Goal: Task Accomplishment & Management: Use online tool/utility

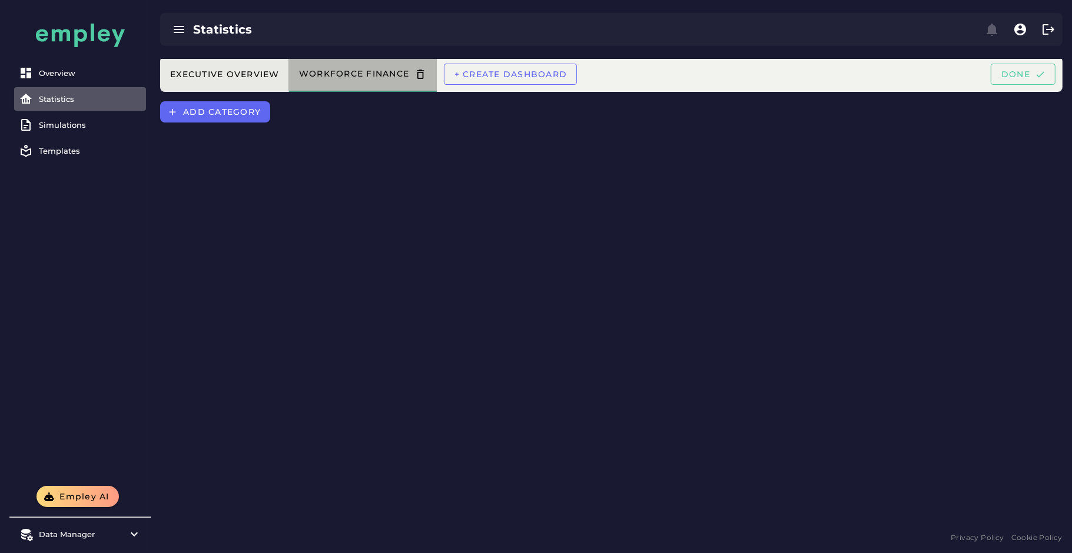
drag, startPoint x: 321, startPoint y: 77, endPoint x: 187, endPoint y: 65, distance: 134.7
click at [187, 65] on div "Executive Overview Workforce Finance + Create dashboard Done" at bounding box center [611, 73] width 902 height 35
click at [221, 72] on div "Executive Overview" at bounding box center [224, 74] width 110 height 11
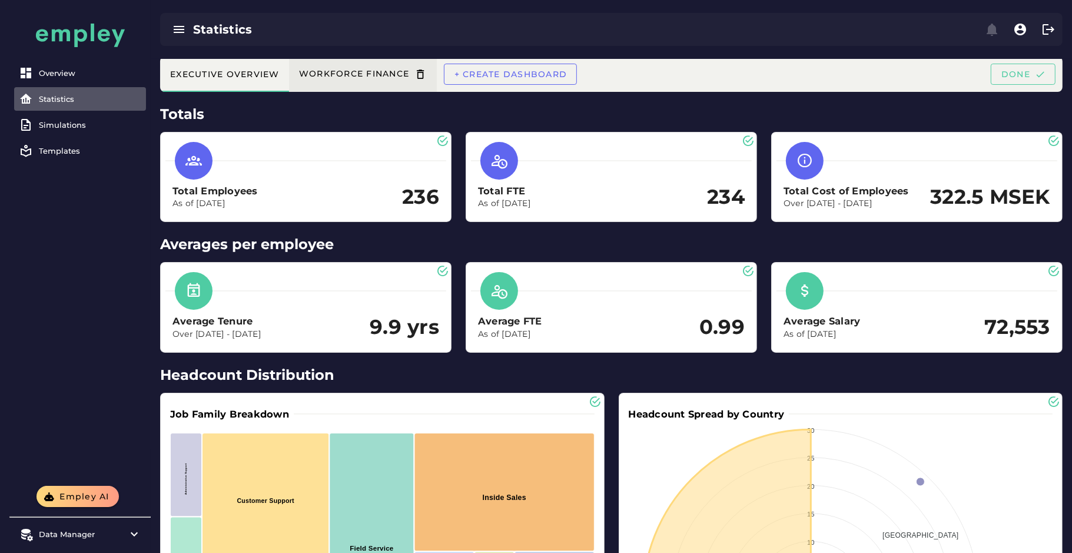
click at [345, 75] on div "Workforce Finance" at bounding box center [362, 74] width 129 height 12
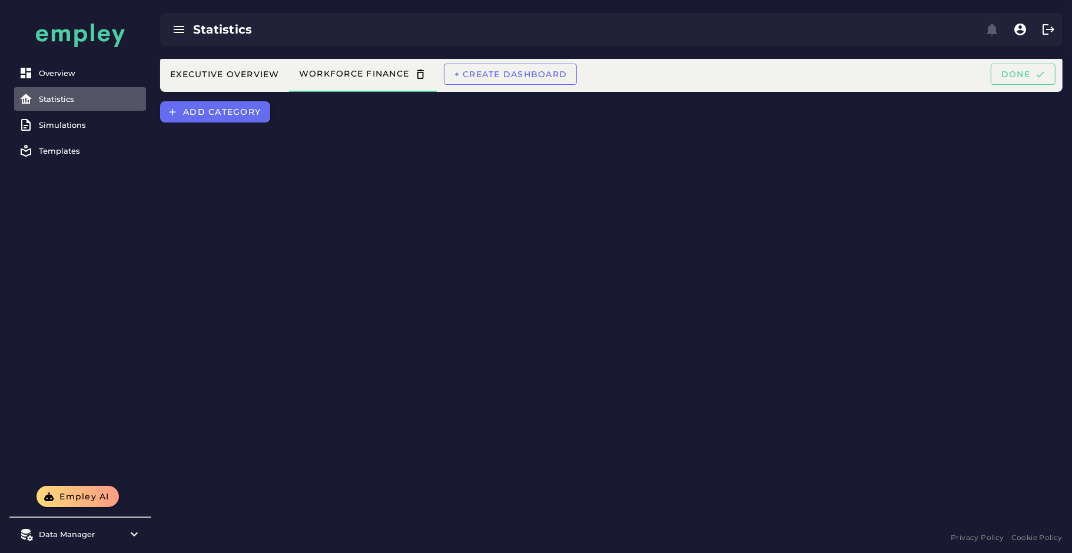
click at [240, 114] on span "Add category" at bounding box center [221, 112] width 78 height 11
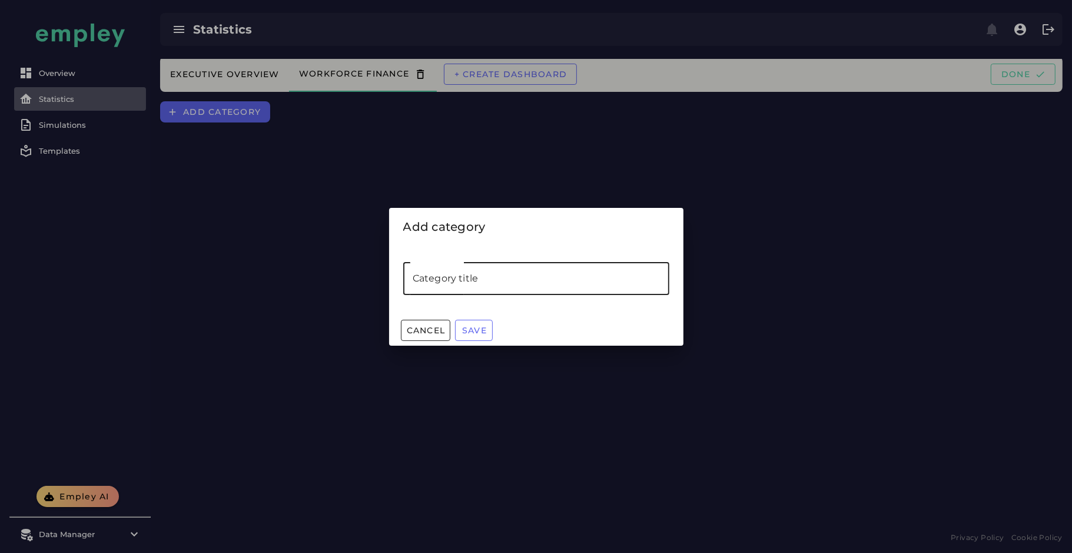
click at [475, 289] on input "Category title" at bounding box center [536, 278] width 266 height 33
type input "*******"
click at [478, 328] on span "Save" at bounding box center [473, 330] width 25 height 11
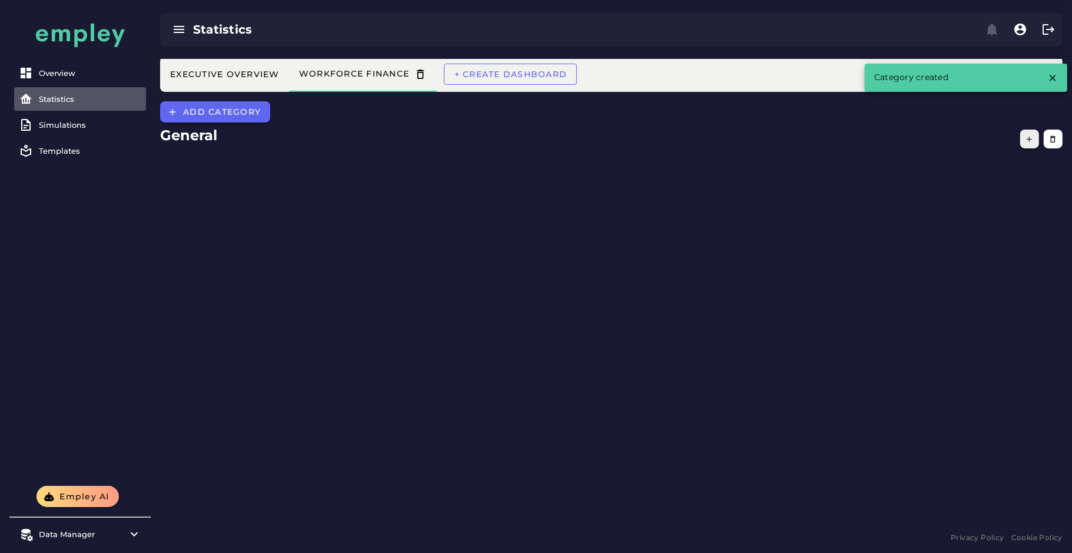
click at [1026, 141] on icon "button" at bounding box center [1029, 139] width 9 height 9
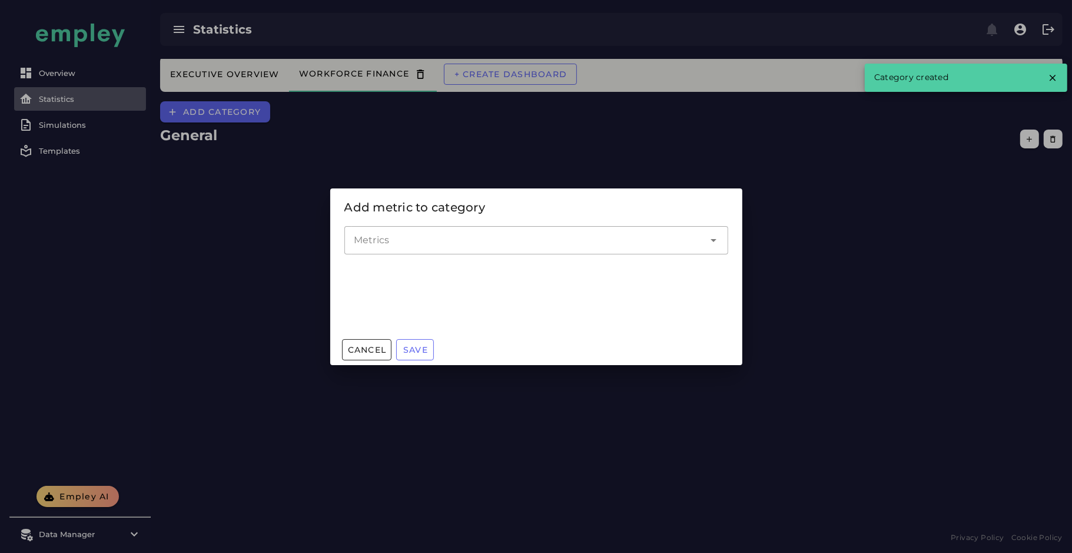
click at [434, 239] on input "Metrics" at bounding box center [527, 240] width 347 height 14
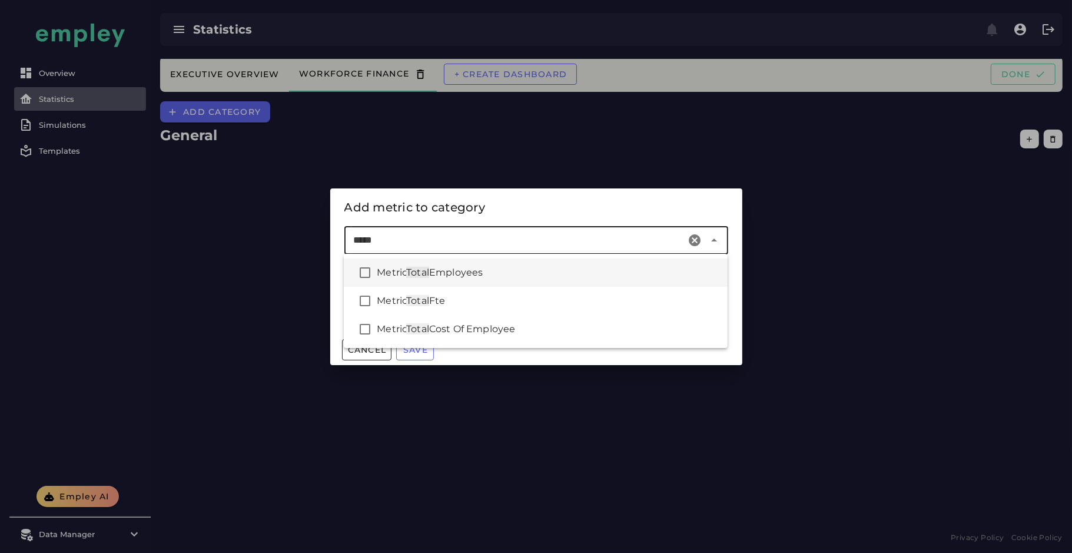
click at [483, 277] on span "Employees" at bounding box center [456, 272] width 54 height 11
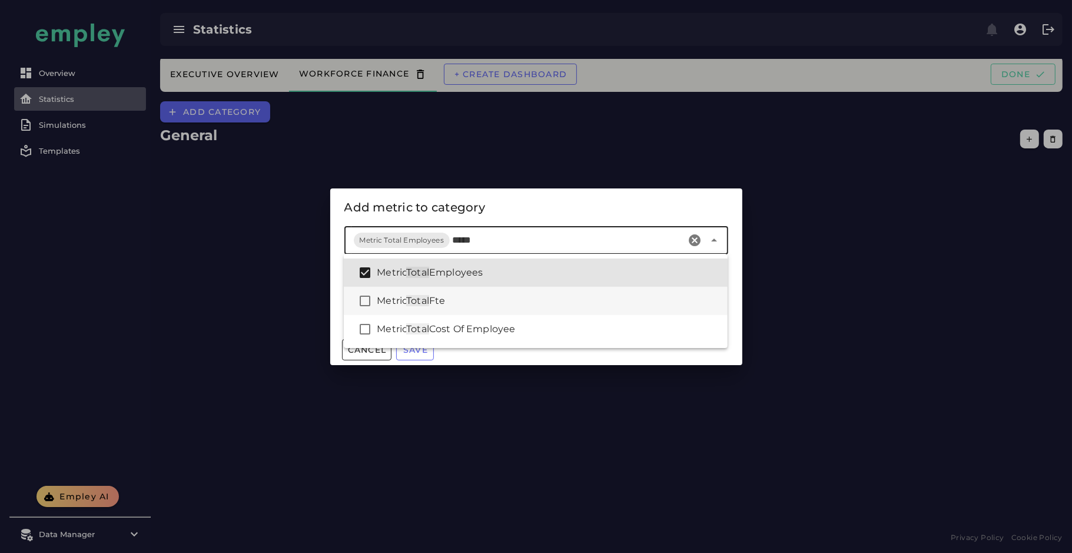
click at [481, 303] on div "Metric Total Fte" at bounding box center [547, 301] width 341 height 14
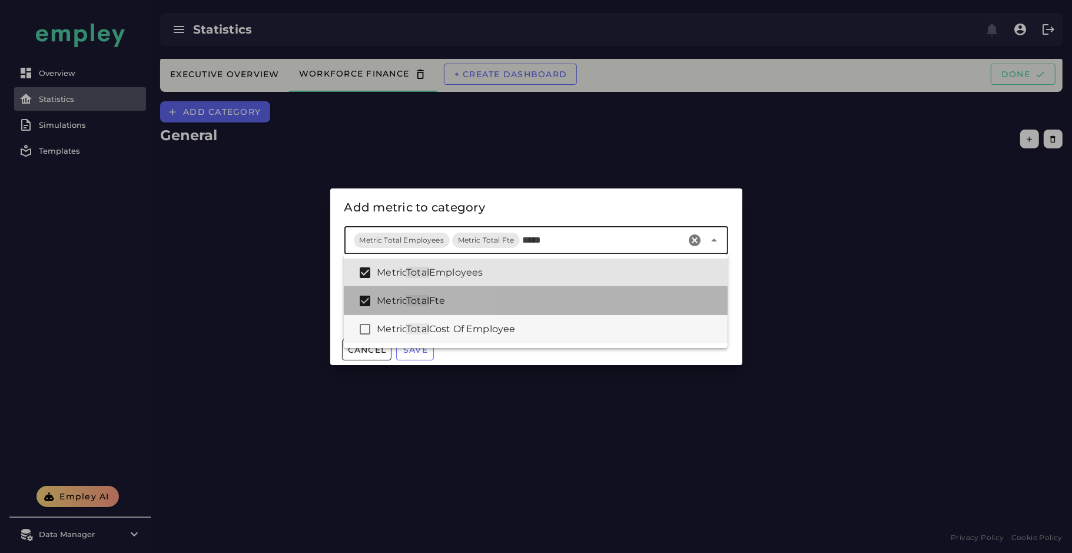
click at [497, 328] on span "Cost Of Employee" at bounding box center [472, 328] width 86 height 11
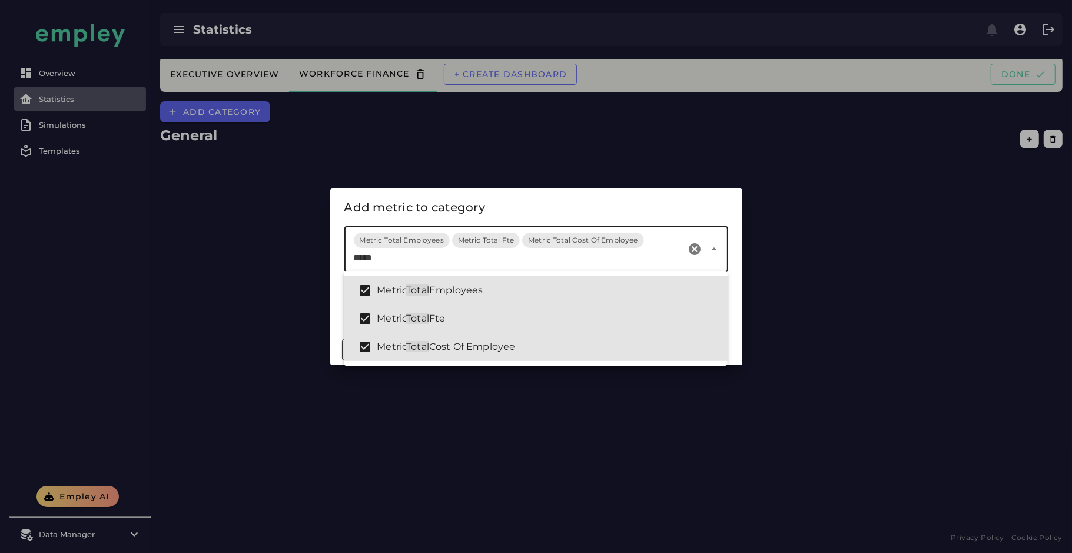
type input "*****"
click at [659, 210] on div "Add metric to category" at bounding box center [536, 207] width 384 height 19
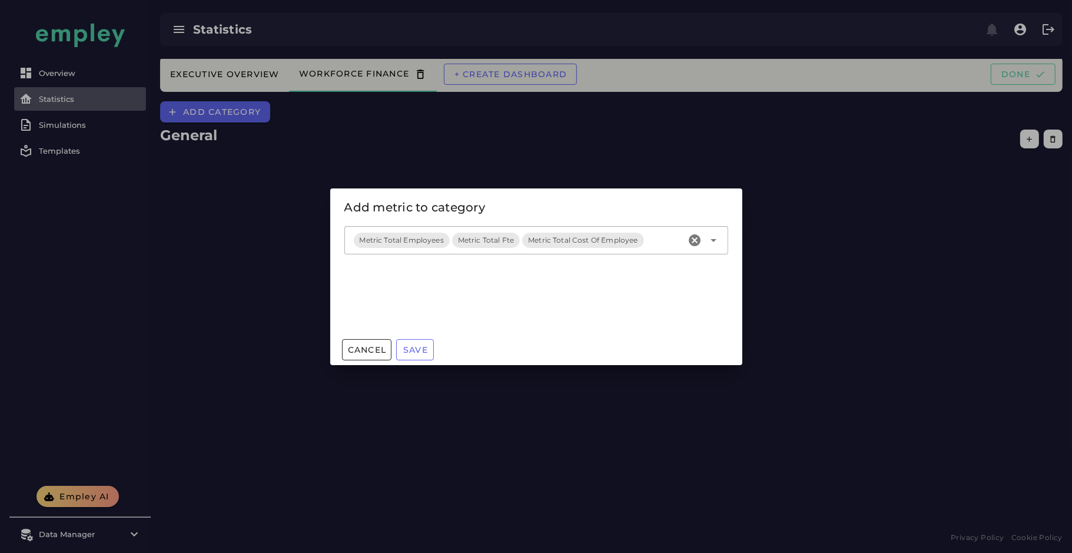
click at [657, 246] on div "Metric Total Employees Metric Total Fte Metric Total Cost Of Employee" at bounding box center [514, 240] width 341 height 28
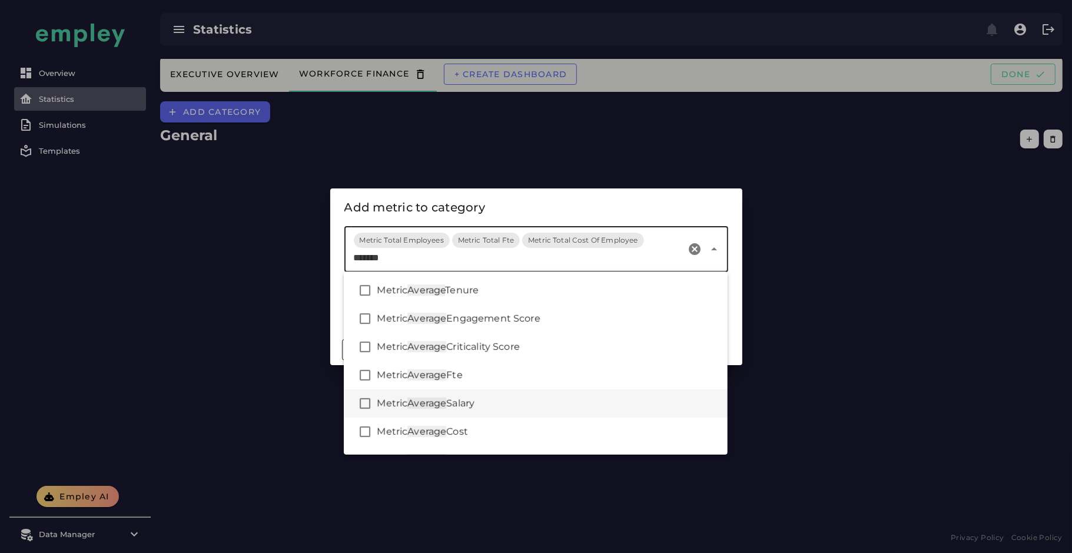
click at [533, 407] on div "Metric Average Salary" at bounding box center [547, 403] width 341 height 14
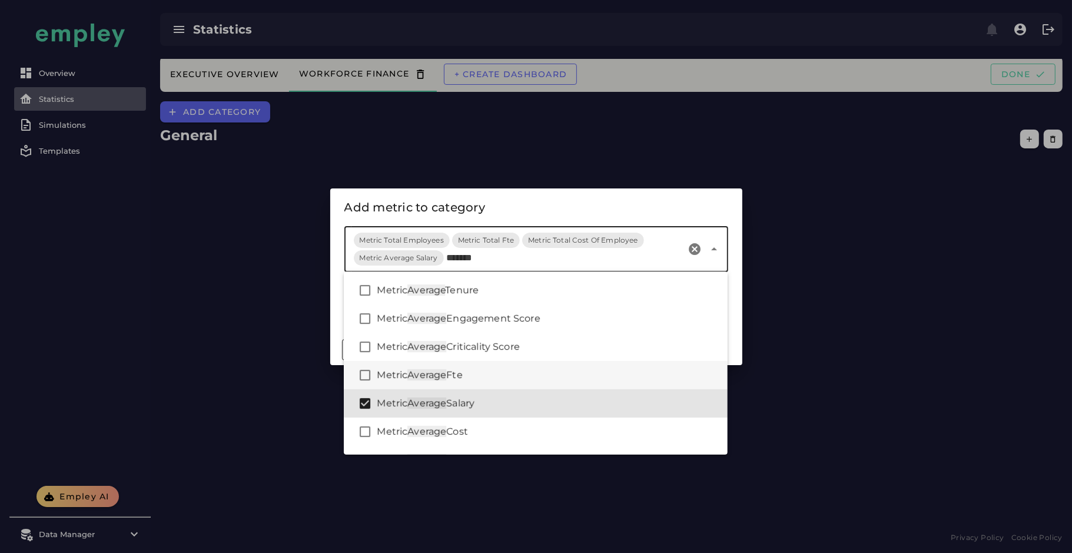
click at [518, 384] on div "Metric Average Fte" at bounding box center [536, 375] width 384 height 28
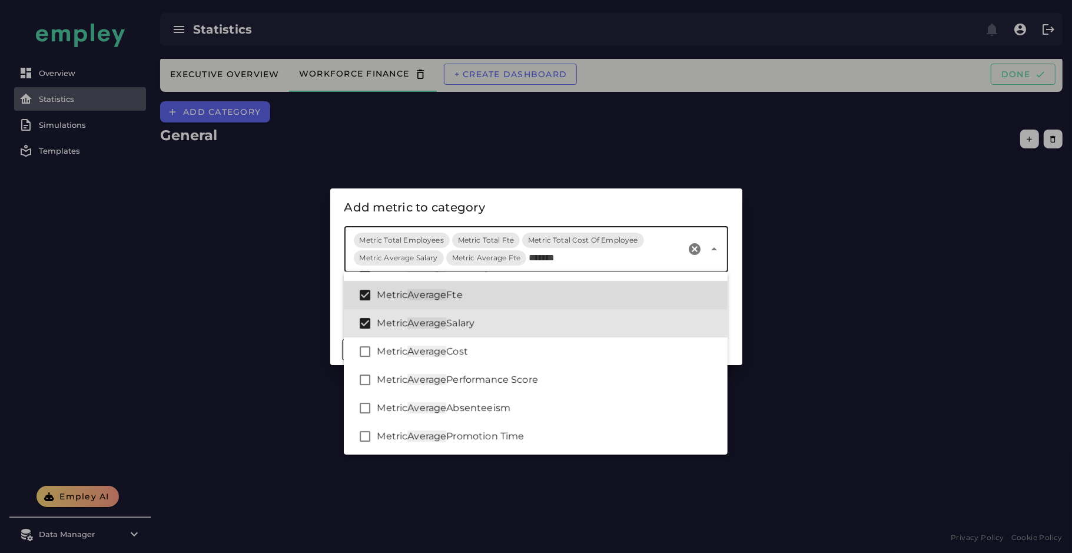
scroll to position [81, 0]
click at [536, 347] on div "Metric Average Cost" at bounding box center [547, 351] width 341 height 14
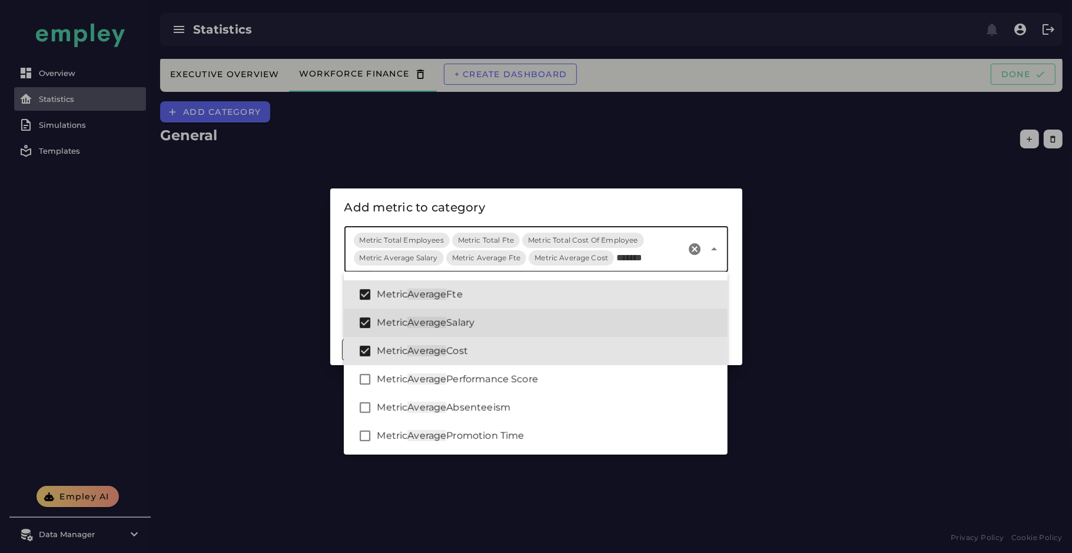
scroll to position [0, 0]
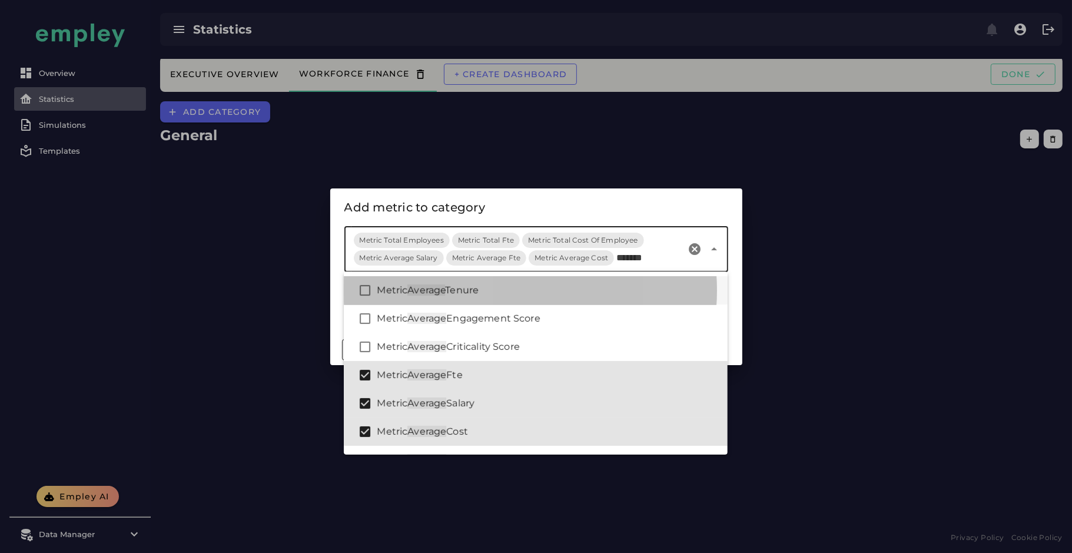
click at [382, 289] on span "Metric" at bounding box center [392, 289] width 31 height 11
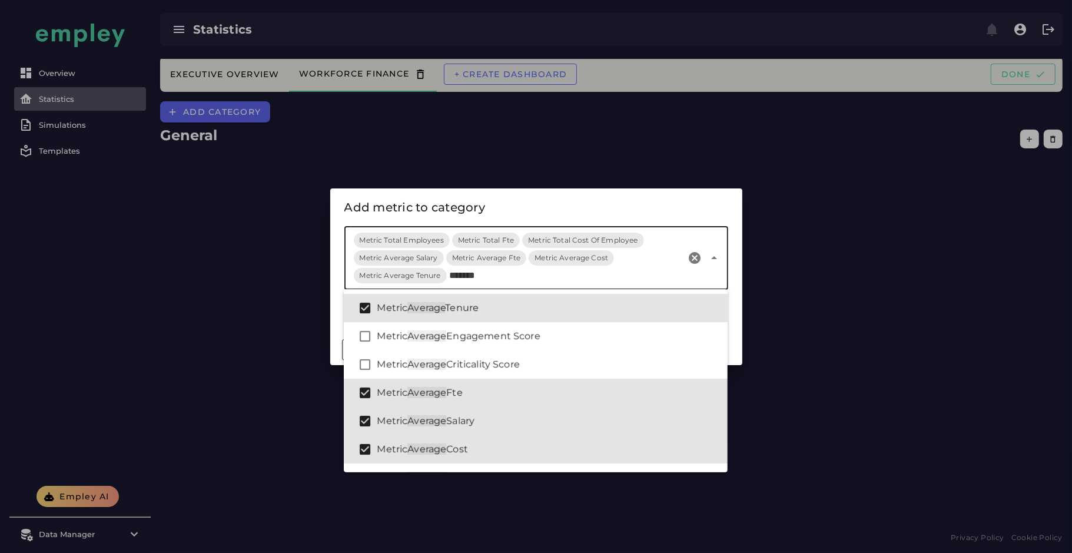
type input "*******"
click at [526, 204] on div "Add metric to category" at bounding box center [536, 207] width 384 height 19
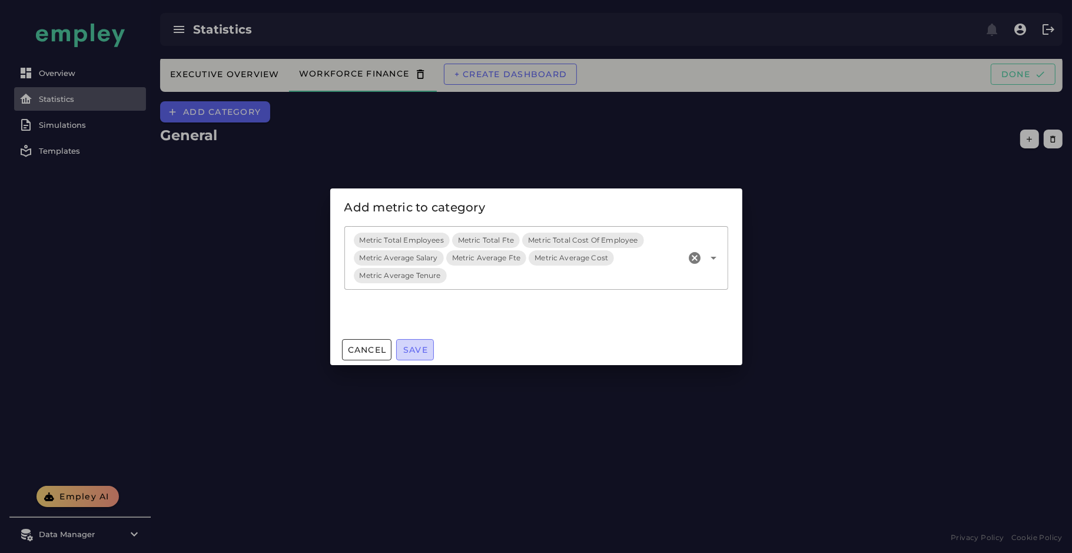
click at [422, 353] on span "Save" at bounding box center [415, 349] width 25 height 11
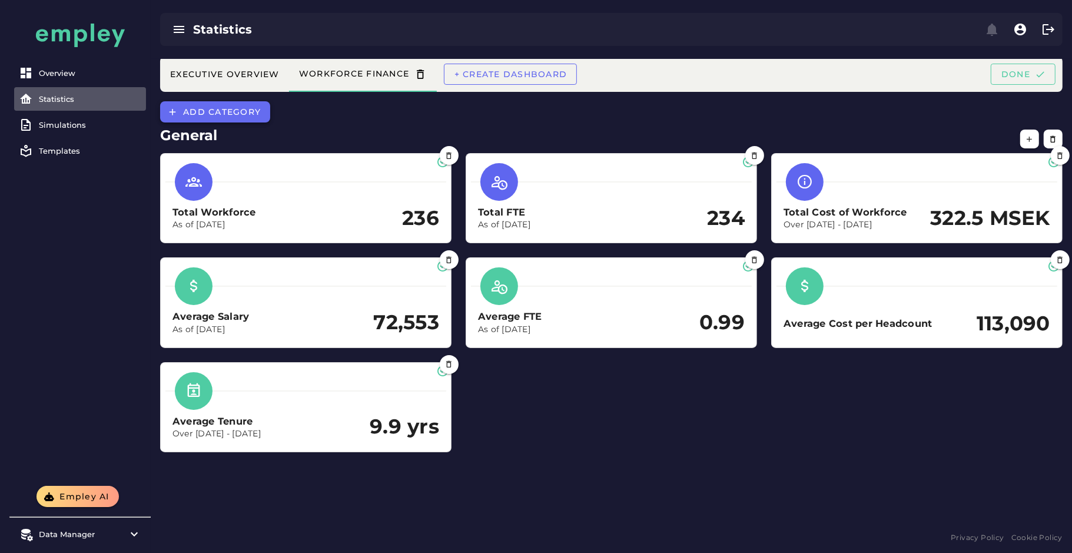
click at [203, 118] on button "Add category" at bounding box center [215, 111] width 110 height 21
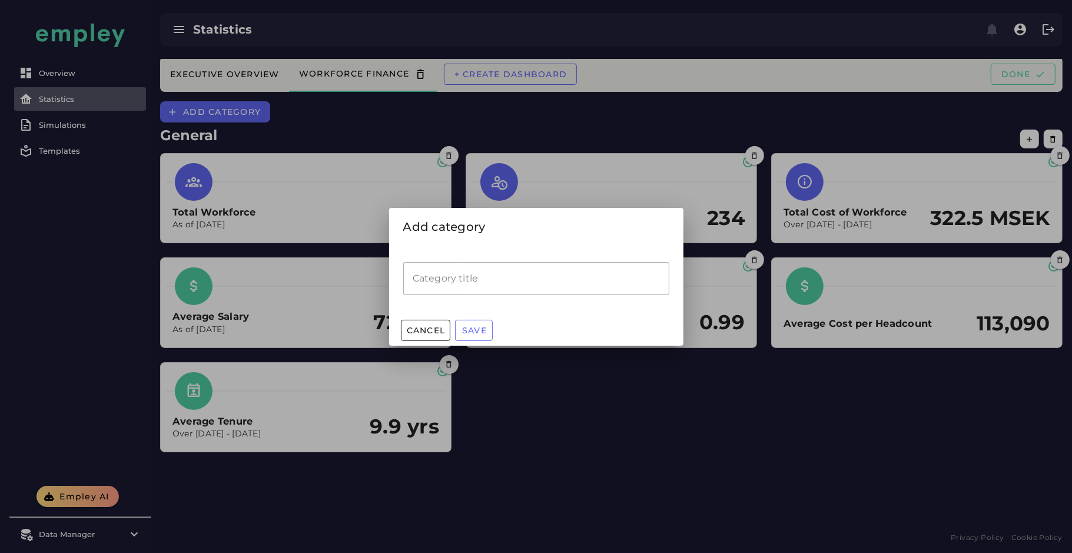
click at [439, 294] on input "Category title" at bounding box center [536, 278] width 266 height 33
type input "*****"
type input "**********"
click at [477, 333] on span "Save" at bounding box center [473, 330] width 25 height 11
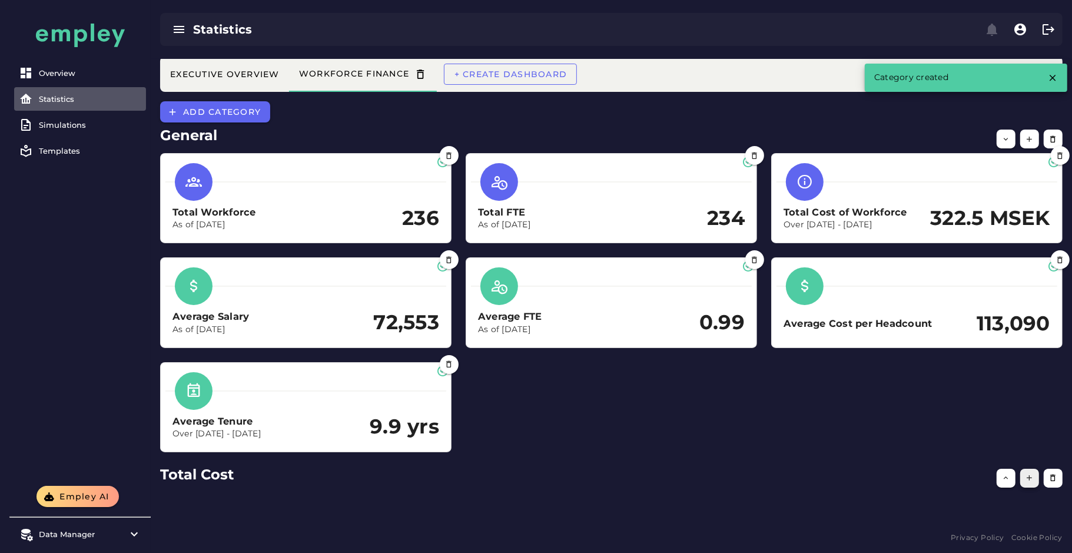
click at [1022, 480] on button "button" at bounding box center [1029, 477] width 19 height 19
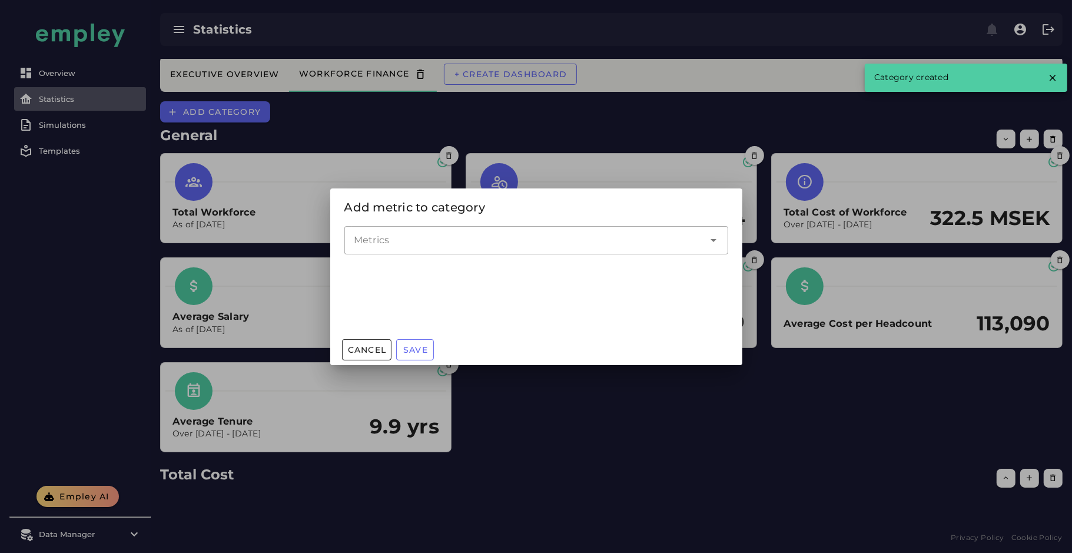
click at [483, 236] on input "Metrics" at bounding box center [527, 240] width 347 height 14
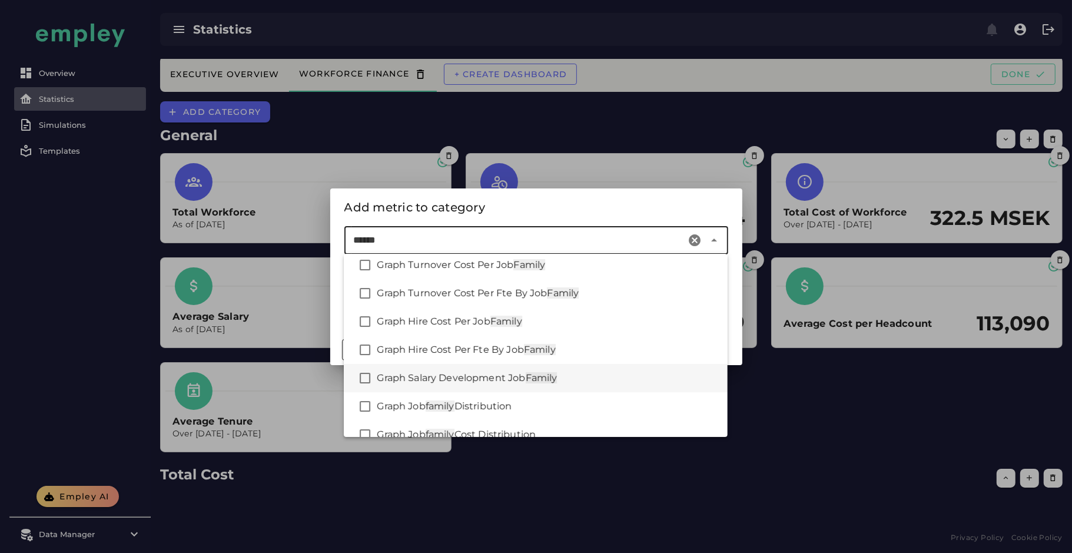
scroll to position [52, 0]
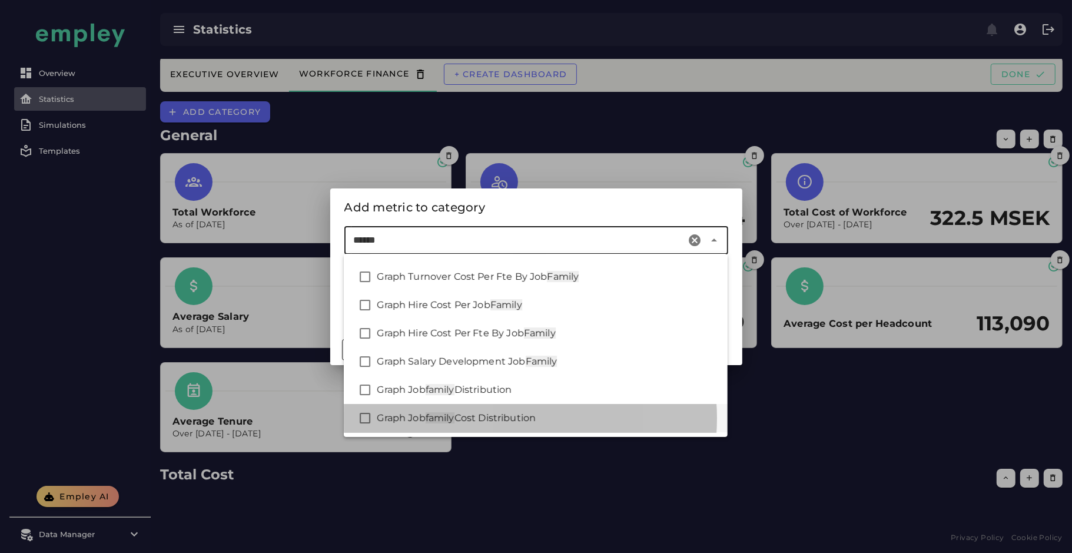
click at [556, 417] on div "Graph Job family Cost Distribution" at bounding box center [547, 418] width 341 height 14
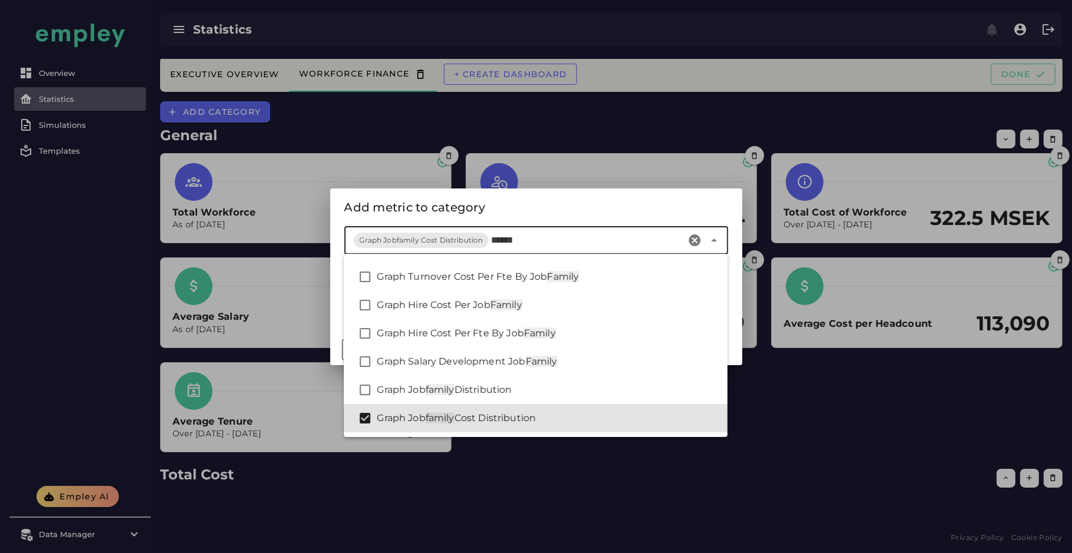
type input "******"
click at [483, 207] on div "Add metric to category" at bounding box center [536, 207] width 384 height 19
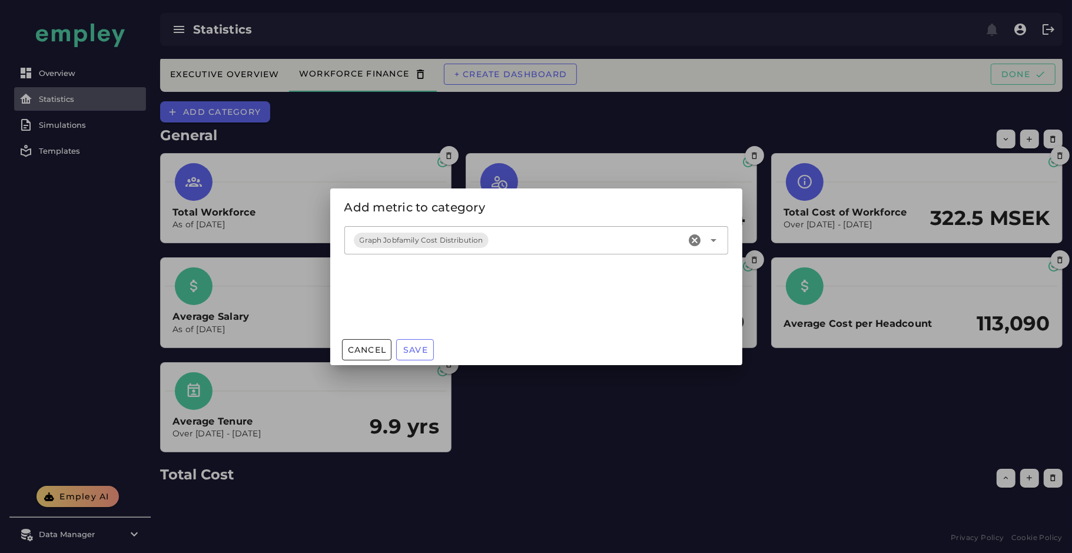
click at [509, 245] on div "Graph Jobfamily Cost Distribution" at bounding box center [514, 240] width 341 height 28
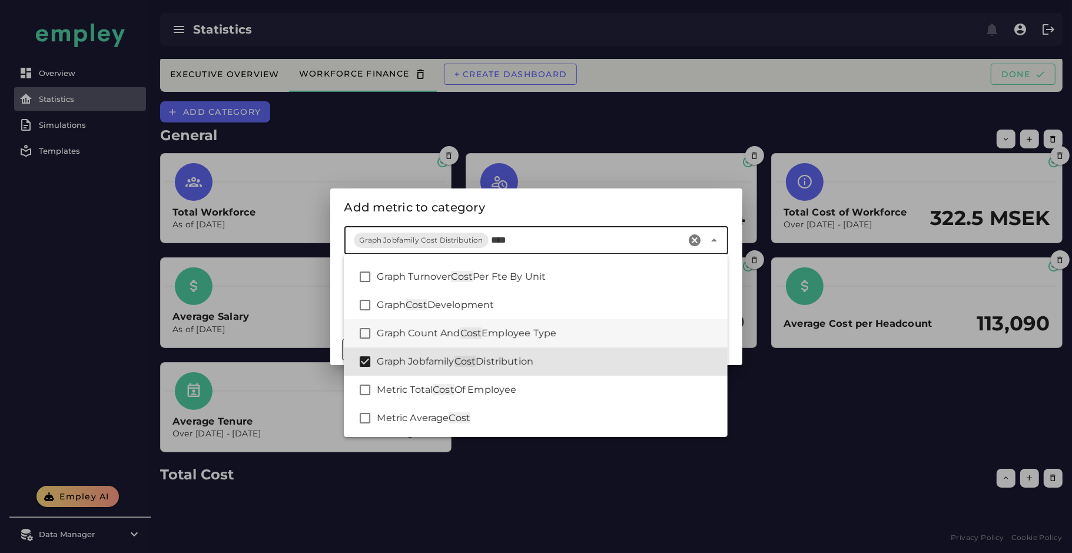
scroll to position [233, 0]
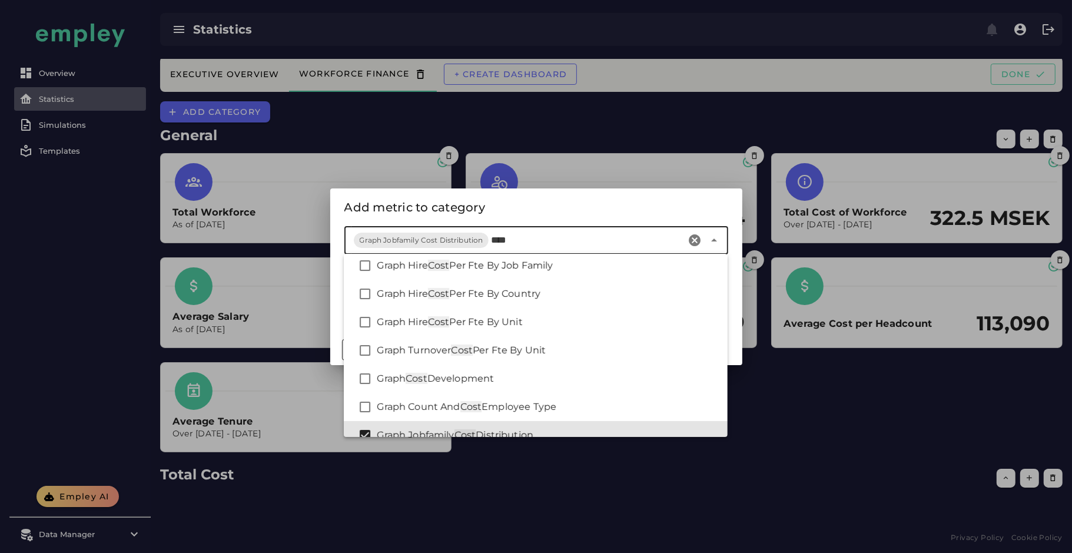
type input "****"
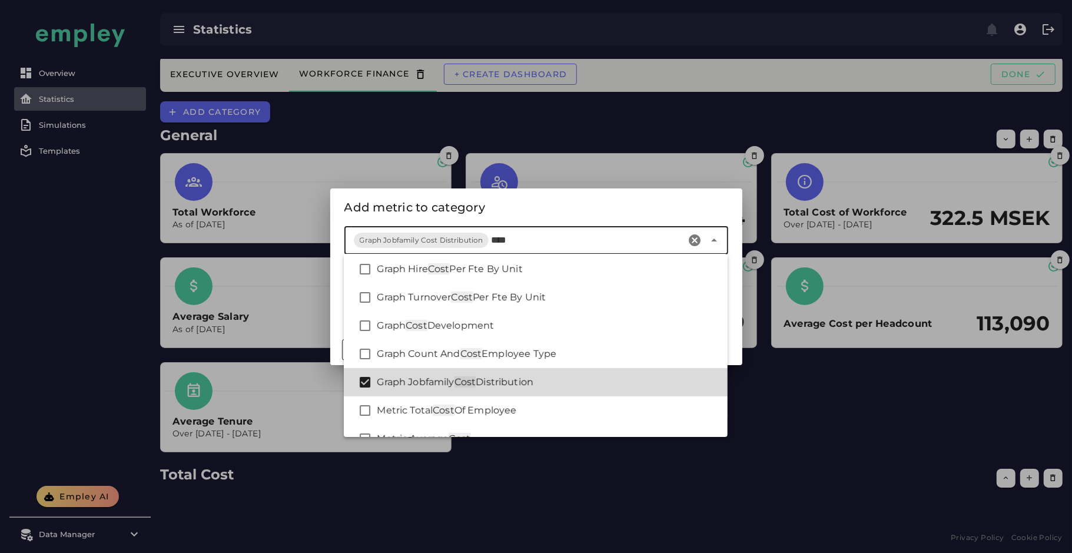
scroll to position [307, 0]
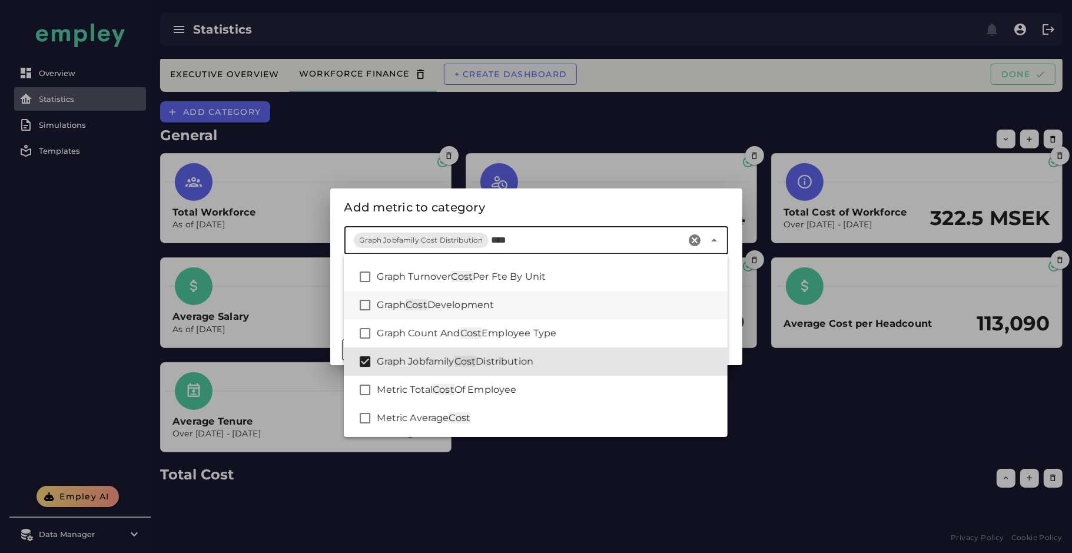
click at [538, 298] on div "Graph Cost Development" at bounding box center [547, 305] width 341 height 14
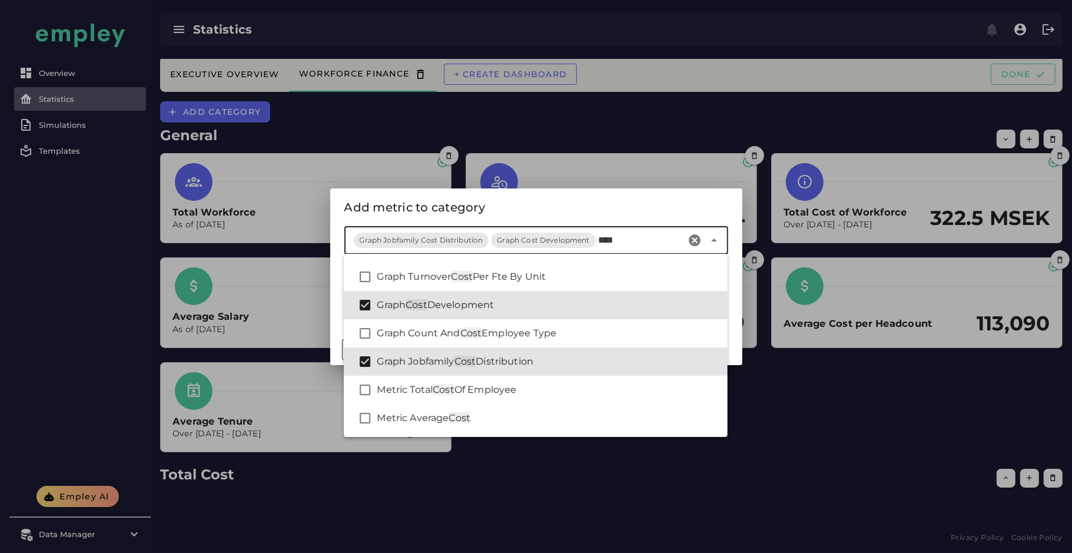
type input "****"
click at [656, 209] on div "Add metric to category" at bounding box center [536, 207] width 384 height 19
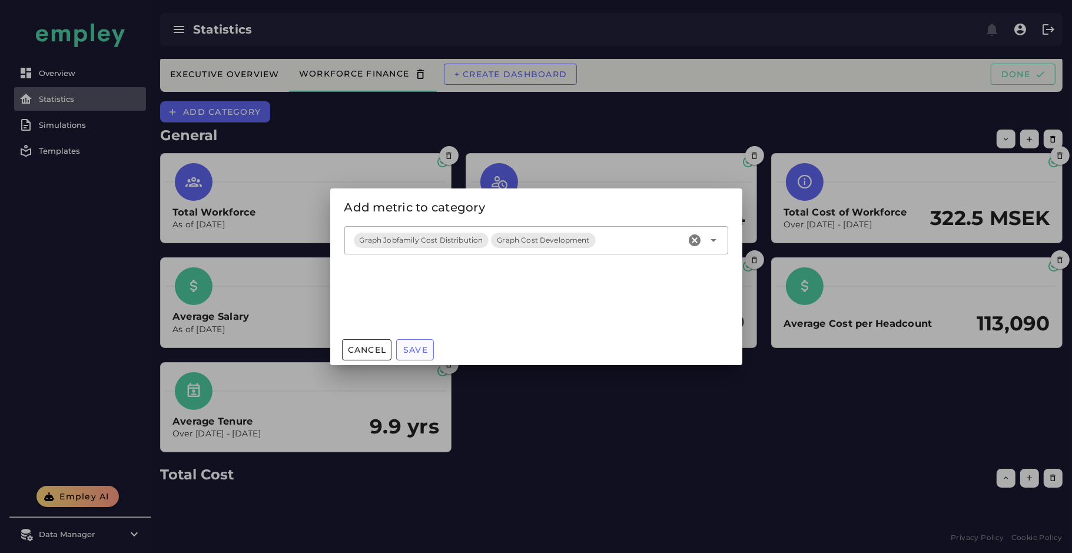
click at [428, 348] on button "Save" at bounding box center [415, 349] width 38 height 21
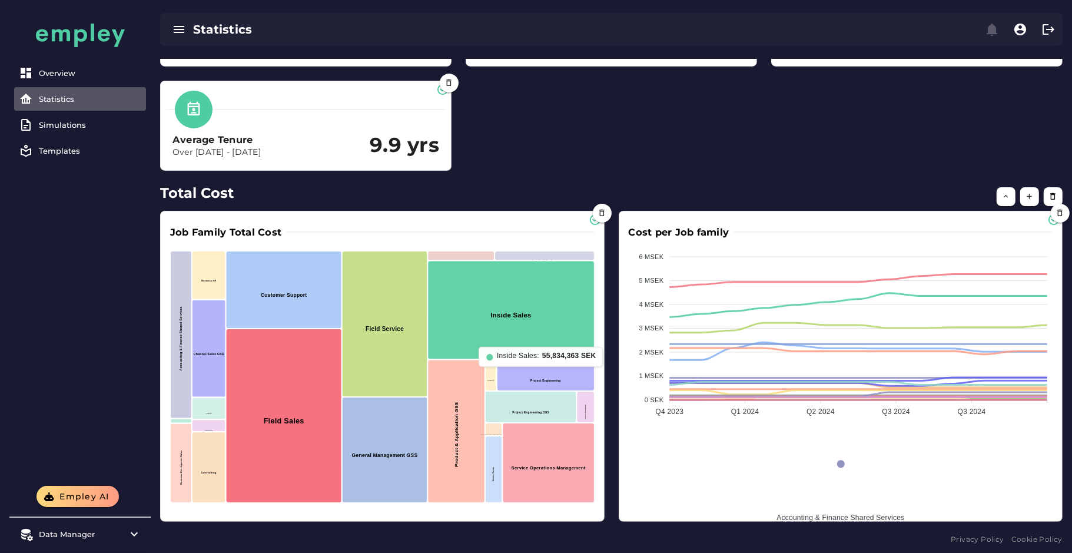
scroll to position [0, 0]
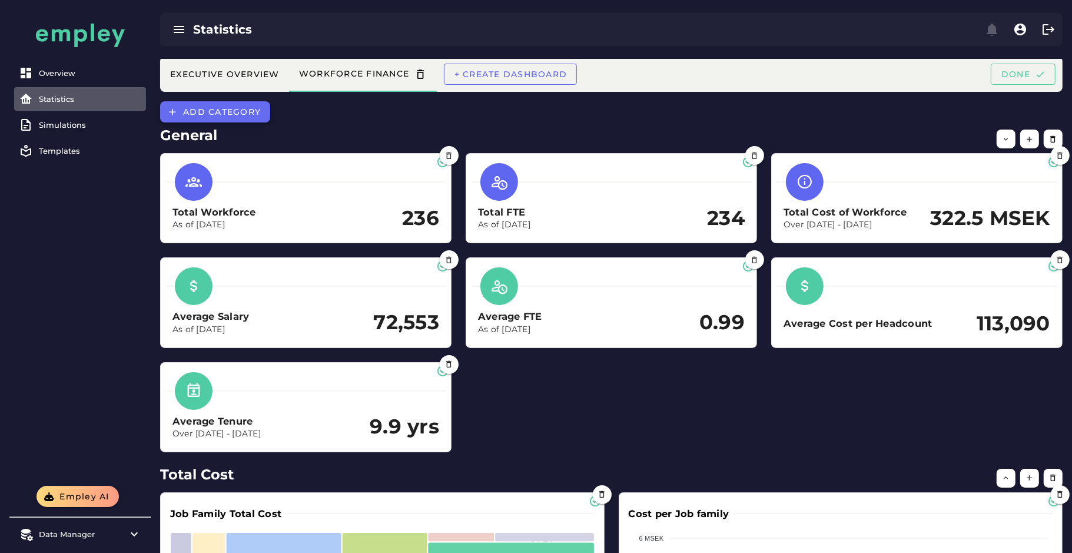
click at [241, 114] on span "Add category" at bounding box center [221, 112] width 78 height 11
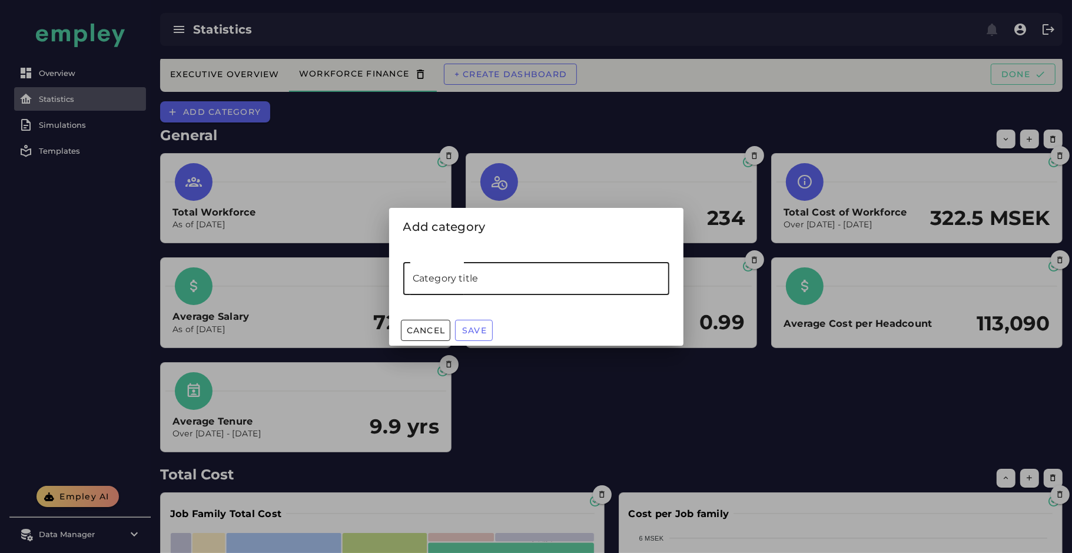
click at [507, 272] on input "Category title" at bounding box center [536, 278] width 266 height 33
click at [437, 282] on input "******" at bounding box center [536, 278] width 266 height 33
type input "******"
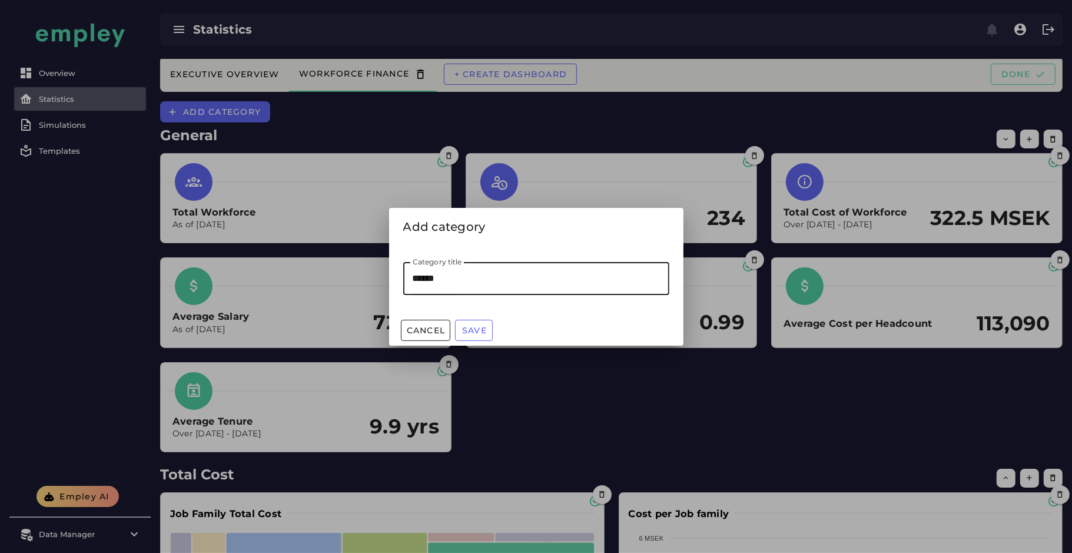
drag, startPoint x: 613, startPoint y: 255, endPoint x: 536, endPoint y: 285, distance: 82.9
click at [536, 285] on input "******" at bounding box center [536, 278] width 266 height 33
click at [473, 322] on button "Save" at bounding box center [474, 330] width 38 height 21
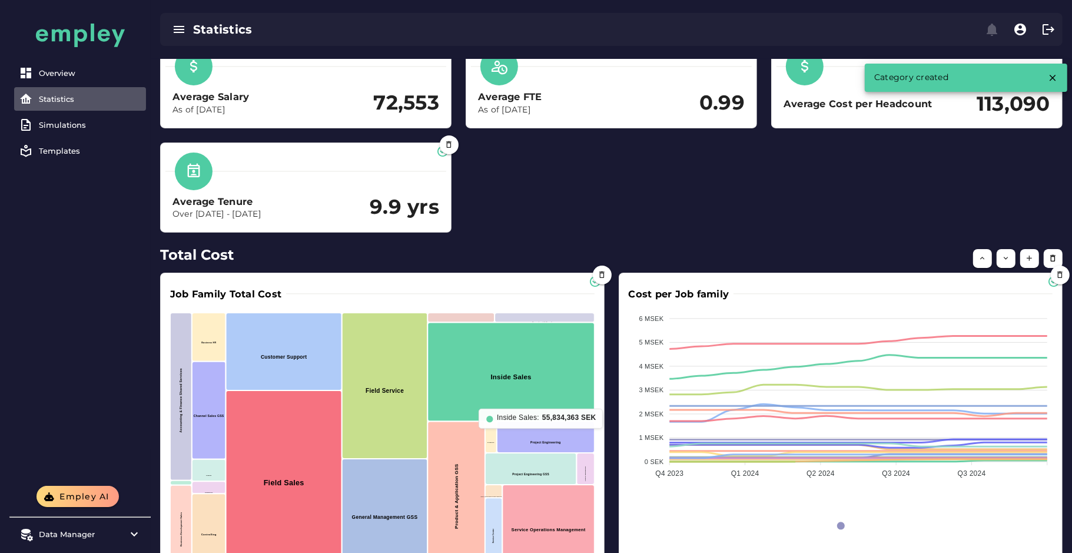
scroll to position [318, 0]
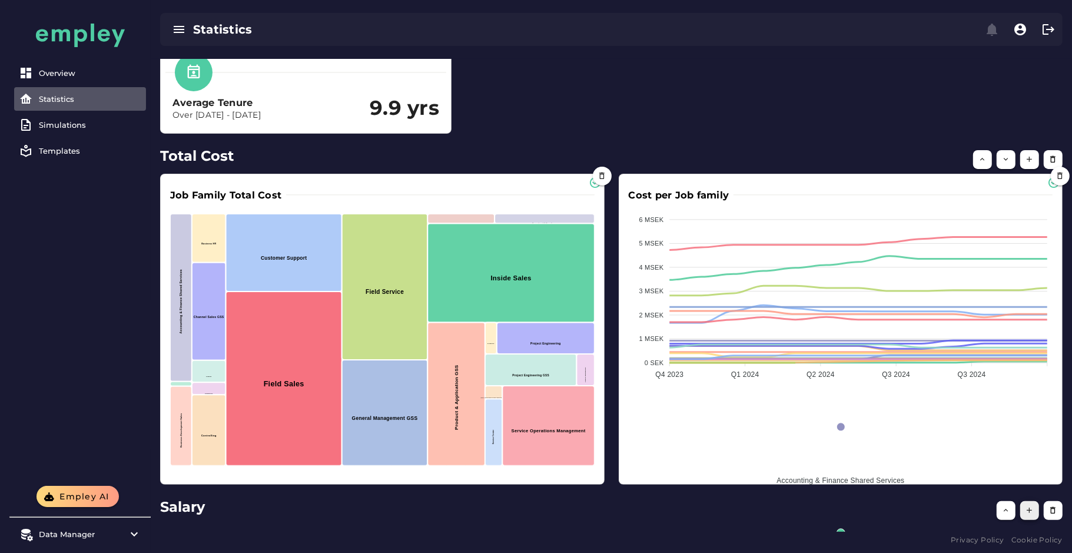
click at [1032, 510] on icon "button" at bounding box center [1029, 510] width 9 height 9
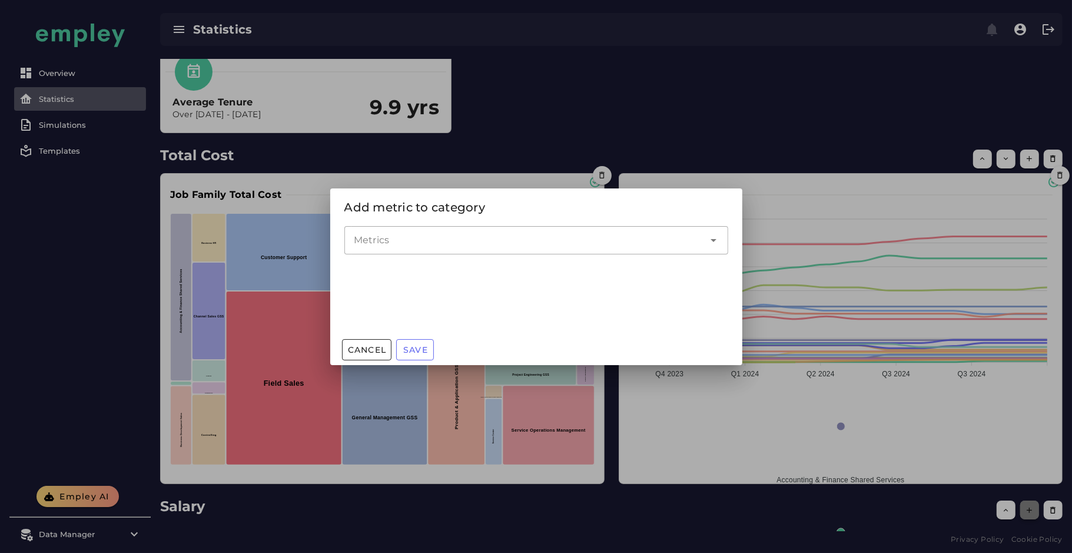
scroll to position [0, 0]
click at [521, 241] on input "Metrics" at bounding box center [527, 240] width 347 height 14
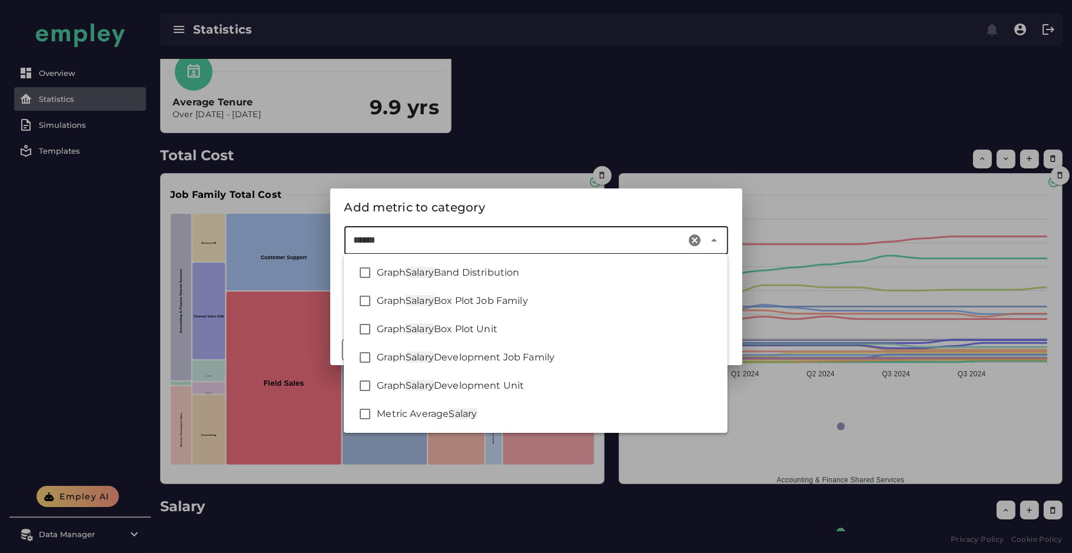
type input "******"
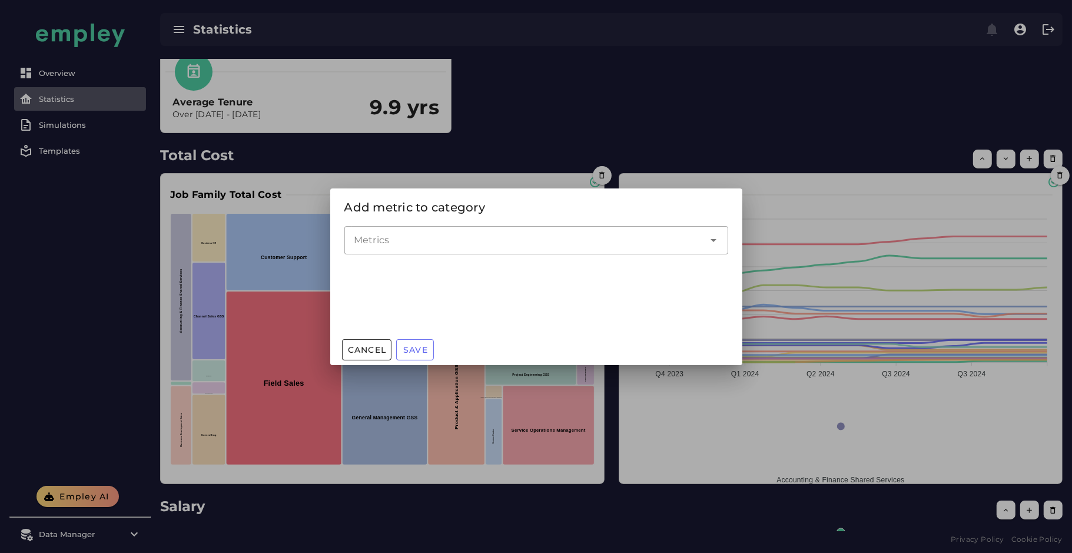
drag, startPoint x: 525, startPoint y: 469, endPoint x: 499, endPoint y: 241, distance: 229.2
click at [499, 241] on input "Metrics" at bounding box center [527, 240] width 347 height 14
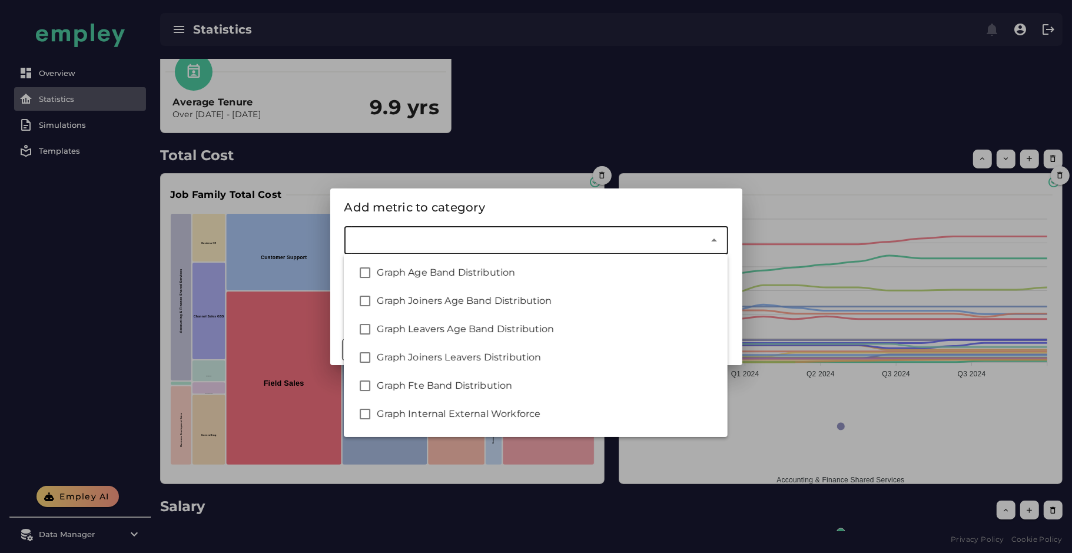
click at [516, 246] on input "Metrics" at bounding box center [527, 240] width 347 height 14
click at [643, 242] on input "Metrics" at bounding box center [527, 240] width 347 height 14
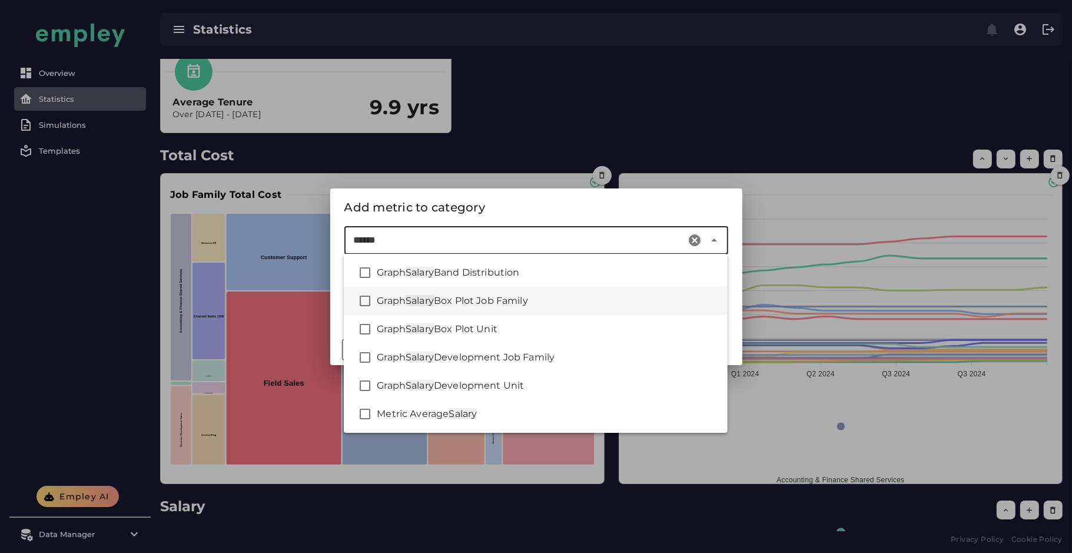
click at [566, 300] on div "Graph Salary Box Plot Job Family" at bounding box center [547, 301] width 341 height 14
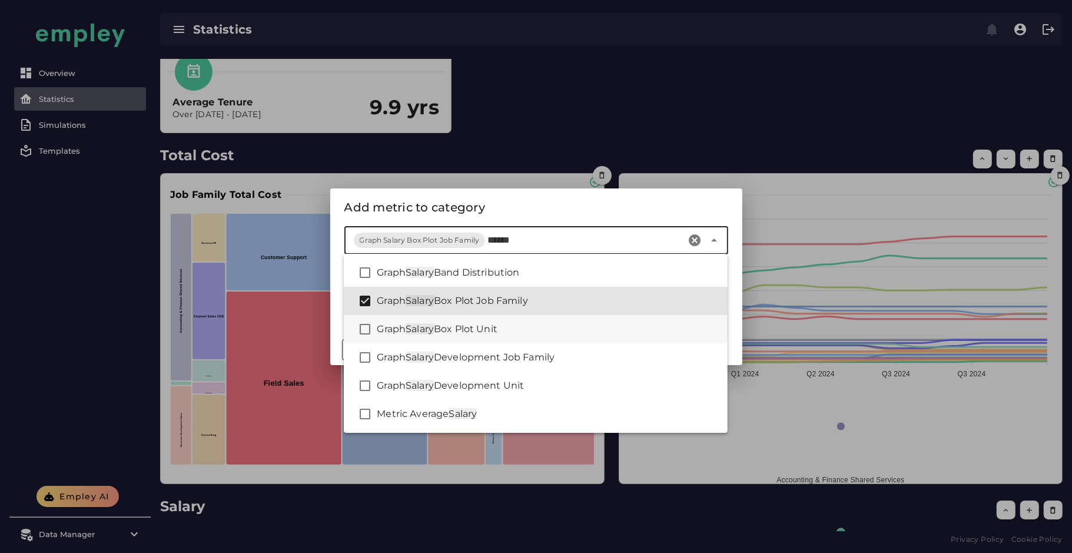
click at [566, 330] on div "Graph Salary Box Plot Unit" at bounding box center [547, 329] width 341 height 14
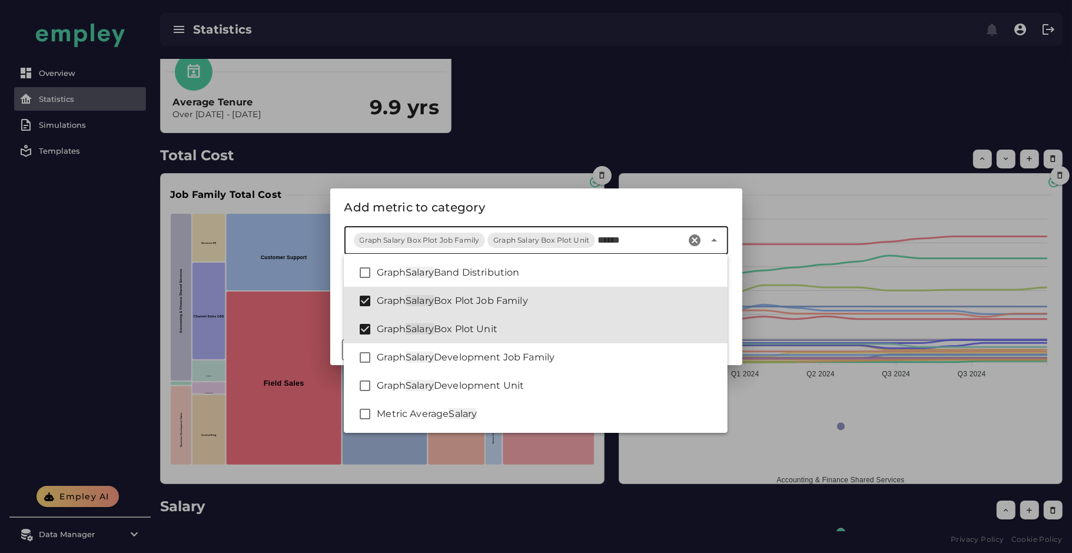
type input "******"
click at [557, 203] on div "Add metric to category" at bounding box center [536, 207] width 384 height 19
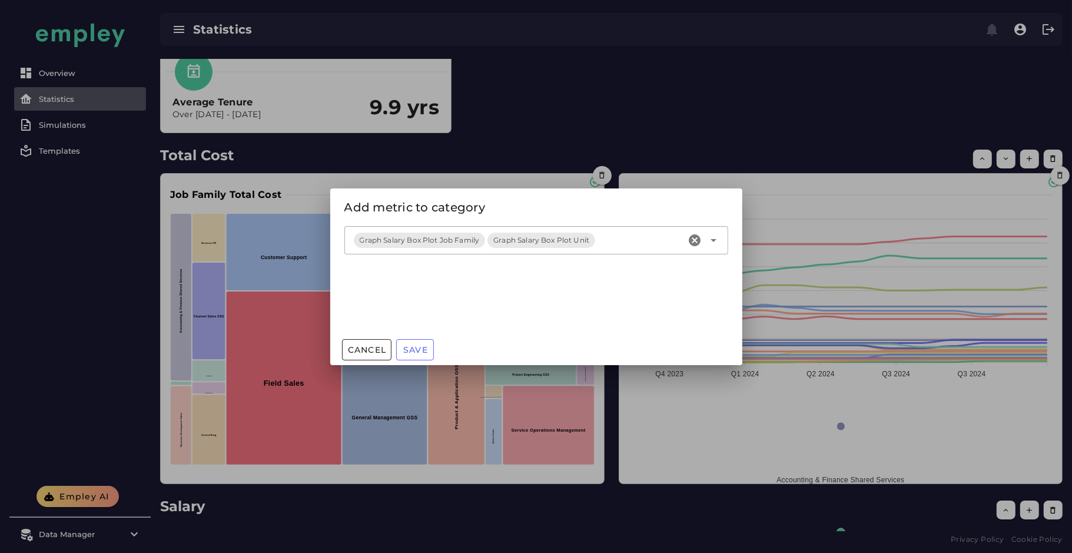
click at [430, 350] on button "Save" at bounding box center [415, 349] width 38 height 21
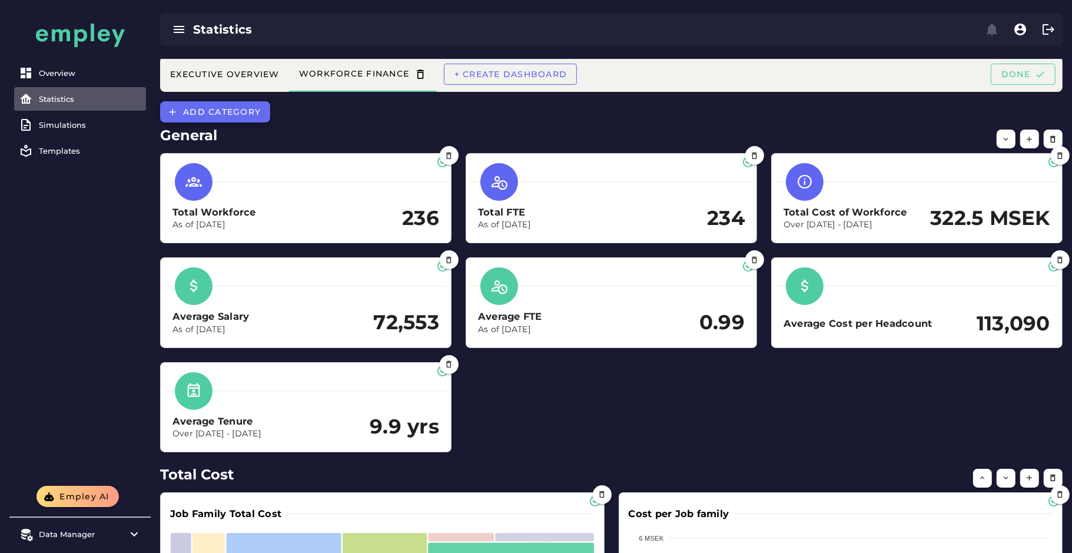
click at [237, 109] on span "Add category" at bounding box center [221, 112] width 78 height 11
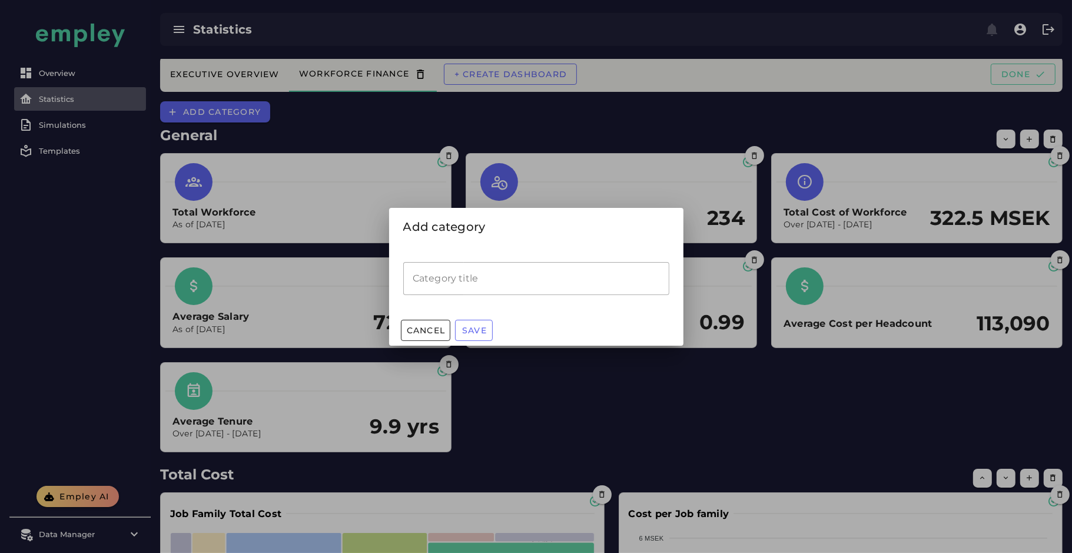
click at [457, 278] on input "Category title" at bounding box center [536, 278] width 266 height 33
type input "**********"
click at [486, 324] on button "Save" at bounding box center [474, 330] width 38 height 21
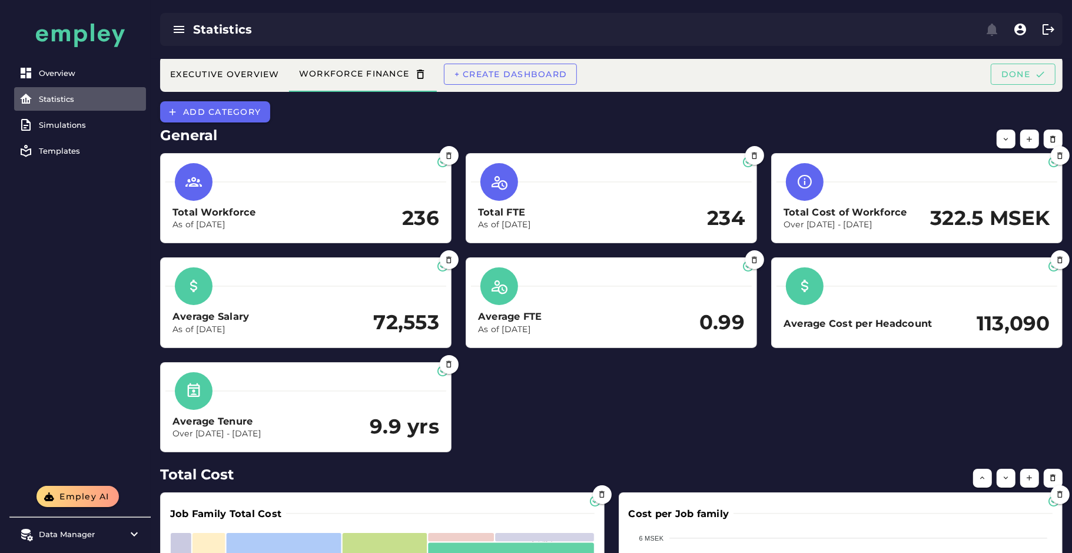
click at [237, 129] on h2 "General" at bounding box center [611, 135] width 902 height 21
click at [238, 118] on button "Add category" at bounding box center [215, 111] width 110 height 21
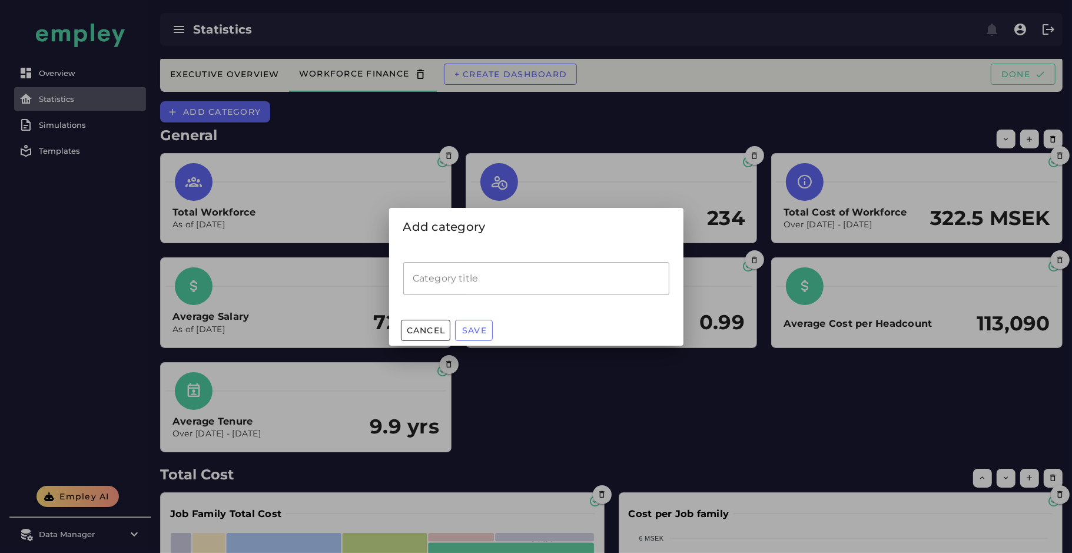
click at [512, 280] on input "Category title" at bounding box center [536, 278] width 266 height 33
type input "**********"
click at [487, 327] on button "Save" at bounding box center [474, 330] width 38 height 21
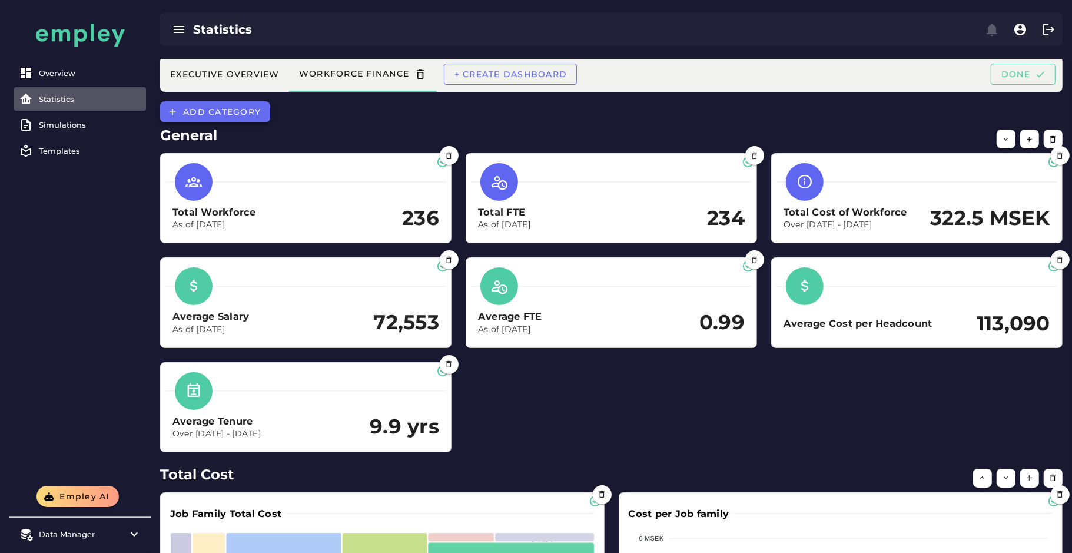
click at [224, 121] on button "Add category" at bounding box center [215, 111] width 110 height 21
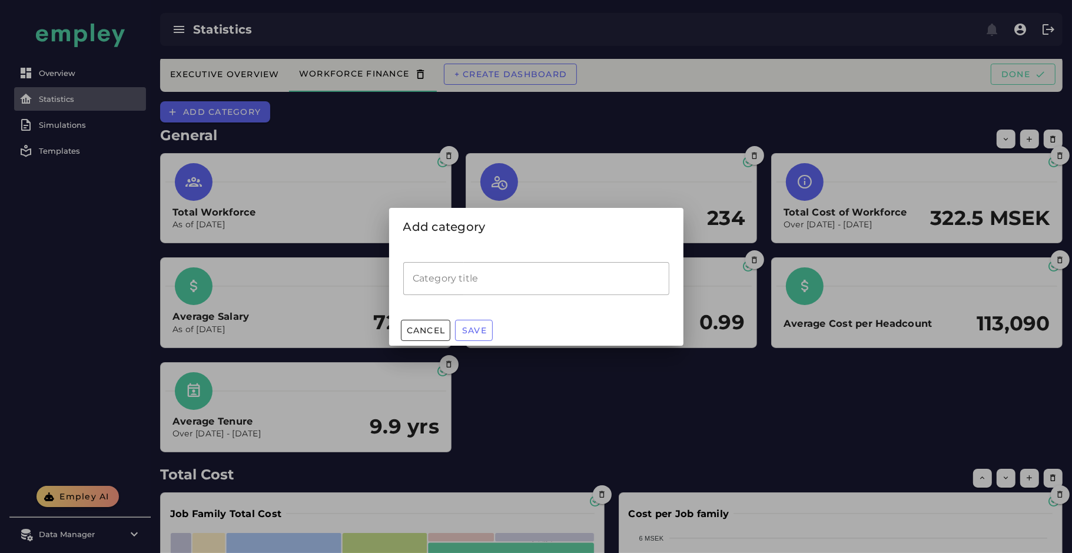
click at [493, 272] on input "Category title" at bounding box center [536, 278] width 266 height 33
type input "**********"
click at [487, 327] on button "Save" at bounding box center [474, 330] width 38 height 21
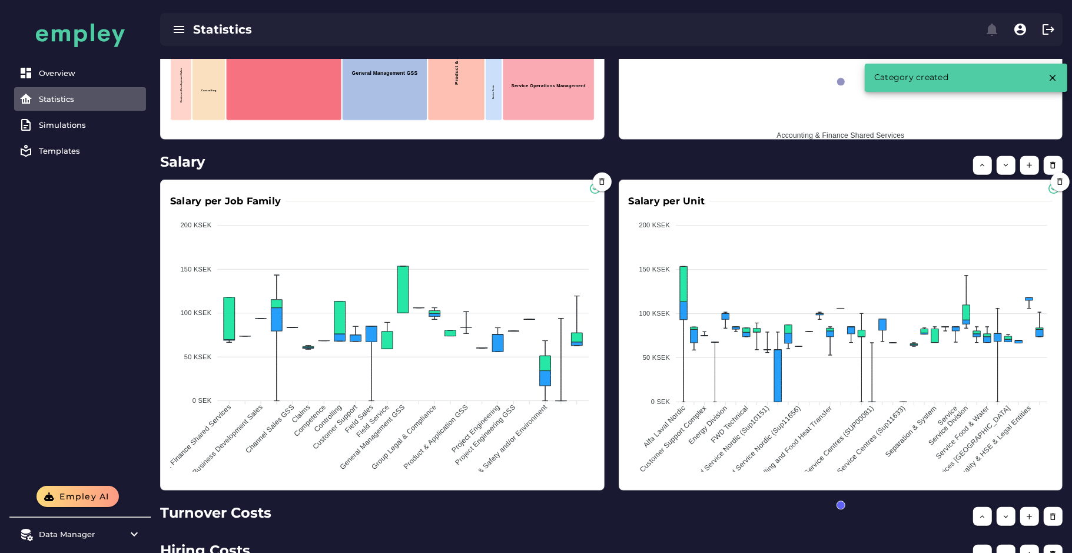
scroll to position [744, 0]
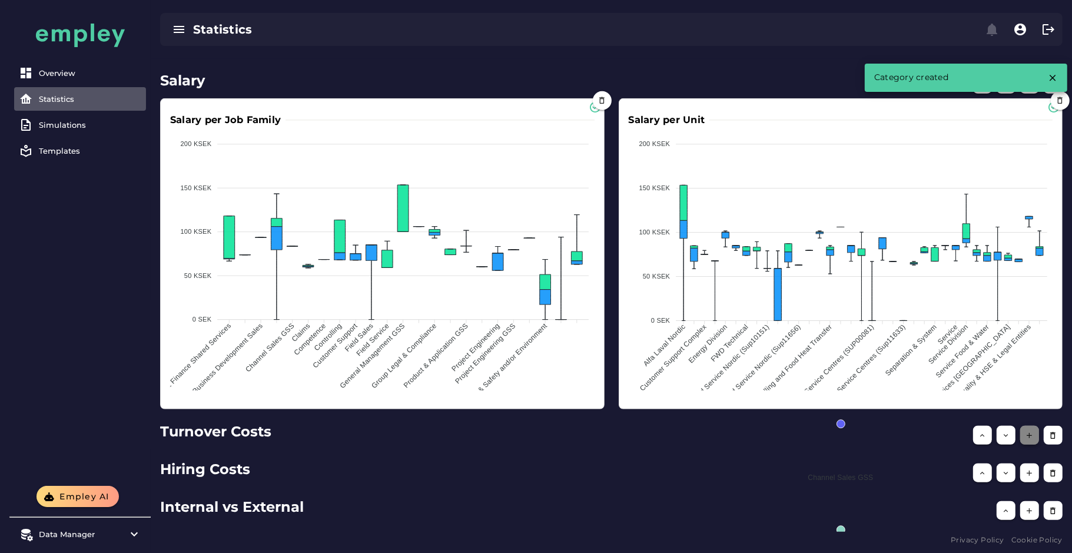
click at [1027, 436] on icon "button" at bounding box center [1029, 435] width 9 height 9
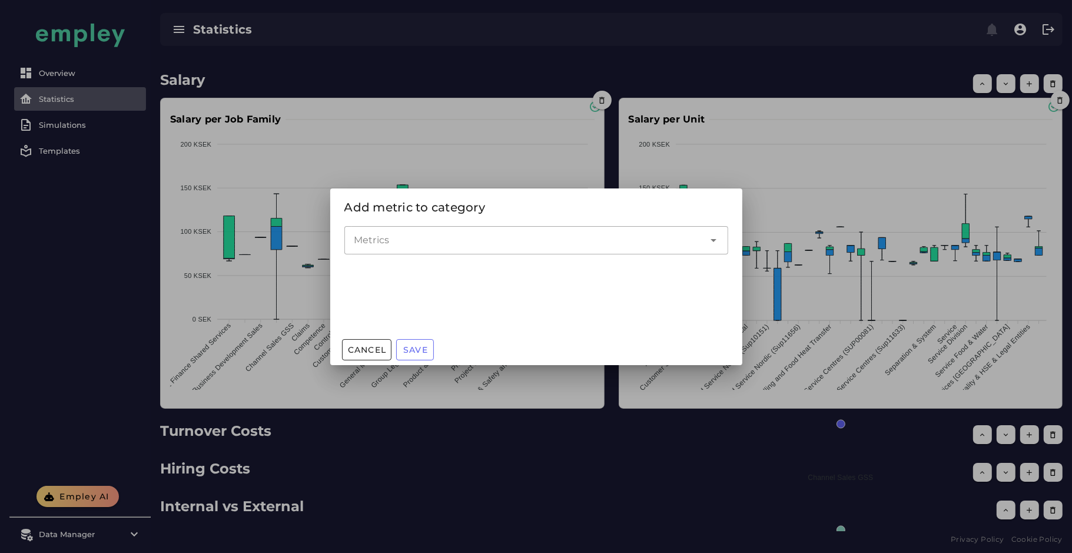
click at [402, 234] on input "Metrics" at bounding box center [527, 240] width 347 height 14
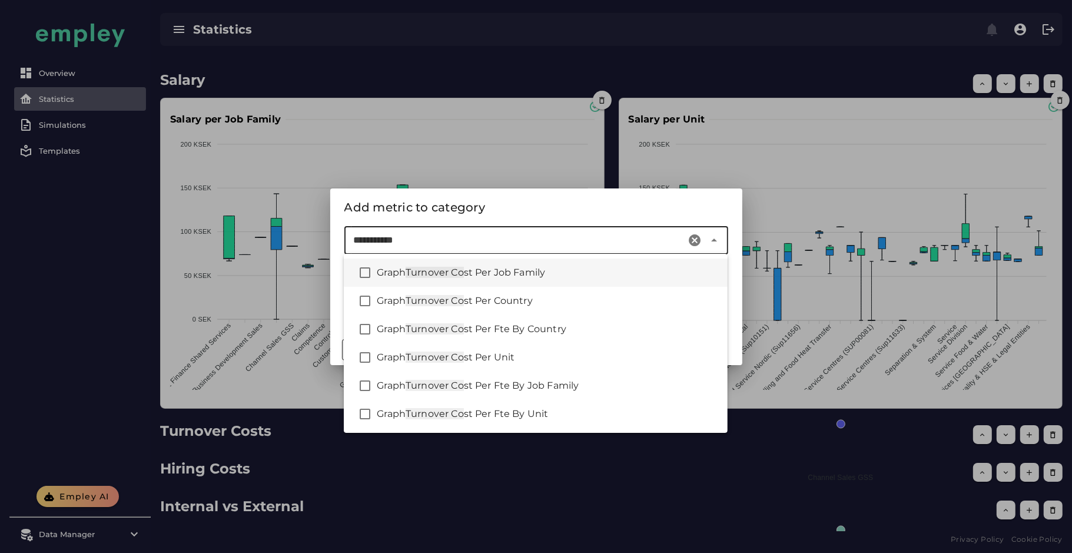
click at [520, 277] on span "st Per Job Family" at bounding box center [505, 272] width 82 height 11
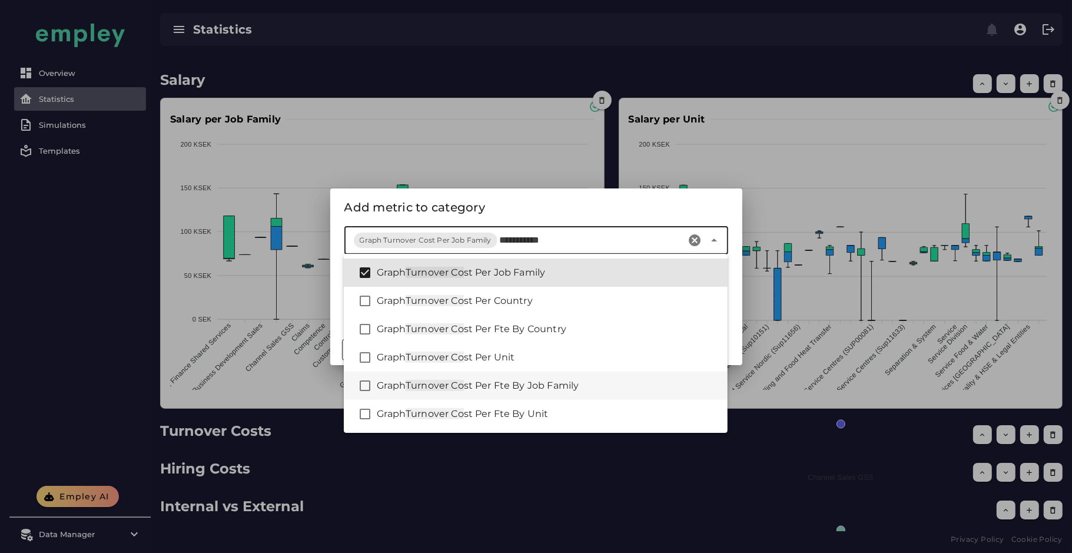
click at [558, 384] on span "st Per Fte By Job Family" at bounding box center [521, 385] width 115 height 11
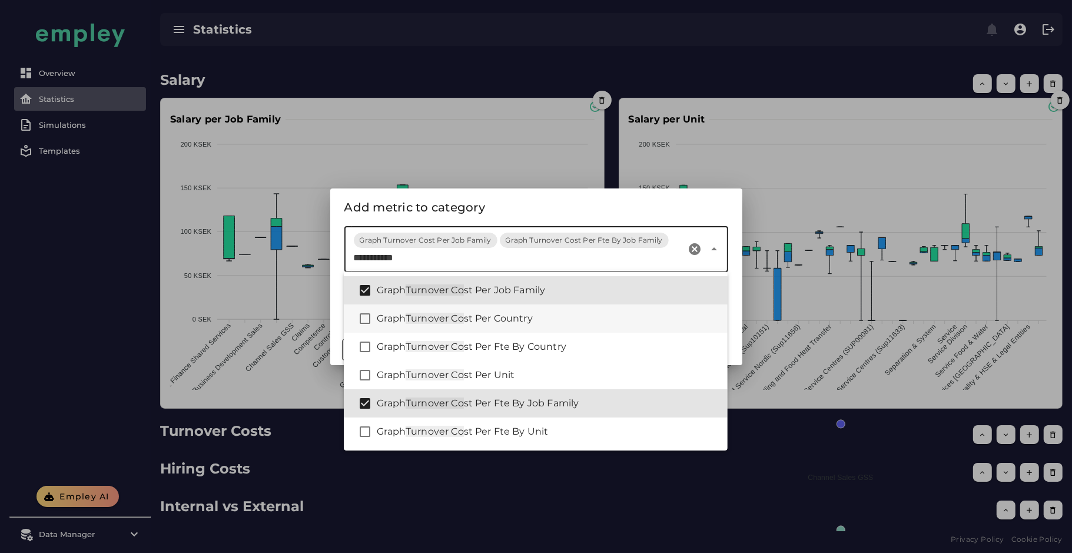
click at [544, 317] on div "Graph Turnover Co st Per Country" at bounding box center [547, 318] width 341 height 14
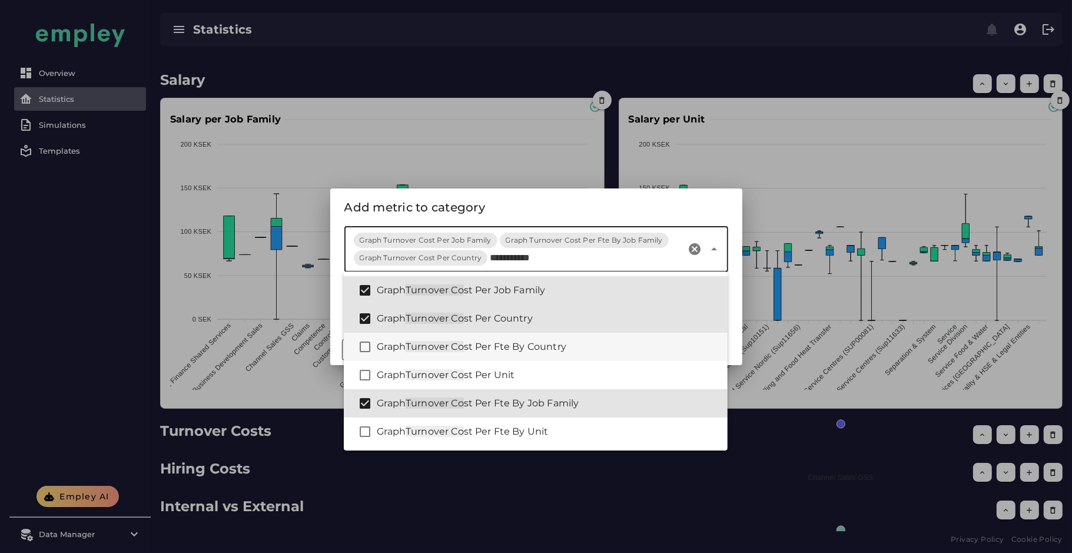
click at [547, 345] on span "st Per Fte By Country" at bounding box center [515, 346] width 102 height 11
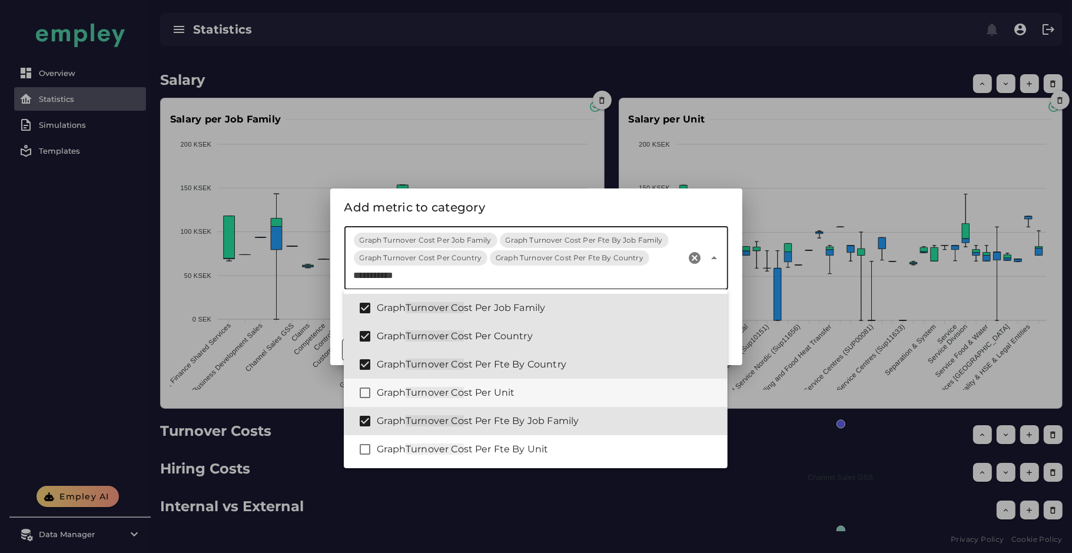
click at [530, 398] on div "Graph Turnover Co st Per Unit" at bounding box center [547, 392] width 341 height 14
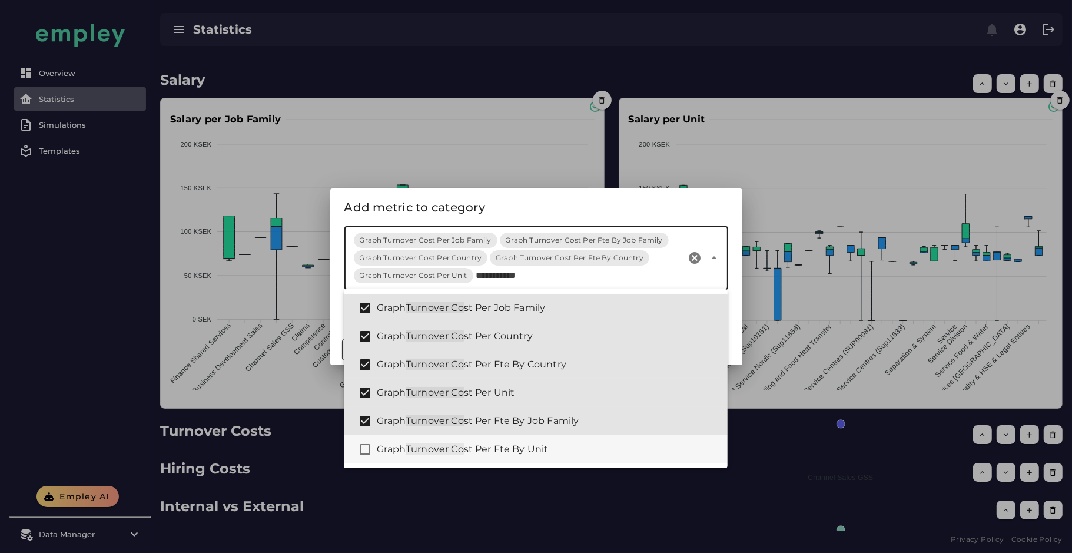
click at [542, 451] on span "st Per Fte By Unit" at bounding box center [506, 448] width 85 height 11
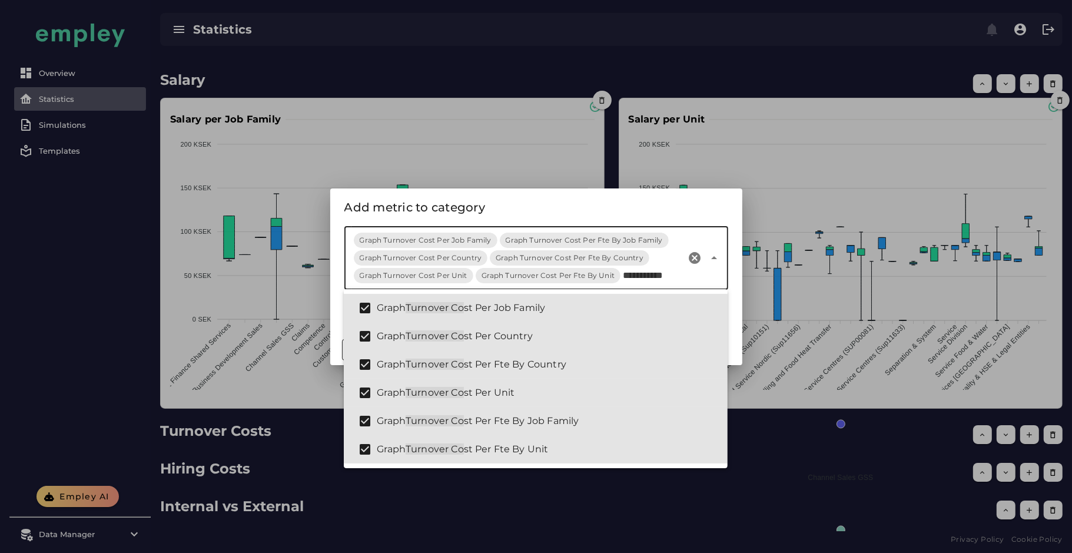
type input "**********"
click at [540, 211] on div "Add metric to category" at bounding box center [536, 207] width 384 height 19
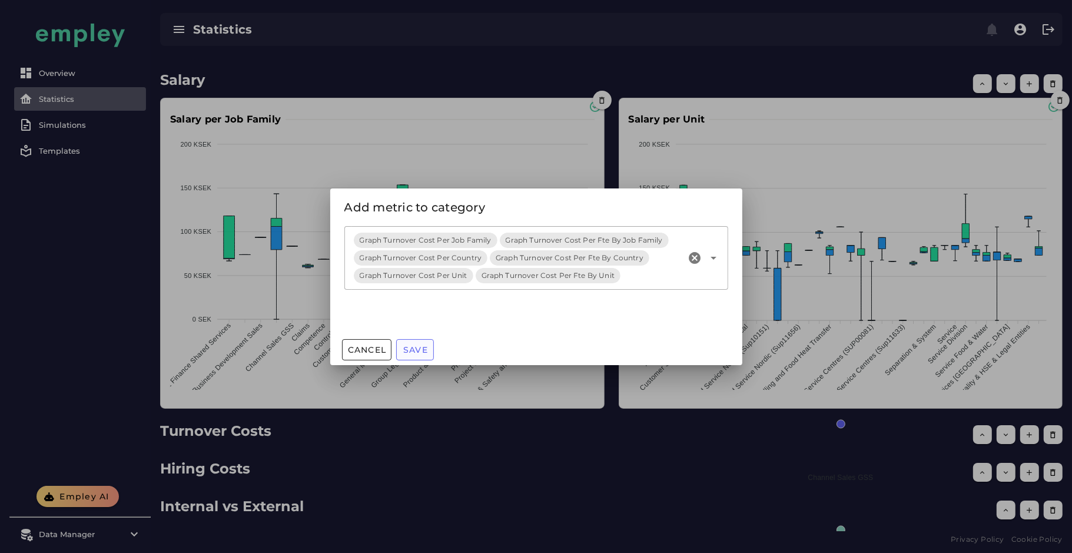
click at [430, 351] on button "Save" at bounding box center [415, 349] width 38 height 21
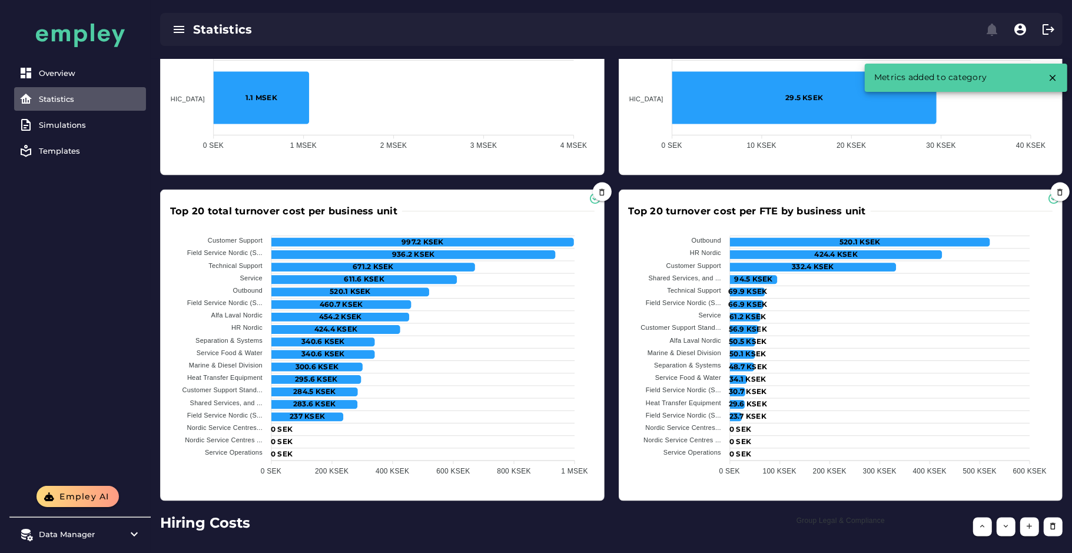
scroll to position [1707, 0]
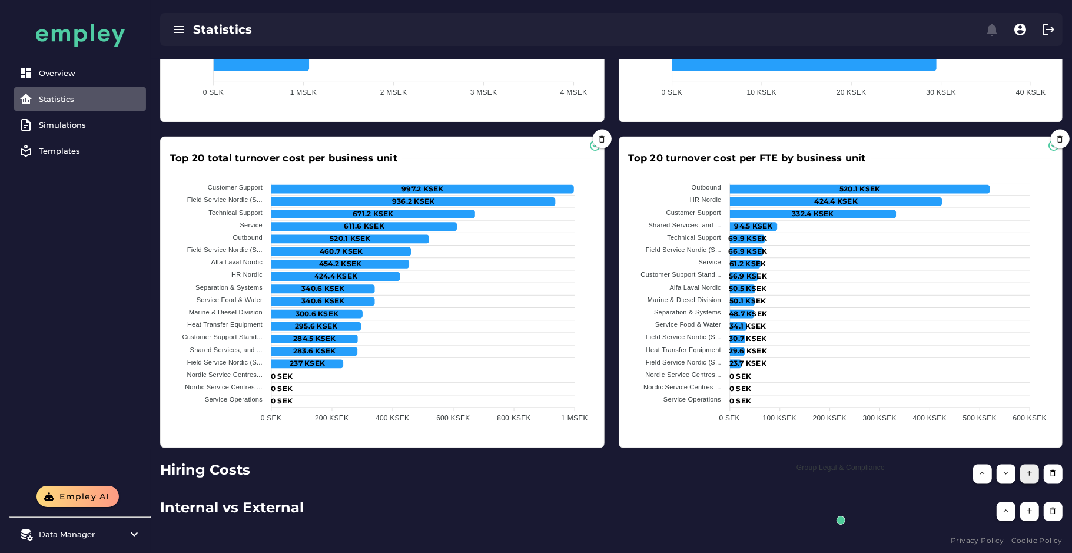
click at [1030, 470] on icon "button" at bounding box center [1029, 473] width 9 height 9
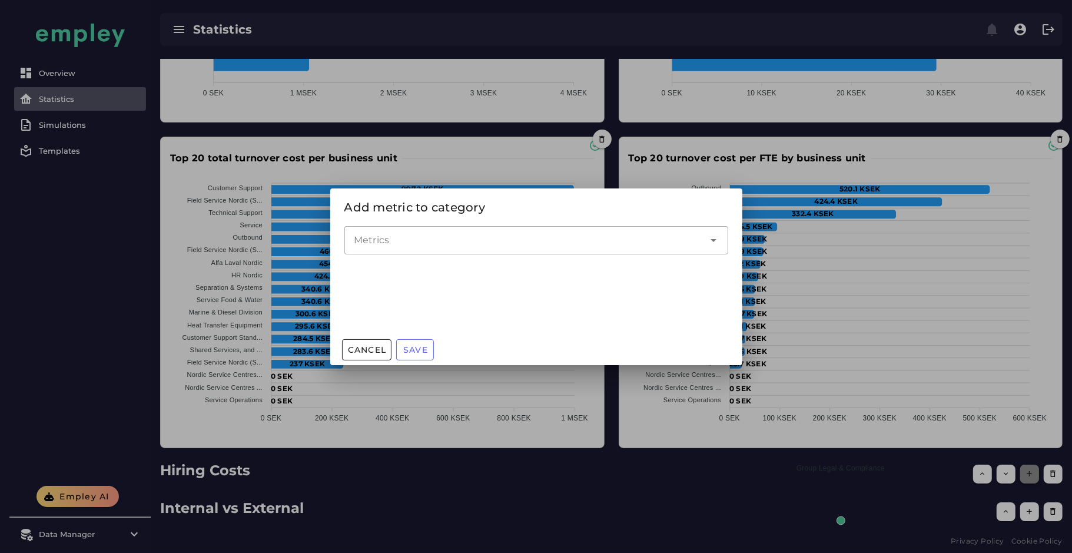
scroll to position [0, 0]
click at [528, 242] on input "Metrics" at bounding box center [527, 240] width 347 height 14
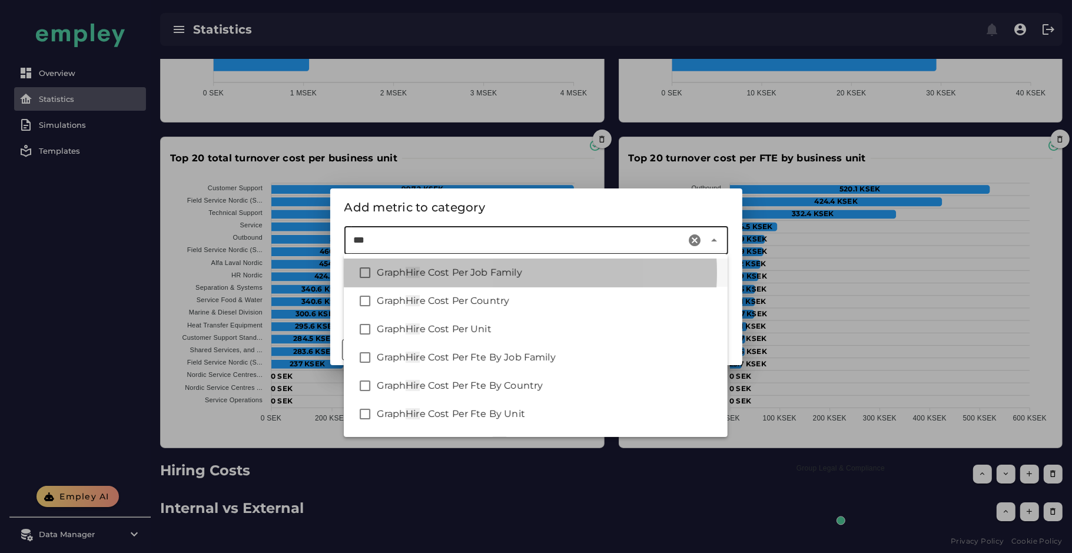
drag, startPoint x: 541, startPoint y: 265, endPoint x: 544, endPoint y: 278, distance: 13.2
click at [541, 267] on div "Graph Hir e Cost Per Job Family" at bounding box center [547, 272] width 341 height 14
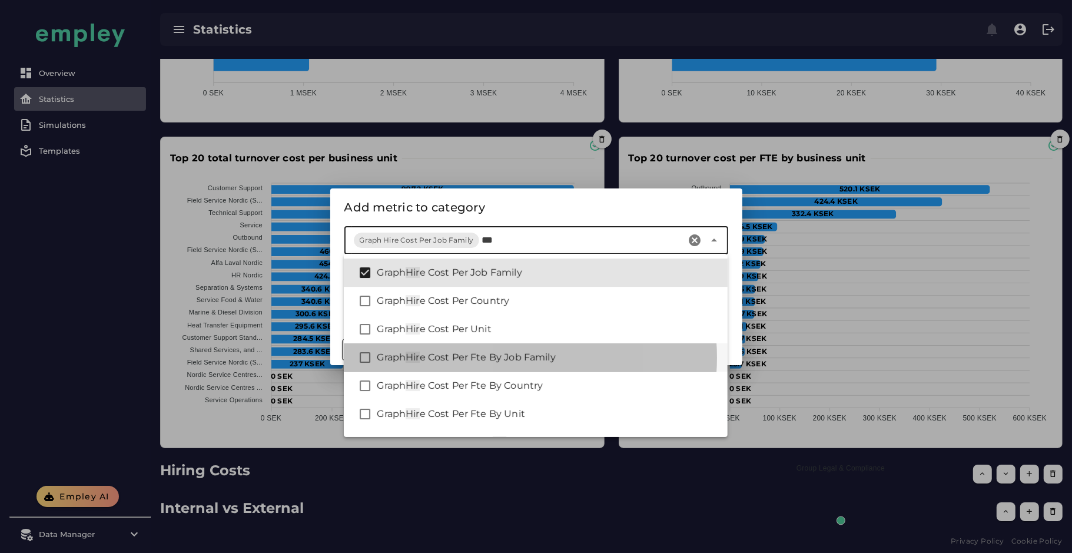
click at [540, 361] on span "e Cost Per Fte By Job Family" at bounding box center [488, 356] width 136 height 11
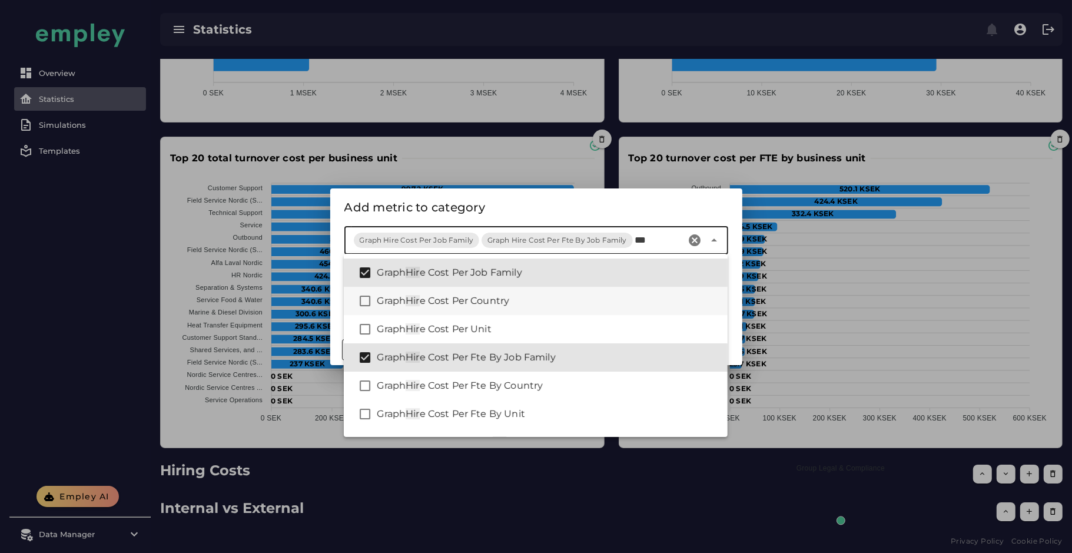
click at [533, 297] on div "Graph Hir e Cost Per Country" at bounding box center [547, 301] width 341 height 14
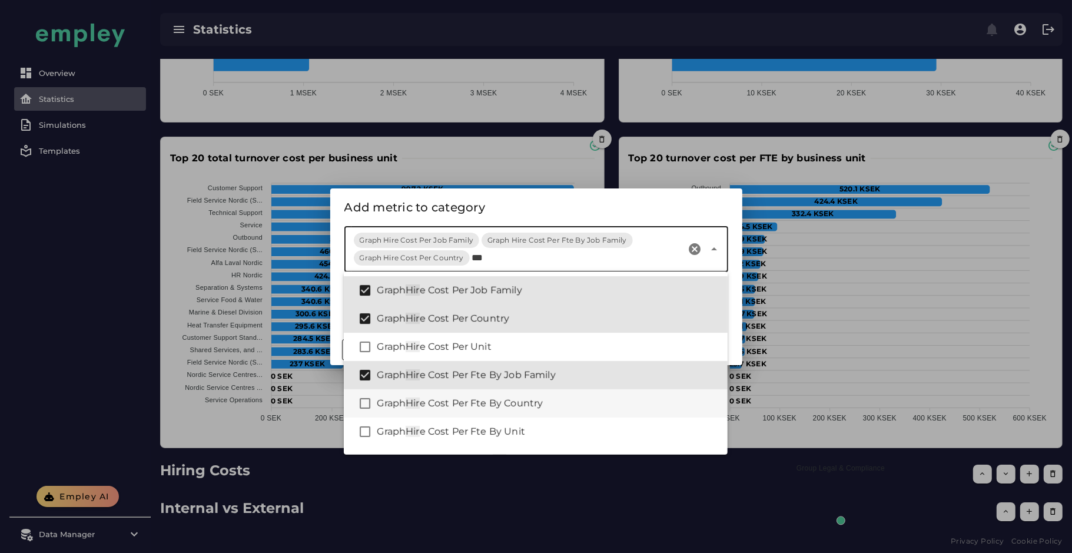
click at [533, 404] on span "e Cost Per Fte By Country" at bounding box center [482, 402] width 124 height 11
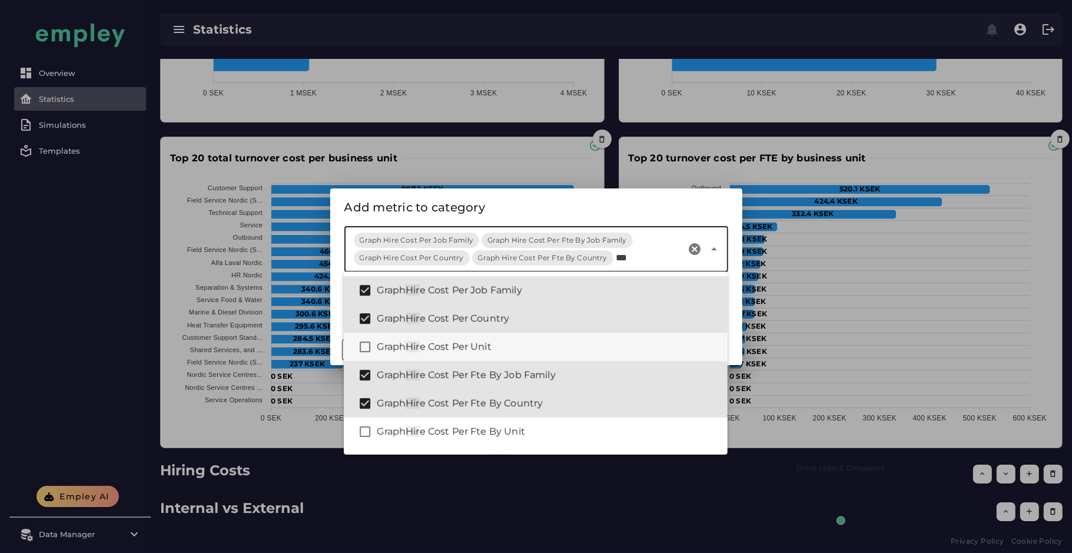
click at [524, 342] on div "Graph Hir e Cost Per Unit" at bounding box center [547, 347] width 341 height 14
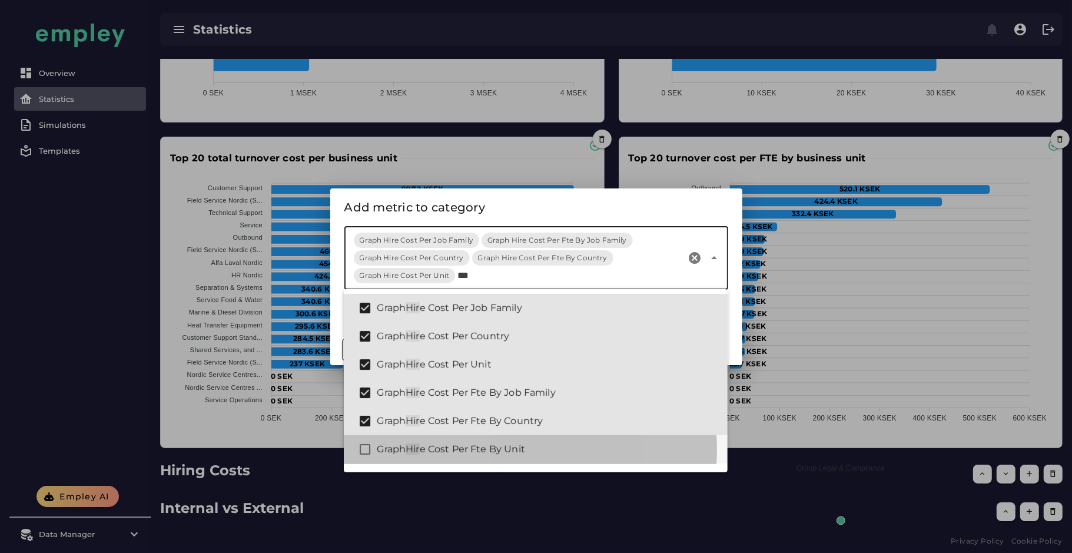
click at [528, 455] on div "Graph Hir e Cost Per Fte By Unit" at bounding box center [547, 449] width 341 height 14
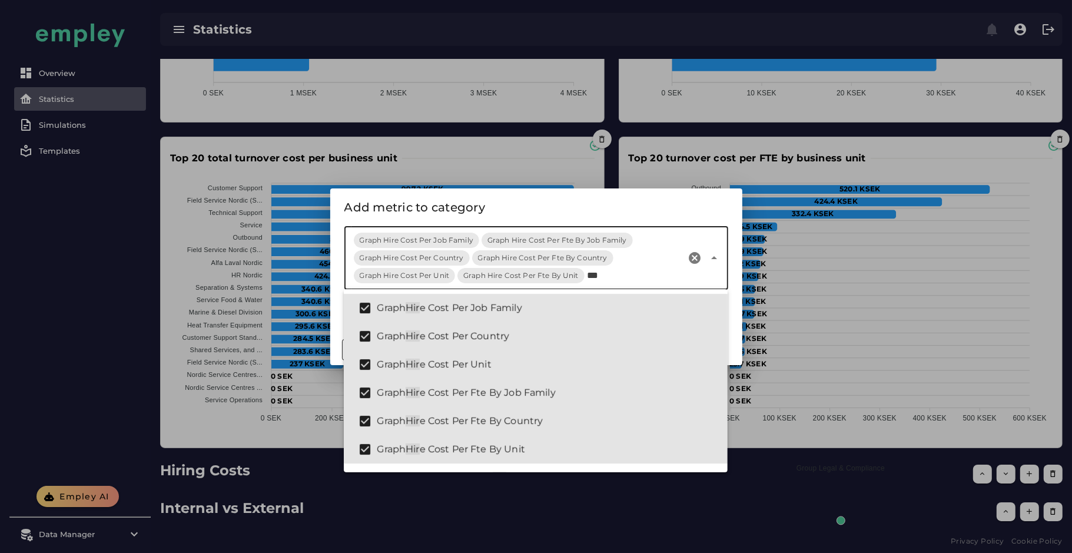
type input "***"
click at [543, 209] on div "Add metric to category" at bounding box center [536, 207] width 384 height 19
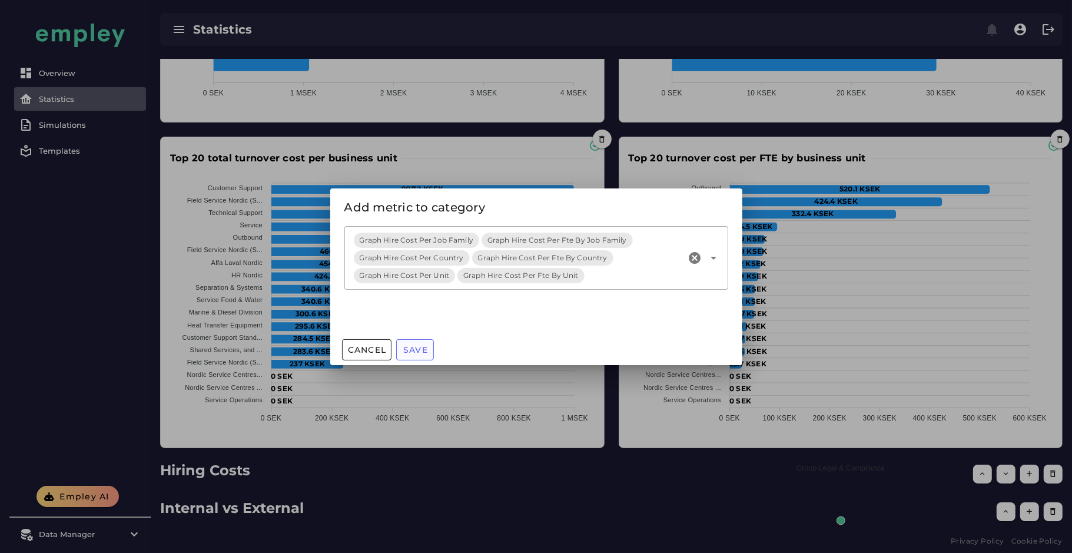
click at [427, 347] on span "Save" at bounding box center [415, 349] width 25 height 11
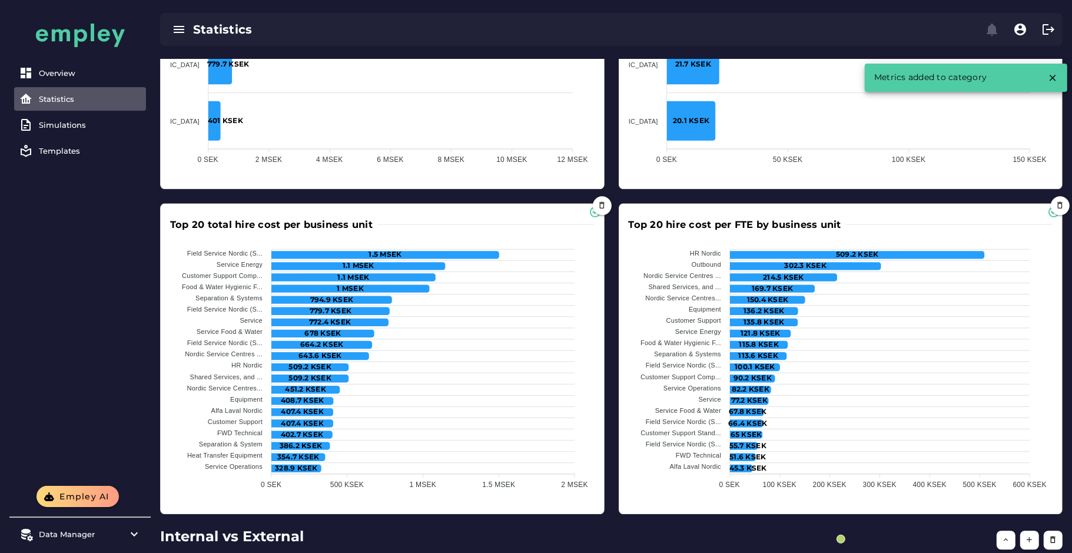
scroll to position [2668, 0]
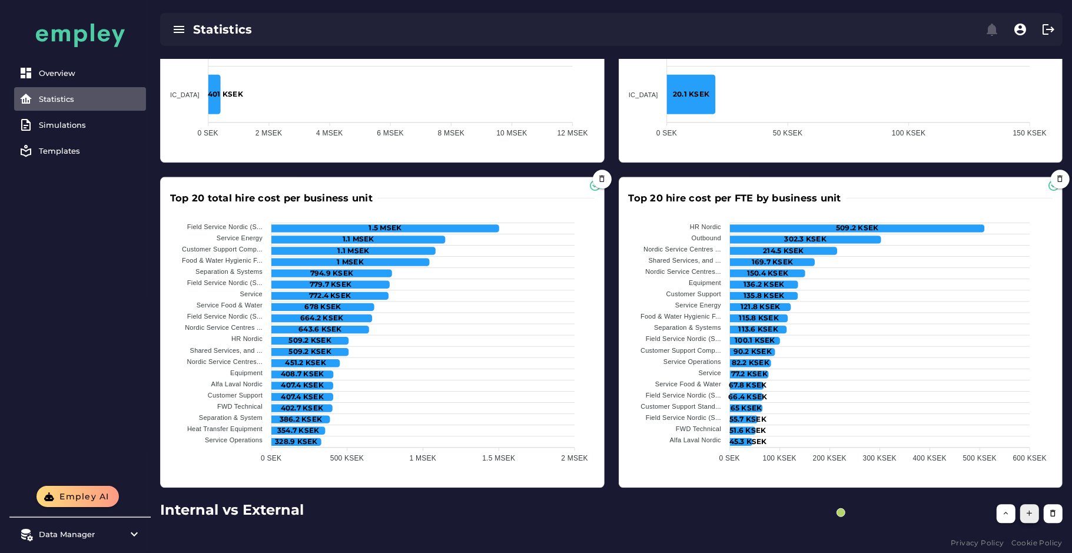
click at [1028, 508] on icon "button" at bounding box center [1029, 512] width 9 height 9
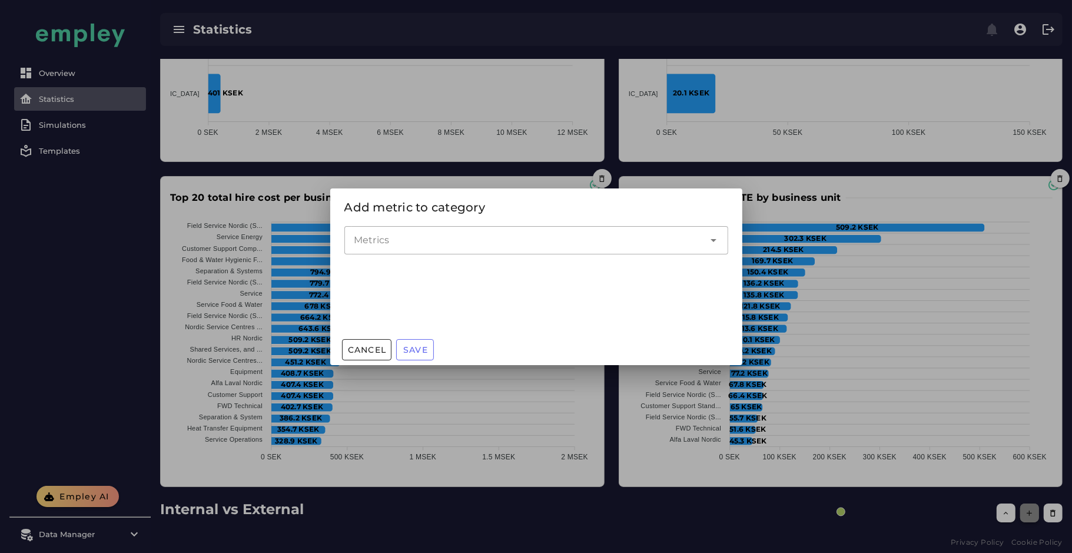
scroll to position [0, 0]
click at [520, 233] on input "Metrics" at bounding box center [527, 240] width 347 height 14
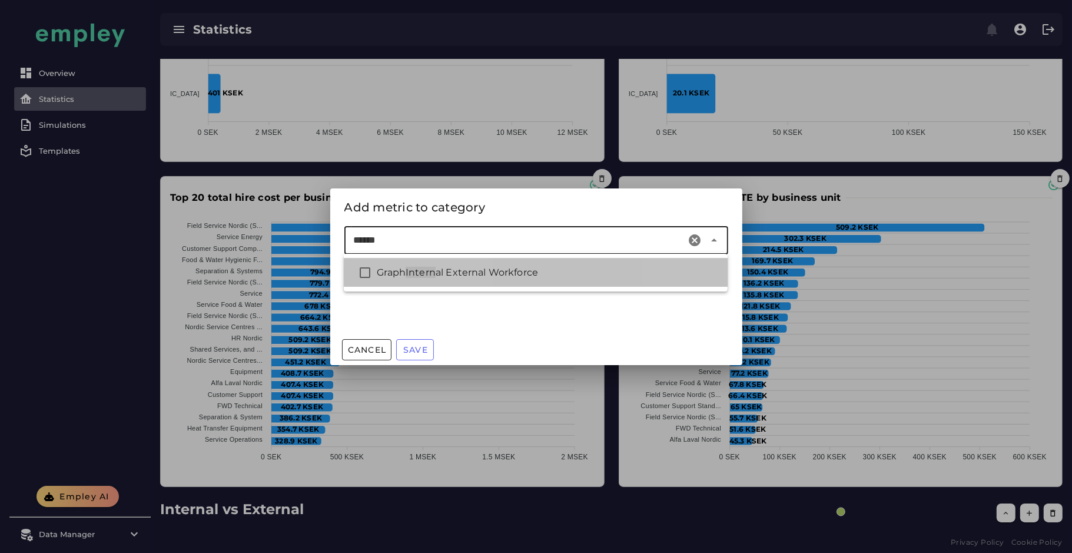
click at [488, 277] on span "al External Workforce" at bounding box center [486, 272] width 102 height 11
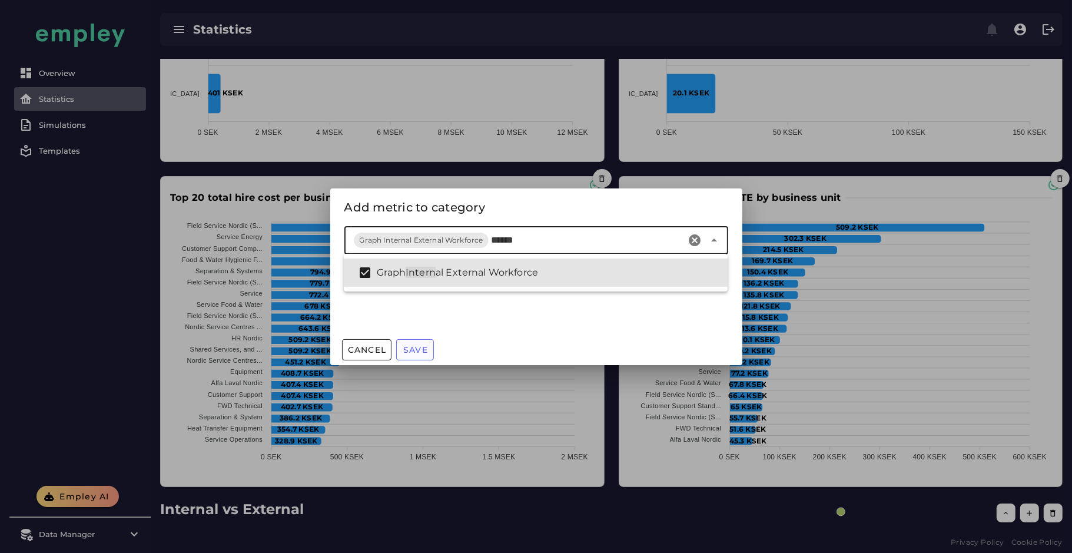
type input "******"
click at [414, 347] on span "Save" at bounding box center [415, 349] width 25 height 11
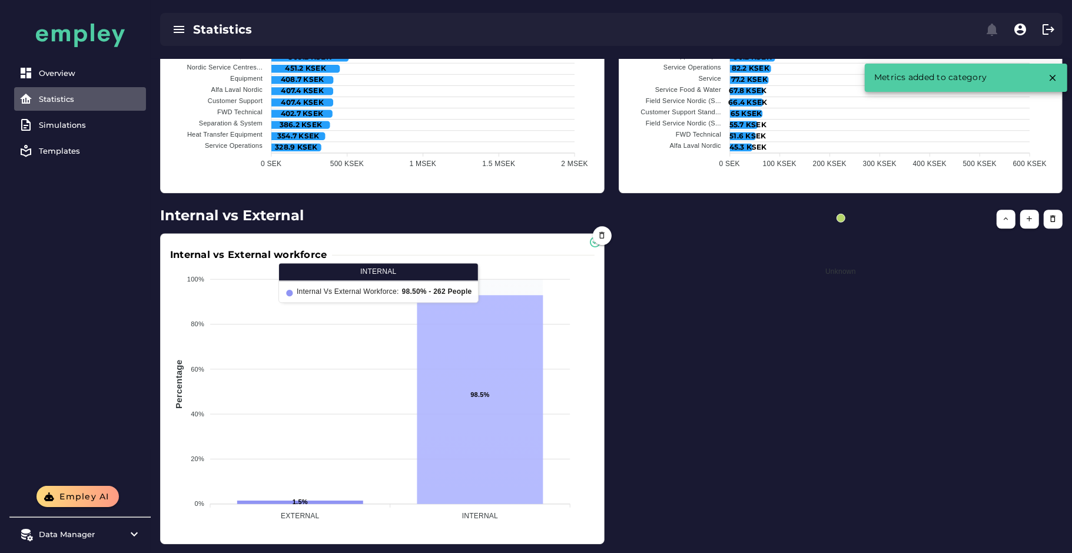
scroll to position [2981, 0]
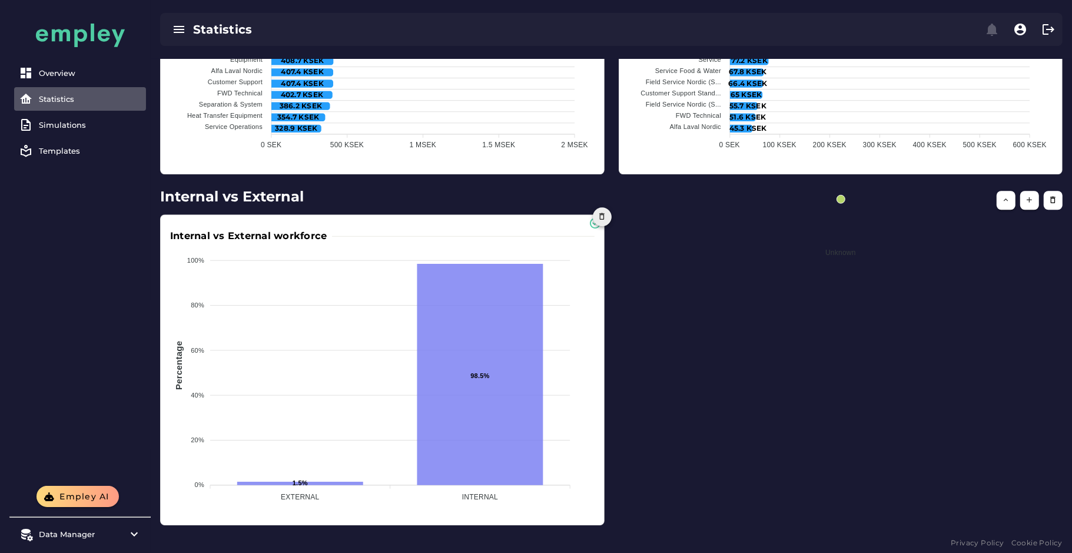
click at [601, 212] on icon "button" at bounding box center [601, 216] width 9 height 9
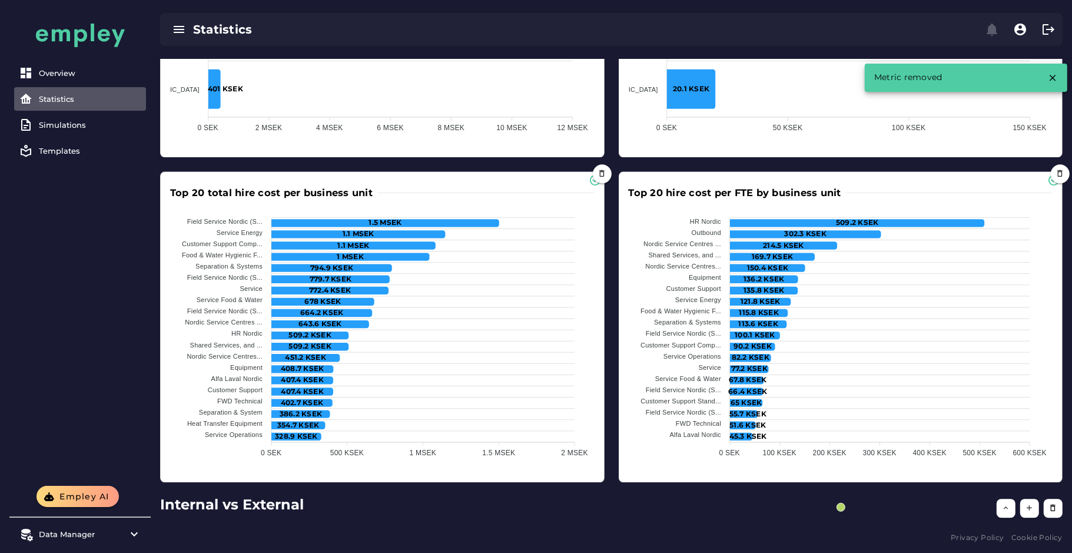
scroll to position [2668, 0]
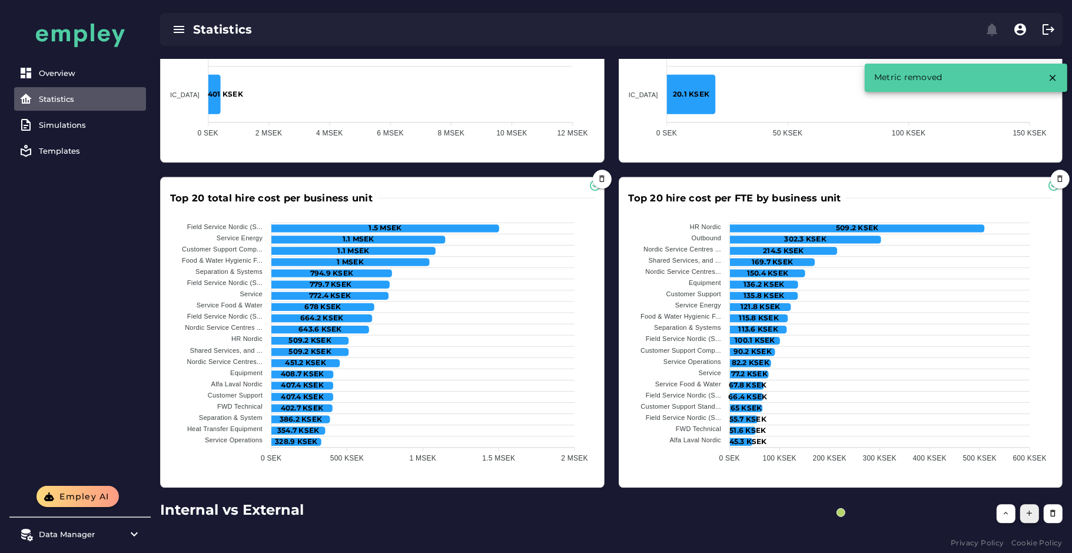
click at [1026, 510] on icon "button" at bounding box center [1029, 512] width 9 height 9
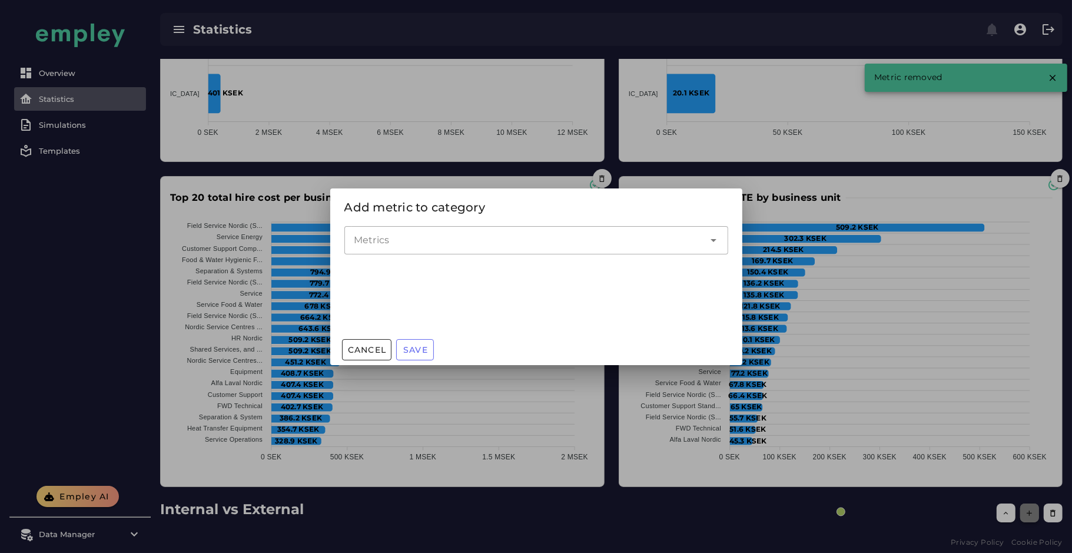
scroll to position [0, 0]
click at [492, 241] on input "Metrics" at bounding box center [527, 240] width 347 height 14
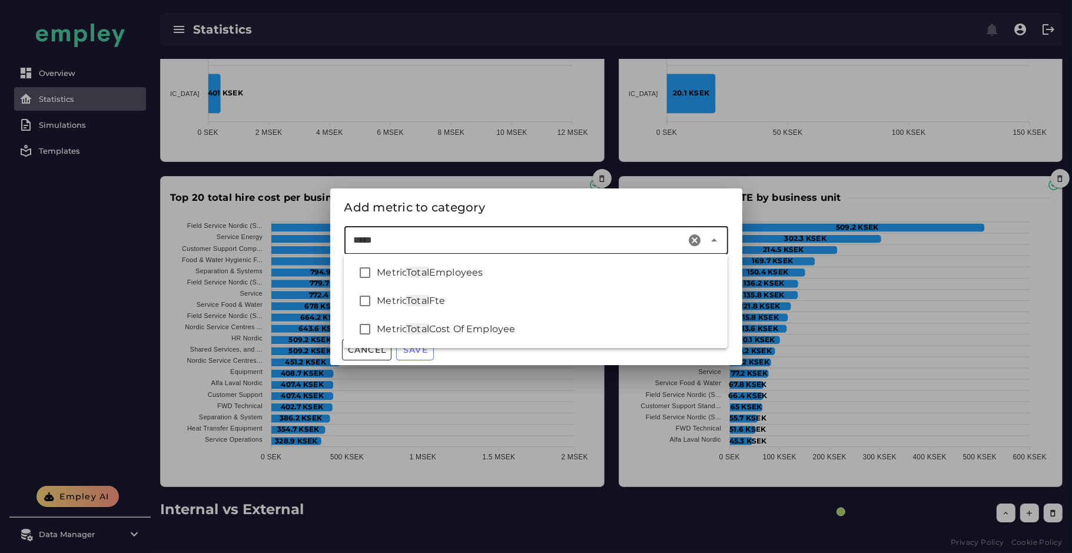
drag, startPoint x: 418, startPoint y: 246, endPoint x: 287, endPoint y: 237, distance: 130.9
click at [287, 237] on div "Add metric to category Metrics ***** Cancel Save" at bounding box center [536, 276] width 1072 height 553
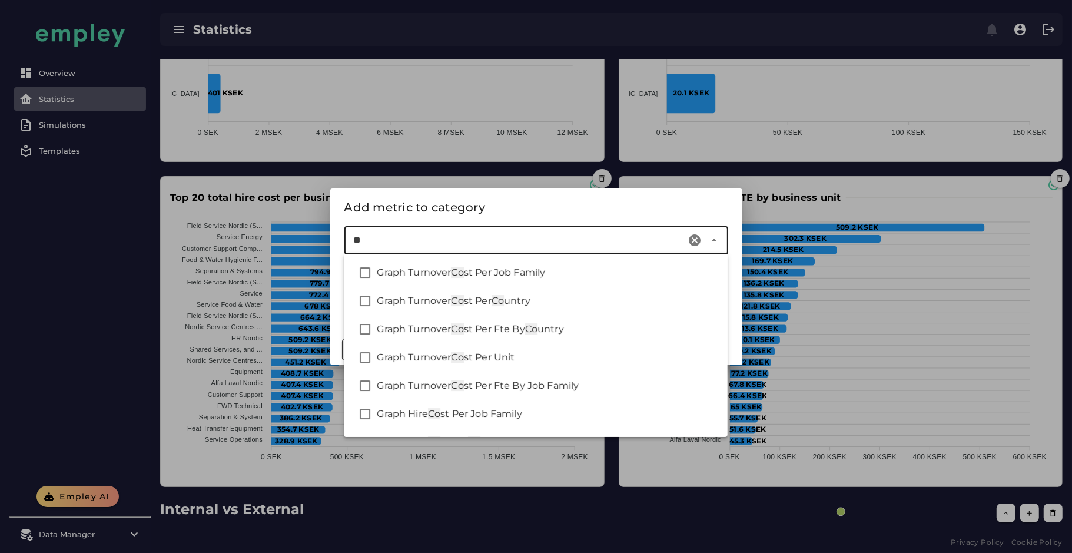
type input "*"
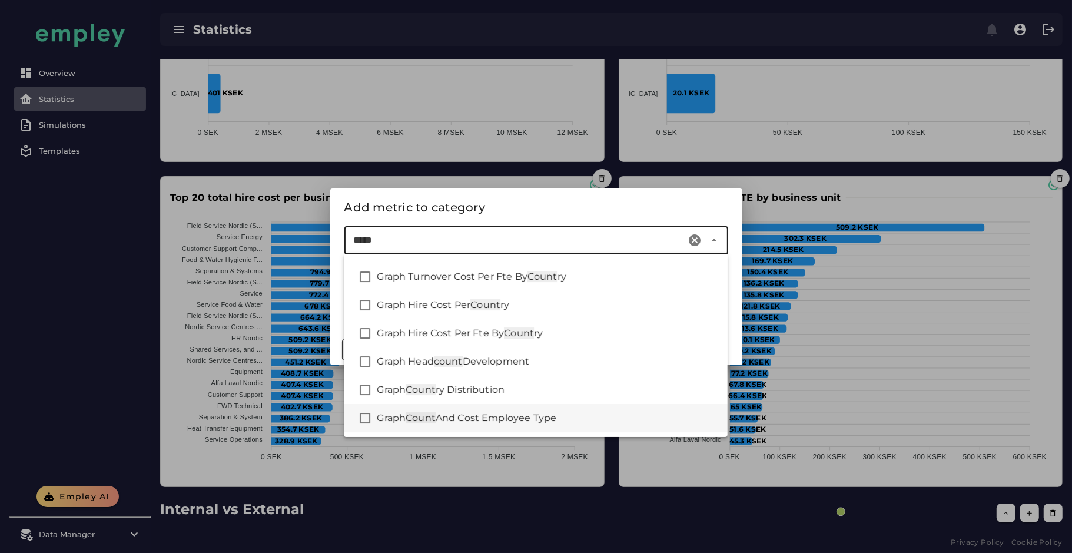
click at [499, 418] on span "And Cost Employee Type" at bounding box center [495, 417] width 121 height 11
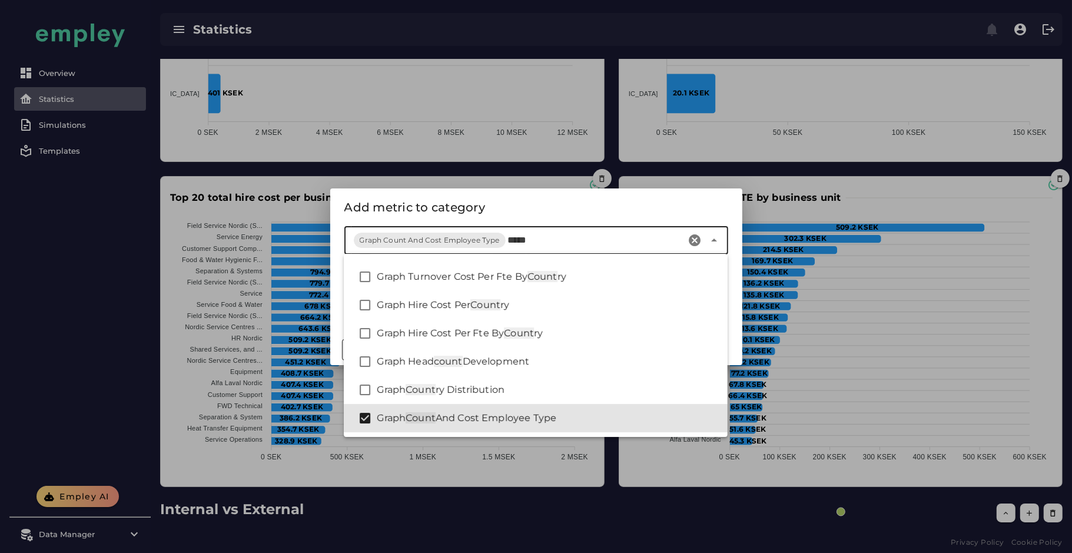
type input "*****"
click at [510, 199] on div "Add metric to category" at bounding box center [536, 207] width 384 height 19
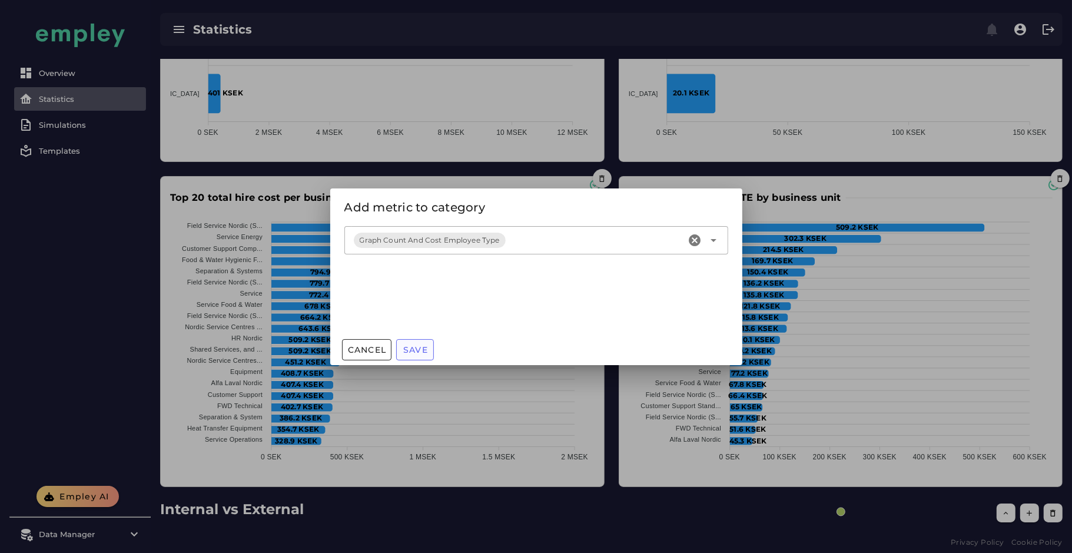
click at [419, 350] on span "Save" at bounding box center [415, 349] width 25 height 11
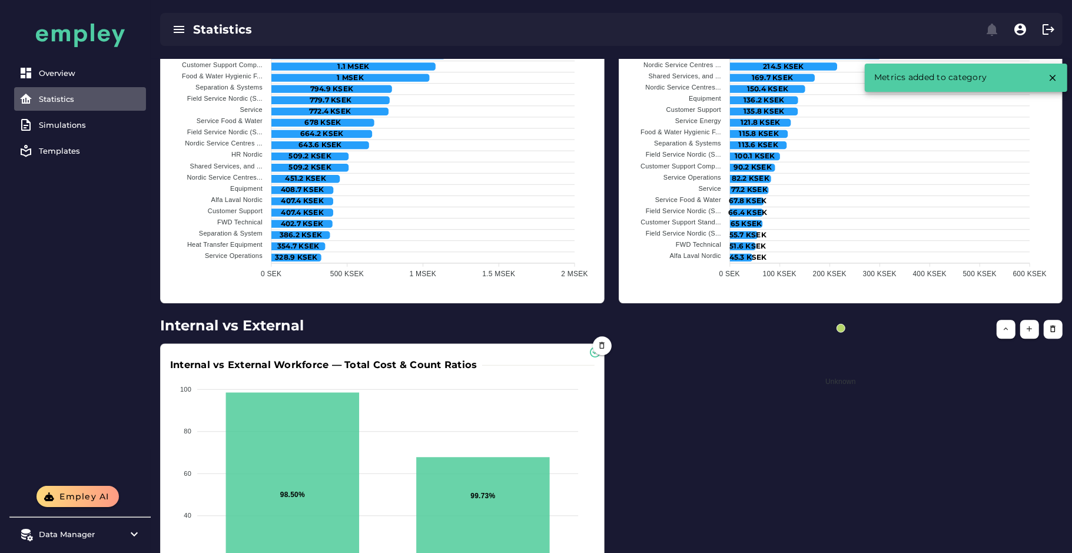
scroll to position [2962, 0]
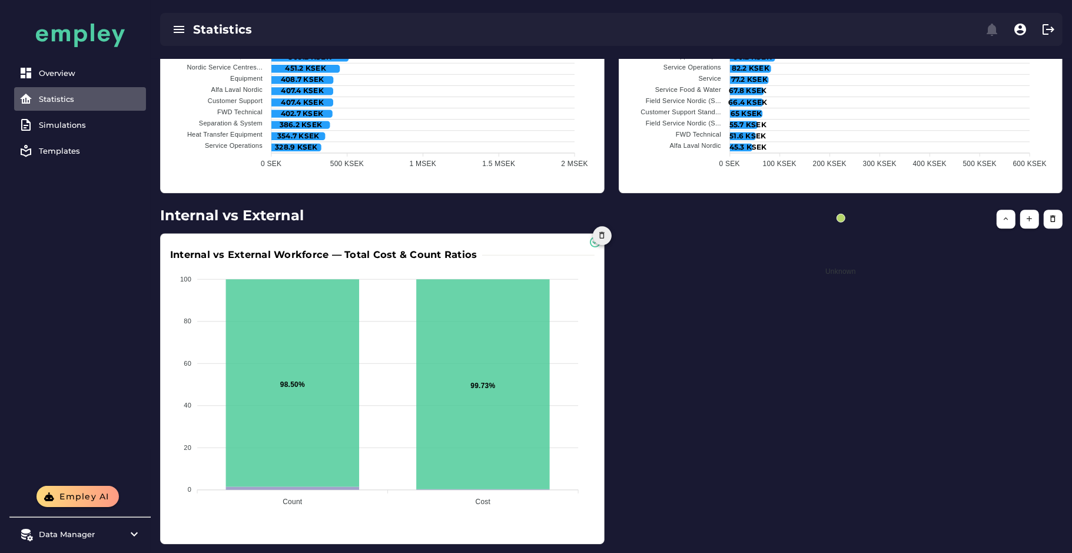
click at [604, 231] on icon "button" at bounding box center [601, 235] width 9 height 9
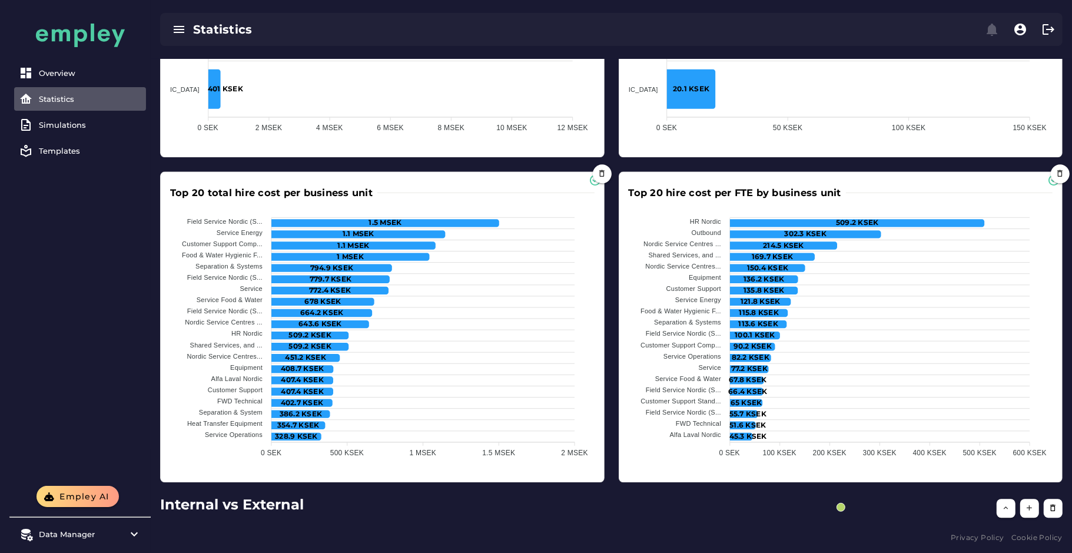
scroll to position [2668, 0]
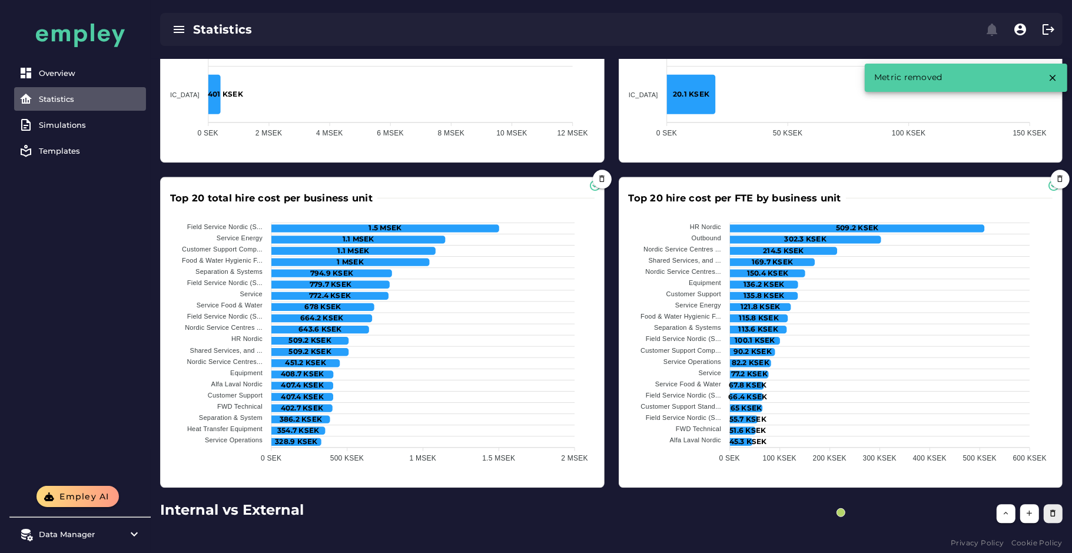
click at [1053, 511] on icon "button" at bounding box center [1053, 512] width 9 height 9
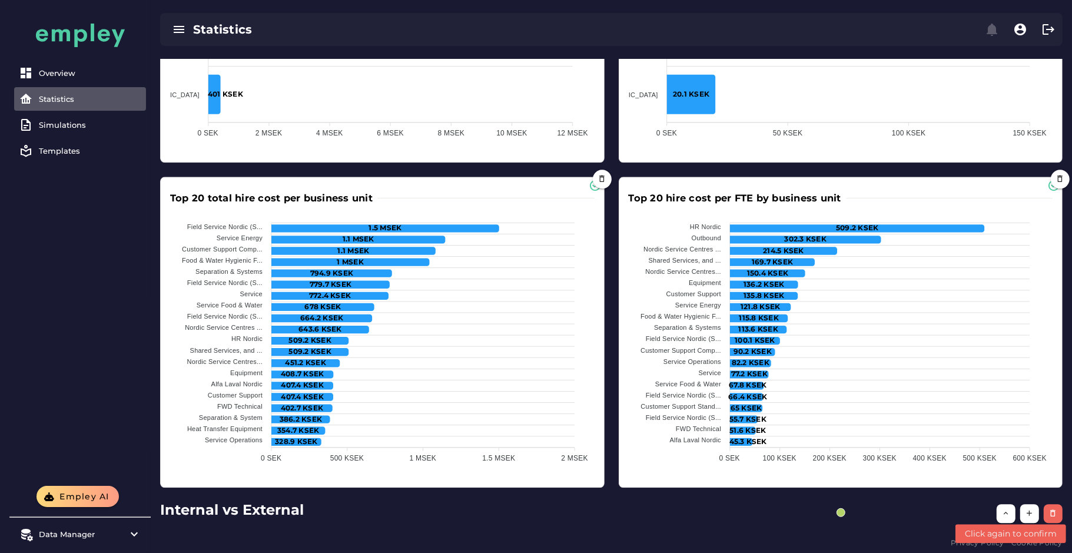
click at [1051, 508] on icon "button" at bounding box center [1053, 512] width 9 height 9
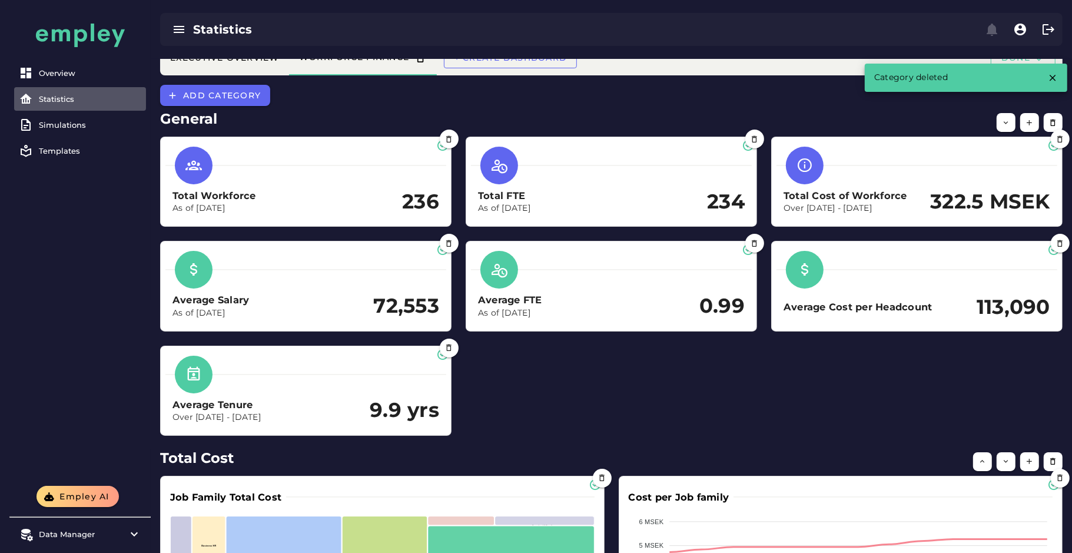
scroll to position [0, 0]
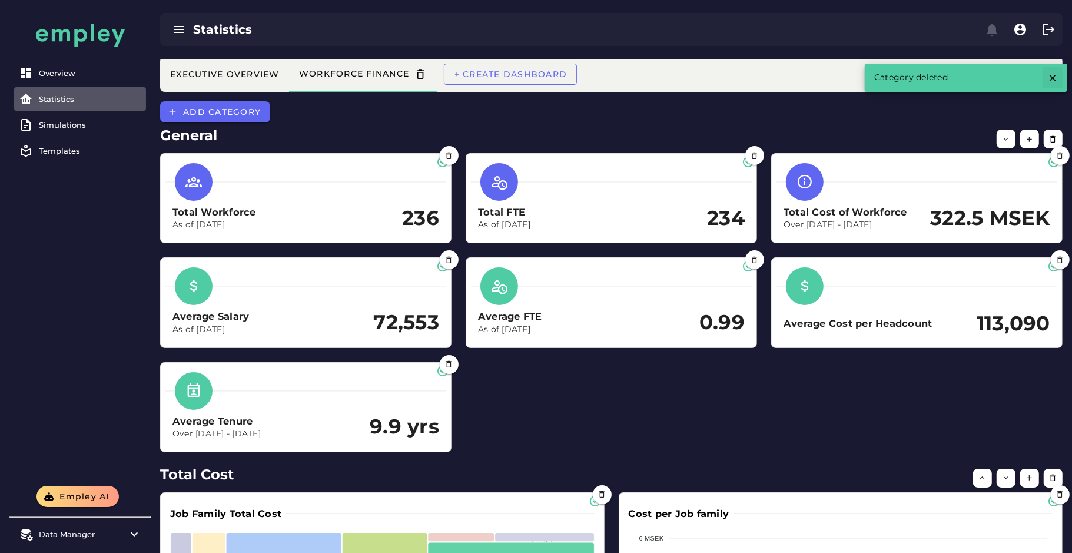
click at [1054, 77] on icon "button" at bounding box center [1052, 77] width 11 height 11
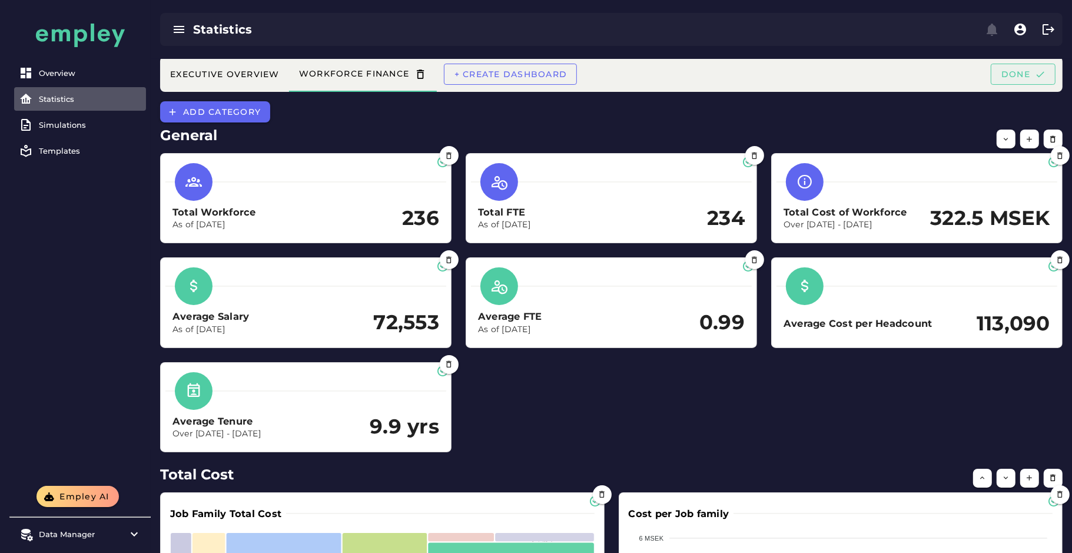
click at [1009, 70] on span "Done" at bounding box center [1022, 74] width 45 height 11
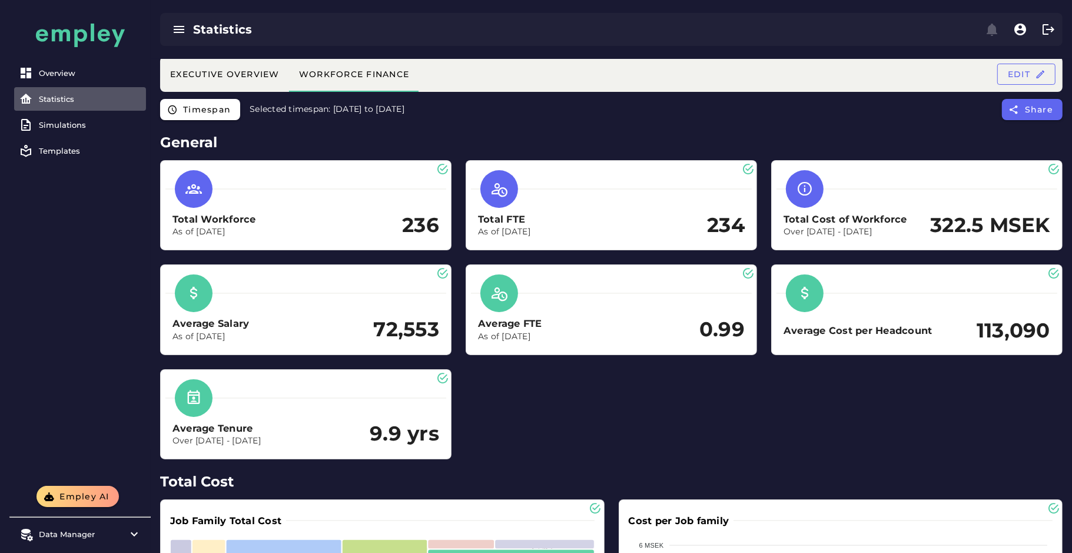
drag, startPoint x: 1017, startPoint y: 73, endPoint x: 830, endPoint y: 93, distance: 188.8
click at [1017, 73] on span "Edit" at bounding box center [1026, 74] width 38 height 11
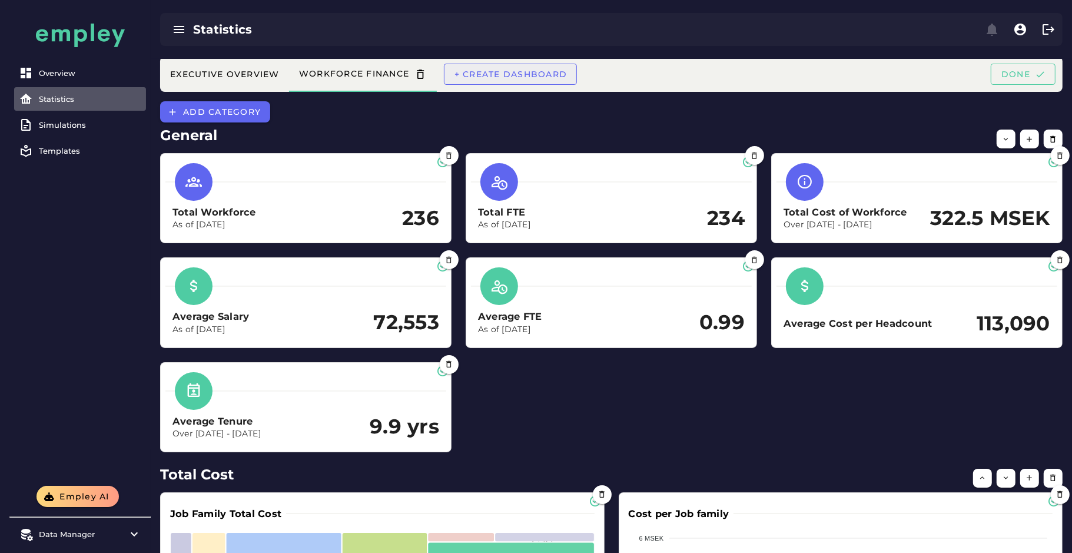
click at [544, 69] on span "+ Create dashboard" at bounding box center [511, 74] width 114 height 11
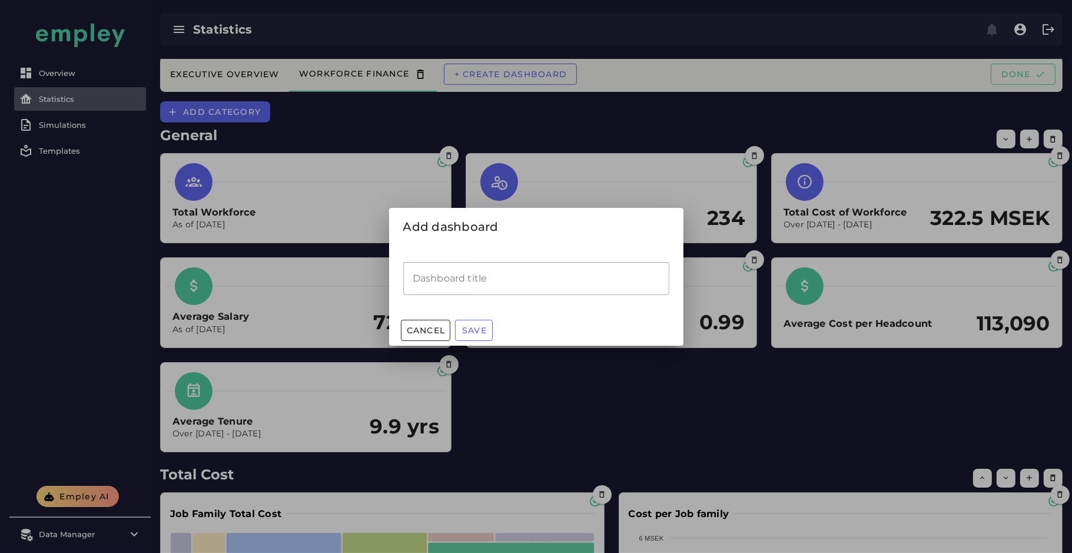
click at [508, 270] on input "Dashboard title" at bounding box center [536, 278] width 266 height 33
type input "**********"
click at [481, 330] on span "Save" at bounding box center [473, 330] width 25 height 11
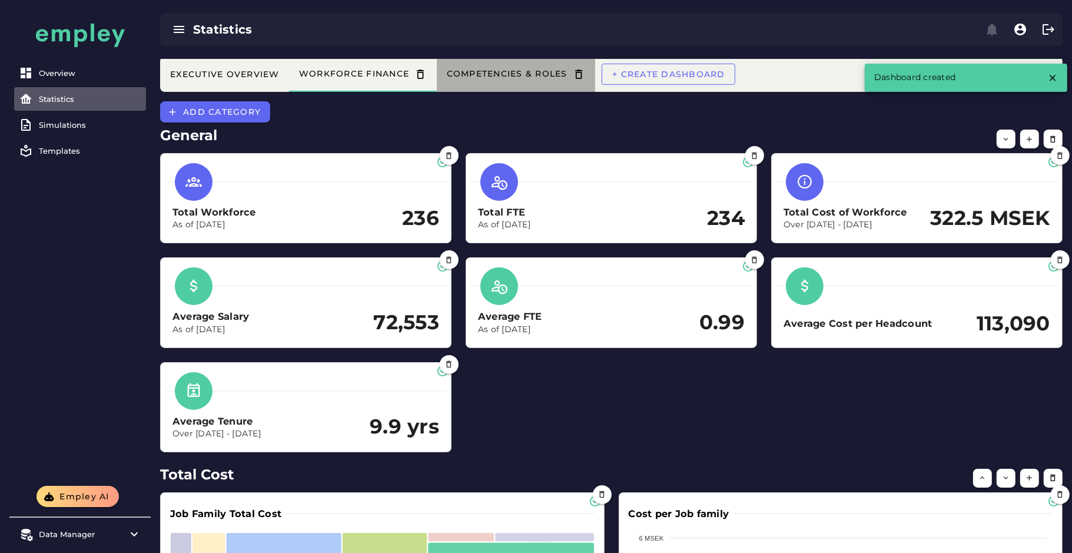
click at [507, 78] on div "Competencies & Roles" at bounding box center [515, 74] width 139 height 12
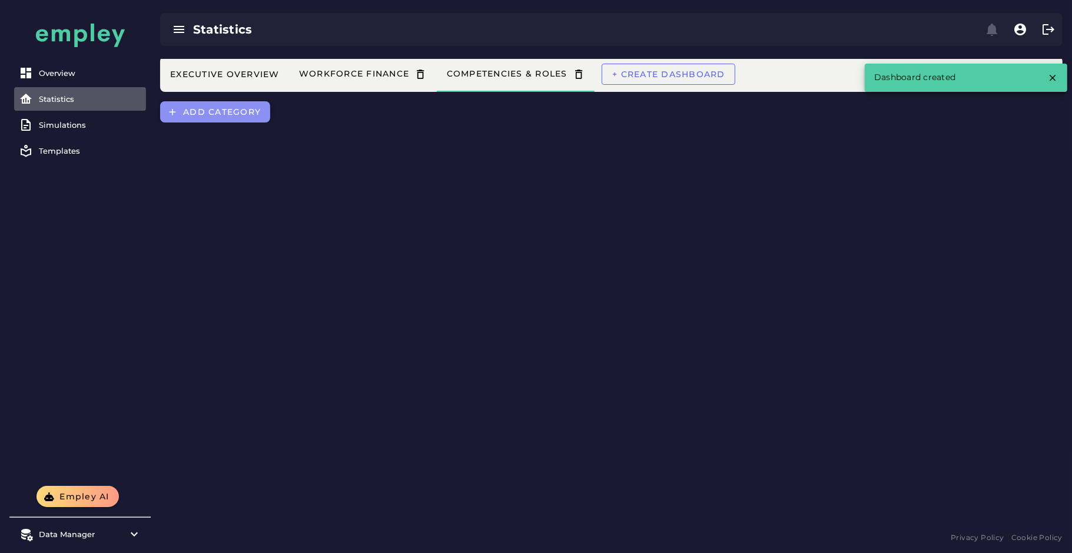
click at [225, 103] on button "Add category" at bounding box center [215, 111] width 110 height 21
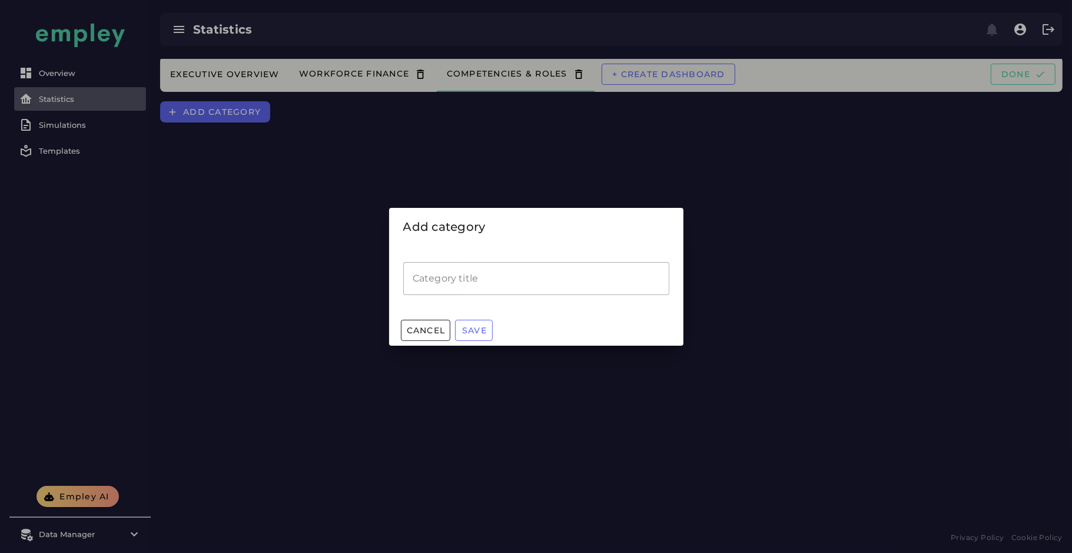
click at [457, 274] on input "Category title" at bounding box center [536, 278] width 266 height 33
type input "*******"
click at [465, 322] on button "Save" at bounding box center [474, 330] width 38 height 21
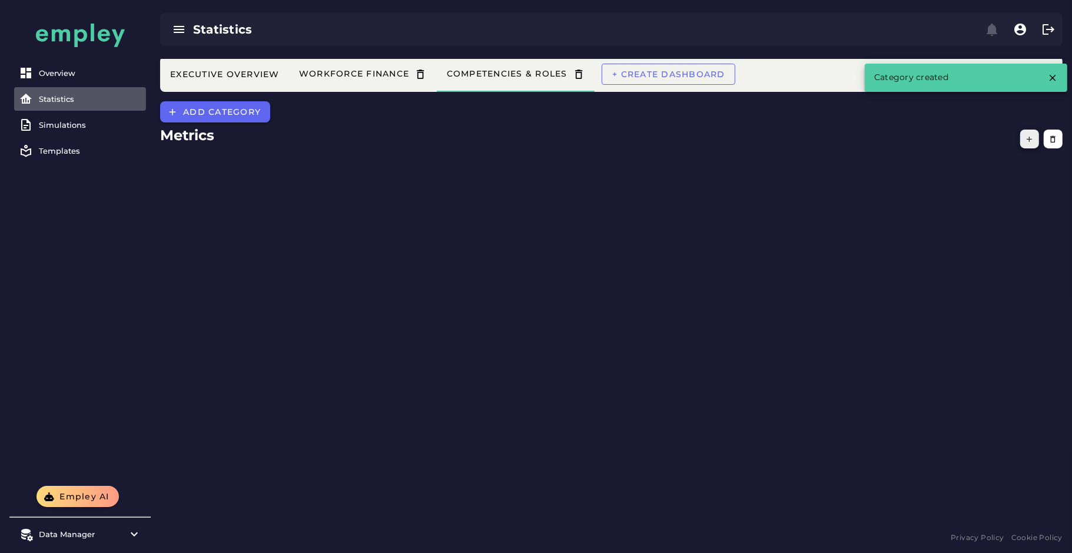
click at [1026, 142] on icon "button" at bounding box center [1029, 139] width 9 height 9
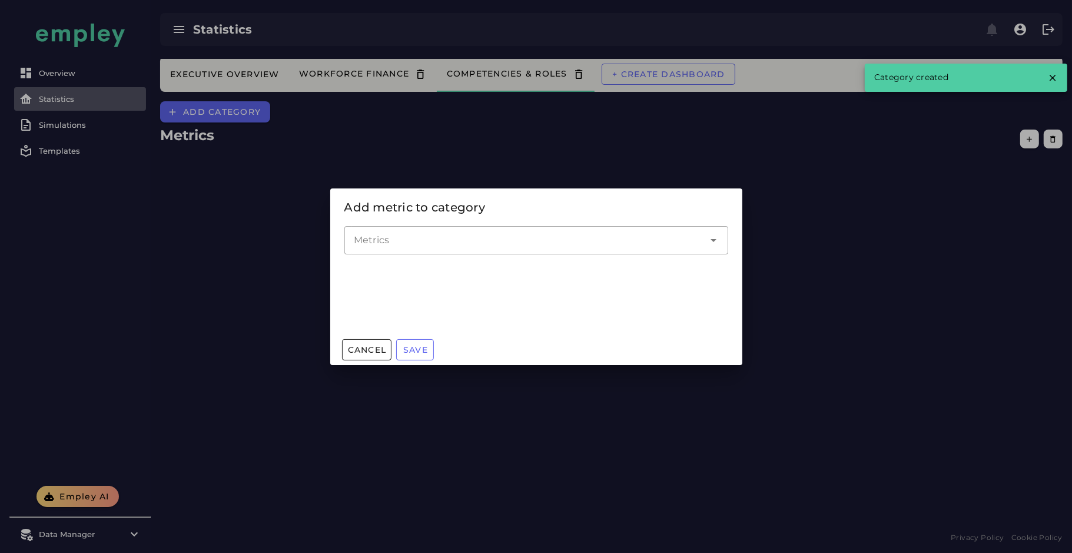
click at [533, 241] on input "Metrics" at bounding box center [527, 240] width 347 height 14
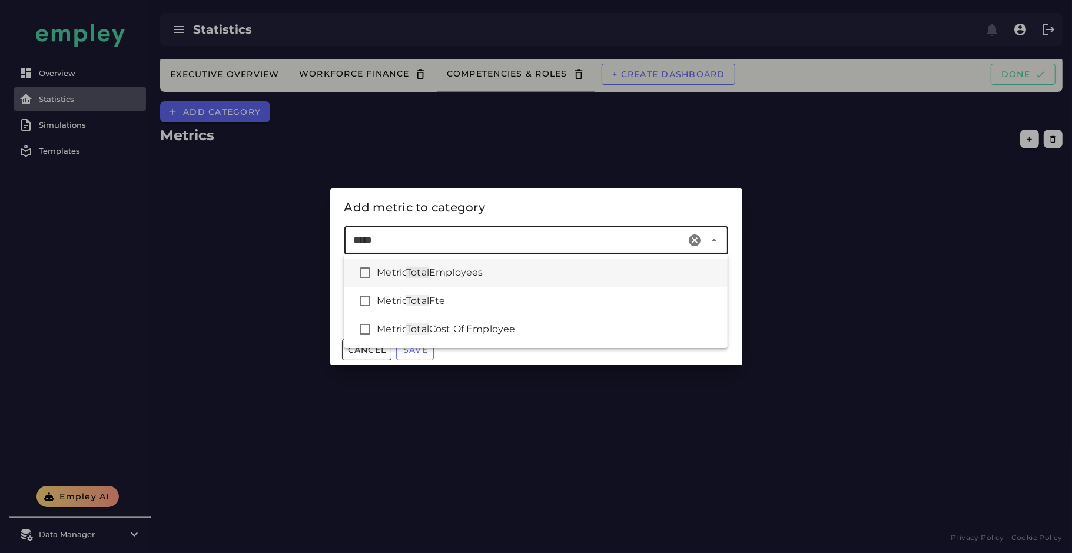
click at [510, 268] on div "Metric Total Employees" at bounding box center [547, 272] width 341 height 14
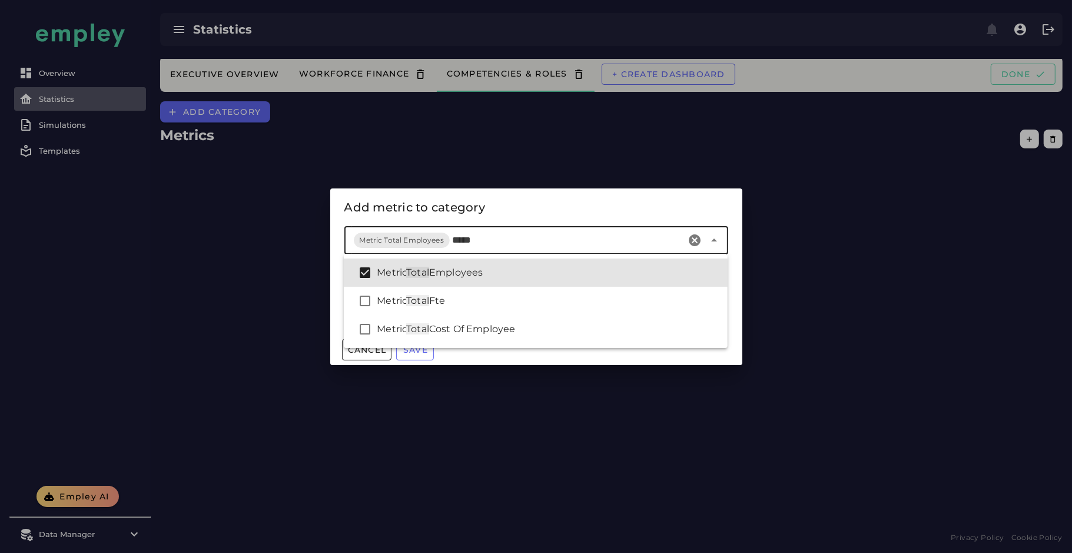
type input "*****"
click at [584, 206] on div "Add metric to category" at bounding box center [536, 207] width 384 height 19
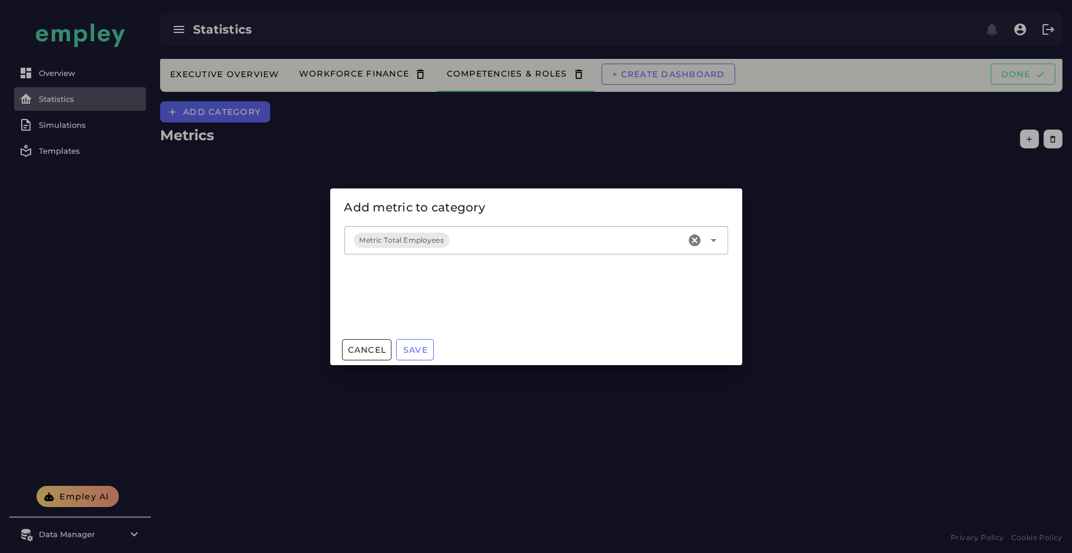
click at [484, 240] on input "Metrics" at bounding box center [567, 240] width 230 height 14
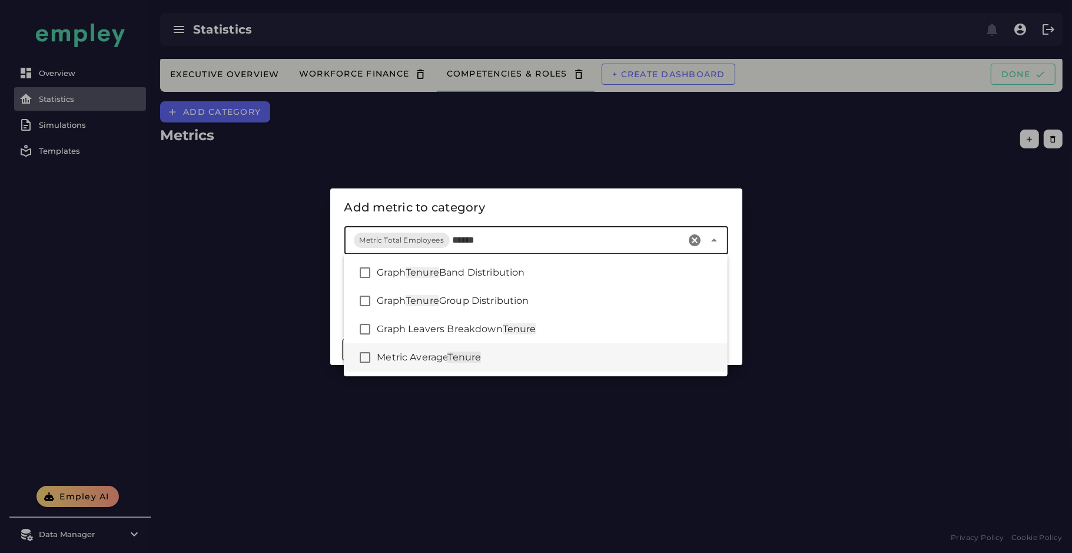
click at [575, 358] on div "Metric Average Tenure" at bounding box center [547, 357] width 341 height 14
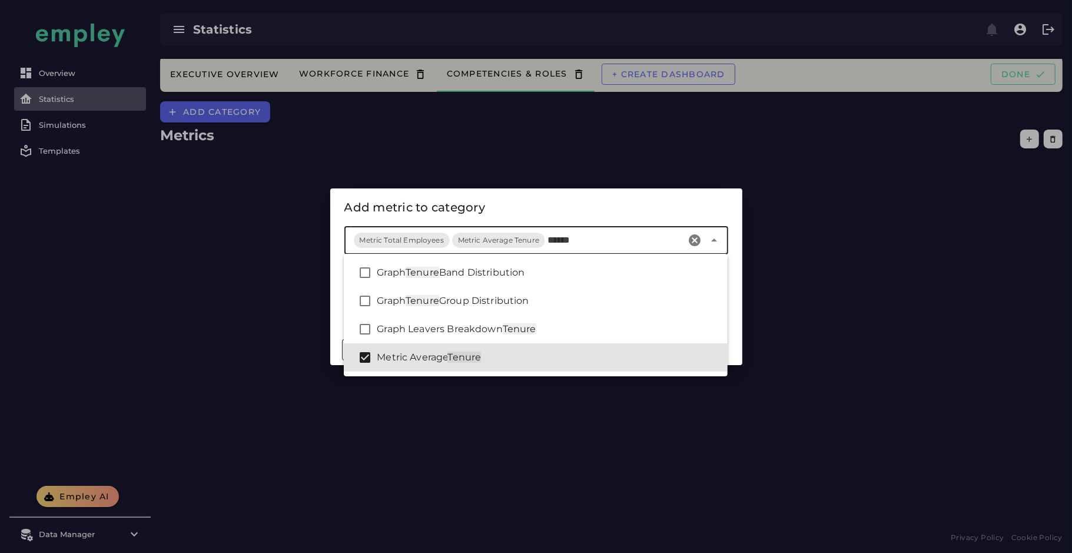
type input "******"
click at [547, 190] on div "Add metric to category" at bounding box center [536, 207] width 412 height 38
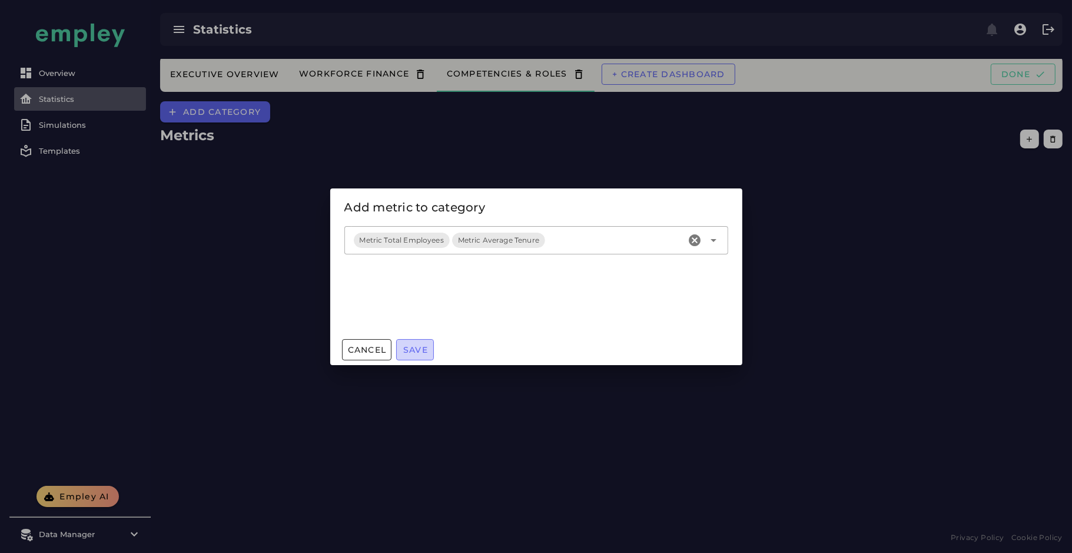
click at [414, 347] on span "Save" at bounding box center [415, 349] width 25 height 11
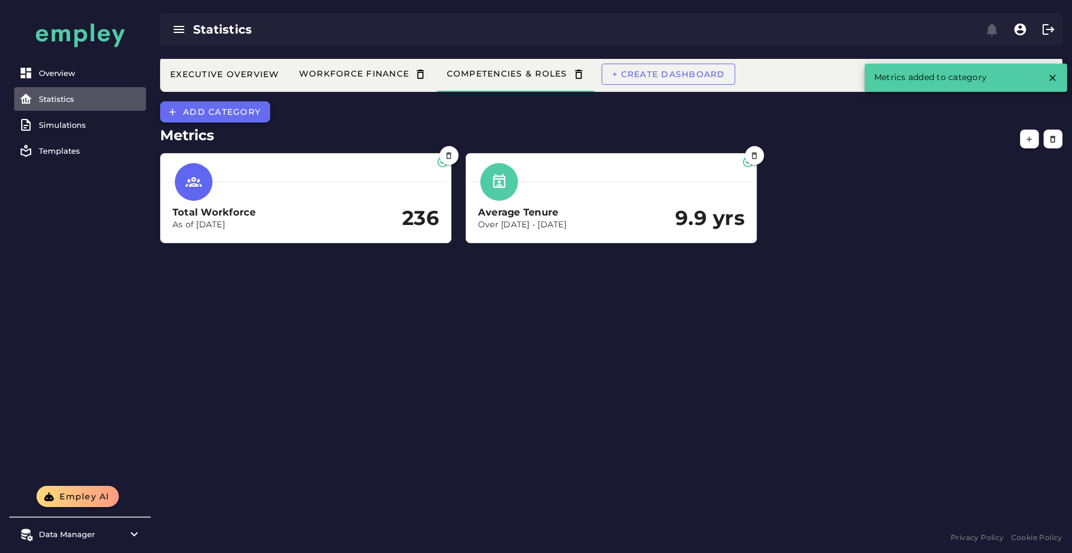
click at [245, 115] on span "Add category" at bounding box center [221, 112] width 78 height 11
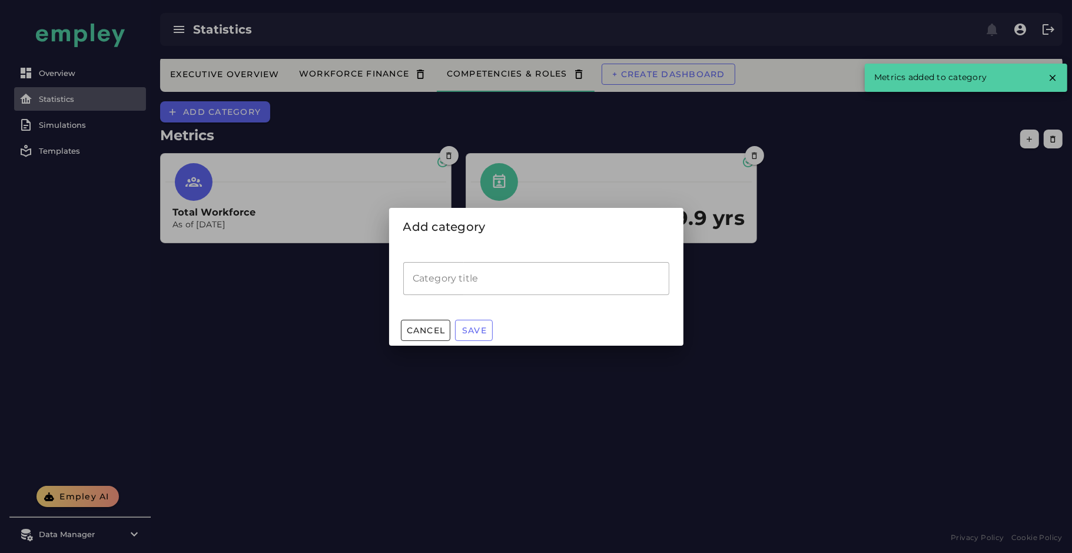
click at [486, 283] on input "Category title" at bounding box center [536, 278] width 266 height 33
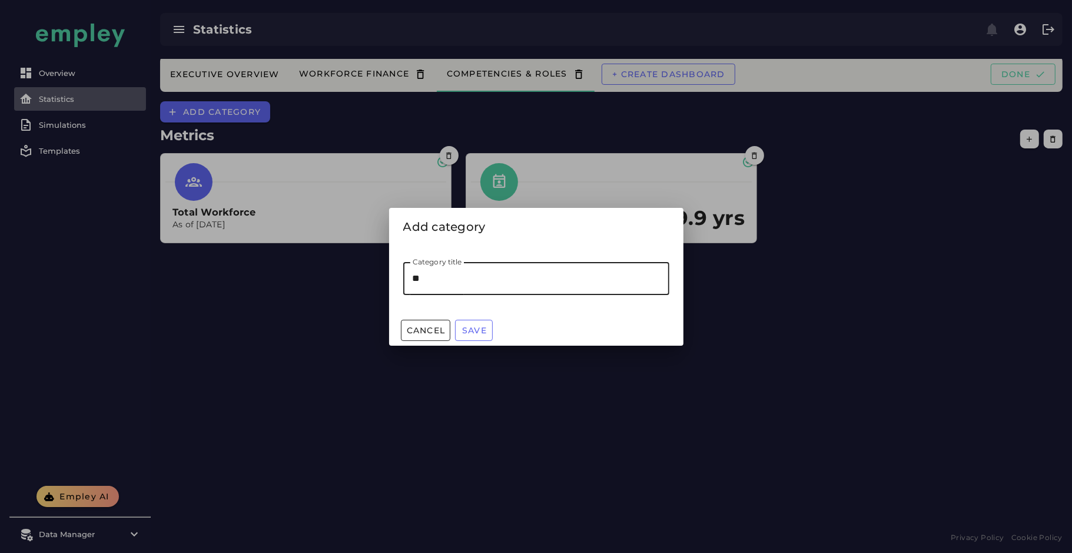
type input "*"
type input "**********"
click at [468, 327] on span "Save" at bounding box center [473, 330] width 25 height 11
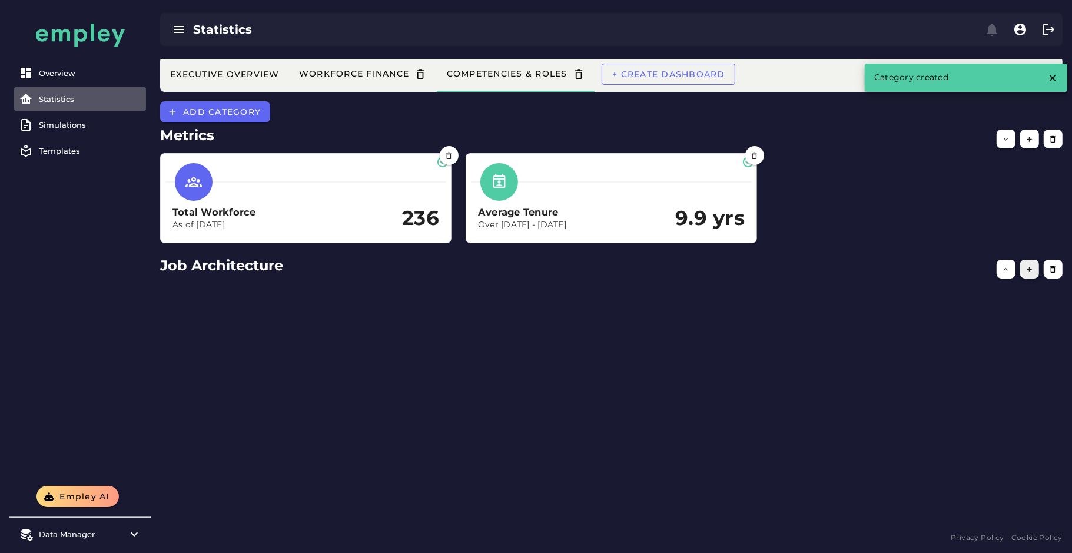
click at [1025, 264] on button "button" at bounding box center [1029, 269] width 19 height 19
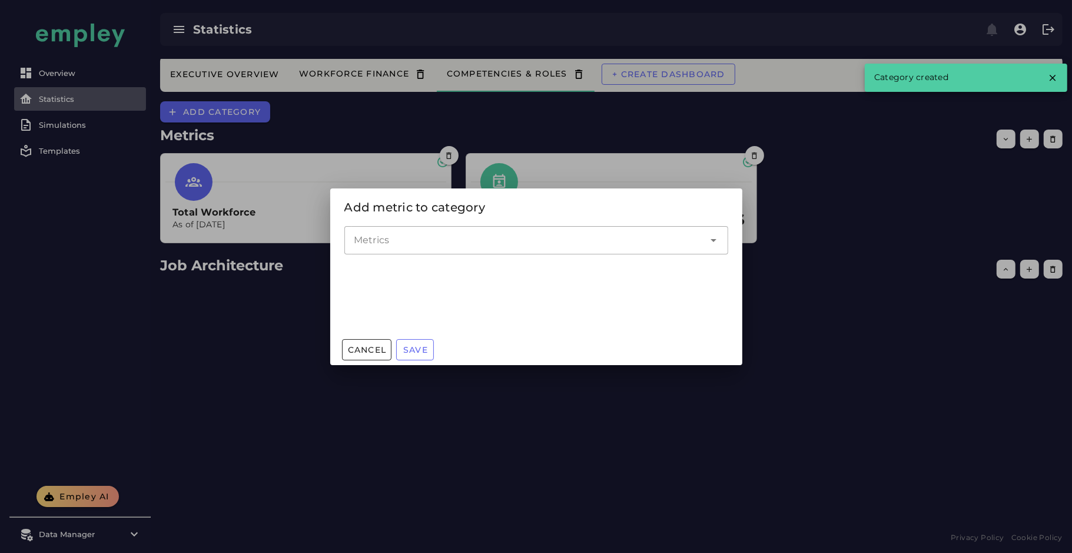
click at [538, 241] on input "Metrics" at bounding box center [527, 240] width 347 height 14
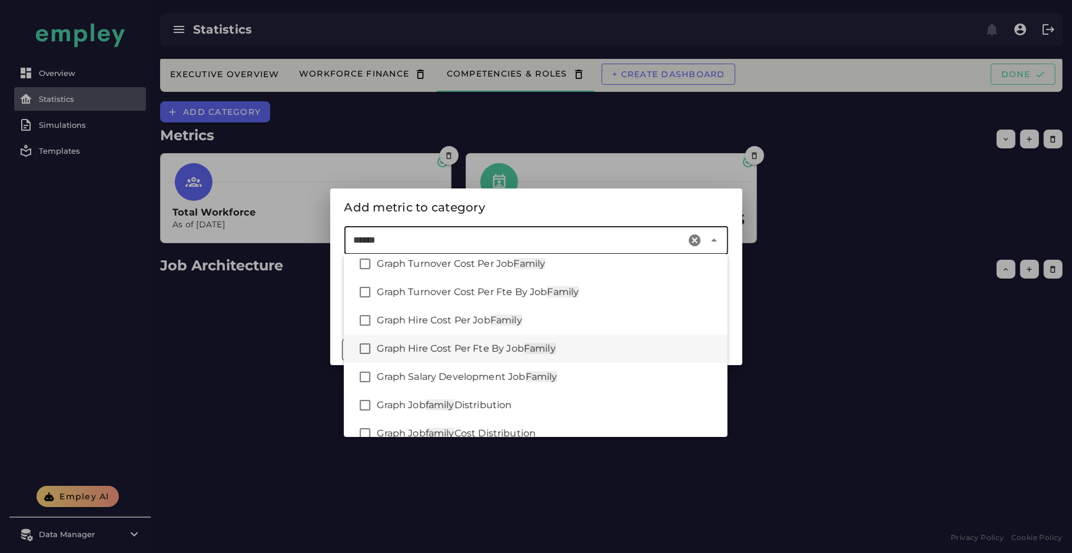
scroll to position [52, 0]
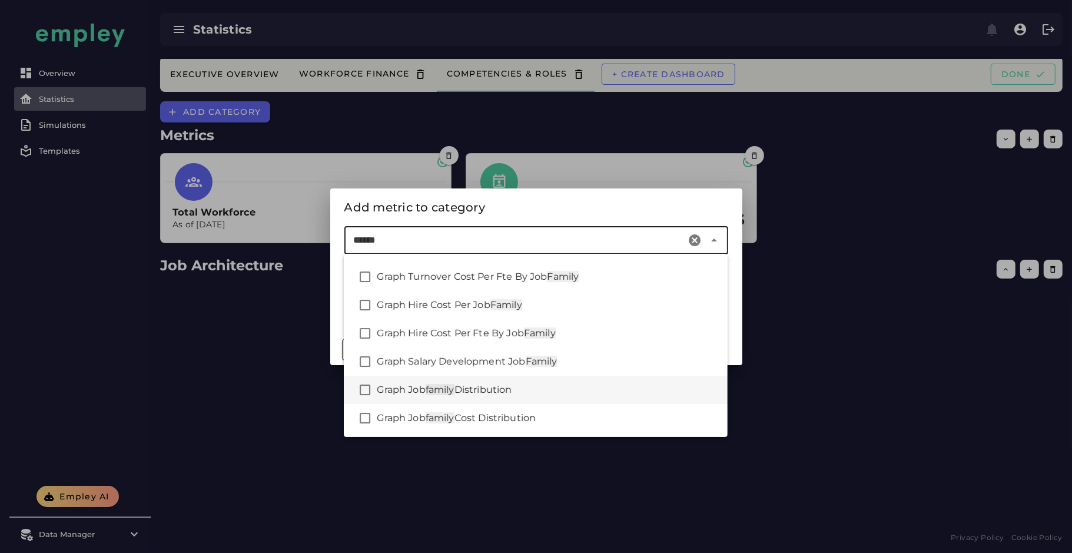
click at [549, 387] on div "Graph Job family Distribution" at bounding box center [547, 390] width 341 height 14
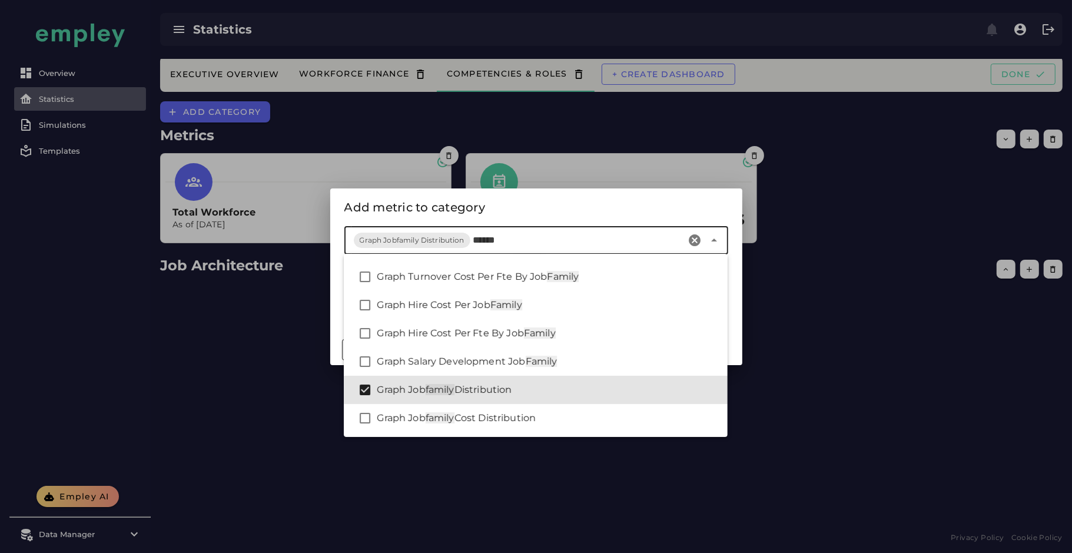
click at [504, 239] on input "******" at bounding box center [577, 240] width 209 height 14
click at [490, 240] on input "******" at bounding box center [577, 240] width 209 height 14
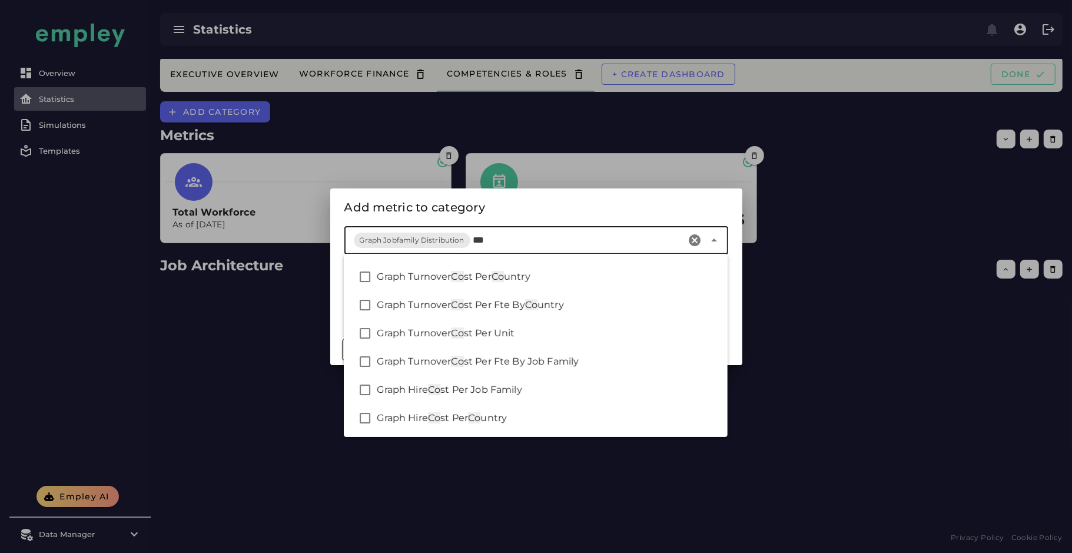
scroll to position [0, 0]
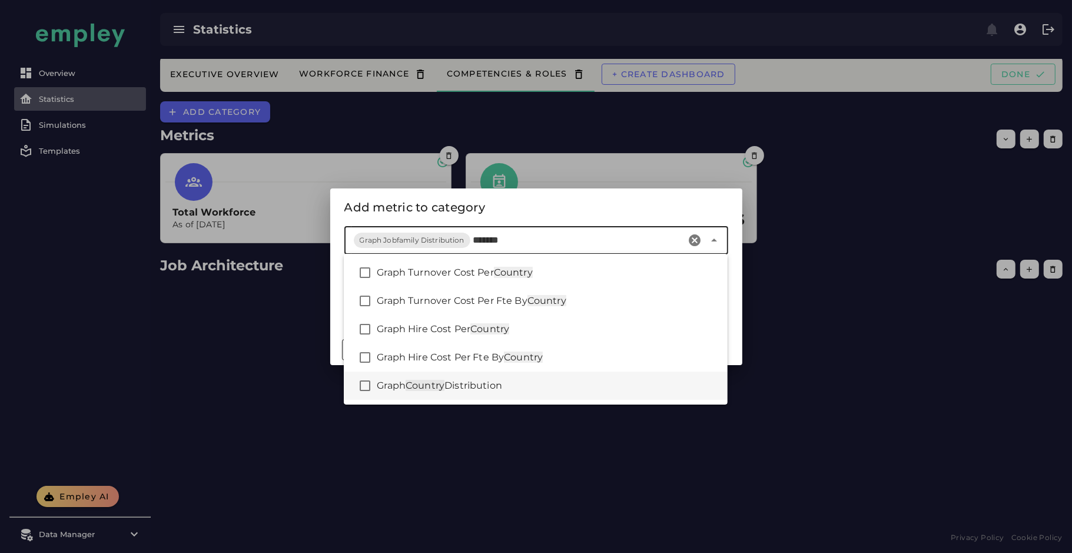
click at [545, 380] on div "Graph Country Distribution" at bounding box center [547, 385] width 341 height 14
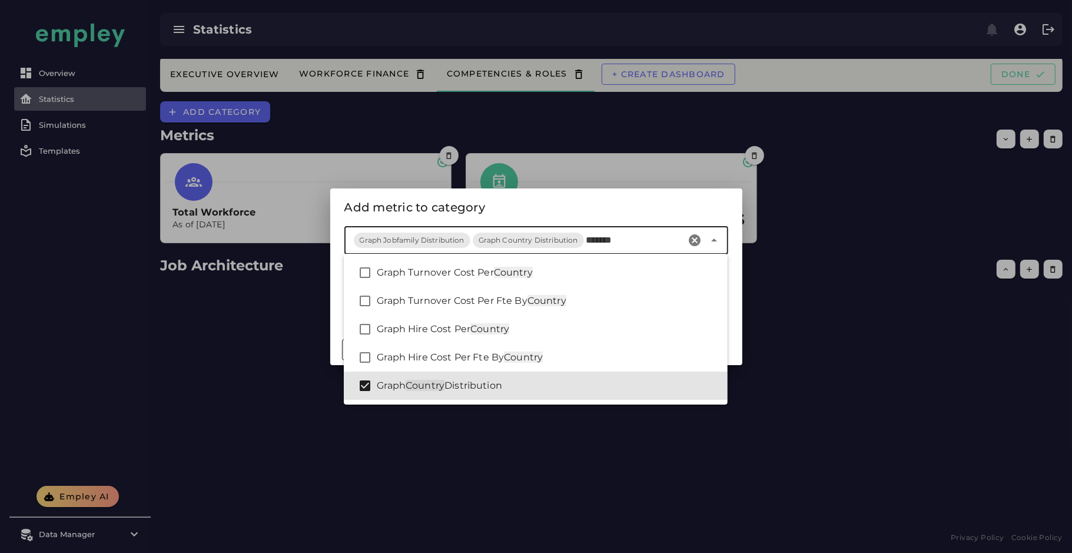
type input "*******"
click at [518, 201] on div "Add metric to category" at bounding box center [536, 207] width 384 height 19
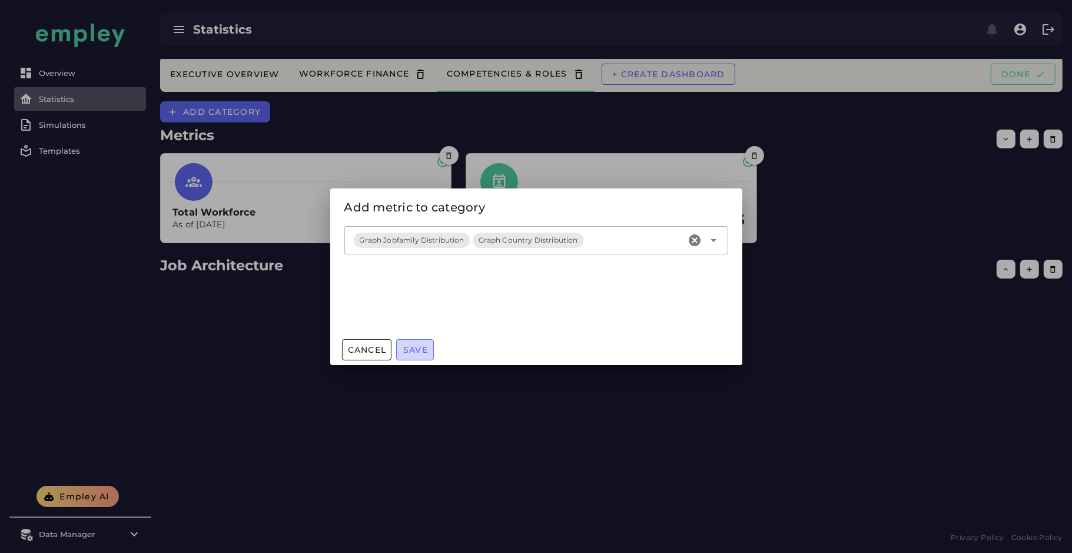
click at [423, 342] on button "Save" at bounding box center [415, 349] width 38 height 21
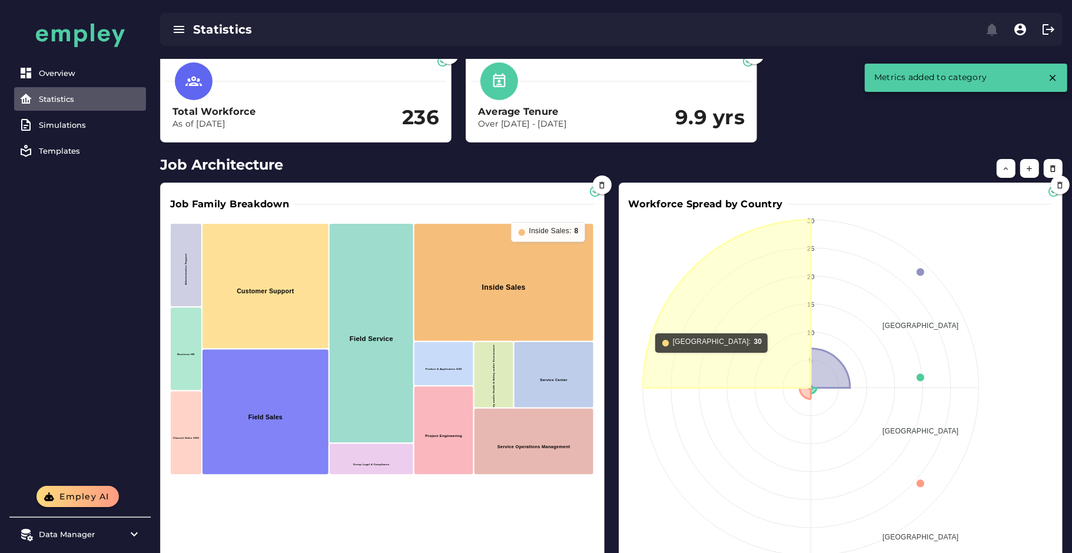
scroll to position [147, 0]
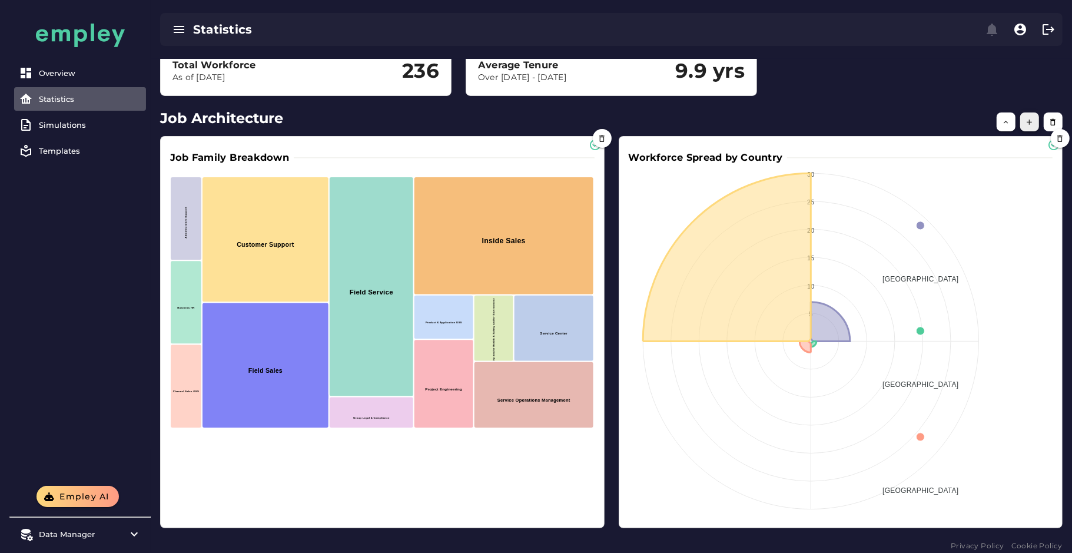
click at [1034, 122] on button "button" at bounding box center [1029, 121] width 19 height 19
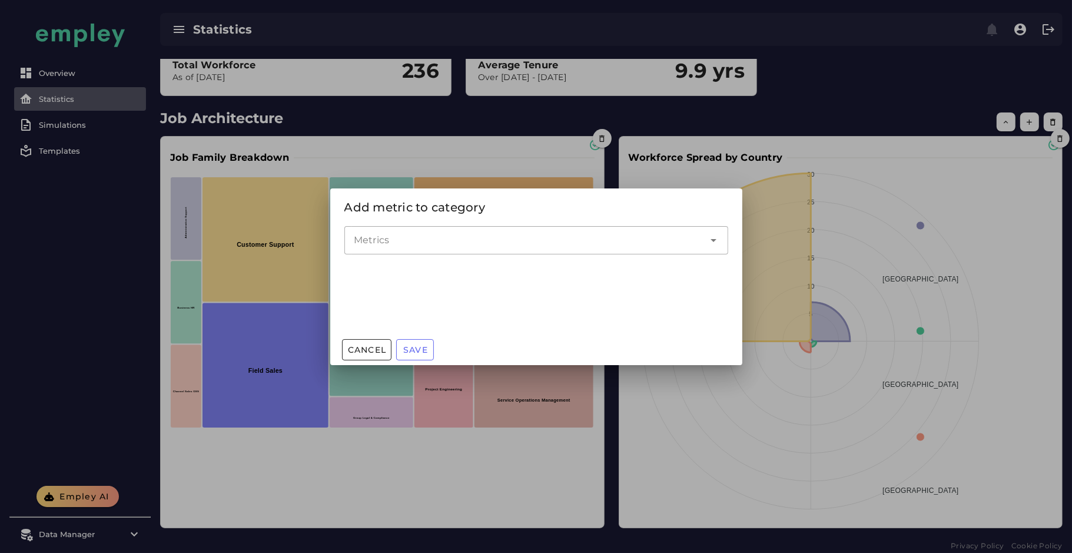
click at [566, 239] on input "Metrics" at bounding box center [527, 240] width 347 height 14
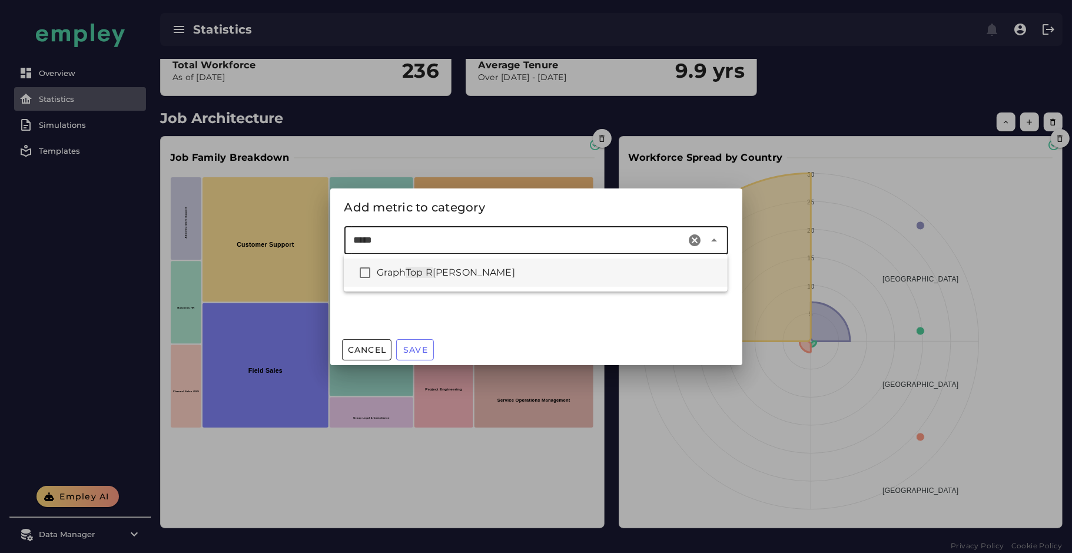
click at [526, 274] on div "Graph Top R oles" at bounding box center [547, 272] width 341 height 14
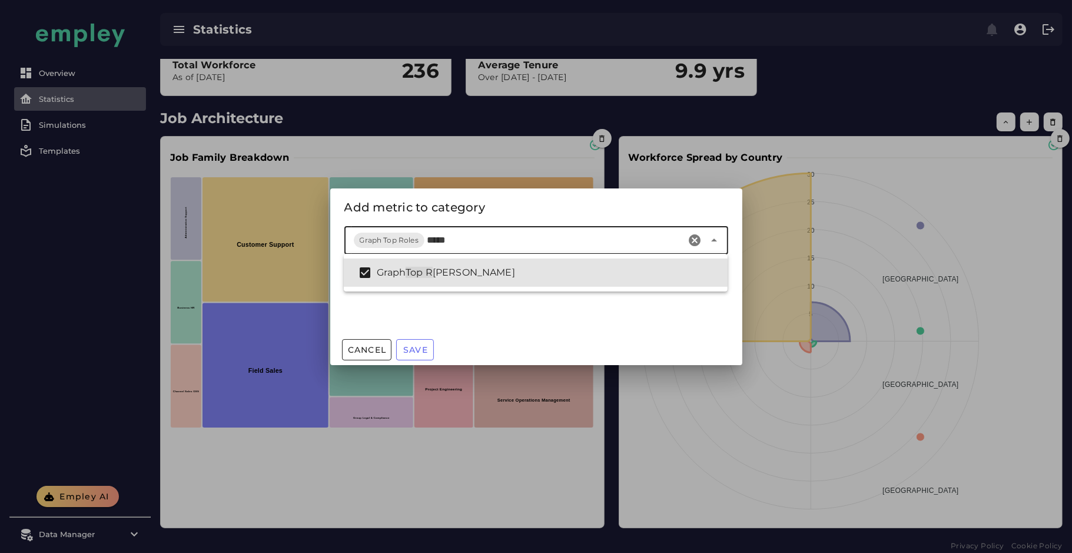
type input "*****"
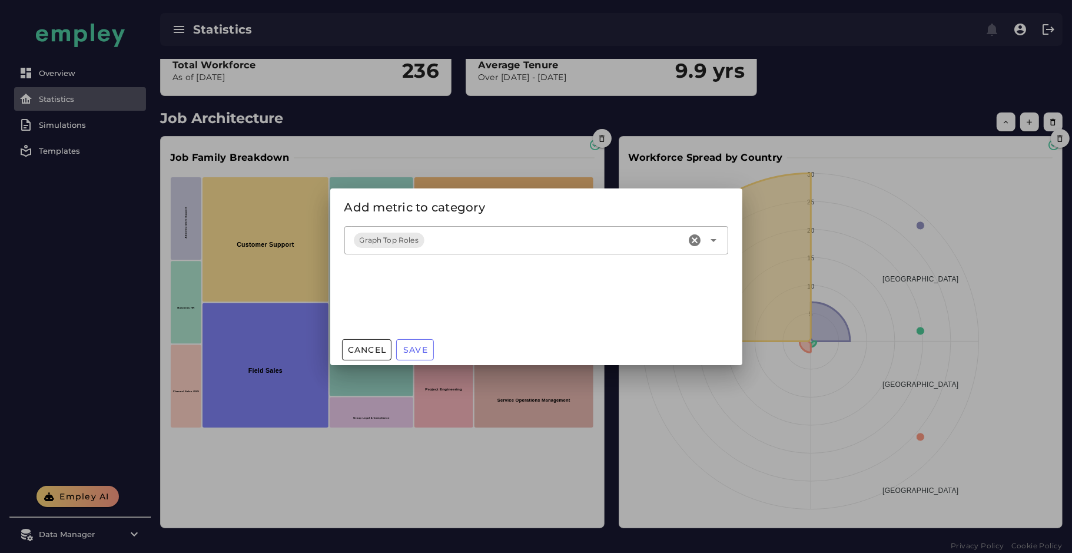
click at [598, 206] on div "Add metric to category" at bounding box center [536, 207] width 384 height 19
click at [417, 350] on span "Save" at bounding box center [415, 349] width 25 height 11
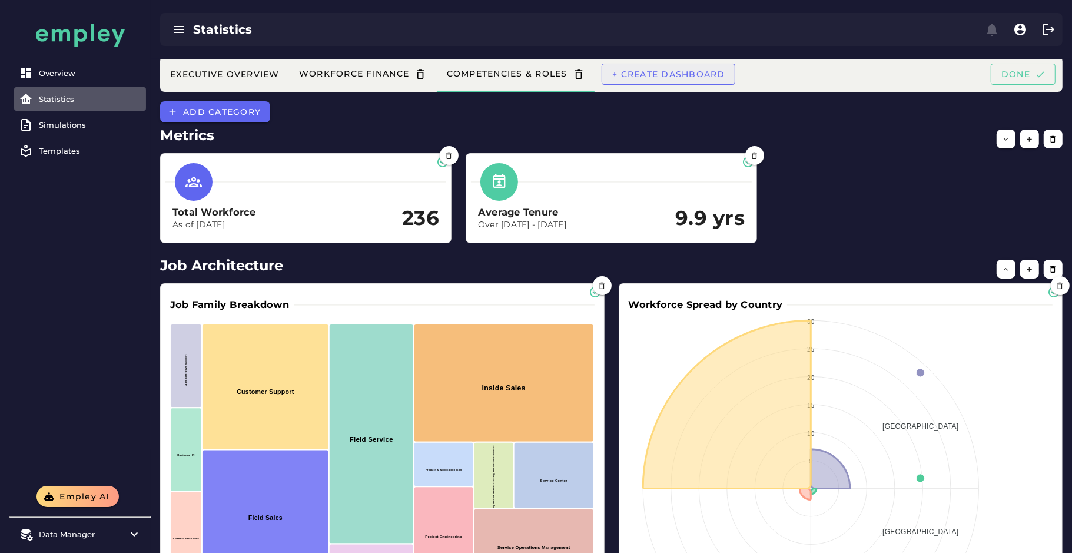
click at [693, 74] on span "+ Create dashboard" at bounding box center [668, 74] width 114 height 11
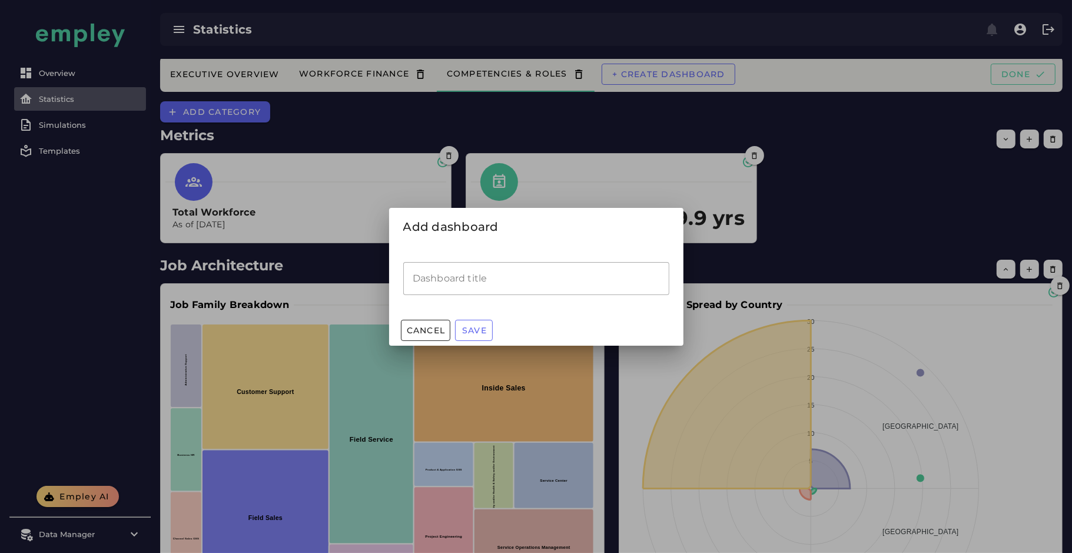
drag, startPoint x: 549, startPoint y: 275, endPoint x: 548, endPoint y: 281, distance: 5.9
click at [549, 275] on input "Dashboard title" at bounding box center [536, 278] width 266 height 33
type input "**********"
click at [488, 329] on button "Save" at bounding box center [474, 330] width 38 height 21
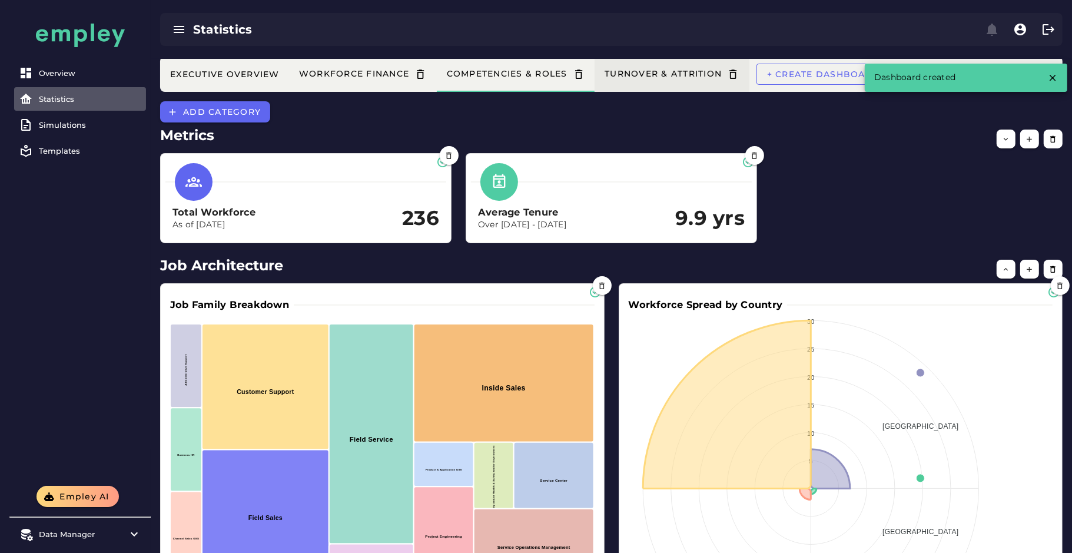
click at [655, 78] on div "Turnover & Attrition" at bounding box center [672, 74] width 136 height 12
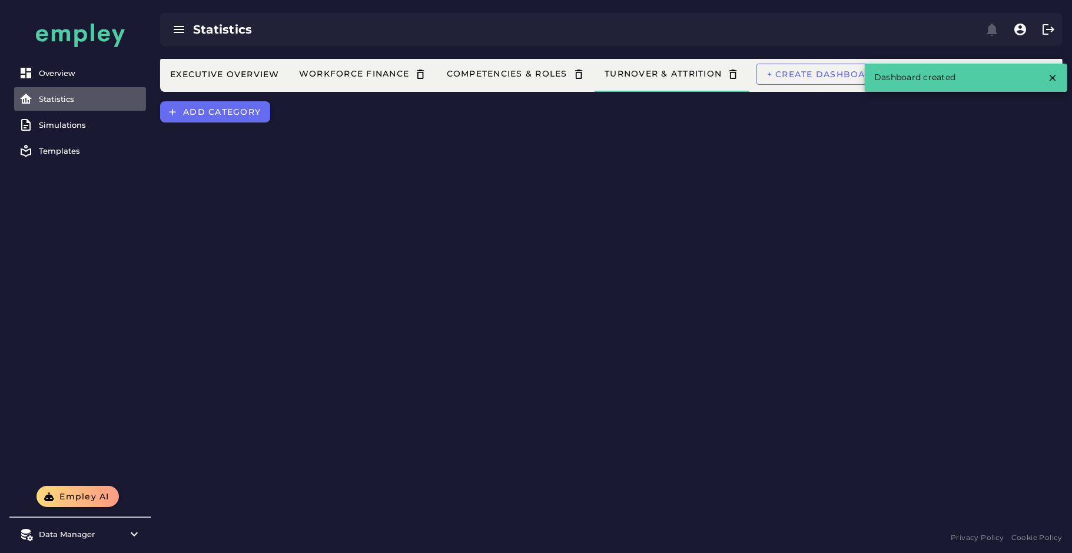
click at [242, 114] on span "Add category" at bounding box center [221, 112] width 78 height 11
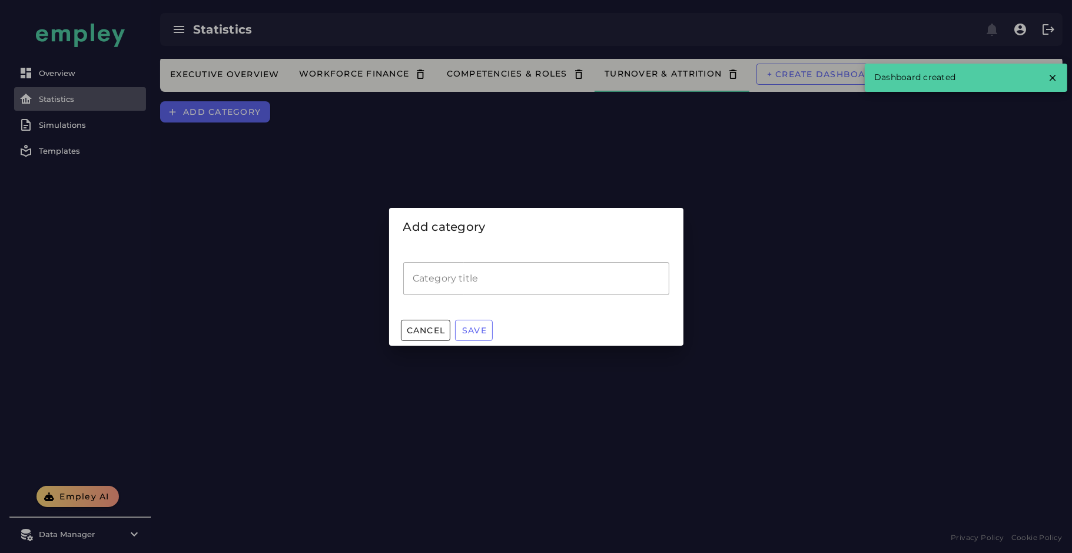
click at [450, 282] on input "Category title" at bounding box center [536, 278] width 266 height 33
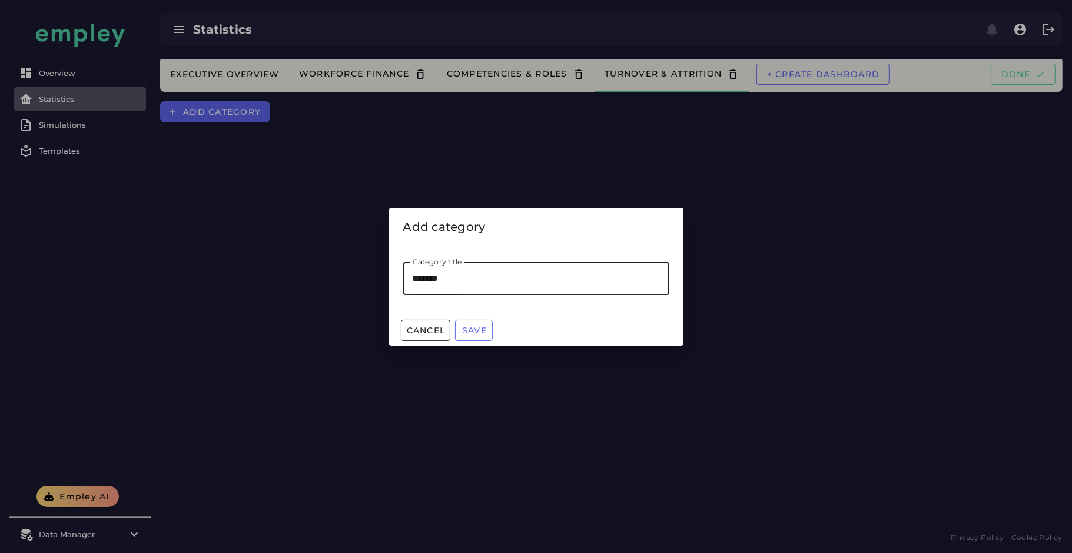
type input "*******"
click at [473, 328] on span "Save" at bounding box center [473, 330] width 25 height 11
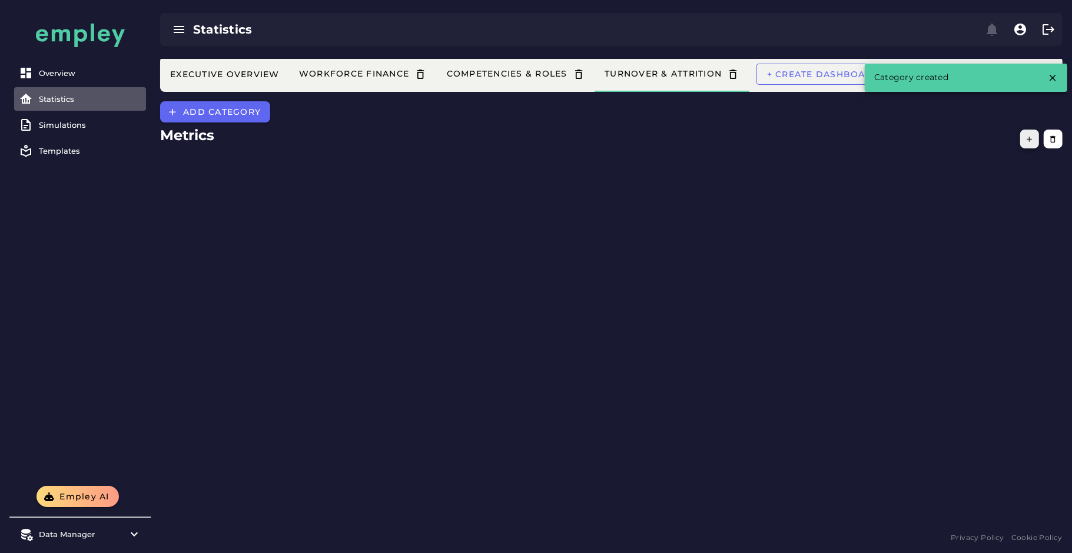
click at [1029, 137] on icon "button" at bounding box center [1029, 139] width 9 height 9
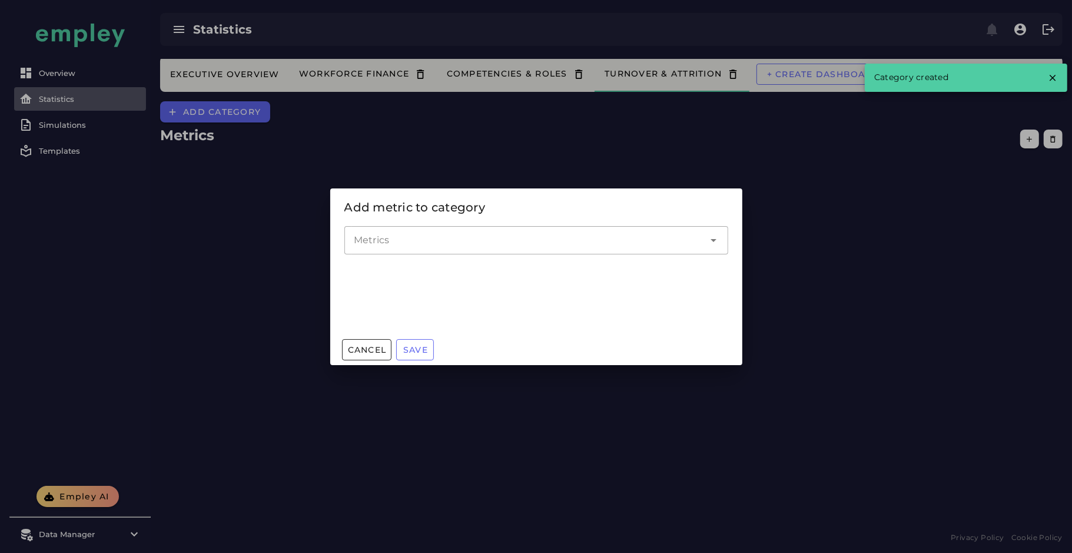
click at [536, 235] on input "Metrics" at bounding box center [527, 240] width 347 height 14
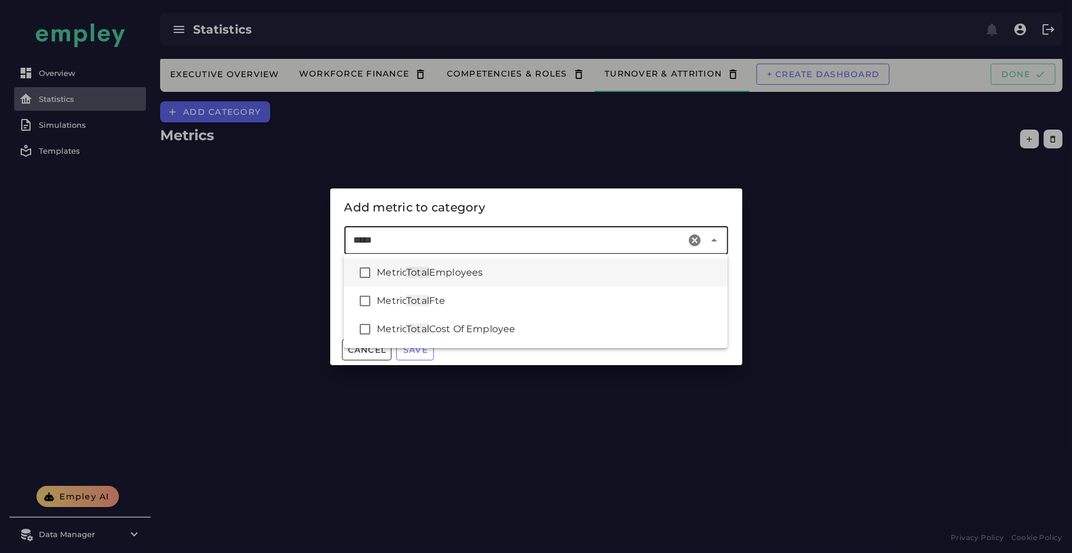
click at [621, 273] on div "Metric Total Employees" at bounding box center [547, 272] width 341 height 14
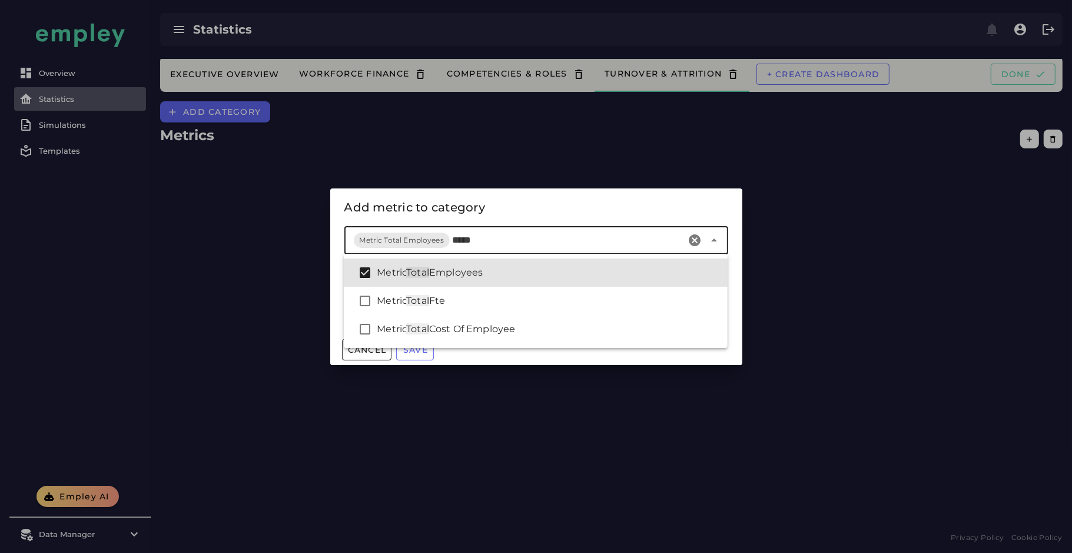
drag, startPoint x: 490, startPoint y: 239, endPoint x: 483, endPoint y: 242, distance: 7.7
click at [490, 240] on input "*****" at bounding box center [567, 240] width 230 height 14
click at [458, 244] on input "*****" at bounding box center [567, 240] width 230 height 14
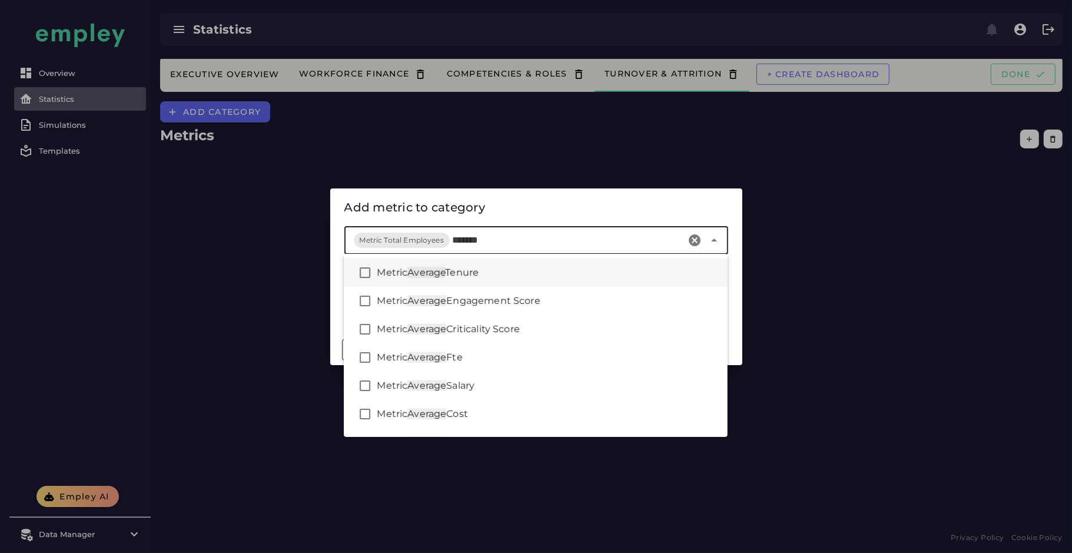
click at [511, 273] on div "Metric Average Tenure" at bounding box center [547, 272] width 341 height 14
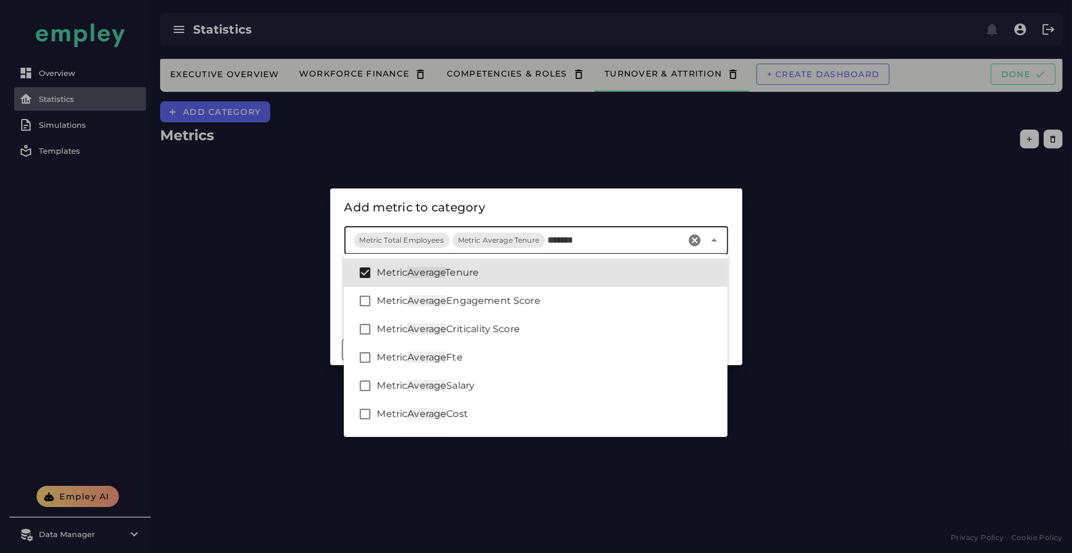
click at [566, 240] on input "*******" at bounding box center [614, 240] width 135 height 14
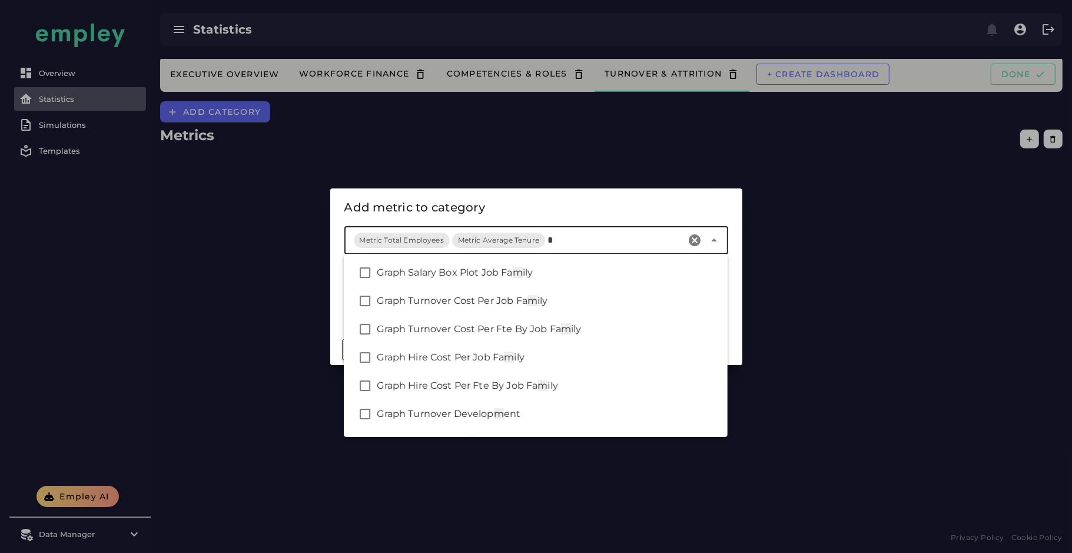
click at [547, 241] on input "*" at bounding box center [614, 240] width 135 height 14
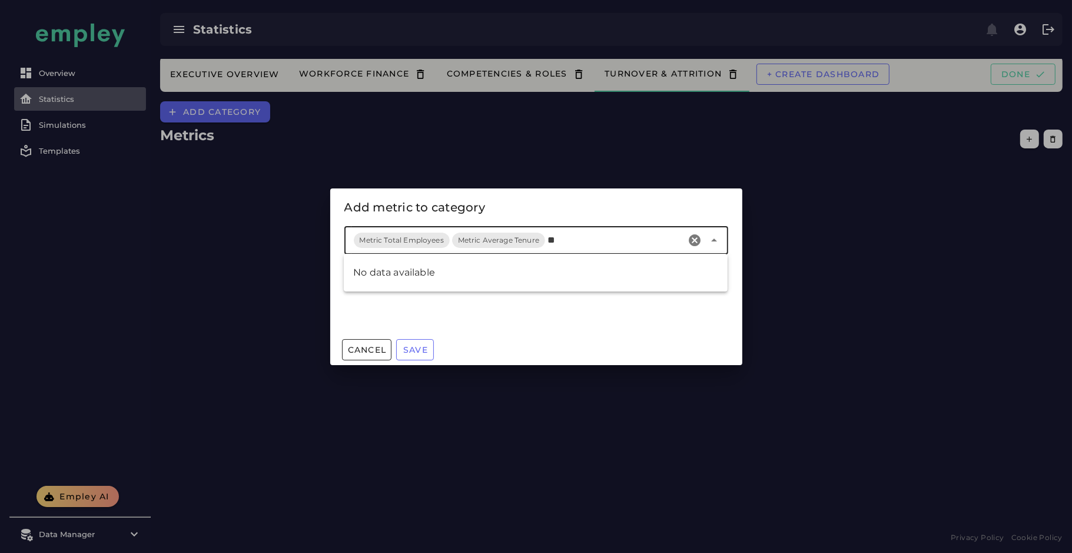
type input "*"
click at [543, 297] on div "Metric Retirement Rate" at bounding box center [547, 301] width 341 height 14
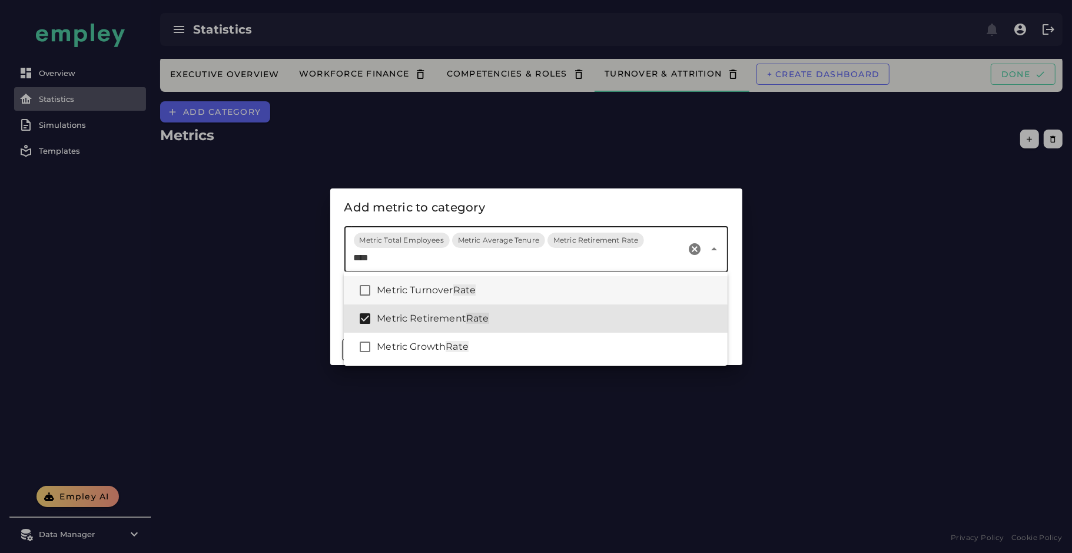
click at [528, 289] on div "Metric Turnover Rate" at bounding box center [547, 290] width 341 height 14
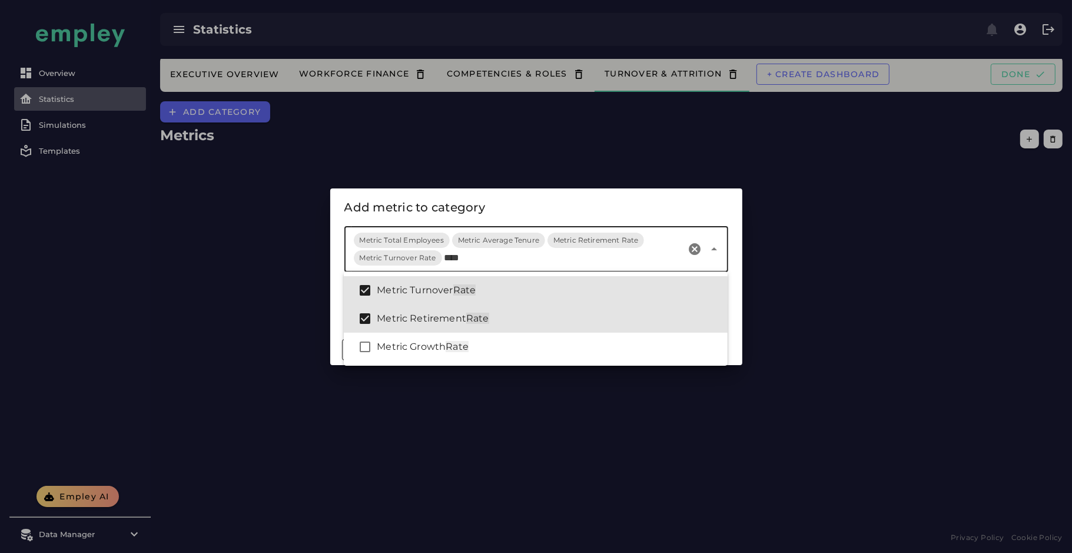
type input "****"
click at [613, 215] on div "Add metric to category" at bounding box center [536, 207] width 384 height 19
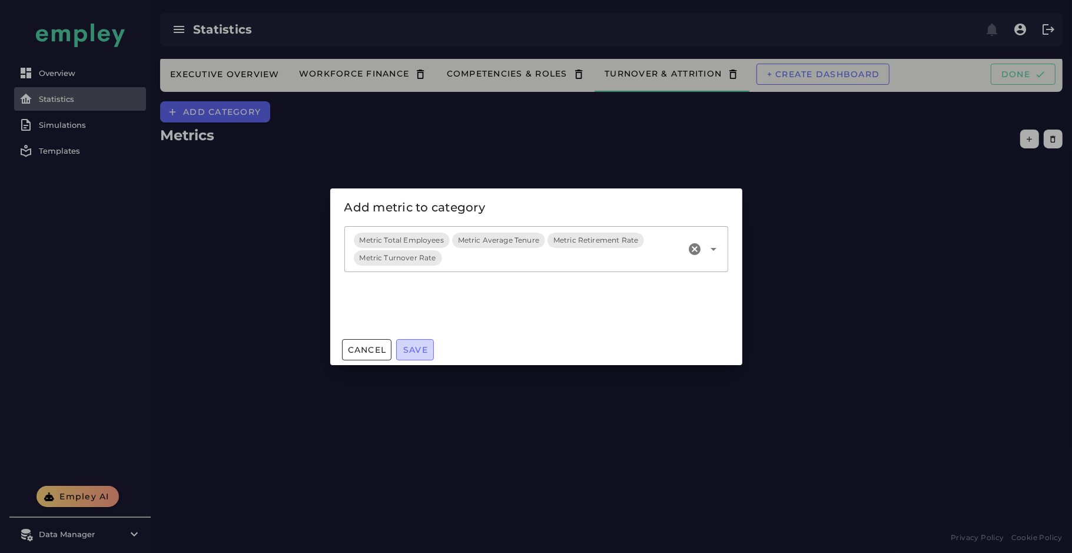
click at [417, 347] on span "Save" at bounding box center [415, 349] width 25 height 11
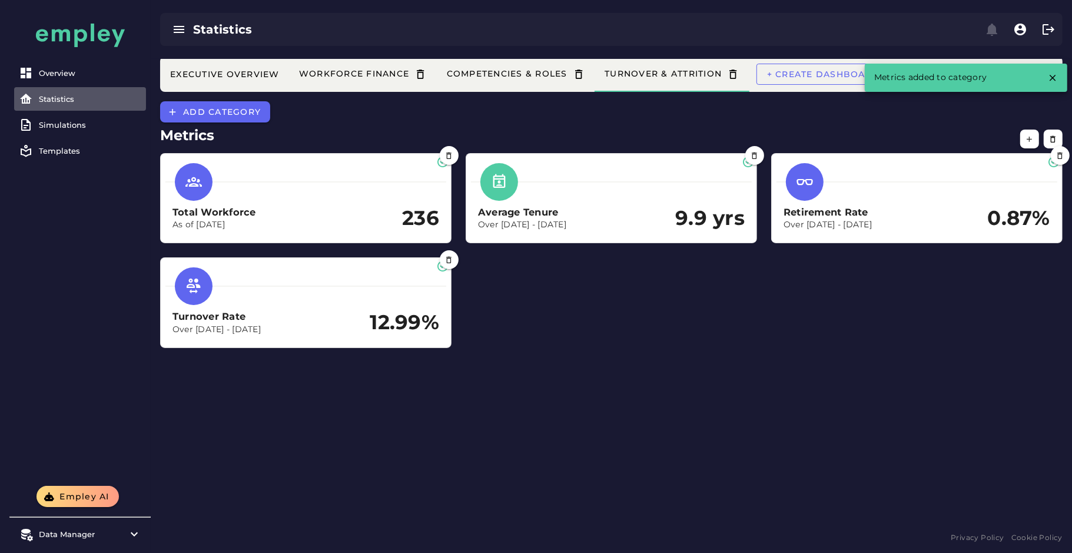
click at [540, 327] on div "Total Workforce As of Dec 31, 2024 236 Average Tenure Over Dec 31, 2023 - Dec 3…" at bounding box center [611, 250] width 916 height 209
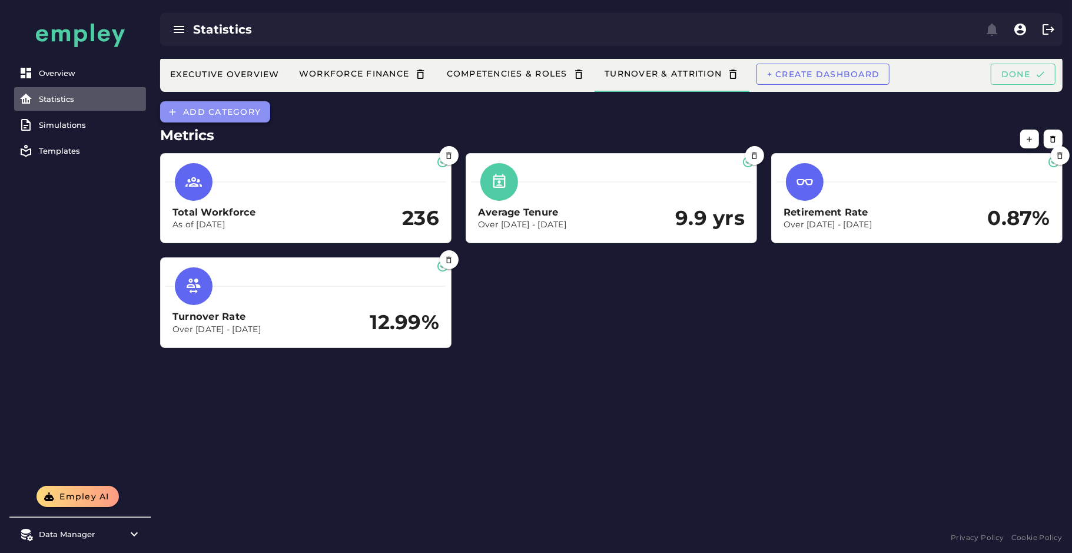
click at [251, 111] on span "Add category" at bounding box center [221, 112] width 78 height 11
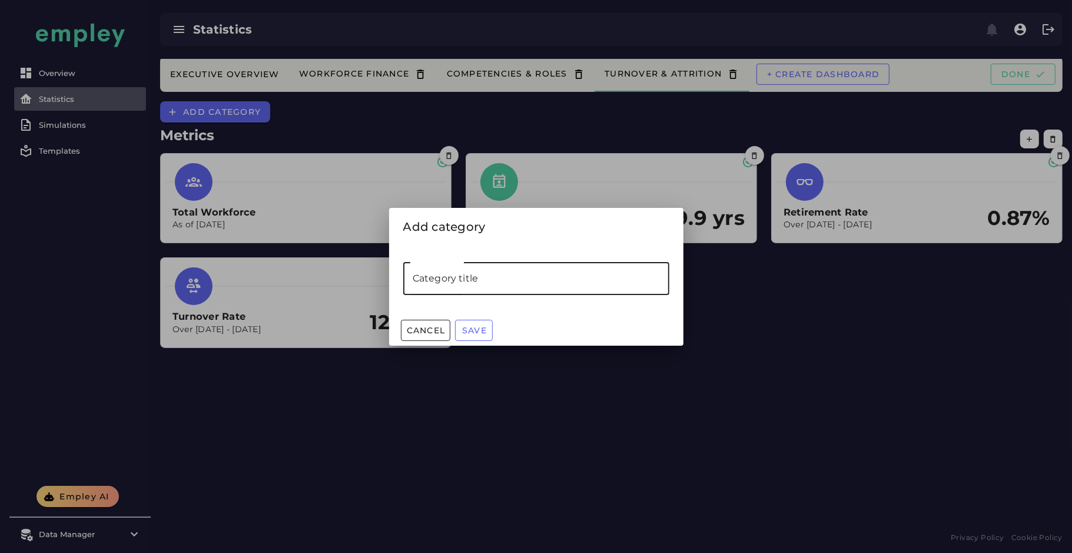
drag, startPoint x: 494, startPoint y: 282, endPoint x: 488, endPoint y: 295, distance: 13.4
click at [493, 283] on input "Category title" at bounding box center [536, 278] width 266 height 33
type input "**********"
click at [477, 331] on span "Save" at bounding box center [473, 330] width 25 height 11
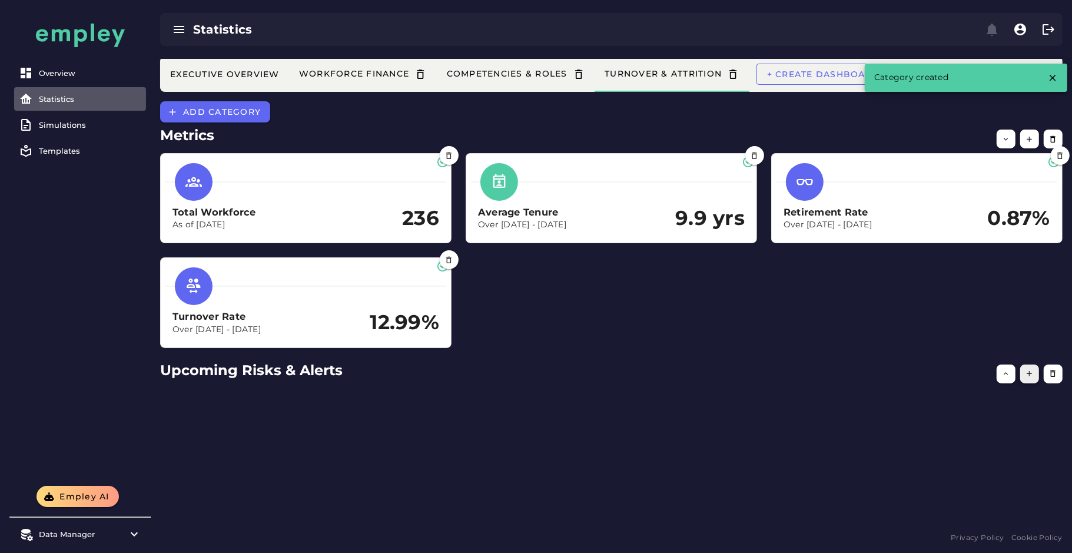
click at [1030, 369] on icon "button" at bounding box center [1029, 373] width 9 height 9
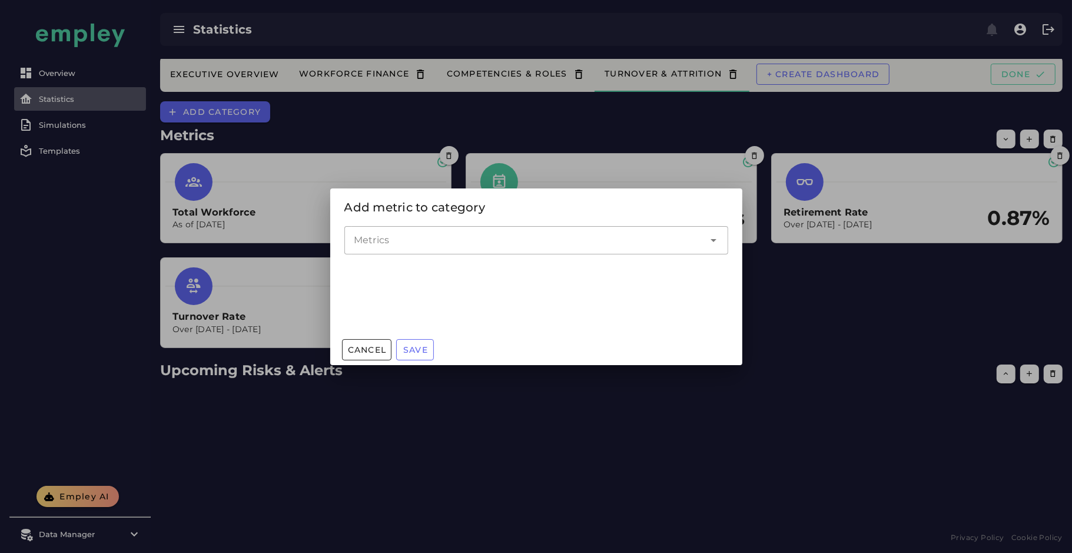
click at [540, 246] on input "Metrics" at bounding box center [527, 240] width 347 height 14
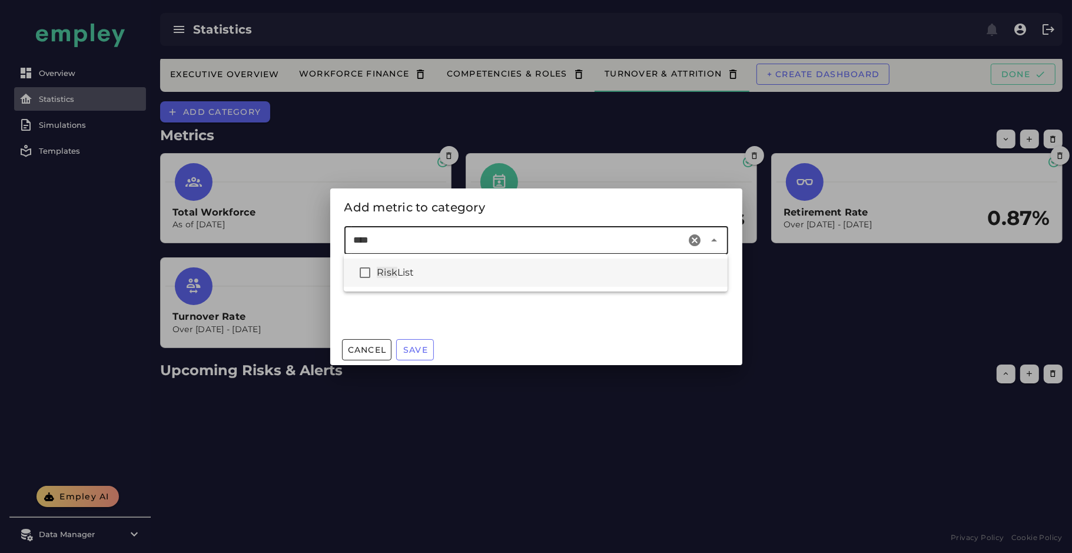
click at [412, 273] on span "List" at bounding box center [405, 272] width 17 height 11
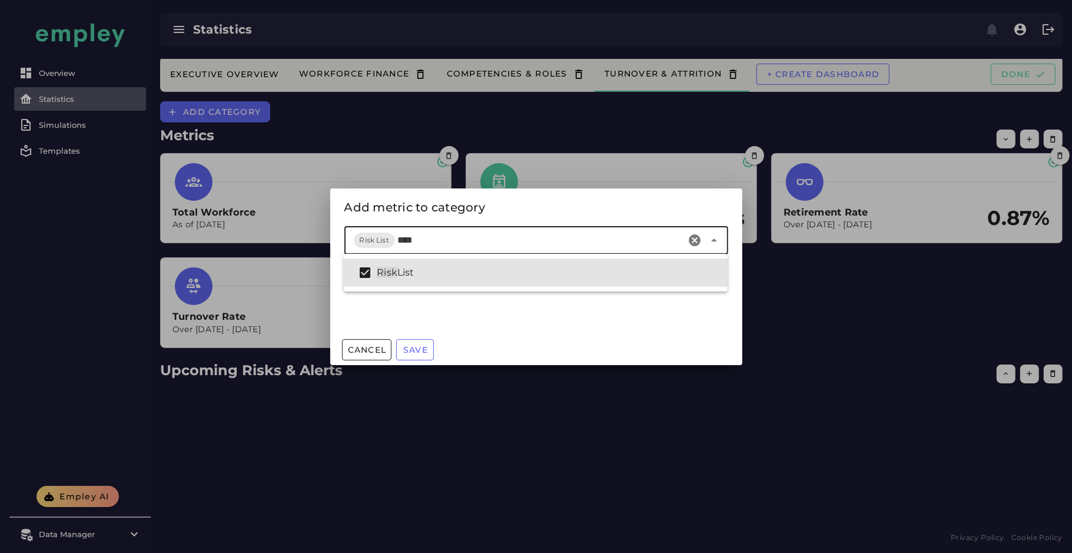
click at [436, 244] on input "****" at bounding box center [539, 240] width 285 height 14
click at [411, 235] on input "****" at bounding box center [539, 240] width 285 height 14
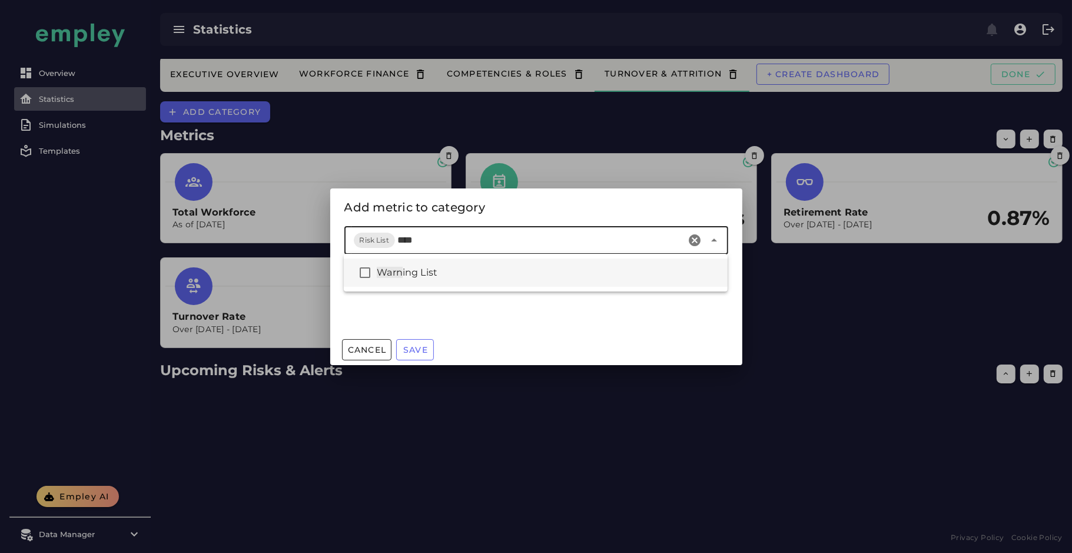
click at [474, 272] on div "Warn ing List" at bounding box center [547, 272] width 341 height 14
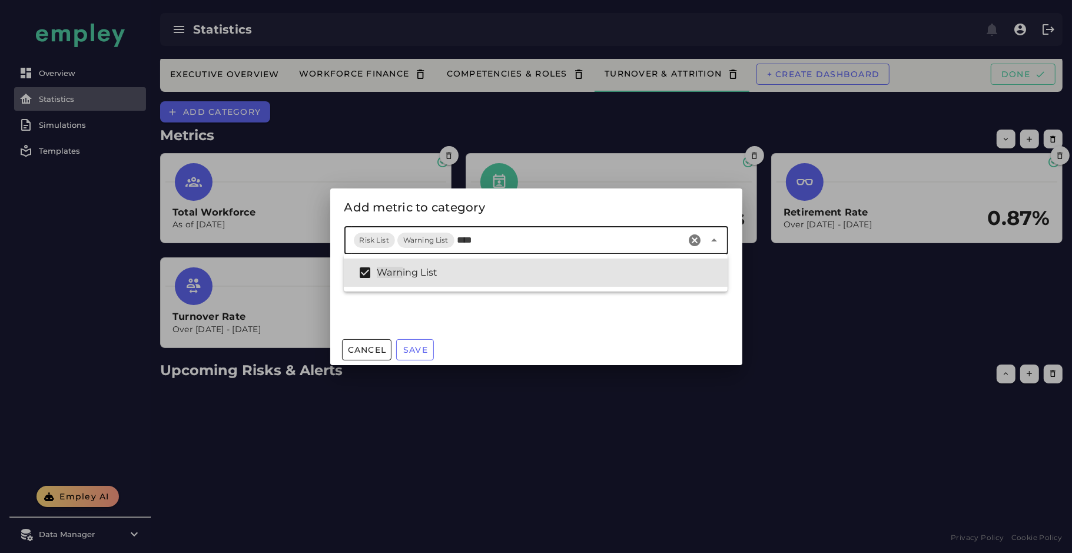
click at [468, 241] on input "****" at bounding box center [569, 240] width 225 height 14
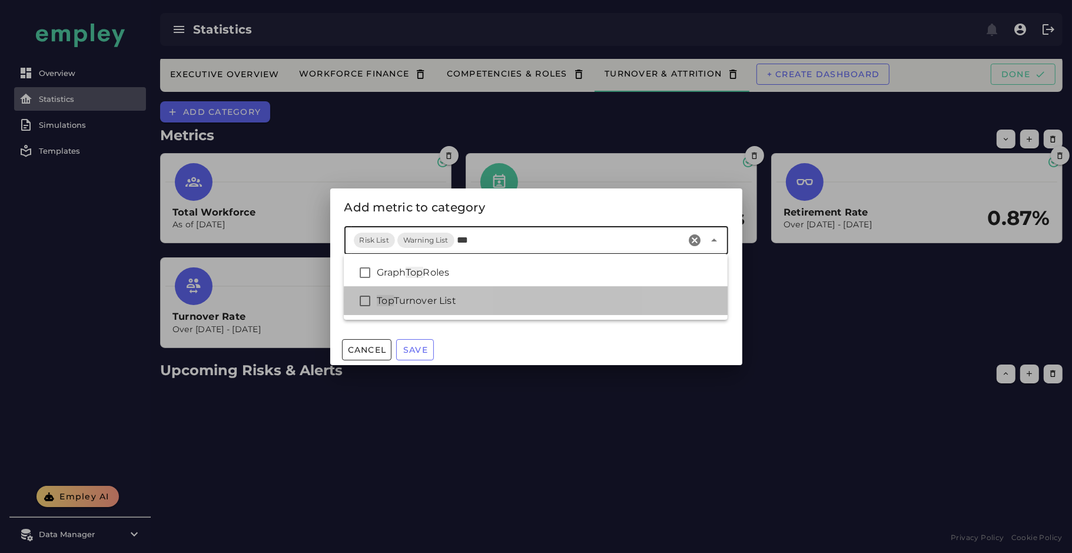
click at [550, 299] on div "Top Turnover List" at bounding box center [547, 301] width 341 height 14
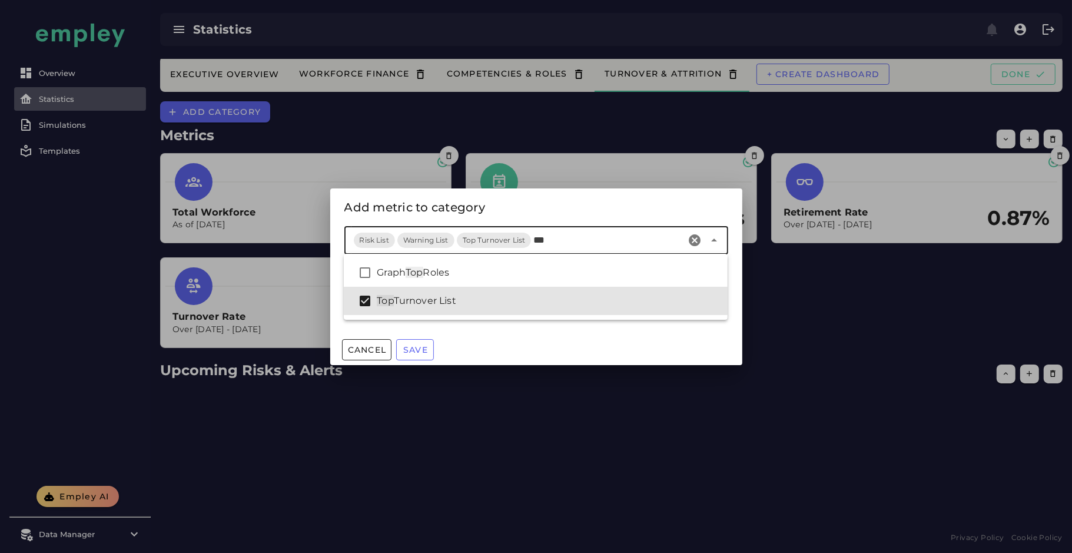
type input "***"
click at [506, 353] on div "Cancel Save" at bounding box center [536, 349] width 412 height 31
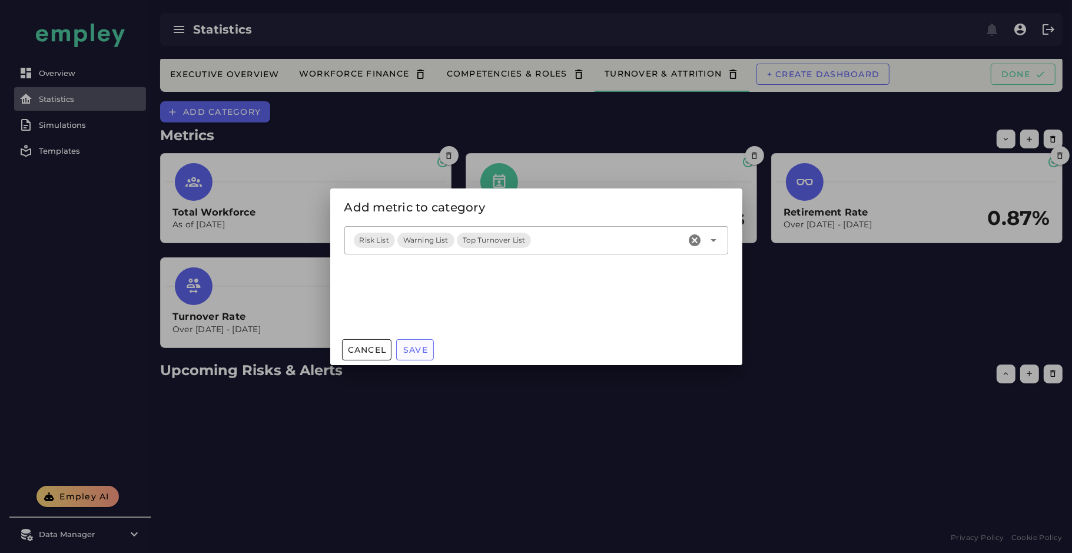
click at [414, 348] on span "Save" at bounding box center [415, 349] width 25 height 11
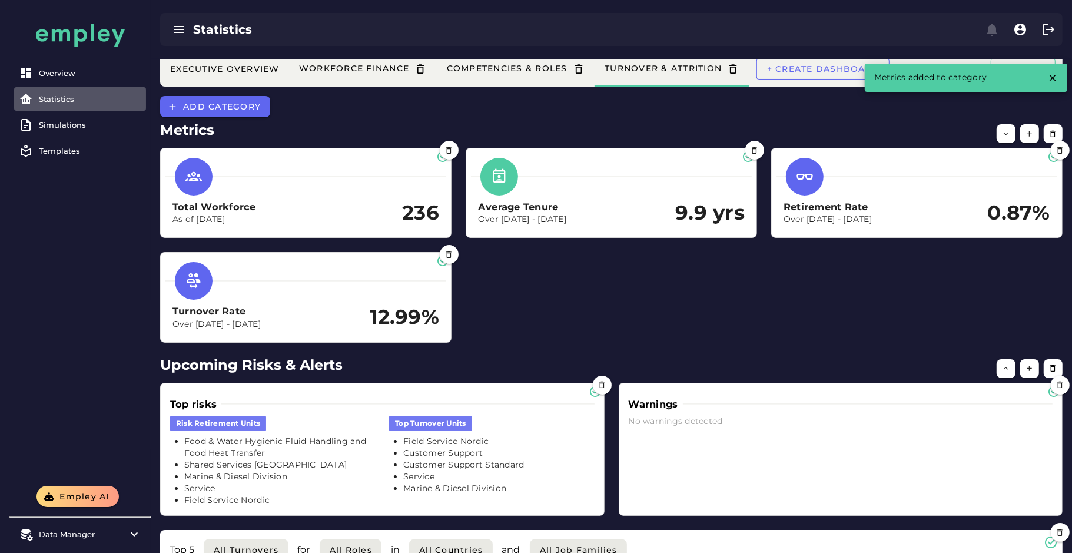
scroll to position [193, 0]
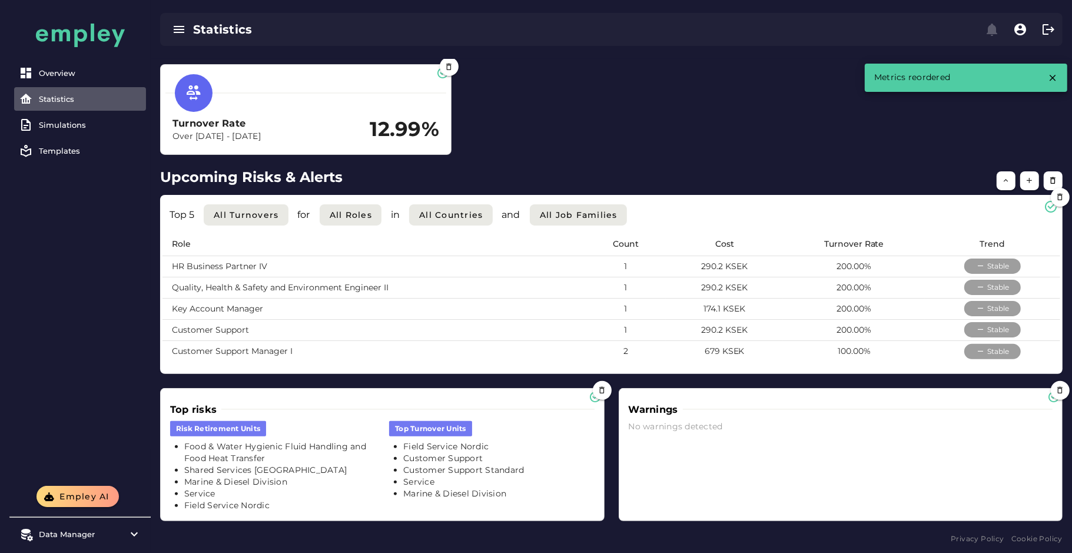
click at [56, 287] on div "Overview Statistics Simulations Templates" at bounding box center [79, 242] width 141 height 485
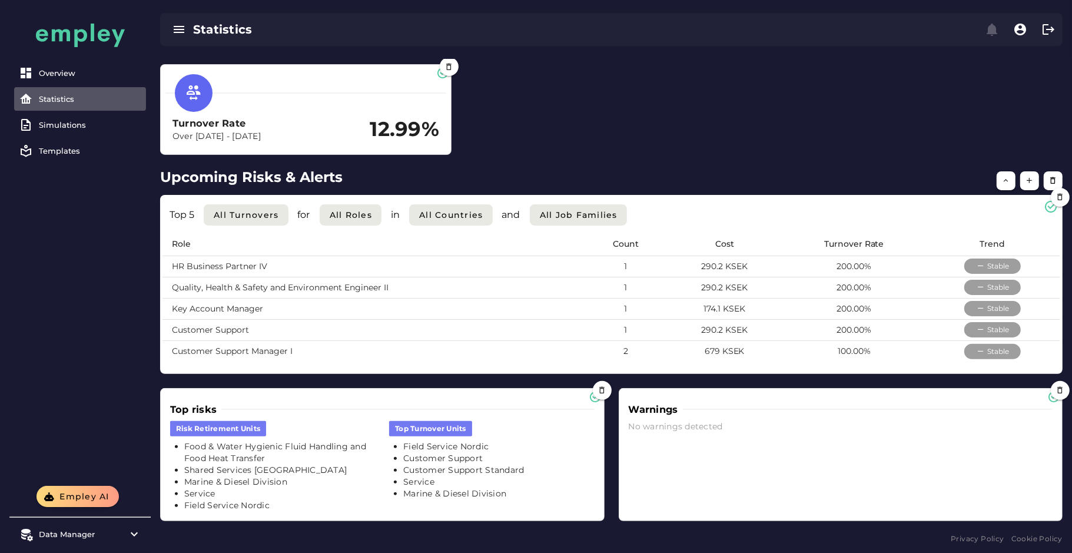
scroll to position [0, 0]
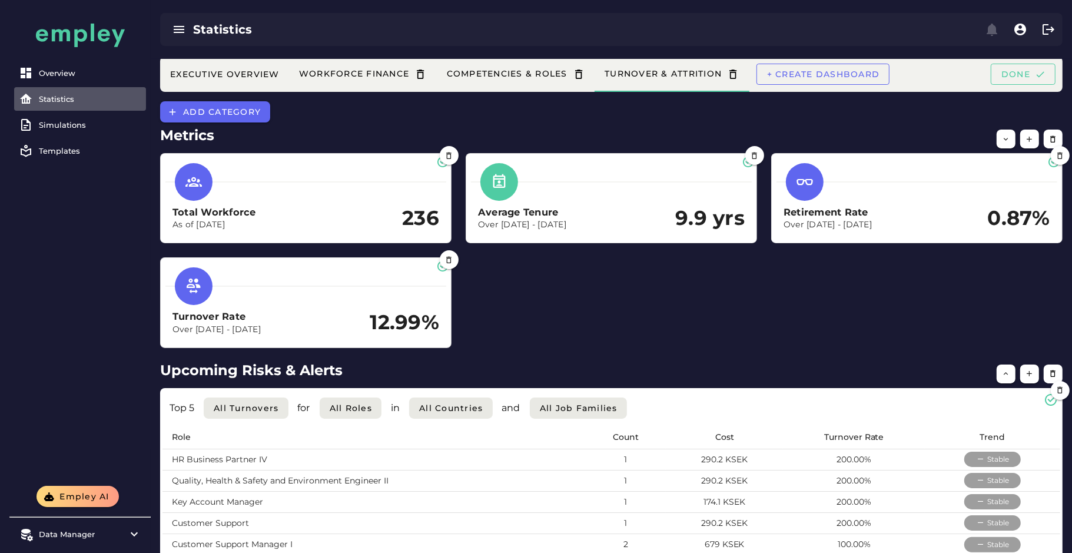
click at [232, 122] on div "Metrics Total Workforce As of Dec 31, 2024 236 Average Tenure Over Dec 31, 2023…" at bounding box center [611, 239] width 921 height 235
click at [231, 108] on span "Add category" at bounding box center [221, 112] width 78 height 11
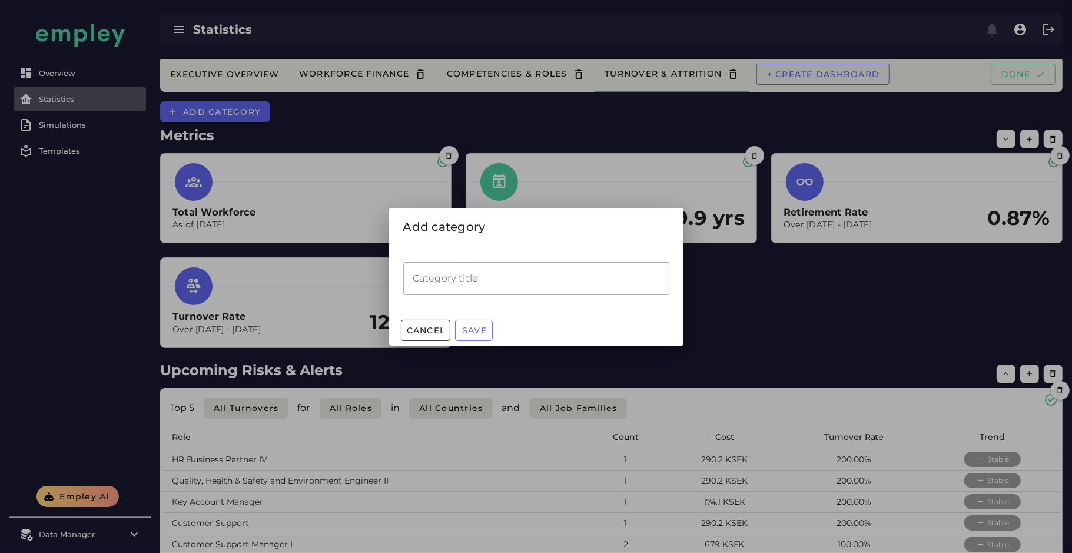
drag, startPoint x: 493, startPoint y: 277, endPoint x: 466, endPoint y: 270, distance: 27.4
click at [492, 277] on input "Category title" at bounding box center [536, 278] width 266 height 33
type input "**********"
click at [491, 328] on button "Save" at bounding box center [474, 330] width 38 height 21
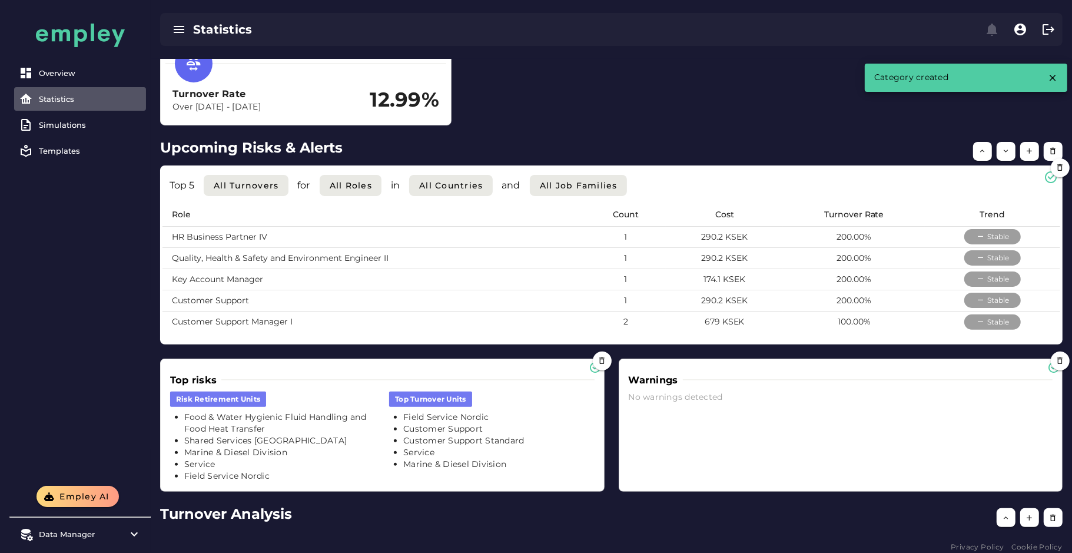
scroll to position [231, 0]
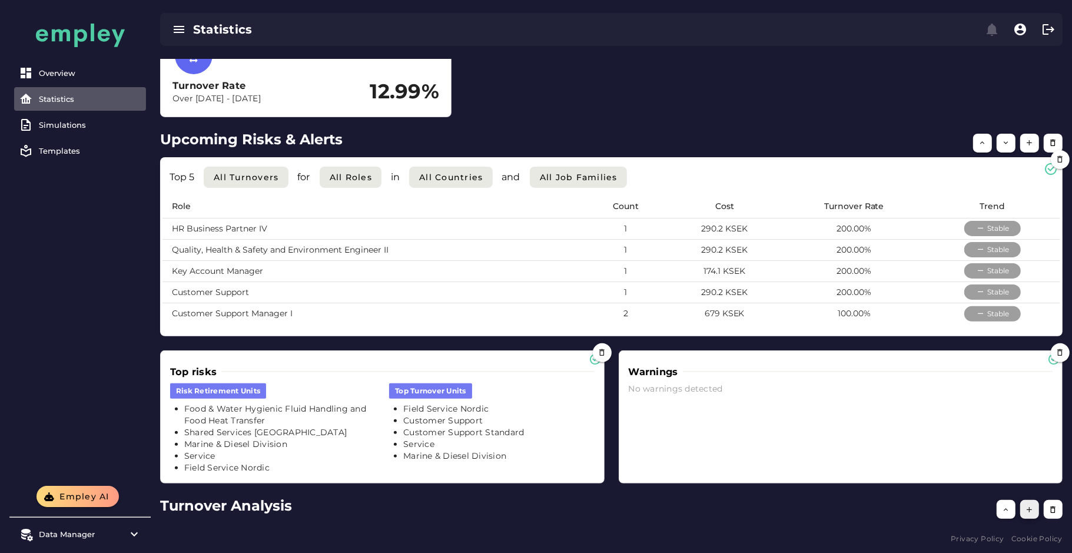
click at [1032, 508] on icon "button" at bounding box center [1029, 509] width 9 height 9
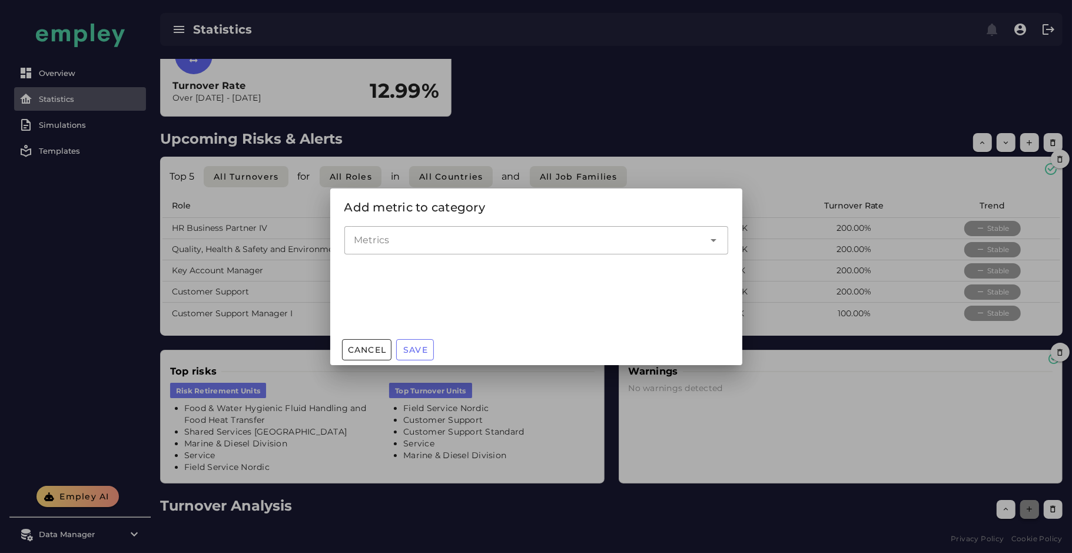
scroll to position [0, 0]
click at [468, 245] on input "Metrics" at bounding box center [527, 240] width 347 height 14
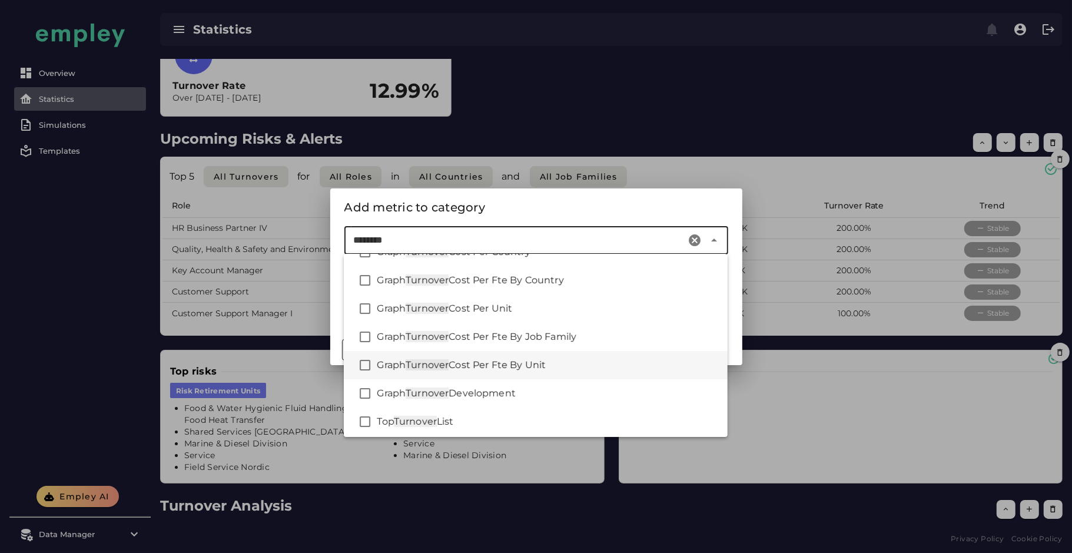
scroll to position [81, 0]
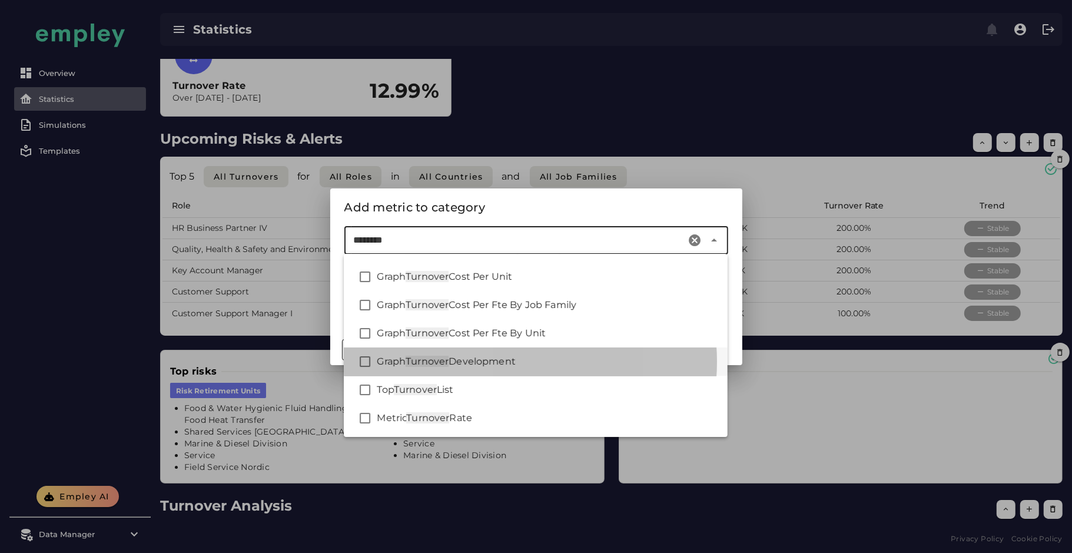
click at [523, 362] on div "Graph Turnover Development" at bounding box center [547, 361] width 341 height 14
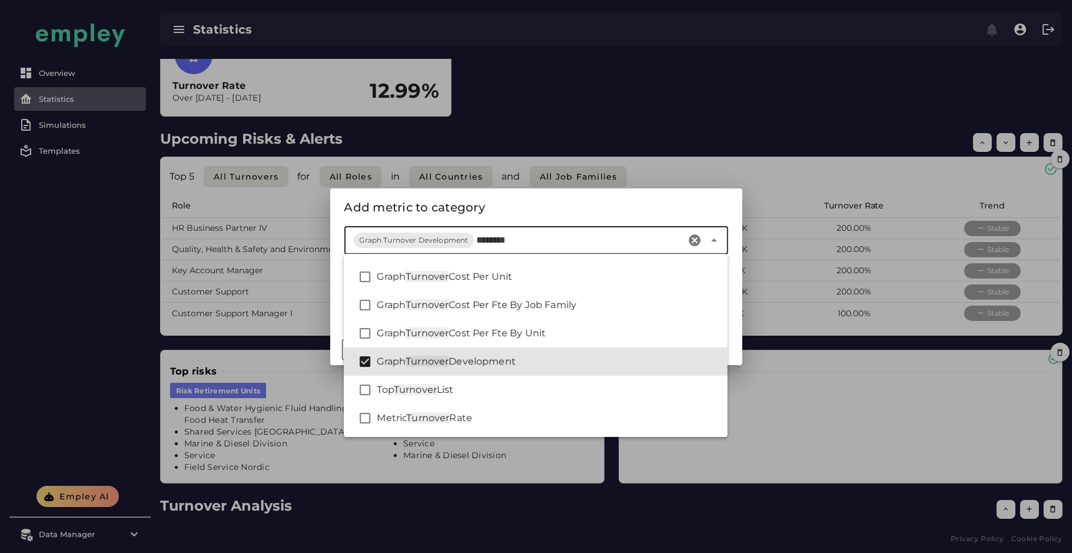
click at [493, 240] on input "********" at bounding box center [578, 240] width 205 height 14
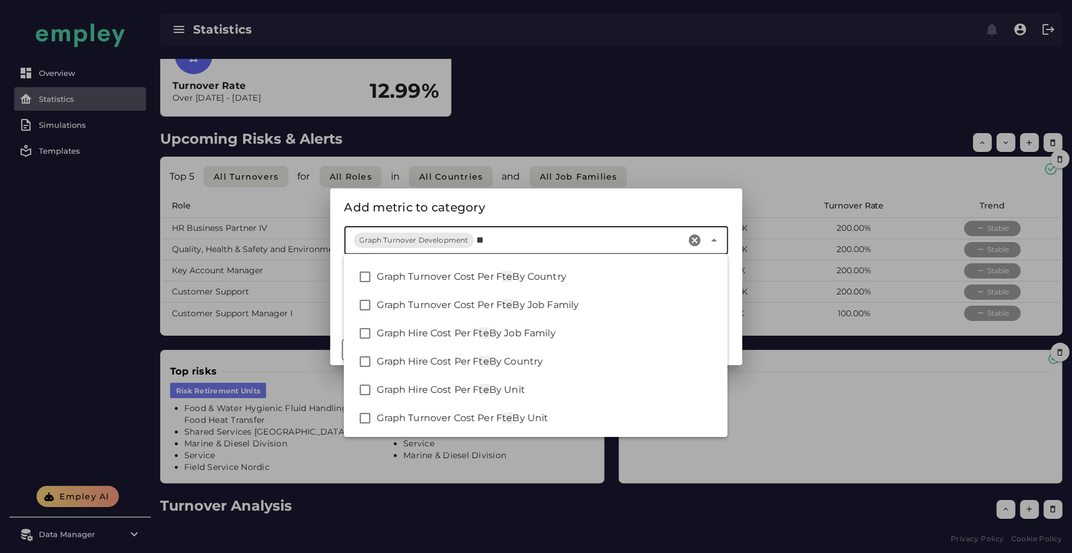
scroll to position [0, 0]
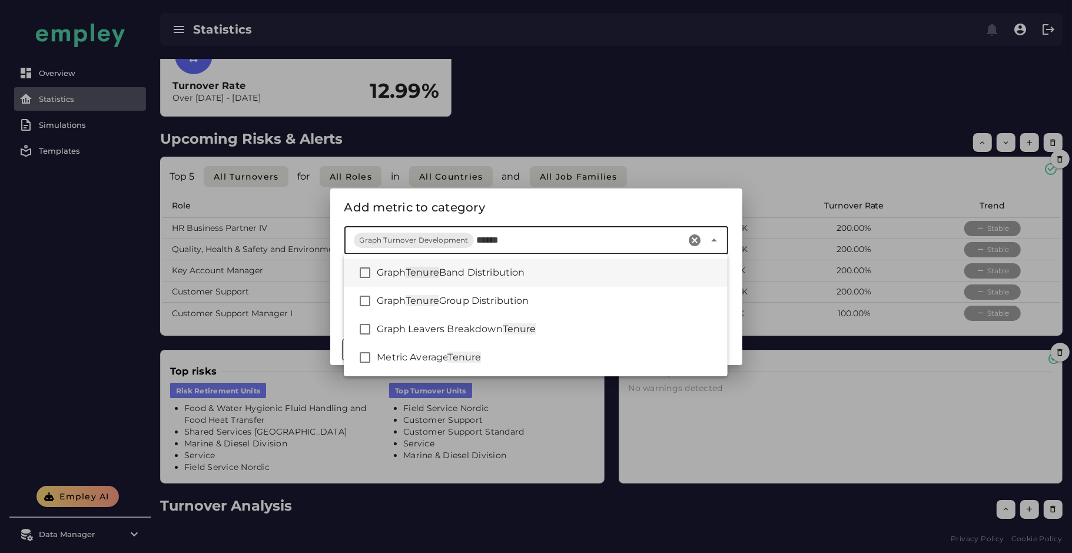
click at [525, 268] on span "Band Distribution" at bounding box center [482, 272] width 86 height 11
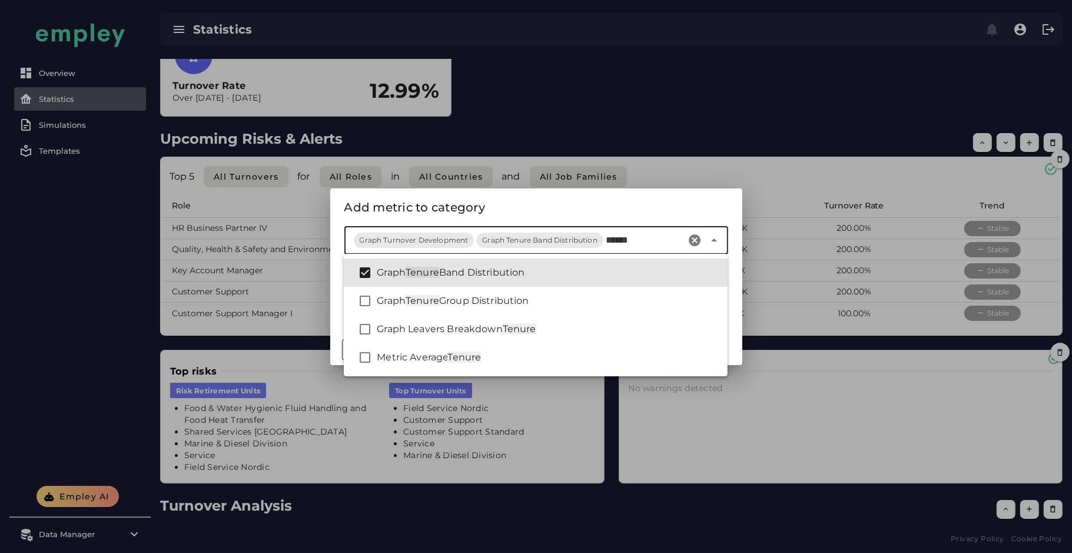
type input "******"
click at [517, 202] on div "Add metric to category" at bounding box center [536, 207] width 384 height 19
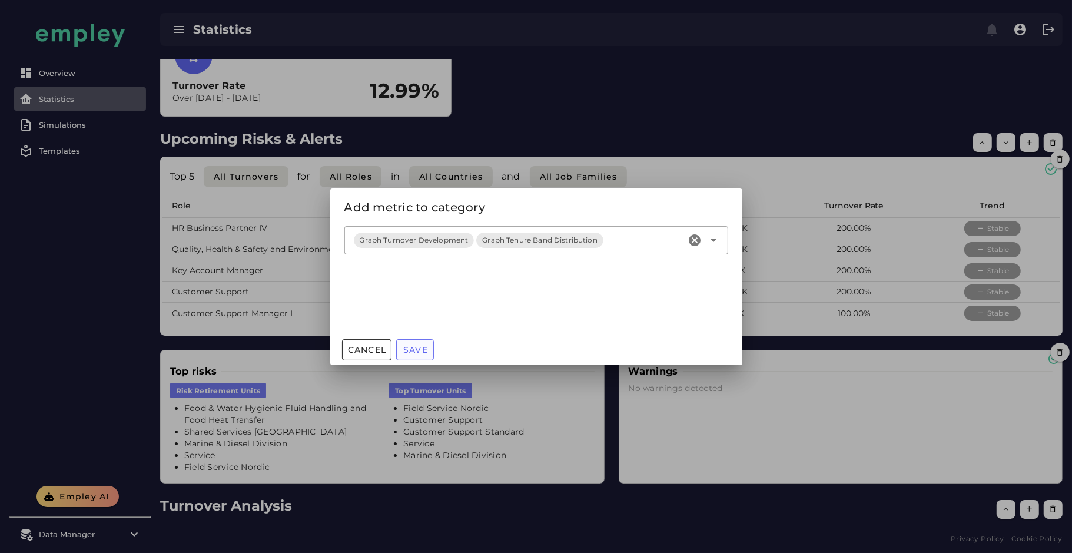
click at [420, 345] on span "Save" at bounding box center [415, 349] width 25 height 11
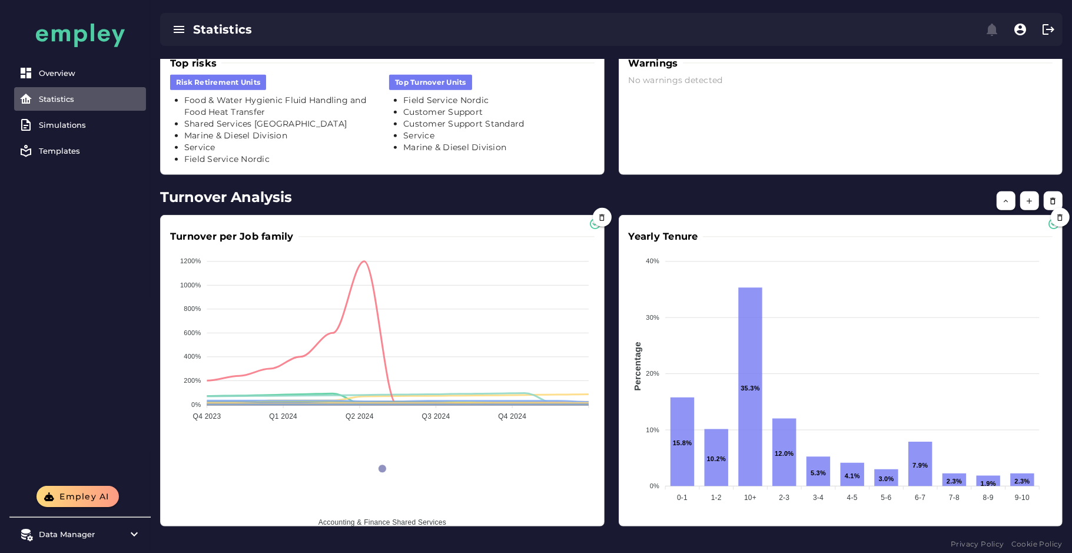
scroll to position [543, 0]
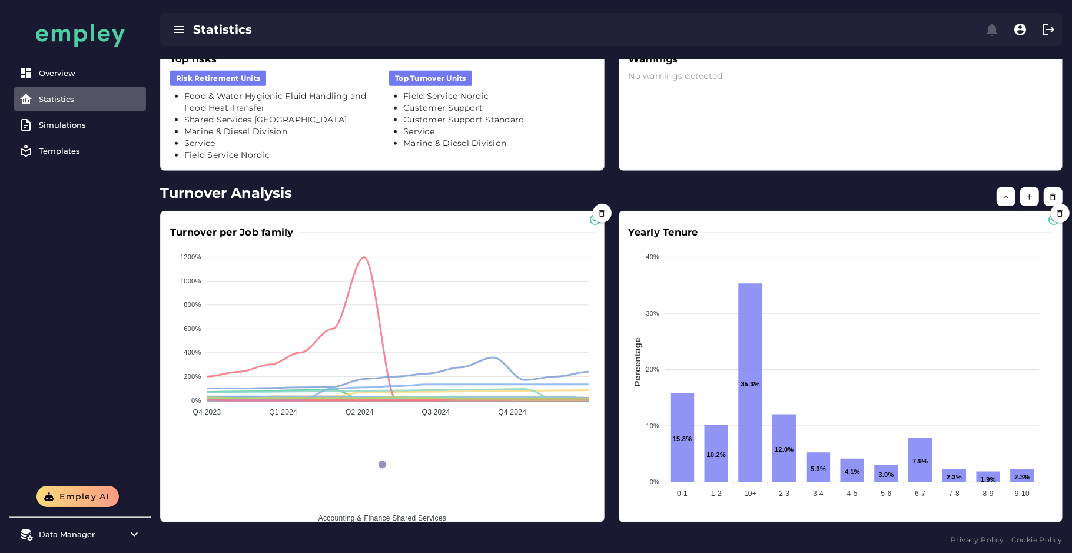
click at [897, 534] on div "Privacy Policy Cookie Policy" at bounding box center [611, 540] width 902 height 12
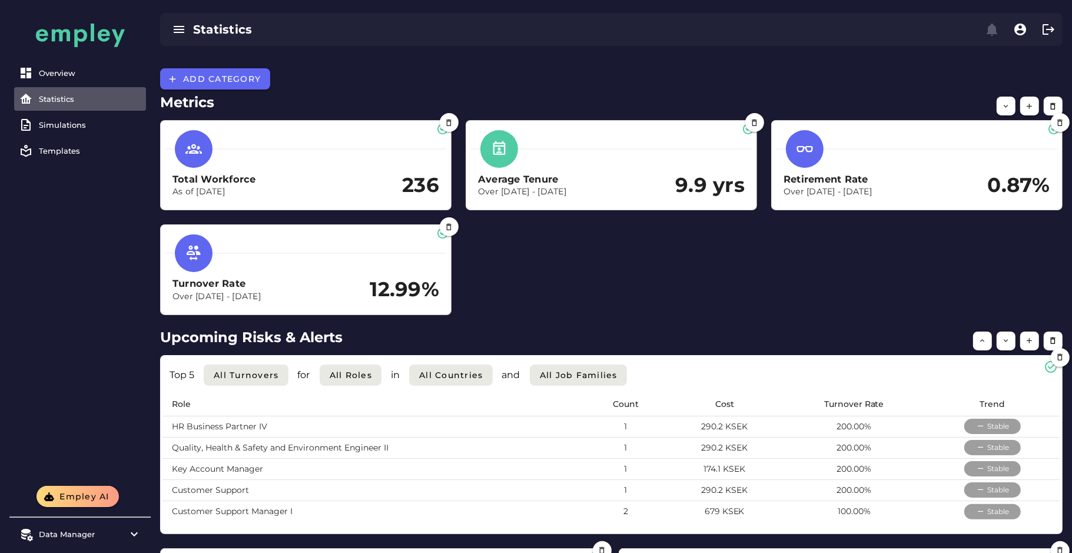
scroll to position [0, 0]
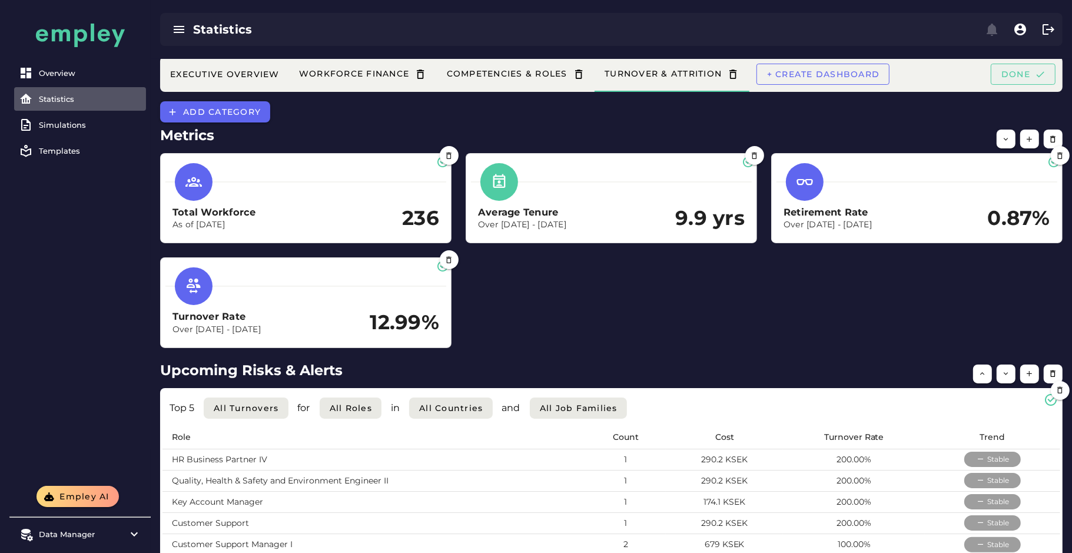
click at [1015, 74] on span "Done" at bounding box center [1022, 74] width 45 height 11
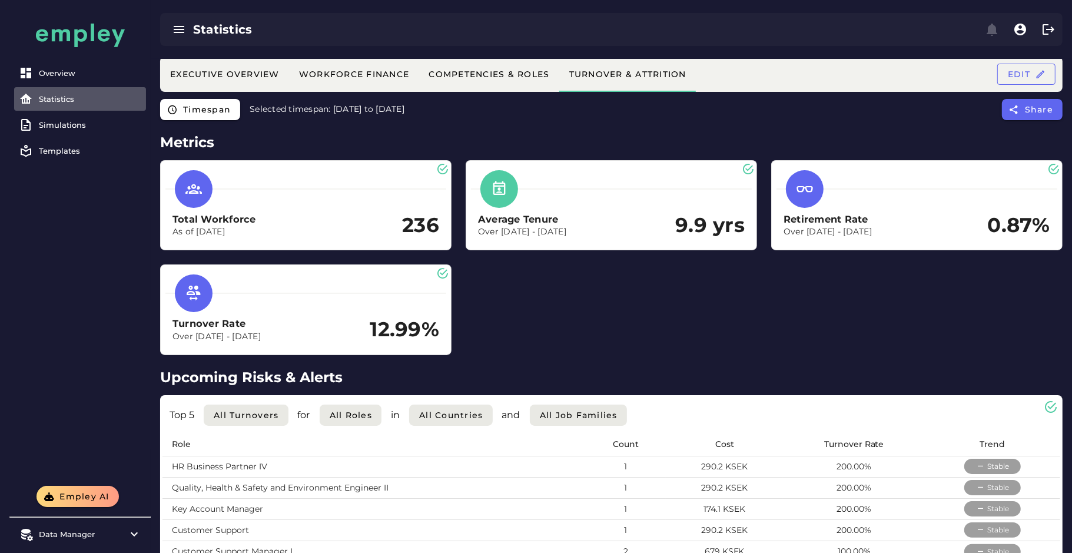
drag, startPoint x: 1031, startPoint y: 74, endPoint x: 890, endPoint y: 135, distance: 153.2
click at [1031, 74] on span "Edit" at bounding box center [1026, 74] width 38 height 11
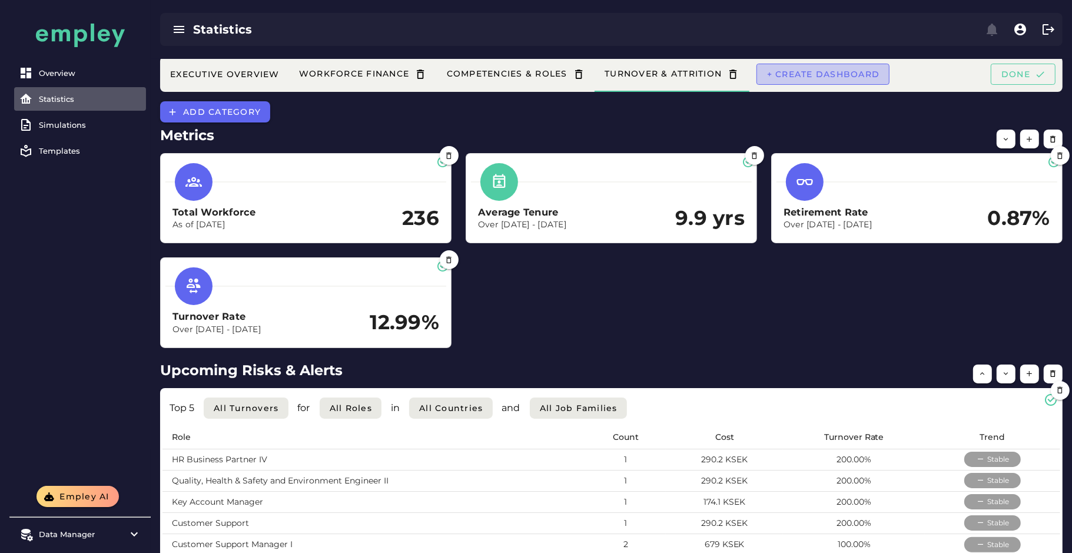
click at [837, 68] on button "+ Create dashboard" at bounding box center [823, 74] width 134 height 21
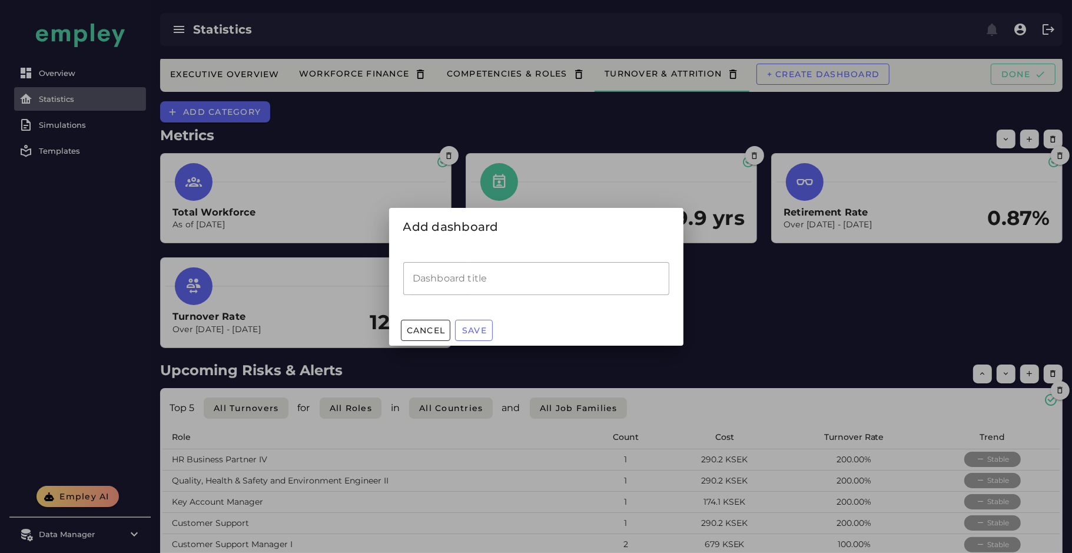
click at [521, 273] on input "Dashboard title" at bounding box center [536, 278] width 266 height 33
type input "**********"
click at [482, 329] on span "Save" at bounding box center [473, 330] width 25 height 11
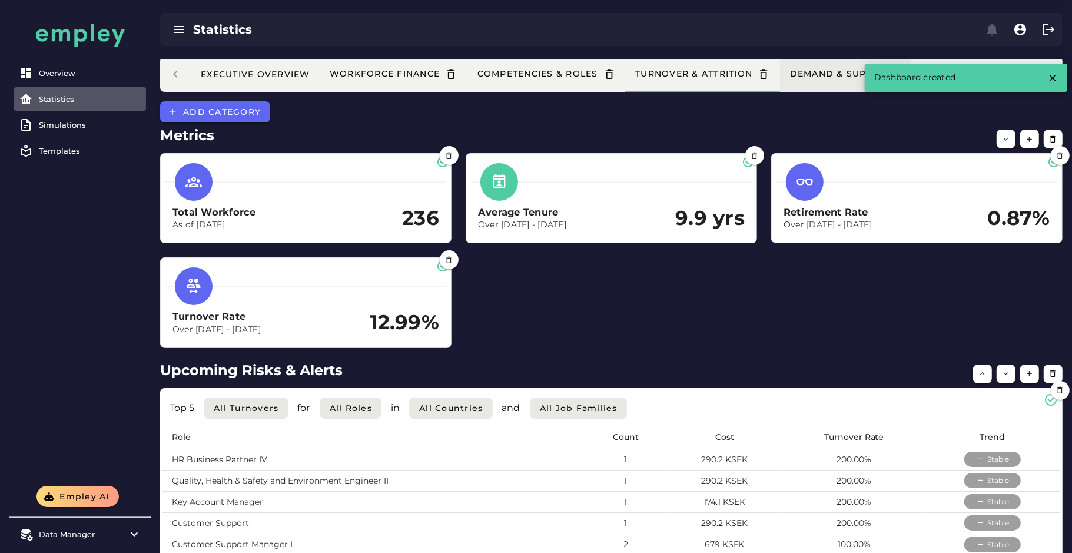
click at [826, 74] on div "Demand & Supply" at bounding box center [845, 74] width 112 height 12
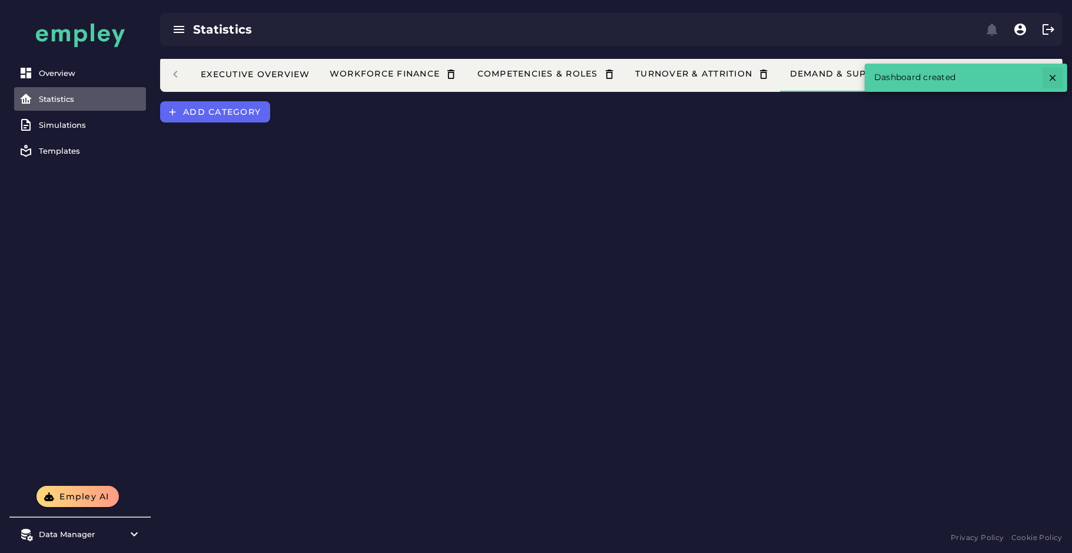
click at [1050, 77] on icon "button" at bounding box center [1052, 77] width 11 height 11
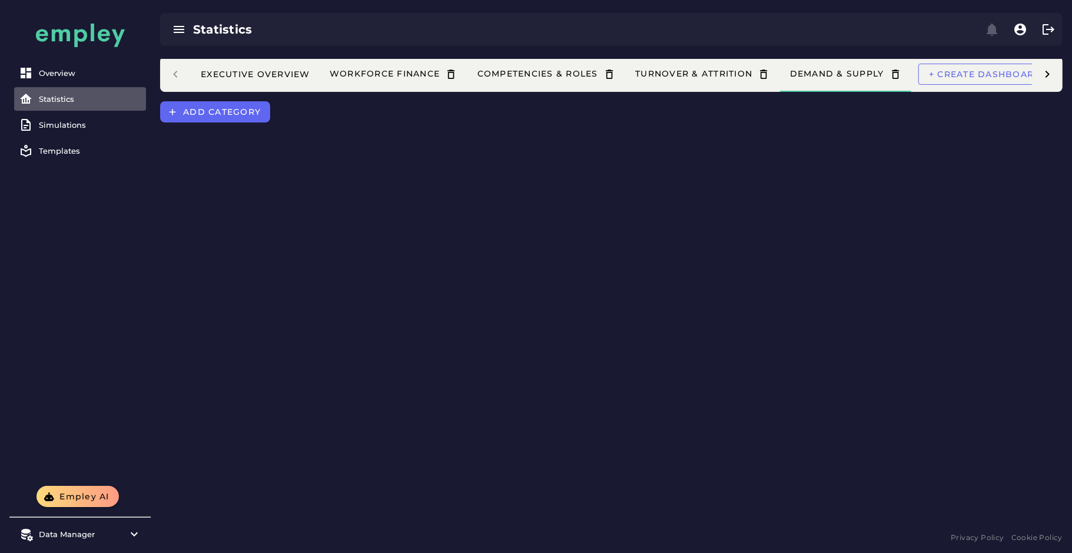
click at [245, 129] on div "Executive Overview Workforce Finance Competencies & Roles Turnover & Attrition …" at bounding box center [611, 294] width 921 height 470
click at [247, 115] on span "Add category" at bounding box center [221, 112] width 78 height 11
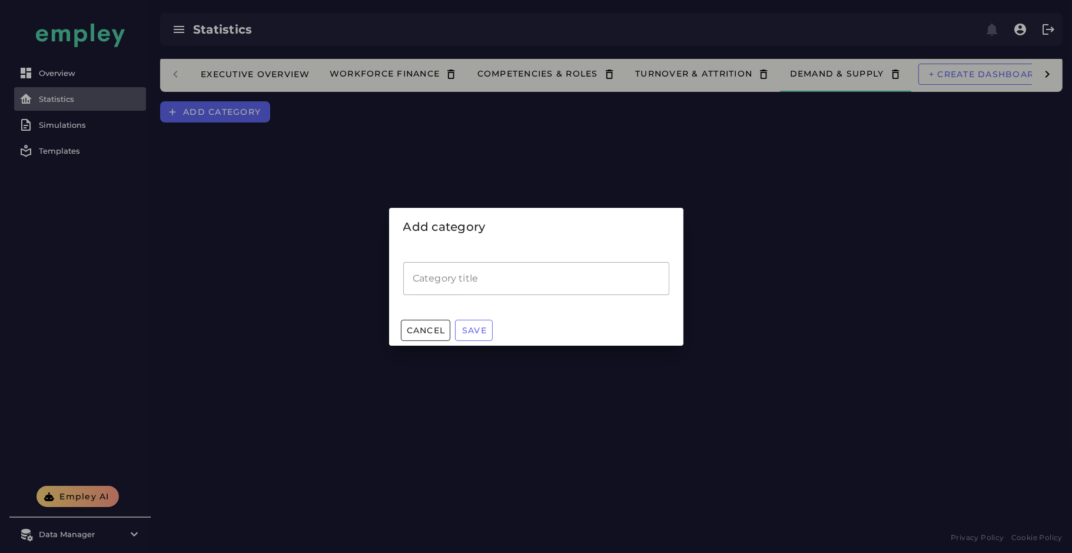
click at [473, 268] on input "Category title" at bounding box center [536, 278] width 266 height 33
type input "*******"
click at [480, 325] on span "Save" at bounding box center [473, 330] width 25 height 11
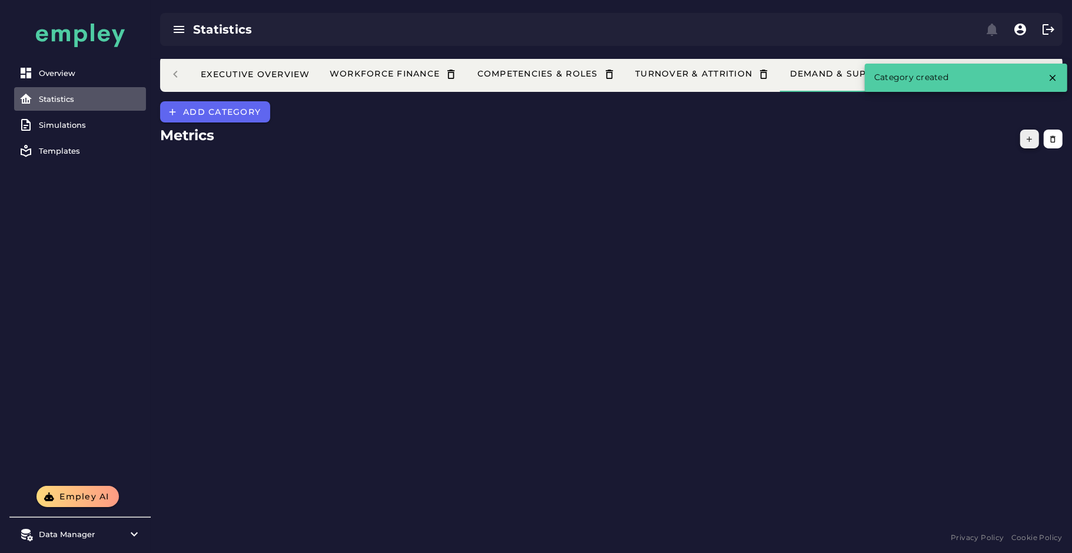
click at [1024, 142] on button "button" at bounding box center [1029, 138] width 19 height 19
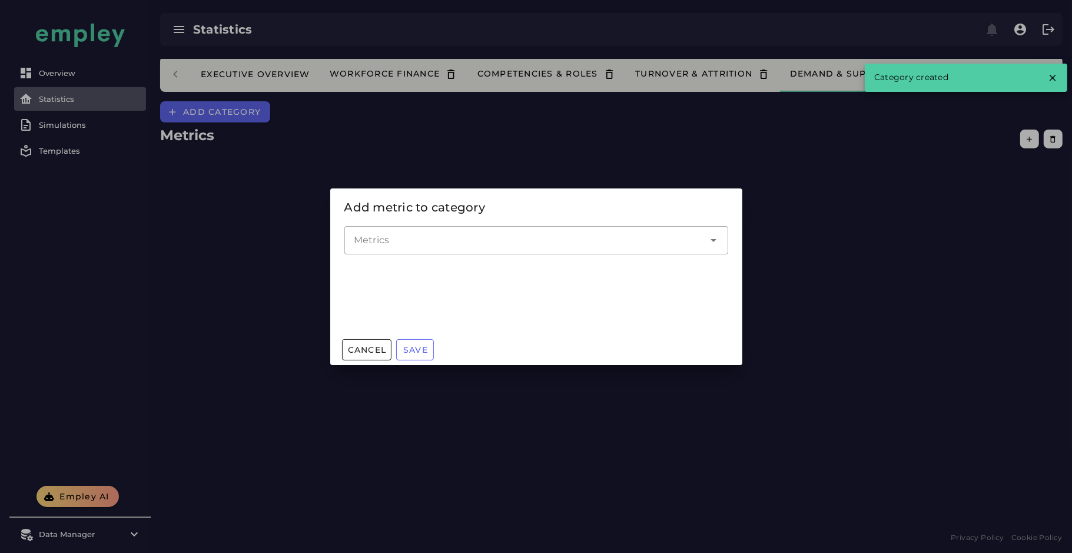
click at [461, 227] on div at bounding box center [524, 240] width 360 height 28
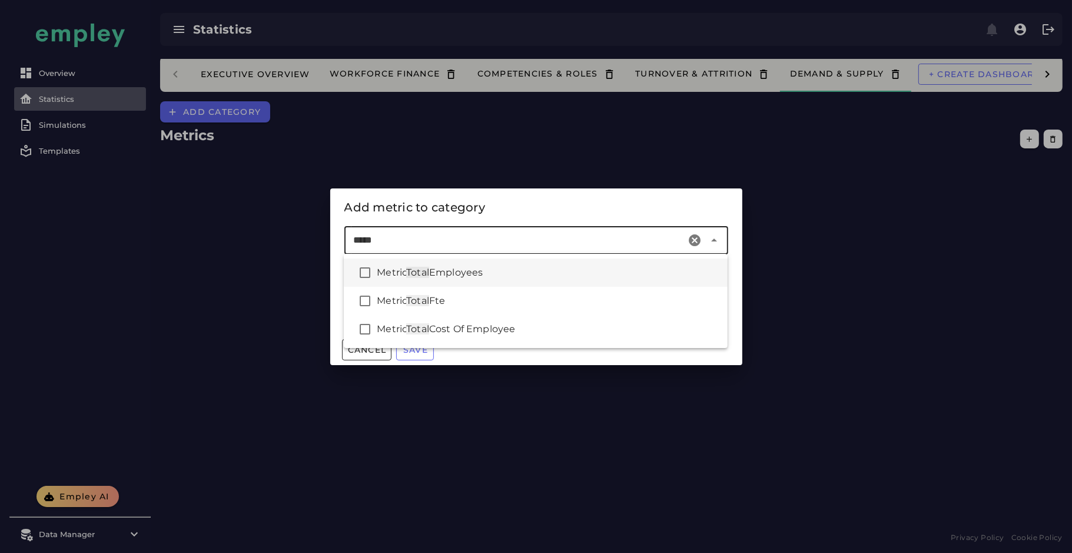
click at [466, 274] on span "Employees" at bounding box center [456, 272] width 54 height 11
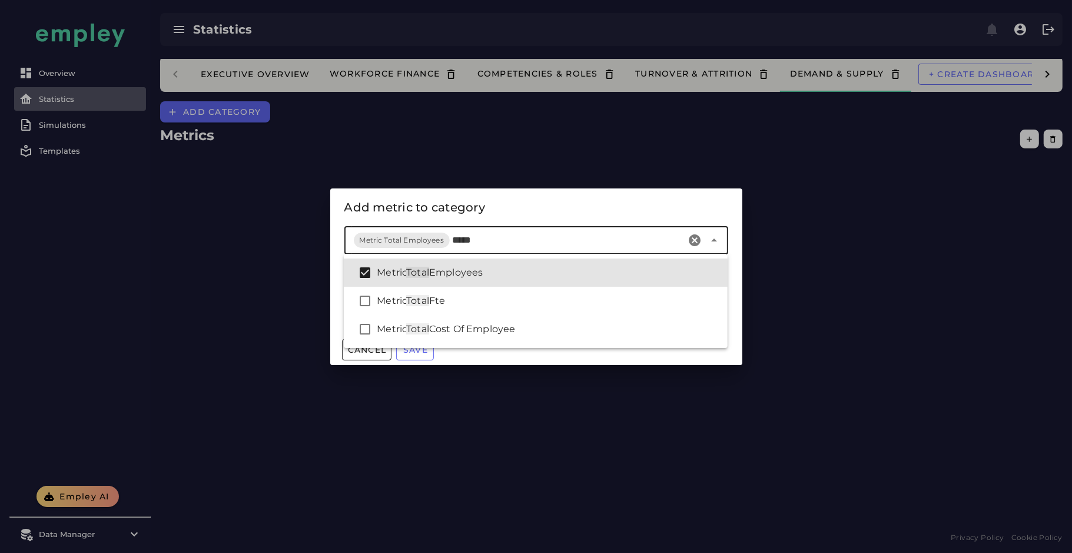
click at [465, 238] on input "*****" at bounding box center [567, 240] width 230 height 14
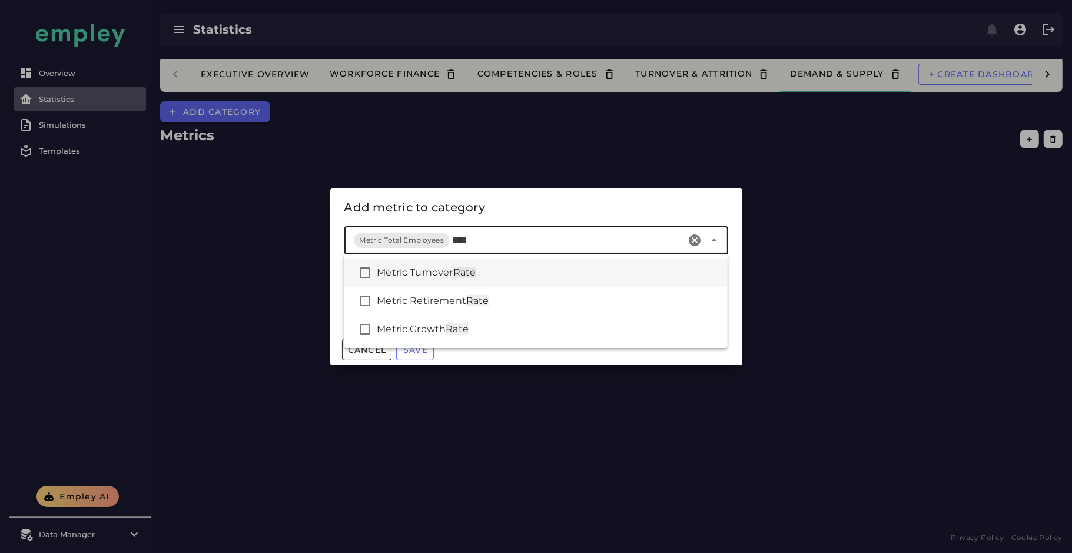
click at [503, 262] on div "Metric Turnover Rate" at bounding box center [536, 272] width 384 height 28
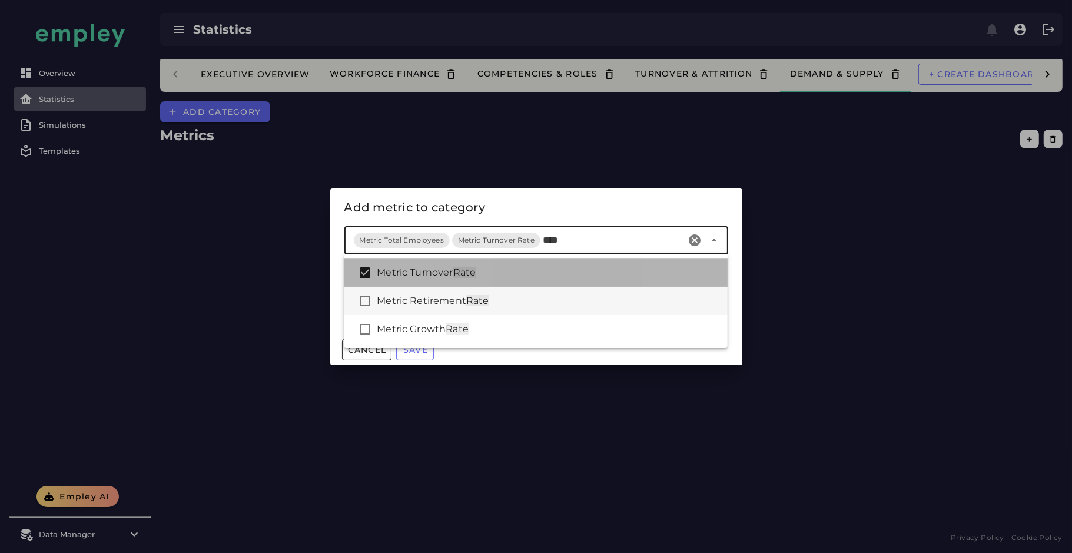
click at [498, 298] on div "Metric Retirement Rate" at bounding box center [547, 301] width 341 height 14
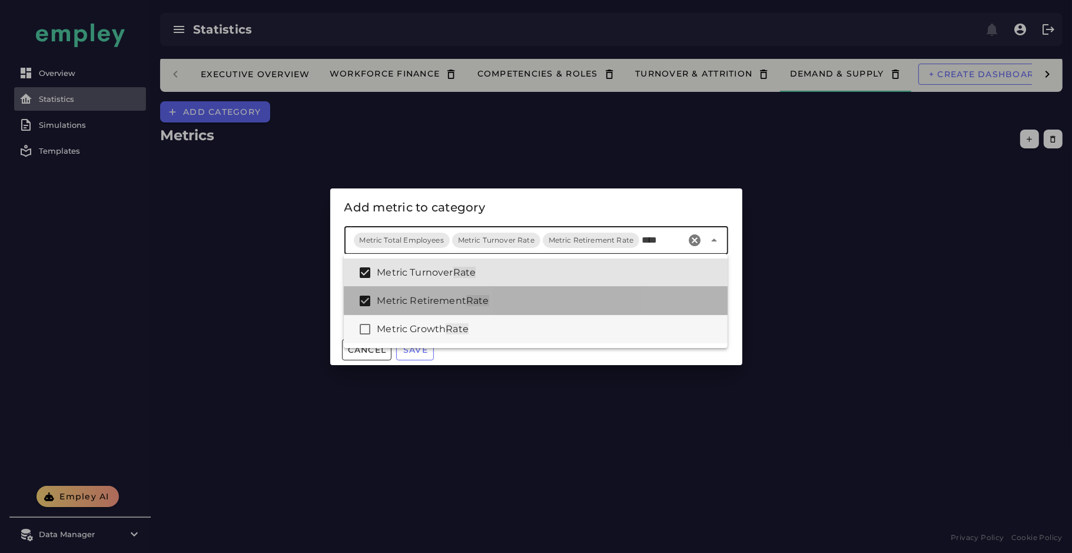
click at [493, 325] on div "Metric Growth Rate" at bounding box center [547, 329] width 341 height 14
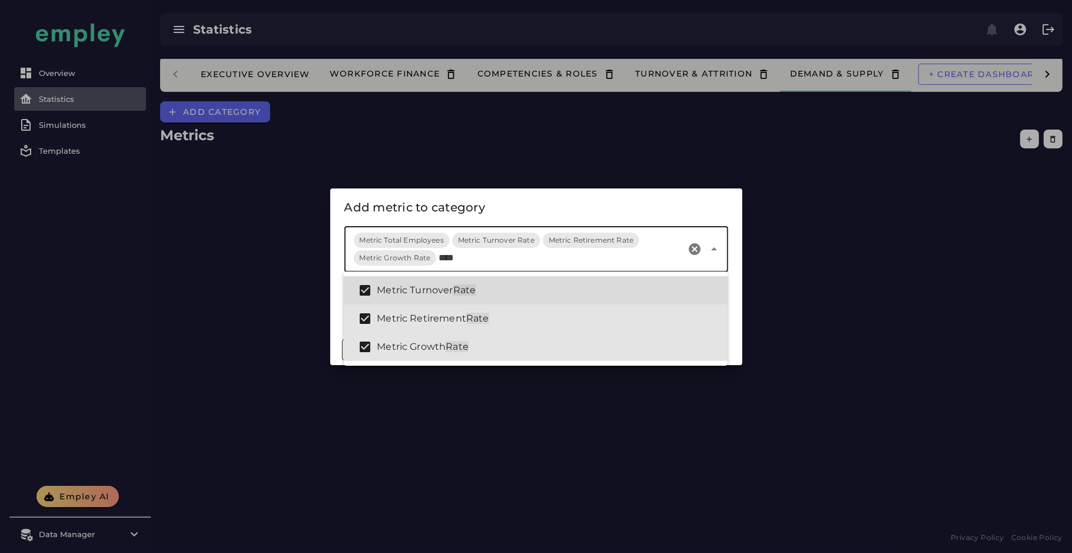
click at [460, 286] on span "Rate" at bounding box center [464, 289] width 23 height 11
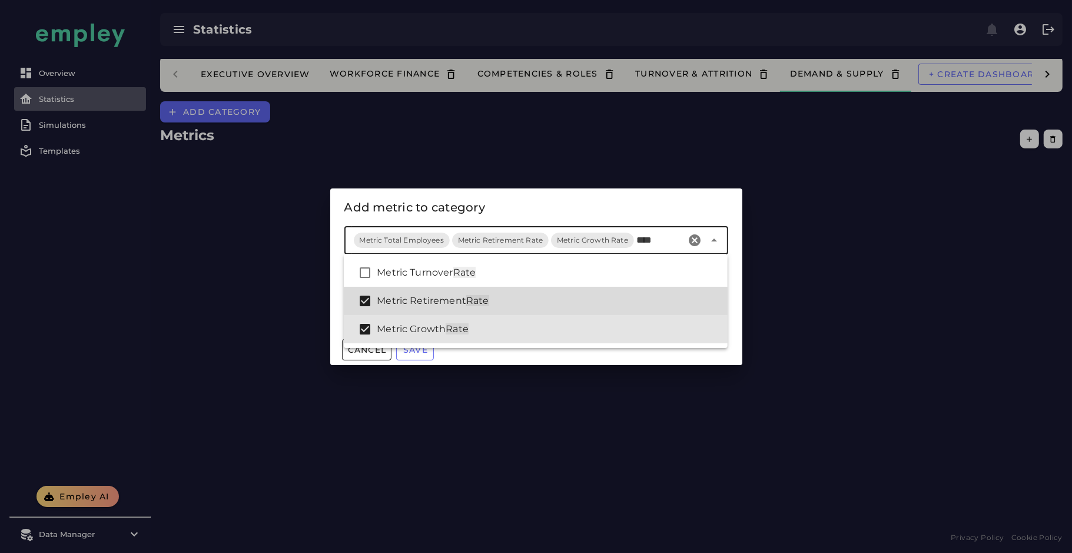
click at [458, 299] on span "Metric Retirement" at bounding box center [421, 300] width 89 height 11
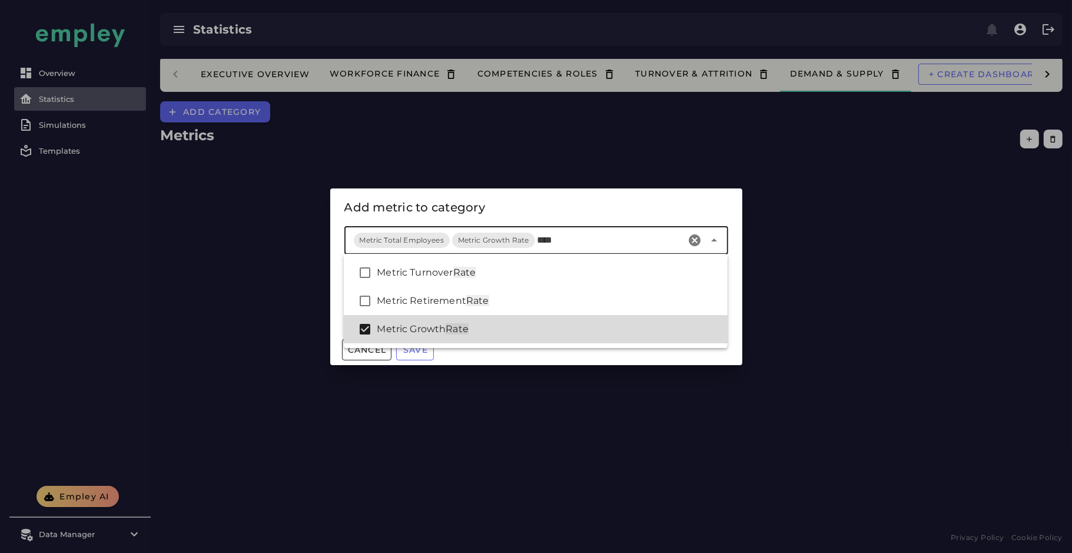
click at [450, 325] on span "Rate" at bounding box center [456, 328] width 23 height 11
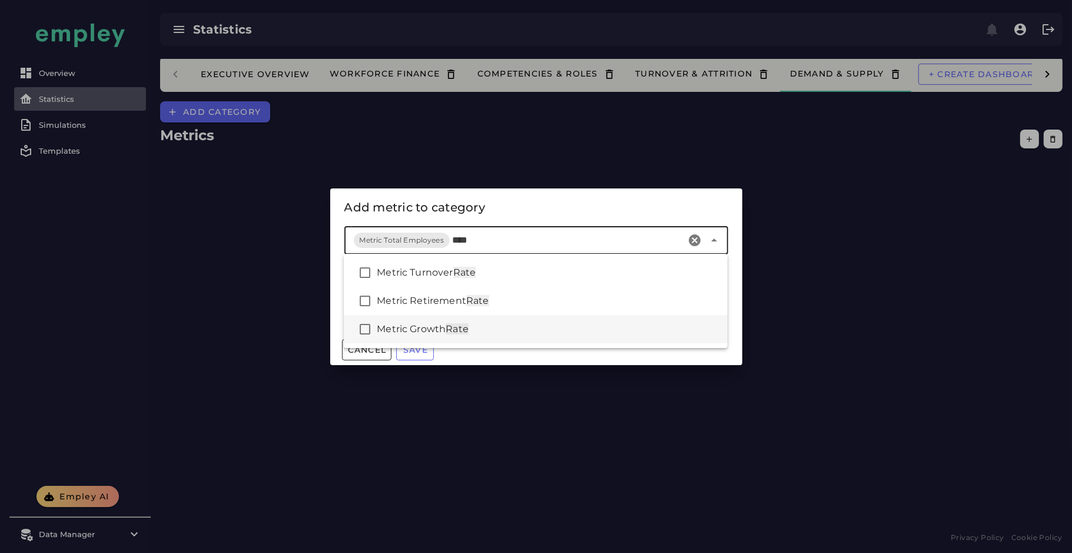
click at [500, 329] on div "Metric Growth Rate" at bounding box center [547, 329] width 341 height 14
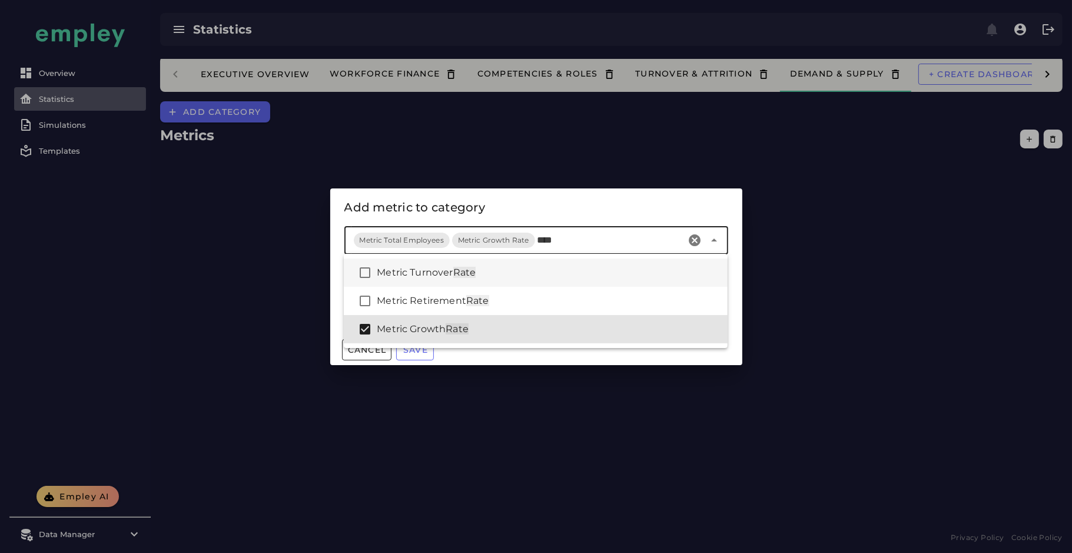
click at [493, 273] on div "Metric Turnover Rate" at bounding box center [547, 272] width 341 height 14
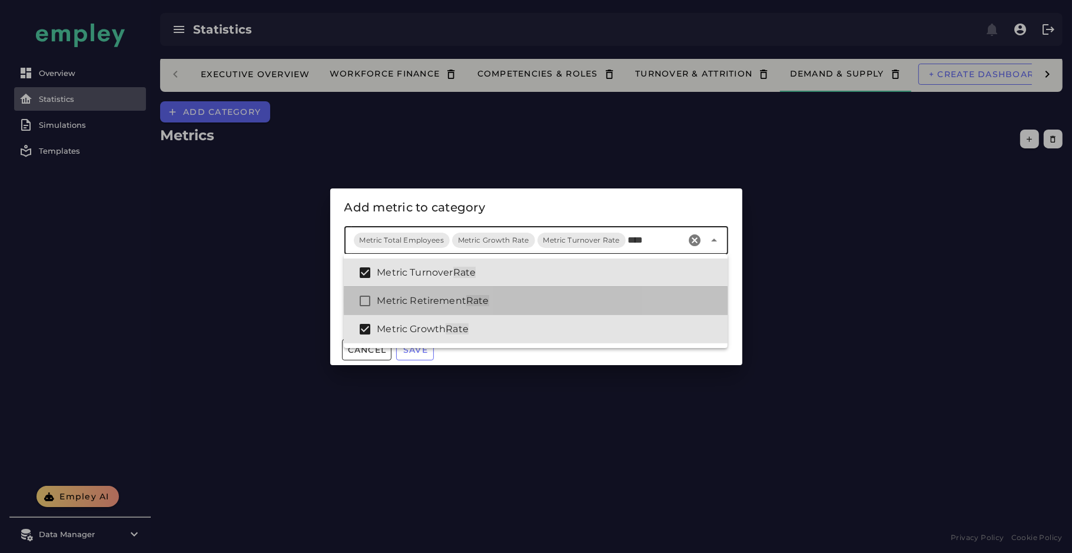
click at [497, 301] on div "Metric Retirement Rate" at bounding box center [547, 301] width 341 height 14
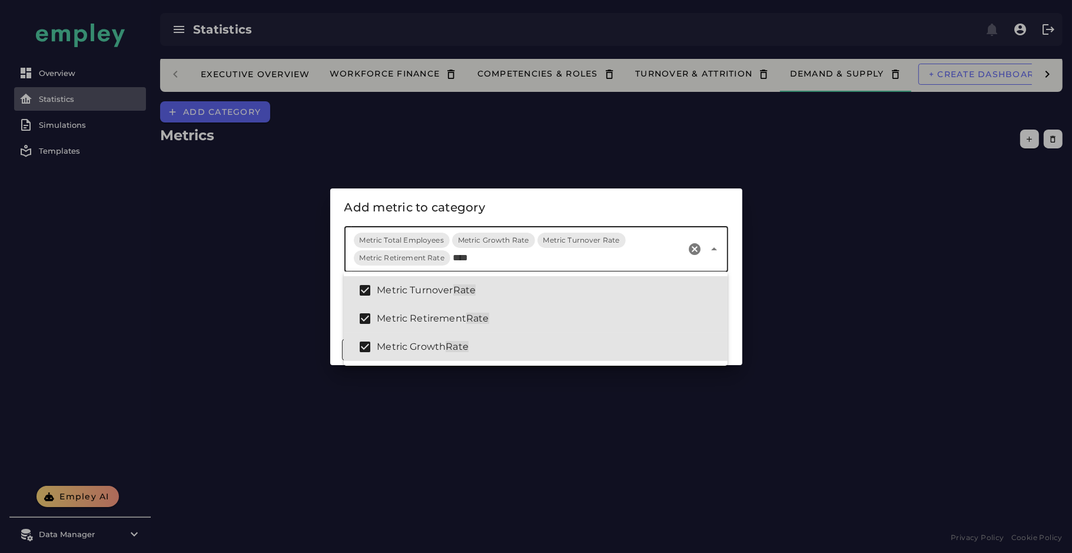
type input "****"
click at [506, 205] on div "Add metric to category" at bounding box center [536, 207] width 384 height 19
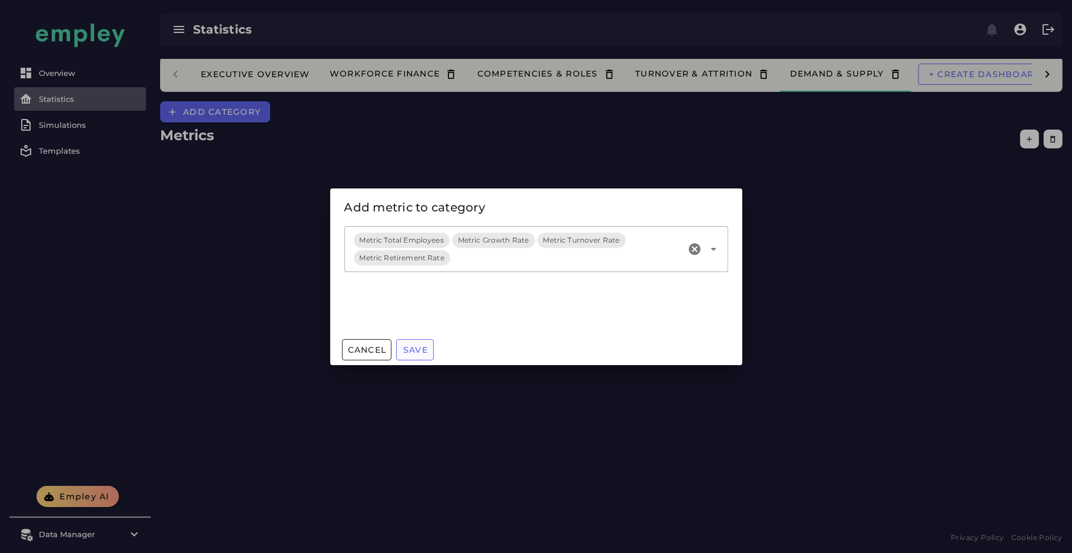
click at [423, 348] on span "Save" at bounding box center [415, 349] width 25 height 11
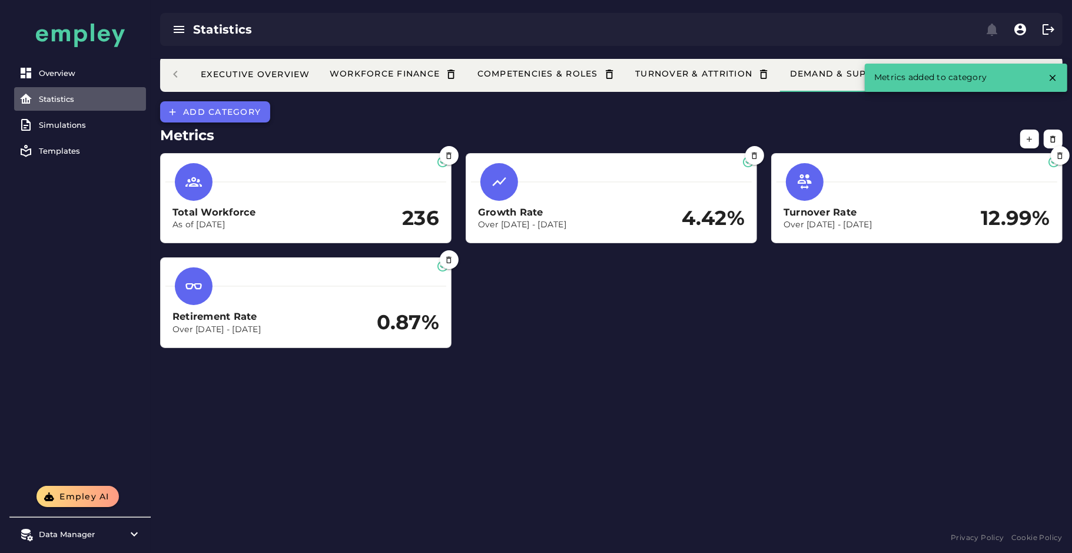
click at [243, 115] on span "Add category" at bounding box center [221, 112] width 78 height 11
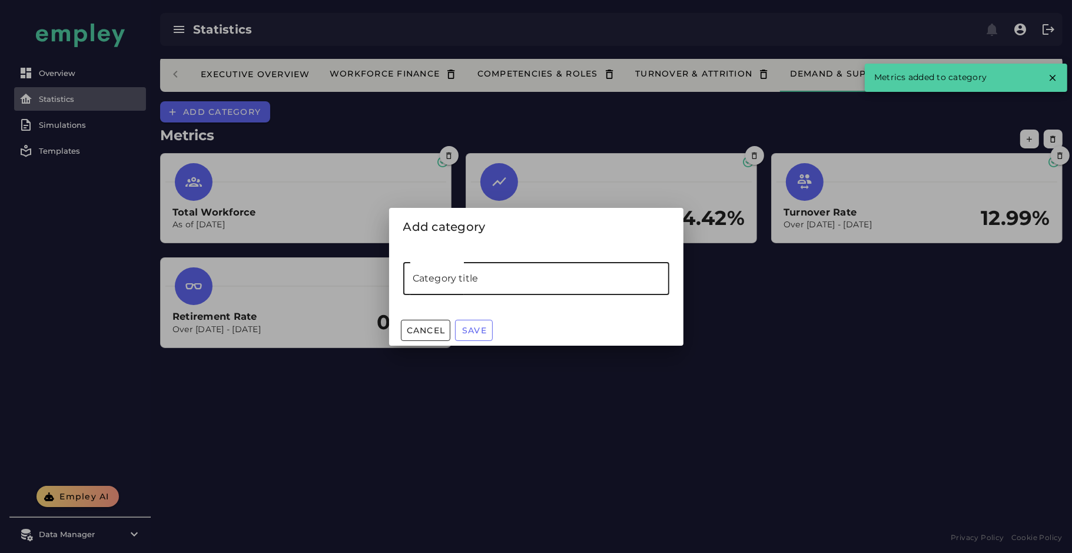
click at [468, 280] on input "Category title" at bounding box center [536, 278] width 266 height 33
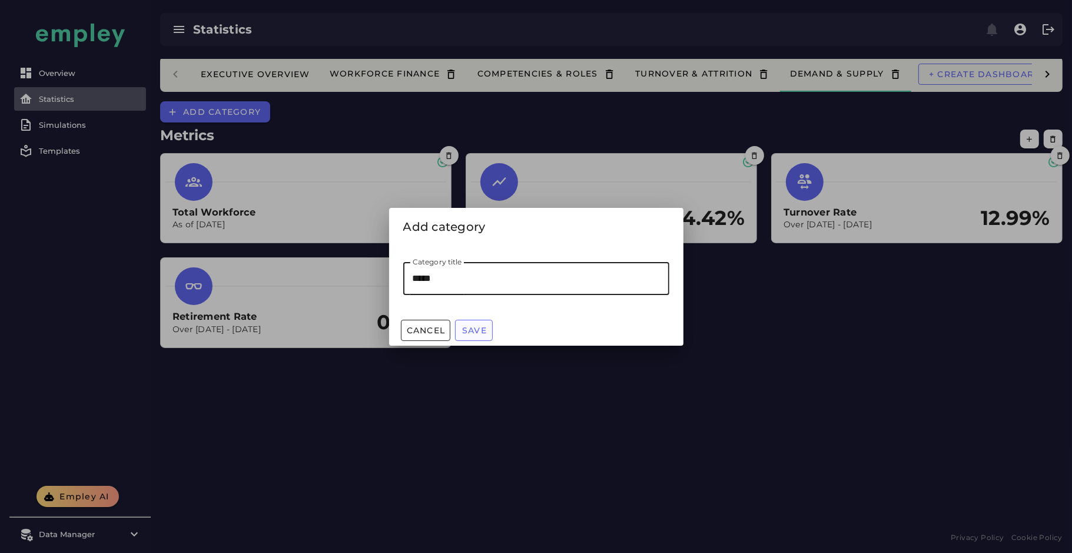
type input "*****"
click at [475, 326] on span "Save" at bounding box center [473, 330] width 25 height 11
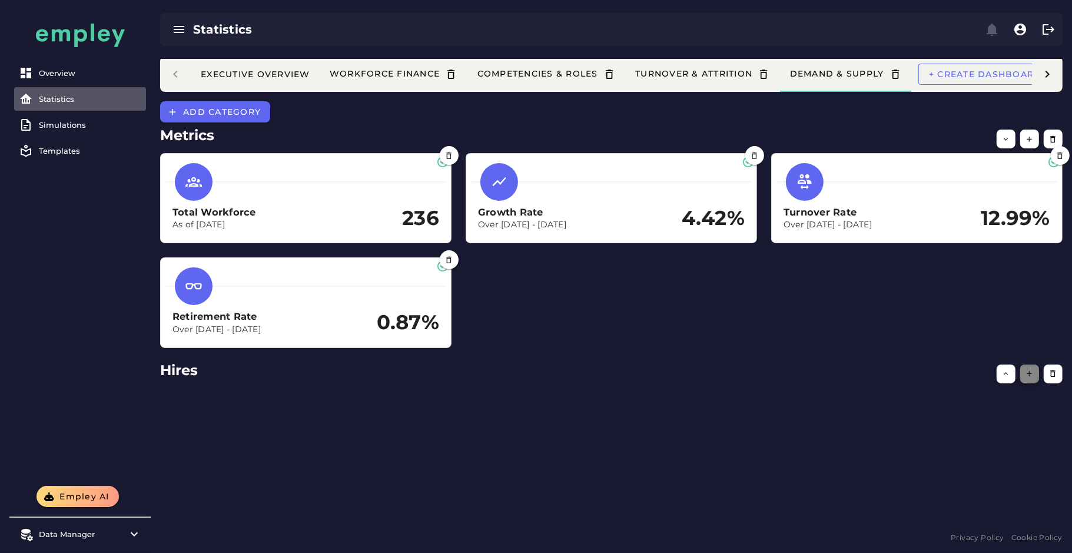
click at [1036, 374] on button "button" at bounding box center [1029, 373] width 19 height 19
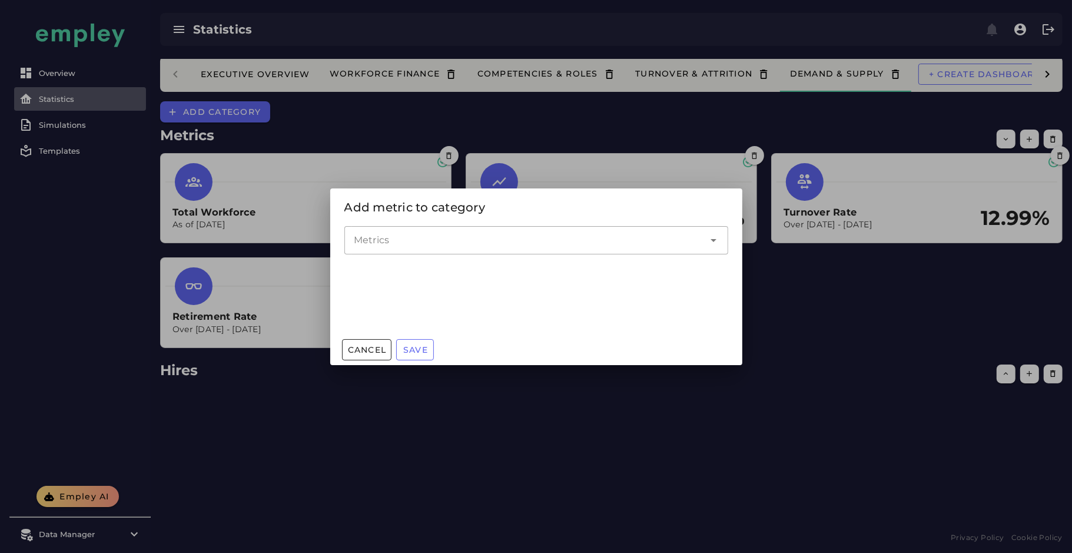
click at [508, 244] on input "Metrics" at bounding box center [527, 240] width 347 height 14
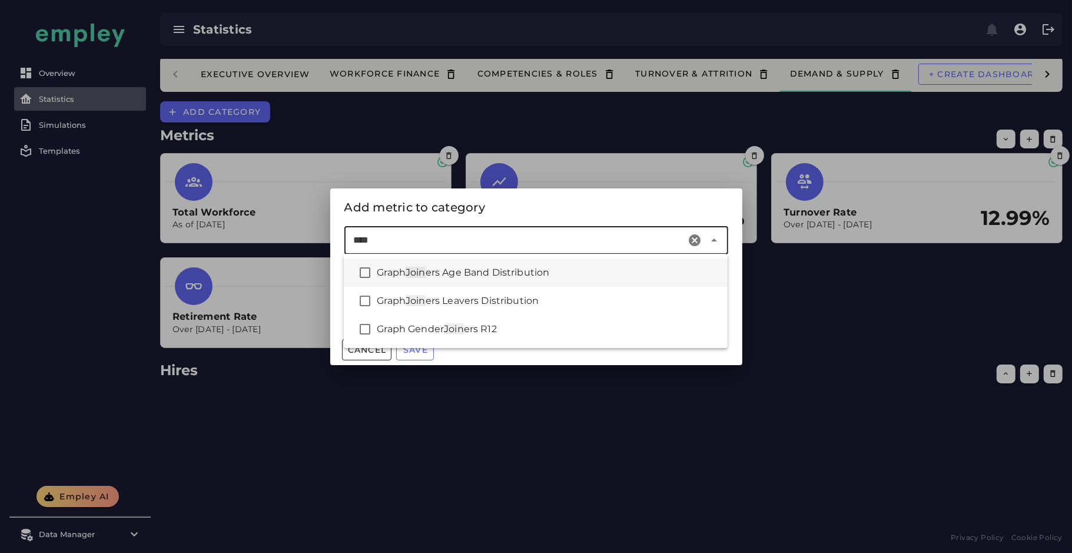
click at [559, 275] on div "Graph Join ers Age Band Distribution" at bounding box center [547, 272] width 341 height 14
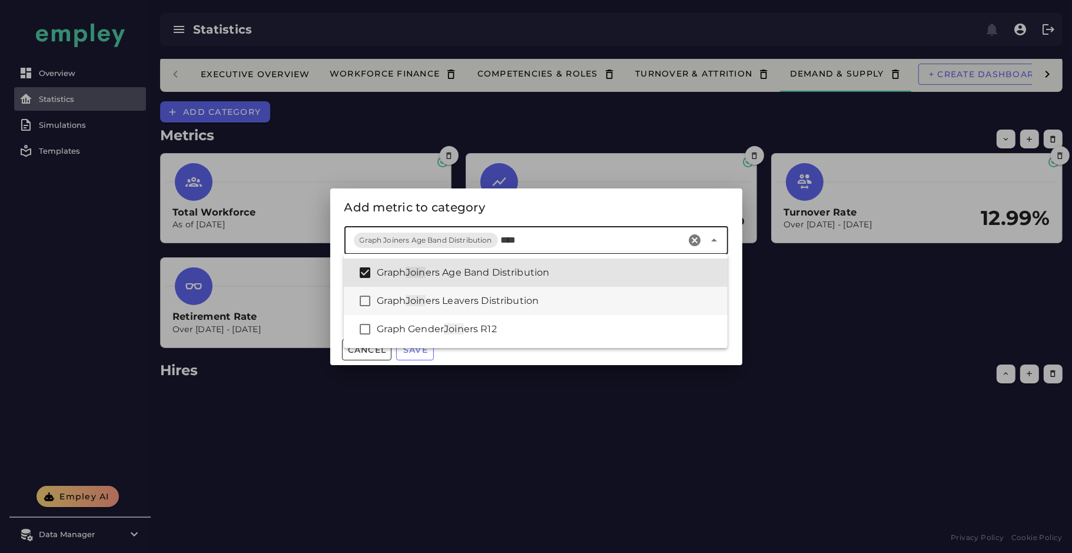
click at [558, 302] on div "Graph Join ers Leavers Distribution" at bounding box center [547, 301] width 341 height 14
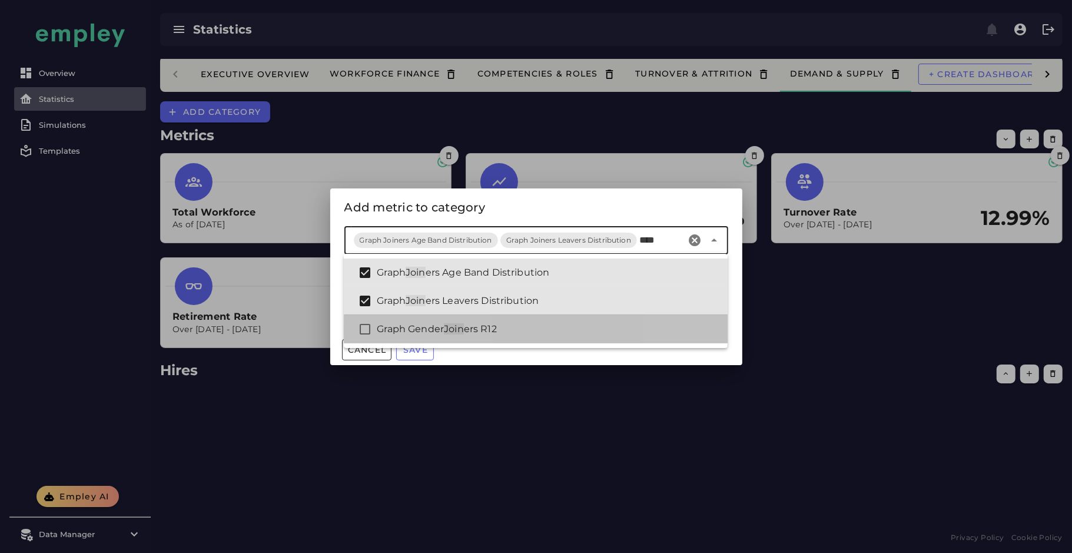
click at [552, 330] on div "Graph Gender Join ers R12" at bounding box center [547, 329] width 341 height 14
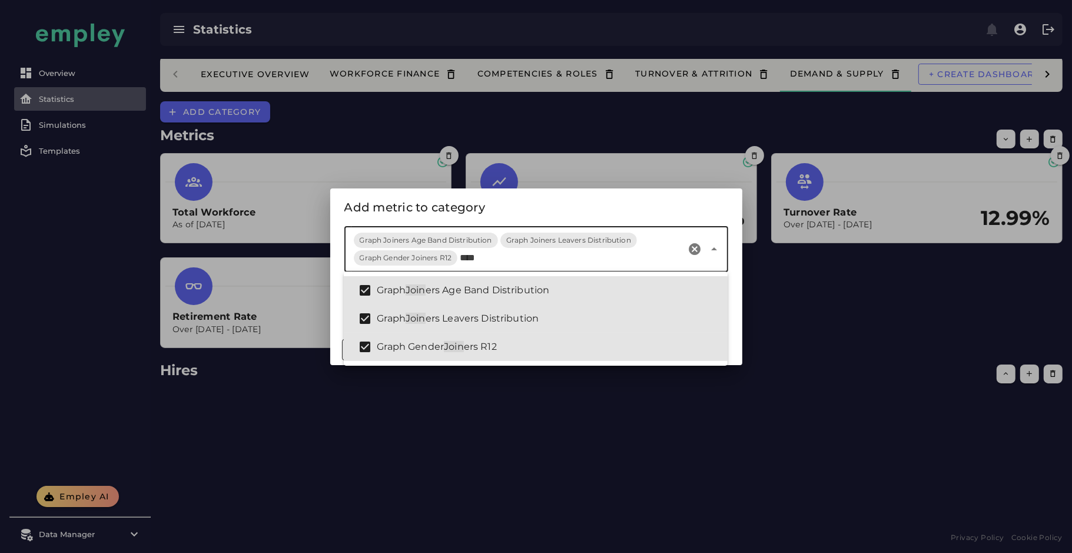
click at [473, 258] on input "****" at bounding box center [571, 258] width 222 height 14
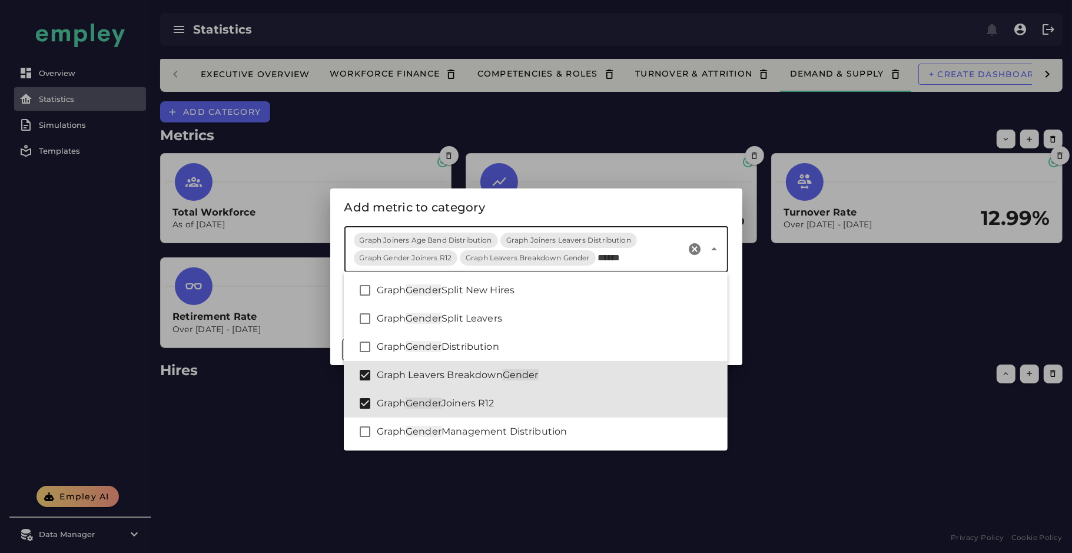
click at [617, 256] on input "******" at bounding box center [640, 258] width 84 height 14
type input "*"
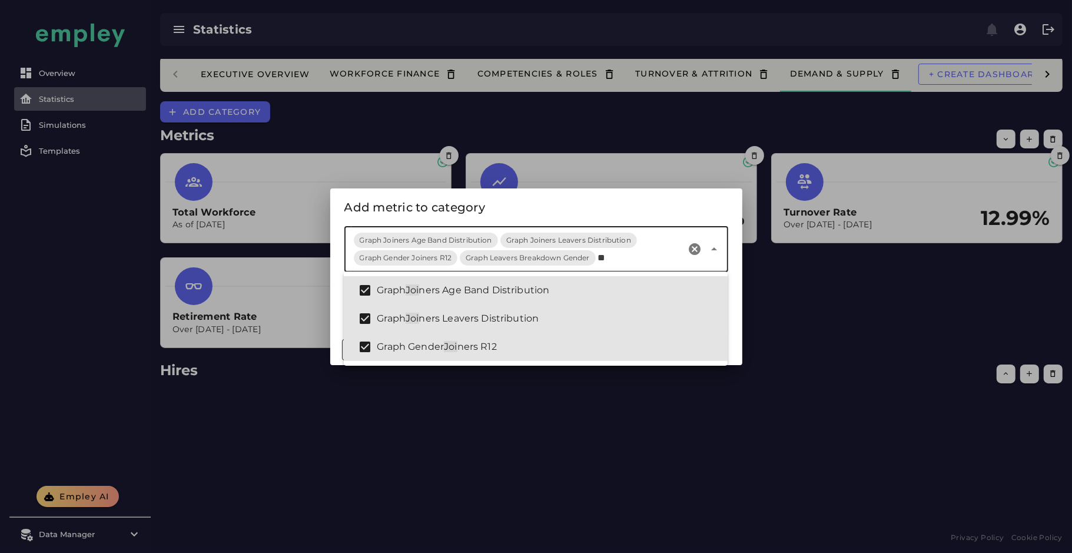
type input "*"
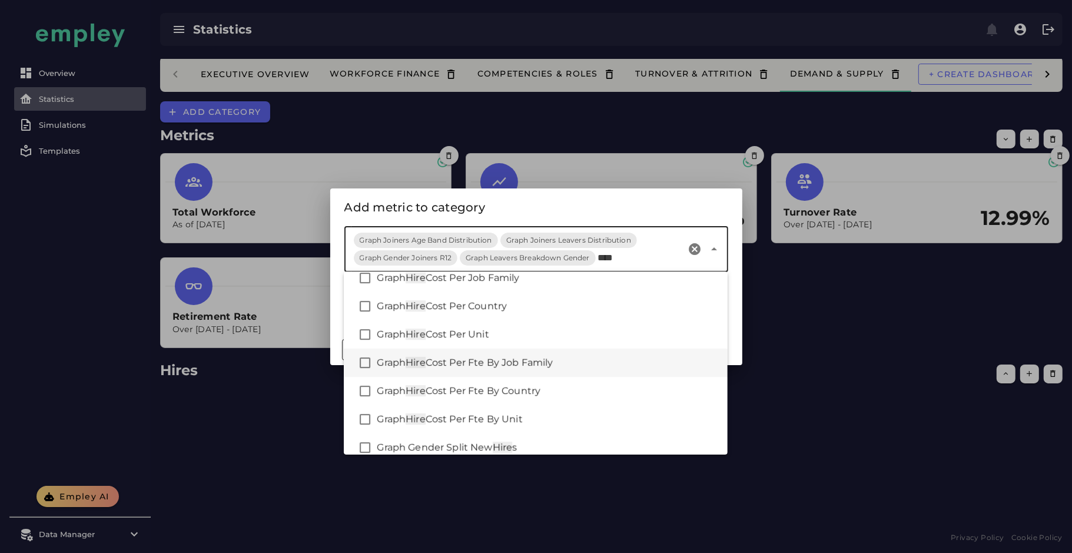
scroll to position [24, 0]
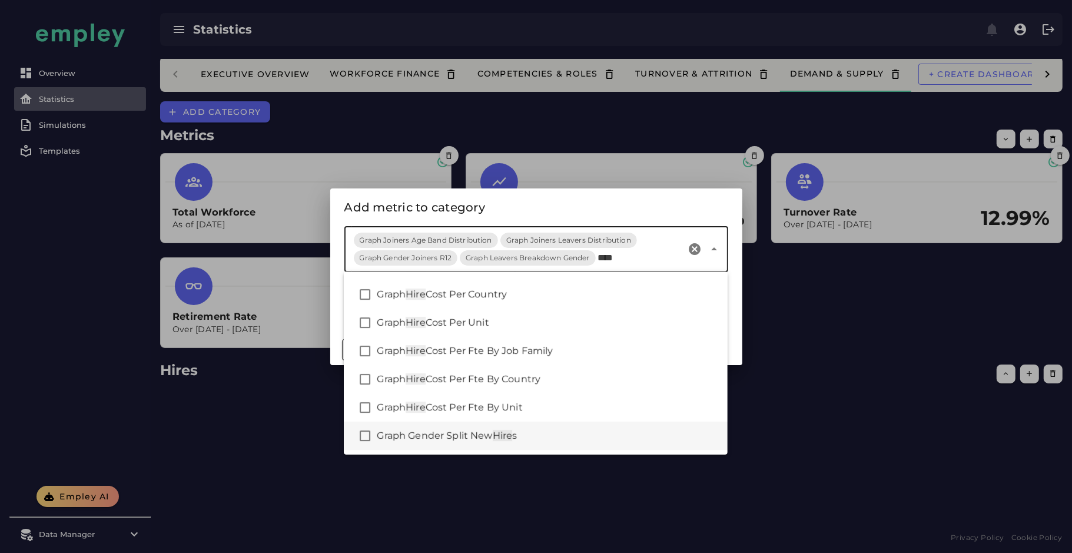
click at [521, 434] on div "Graph Gender Split New Hire s" at bounding box center [547, 435] width 341 height 14
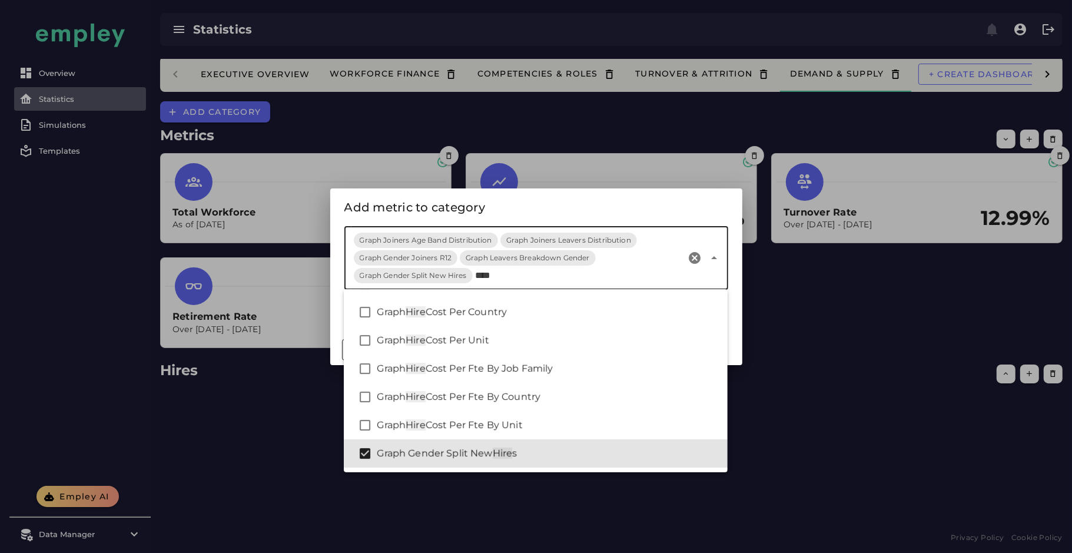
type input "****"
click at [523, 199] on div "Add metric to category" at bounding box center [536, 207] width 384 height 19
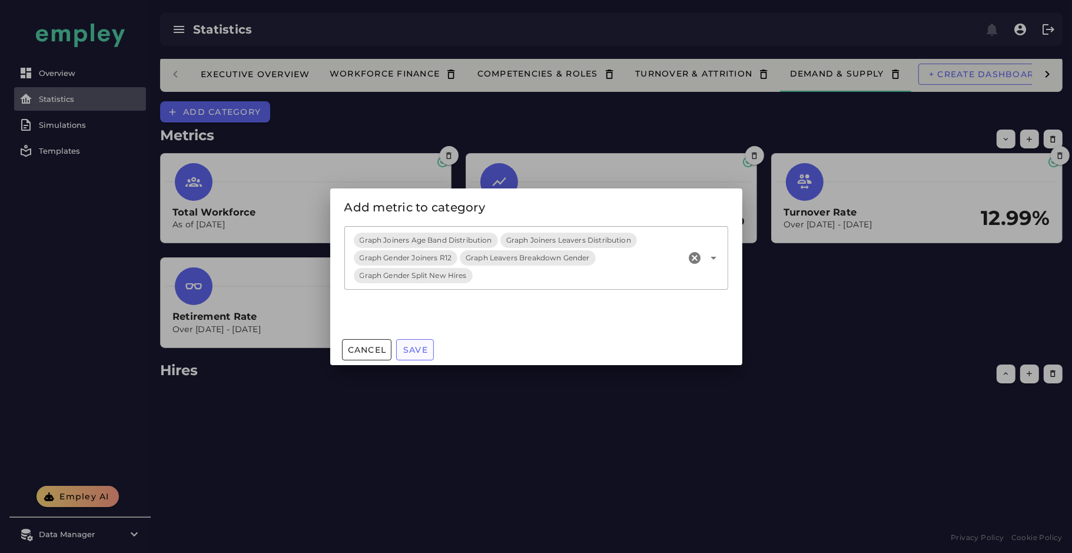
click at [433, 351] on button "Save" at bounding box center [415, 349] width 38 height 21
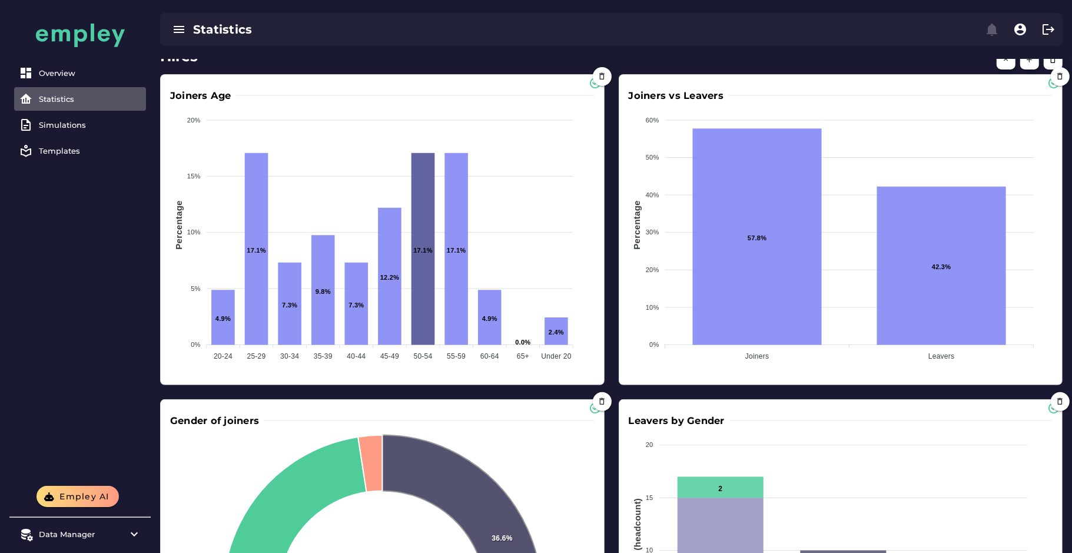
scroll to position [245, 0]
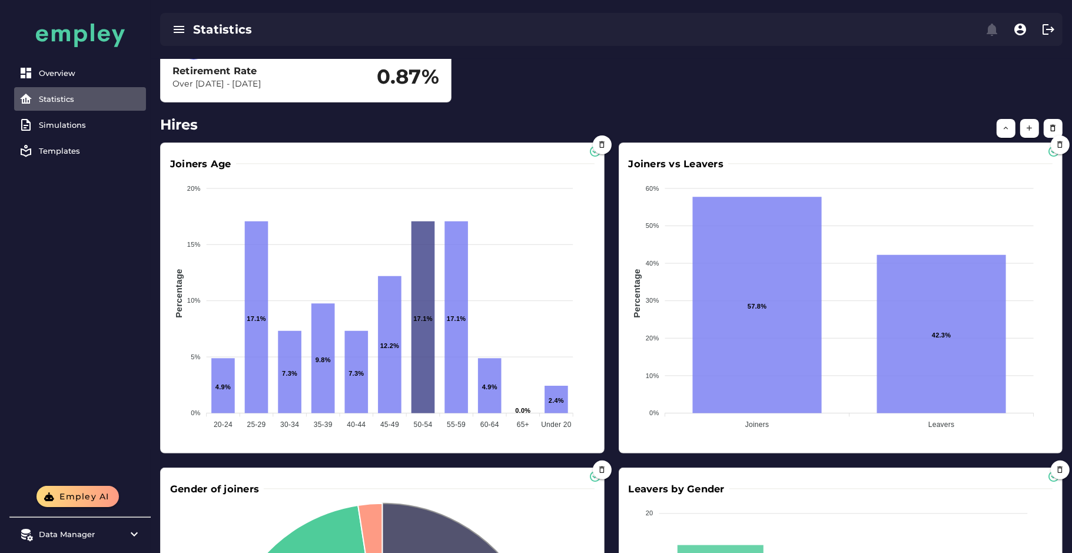
click at [646, 90] on div "Total Workforce As of Dec 31, 2024 236 Growth Rate Over Dec 31, 2023 - Dec 31, …" at bounding box center [611, 5] width 916 height 209
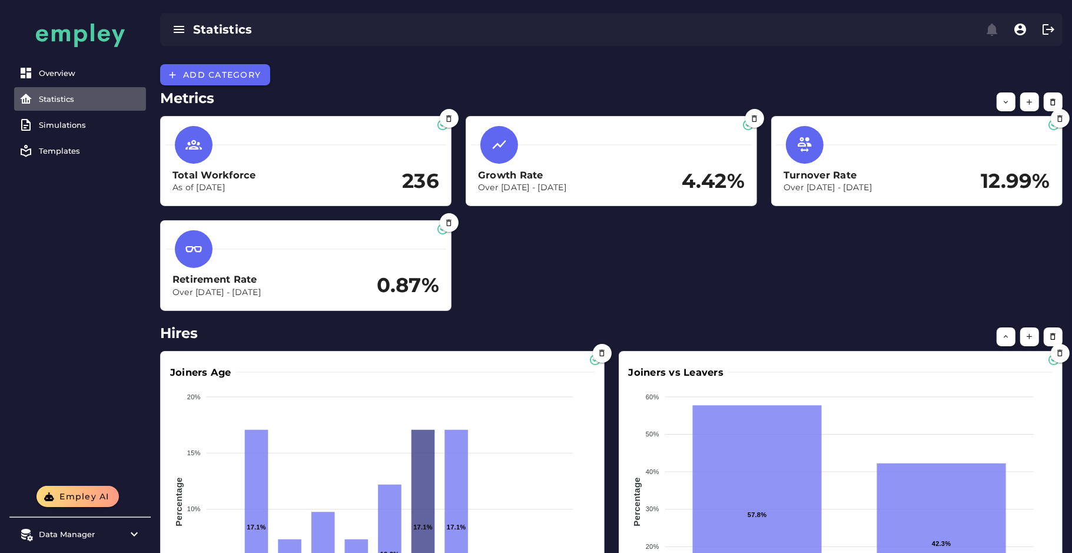
scroll to position [0, 0]
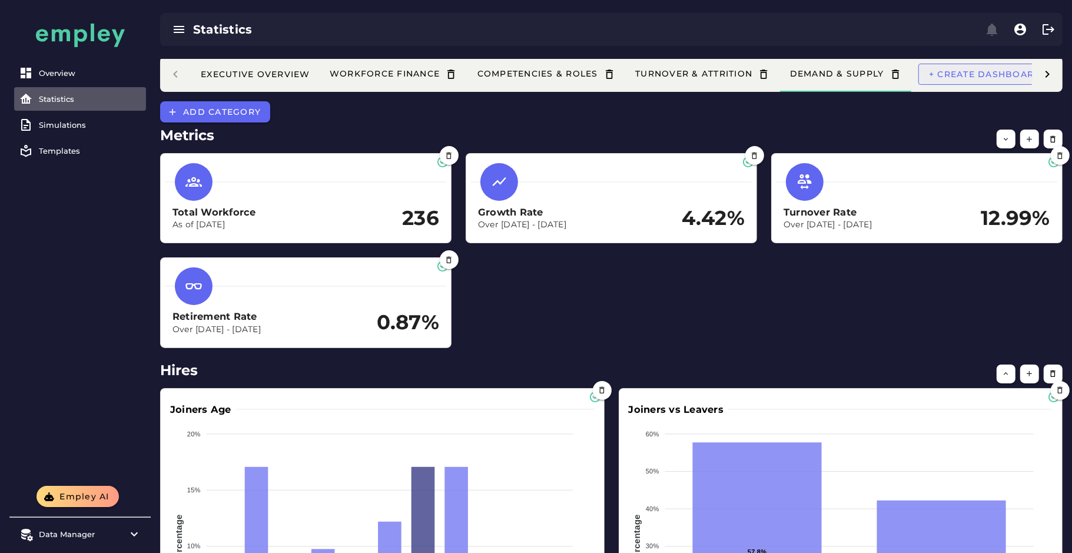
click at [971, 72] on span "+ Create dashboard" at bounding box center [985, 74] width 114 height 11
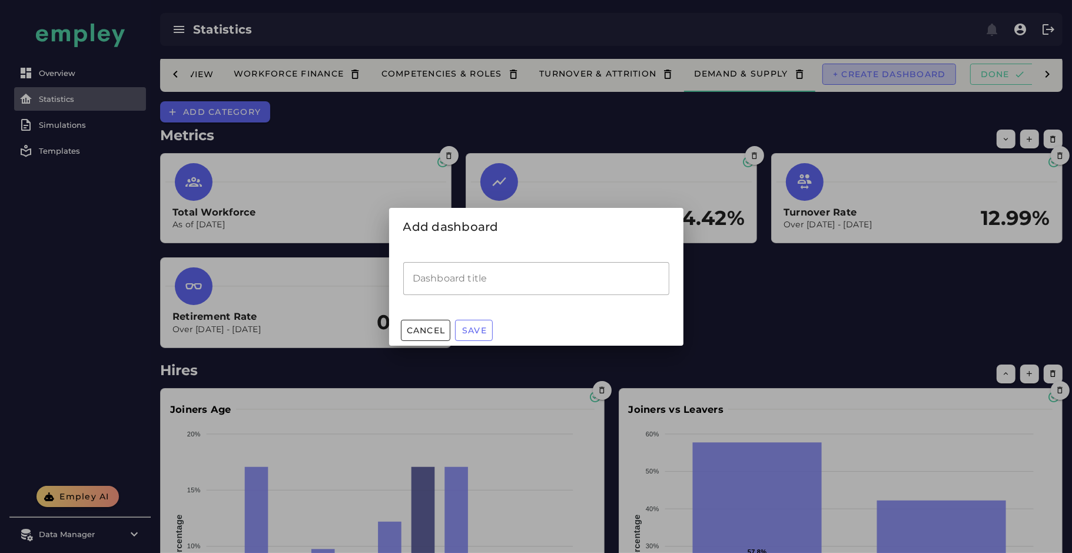
scroll to position [0, 99]
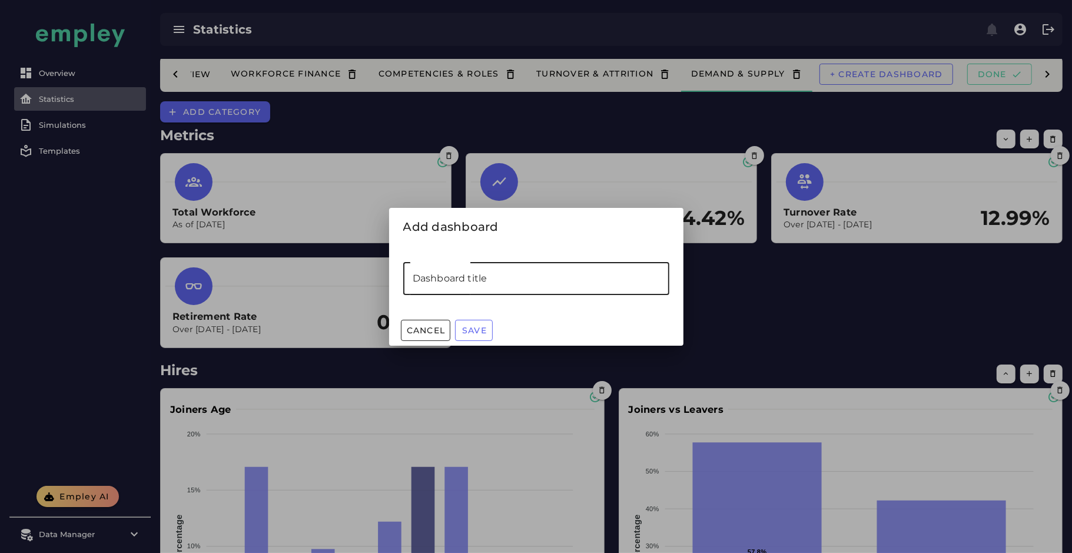
click at [551, 291] on input "Dashboard title" at bounding box center [536, 278] width 266 height 33
type input "*********"
click at [480, 322] on button "Save" at bounding box center [474, 330] width 38 height 21
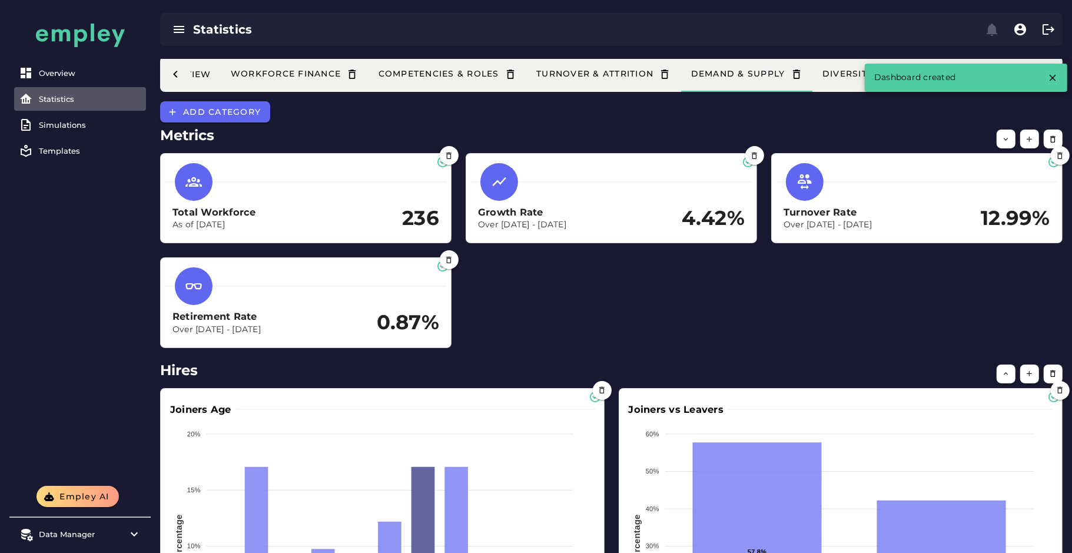
drag, startPoint x: 1051, startPoint y: 80, endPoint x: 885, endPoint y: 141, distance: 176.7
click at [1052, 81] on icon "button" at bounding box center [1052, 77] width 11 height 11
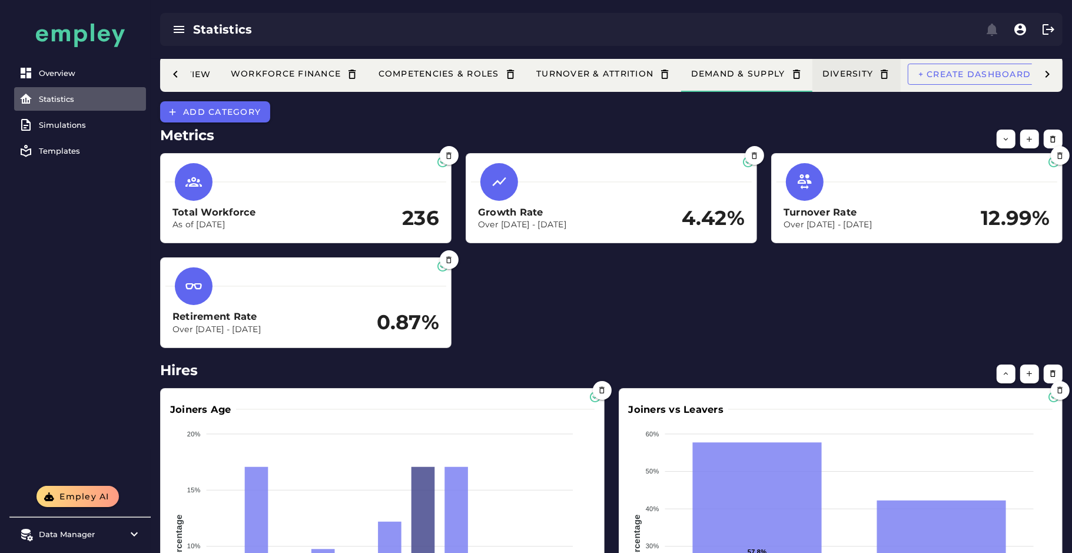
click at [847, 71] on div "Diversity" at bounding box center [856, 74] width 69 height 12
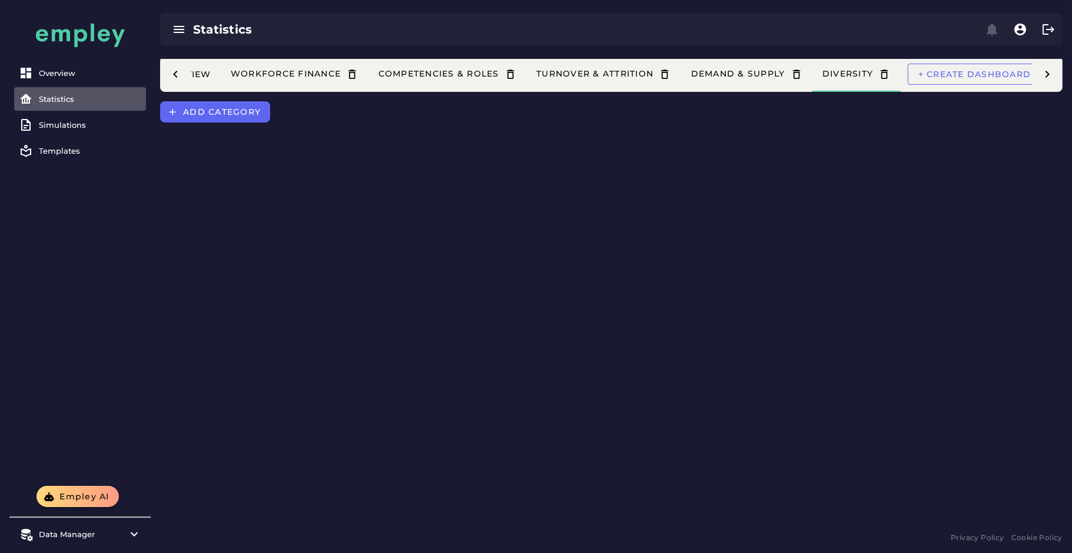
click at [200, 125] on div "Executive Overview Workforce Finance Competencies & Roles Turnover & Attrition …" at bounding box center [611, 294] width 921 height 470
click at [267, 117] on button "Add category" at bounding box center [215, 111] width 110 height 21
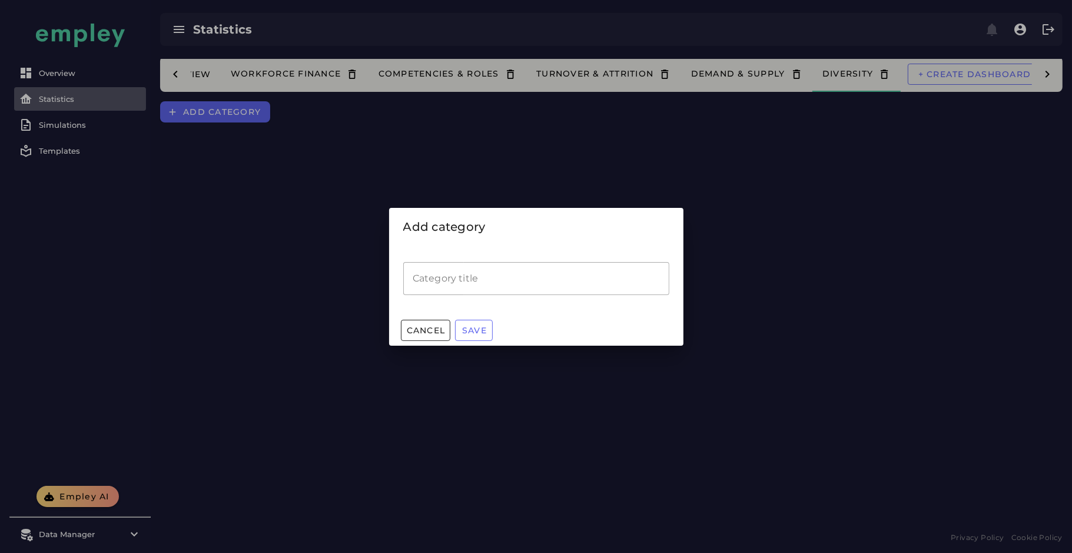
click at [498, 287] on input "Category title" at bounding box center [536, 278] width 266 height 33
type input "*******"
click at [472, 323] on button "Save" at bounding box center [474, 330] width 38 height 21
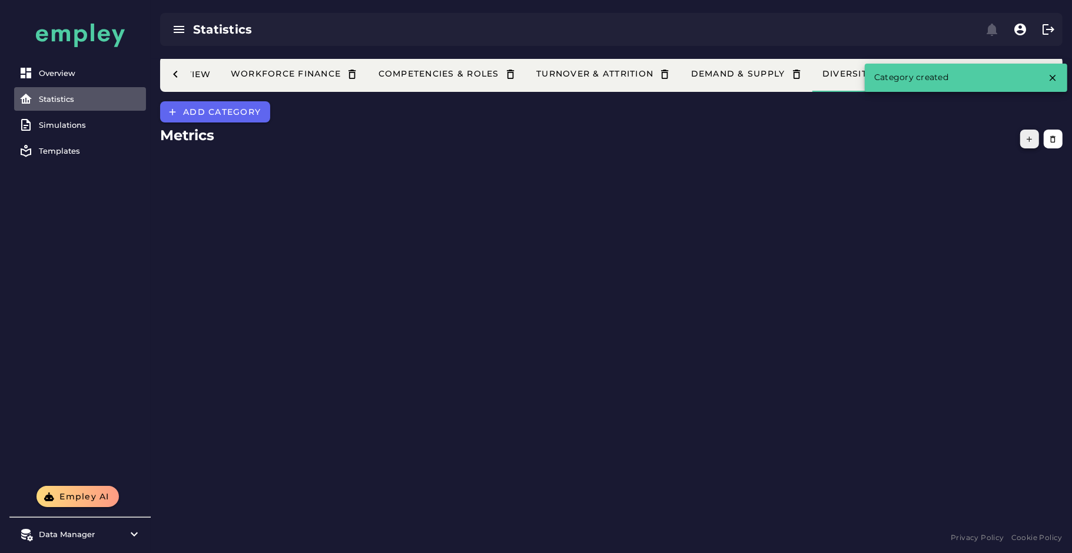
click at [1025, 144] on button "button" at bounding box center [1029, 138] width 19 height 19
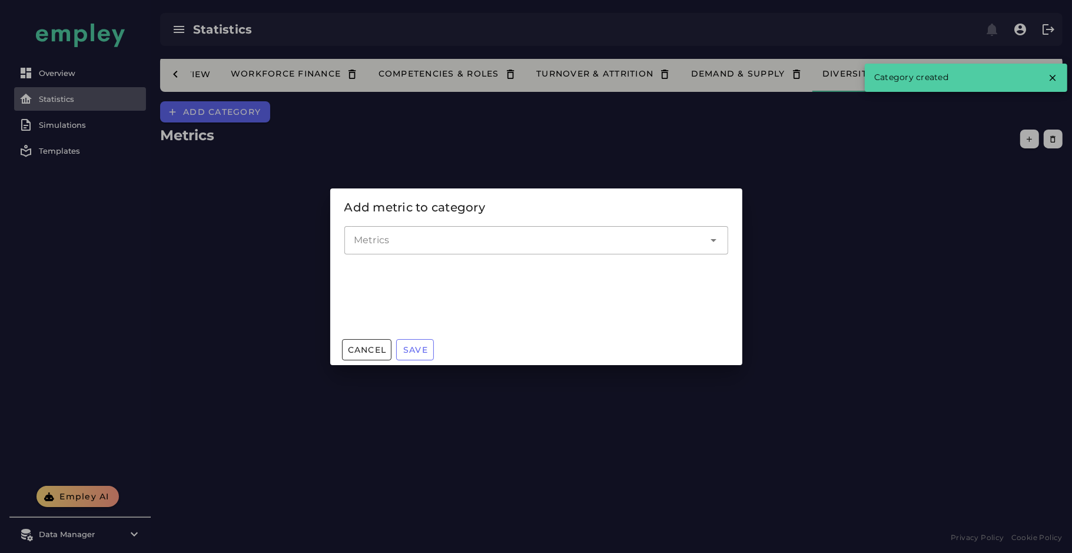
click at [371, 248] on div at bounding box center [524, 240] width 360 height 28
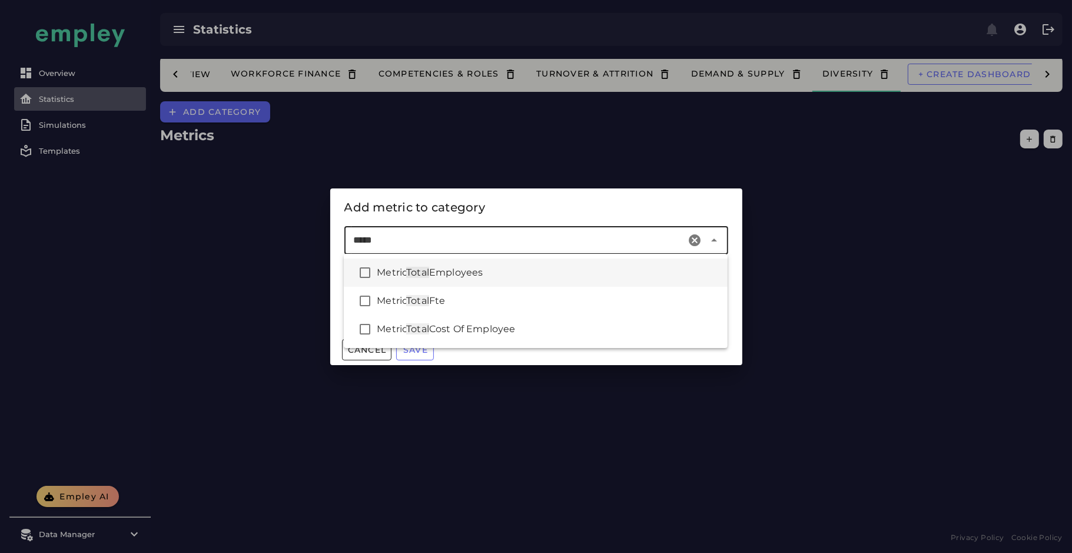
click at [430, 278] on div "Metric Total Employees" at bounding box center [547, 272] width 341 height 14
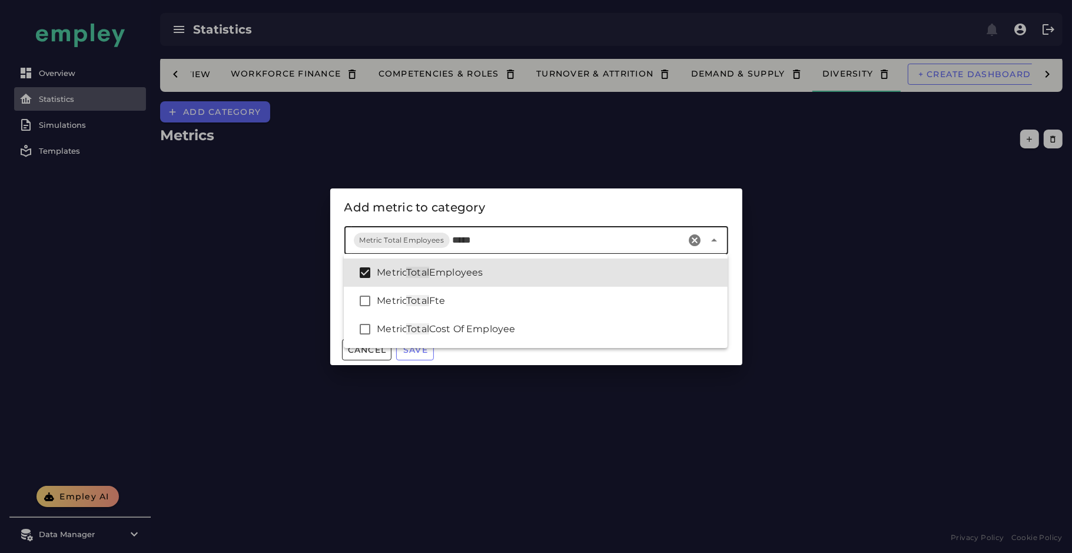
click at [461, 245] on input "*****" at bounding box center [567, 240] width 230 height 14
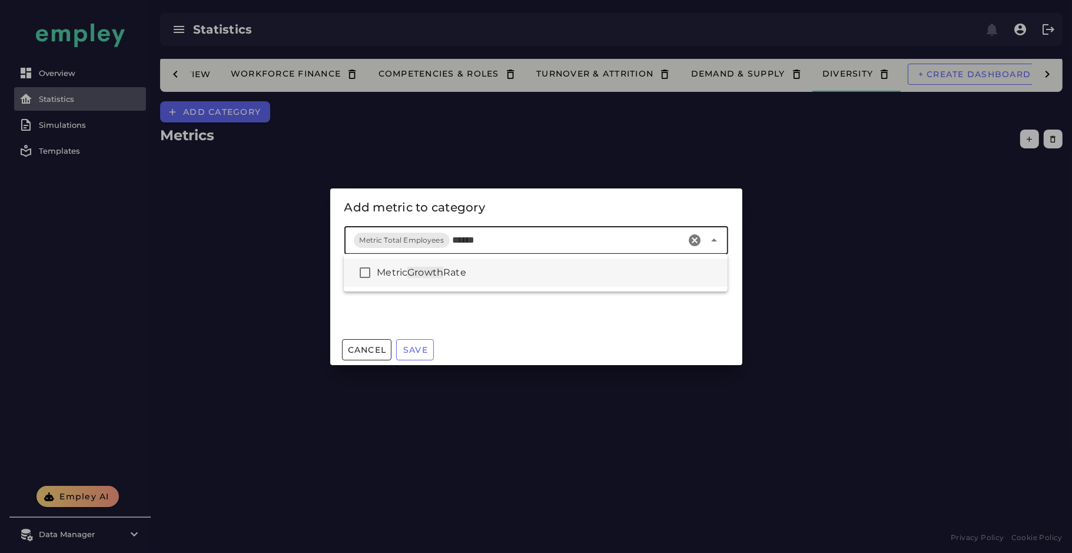
click at [453, 272] on span "Rate" at bounding box center [454, 272] width 23 height 11
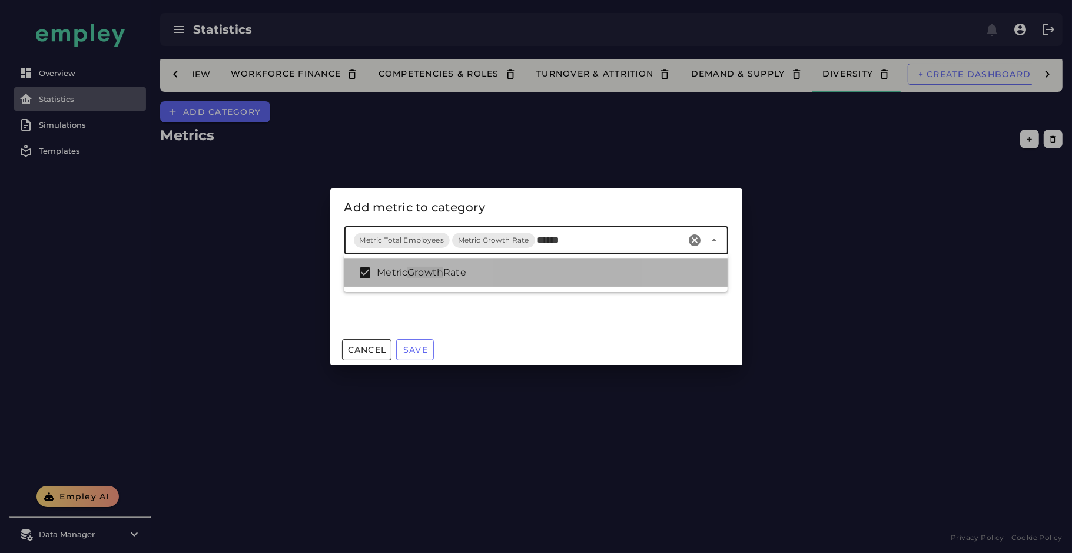
type input "******"
click at [502, 341] on div "Cancel Save" at bounding box center [536, 349] width 412 height 31
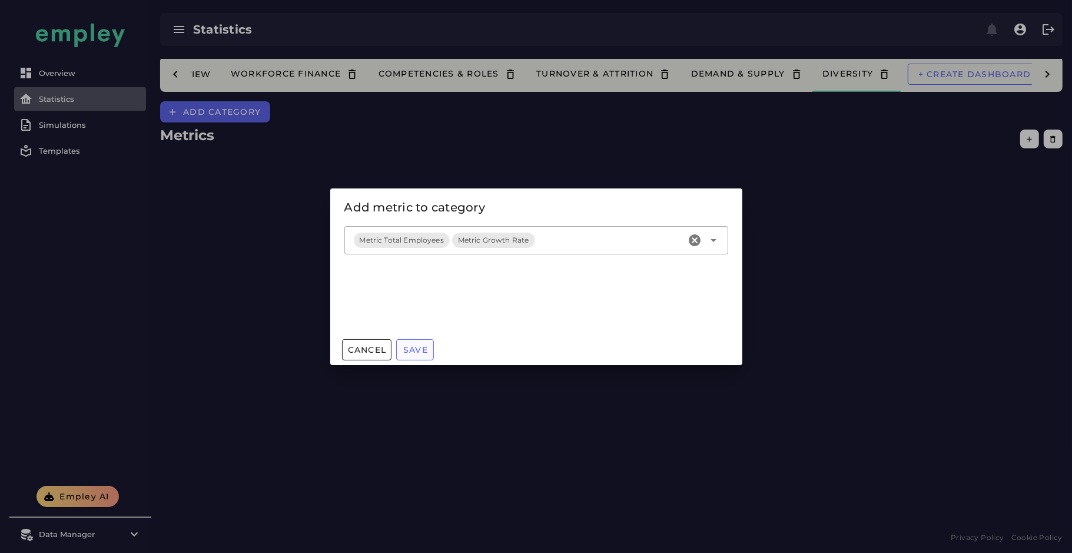
click at [415, 348] on span "Save" at bounding box center [415, 349] width 25 height 11
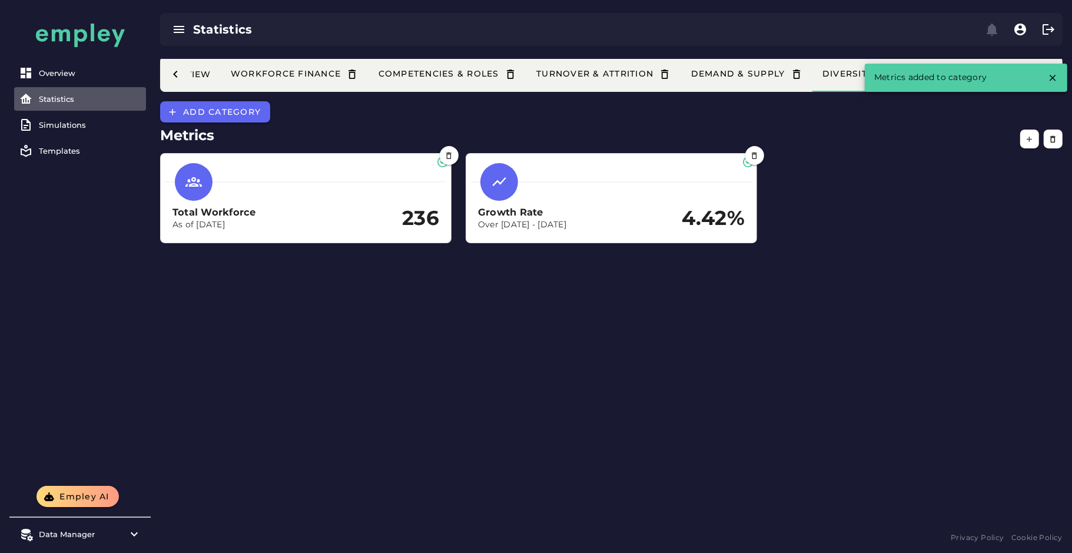
click at [188, 127] on h2 "Metrics" at bounding box center [611, 135] width 902 height 21
click at [212, 123] on div "Metrics Total Workforce As of Dec 31, 2024 236 Growth Rate Over Dec 31, 2023 - …" at bounding box center [611, 187] width 921 height 130
click at [237, 118] on button "Add category" at bounding box center [215, 111] width 110 height 21
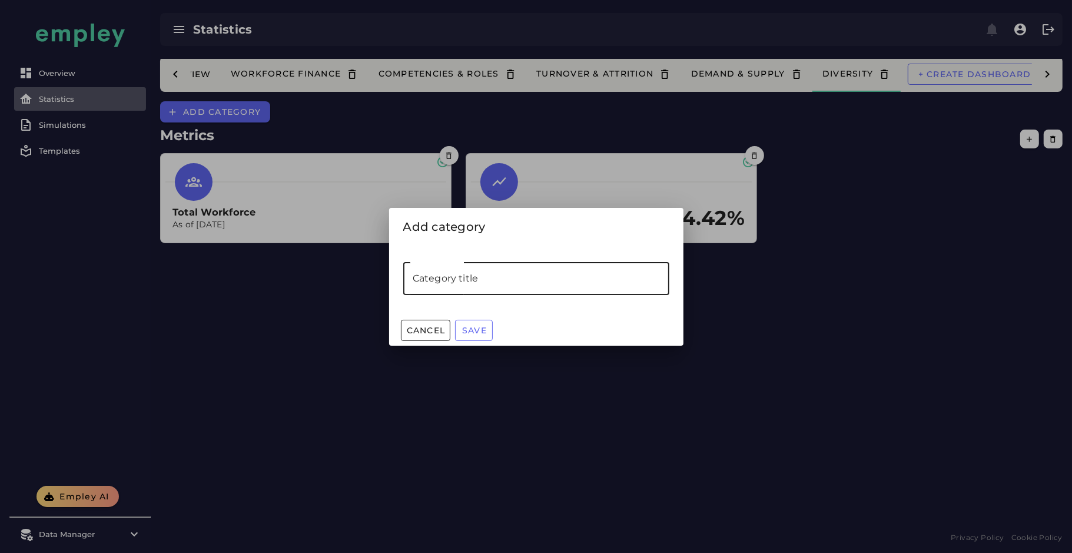
click at [475, 268] on input "Category title" at bounding box center [536, 278] width 266 height 33
type input "**********"
click at [465, 325] on span "Save" at bounding box center [473, 330] width 25 height 11
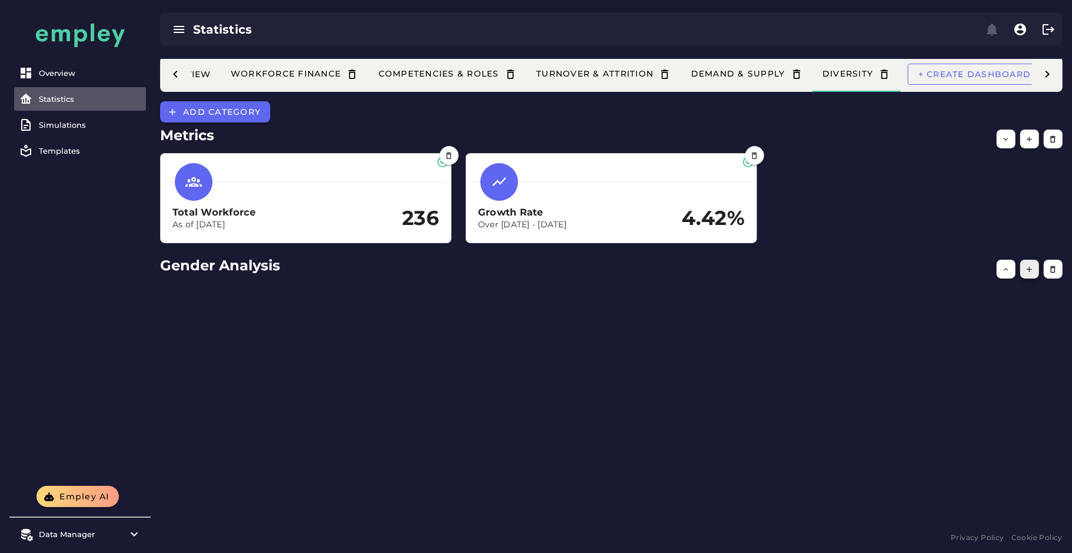
click at [1033, 271] on button "button" at bounding box center [1029, 269] width 19 height 19
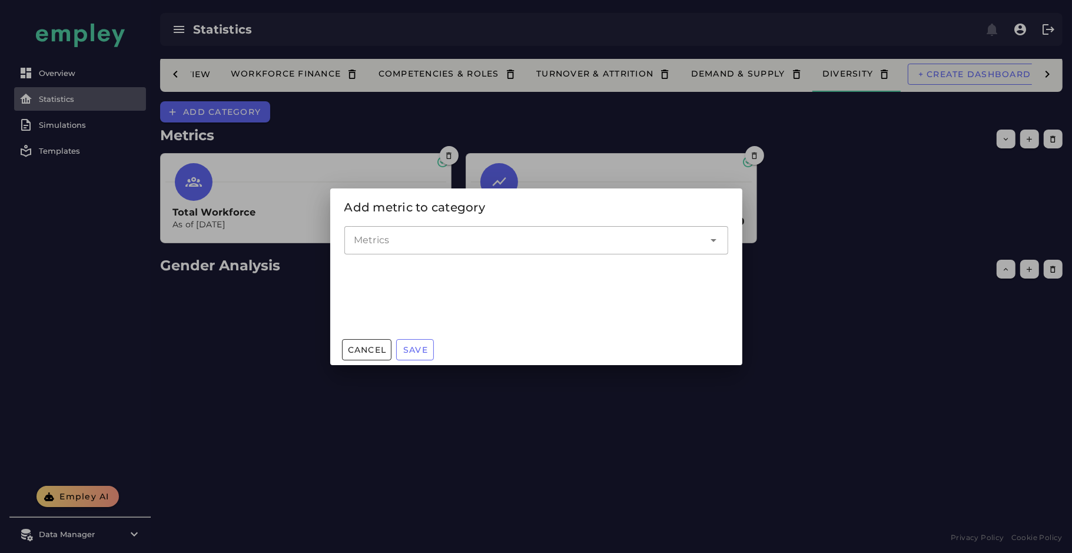
drag, startPoint x: 406, startPoint y: 250, endPoint x: 401, endPoint y: 243, distance: 8.0
click at [405, 249] on div at bounding box center [524, 240] width 360 height 28
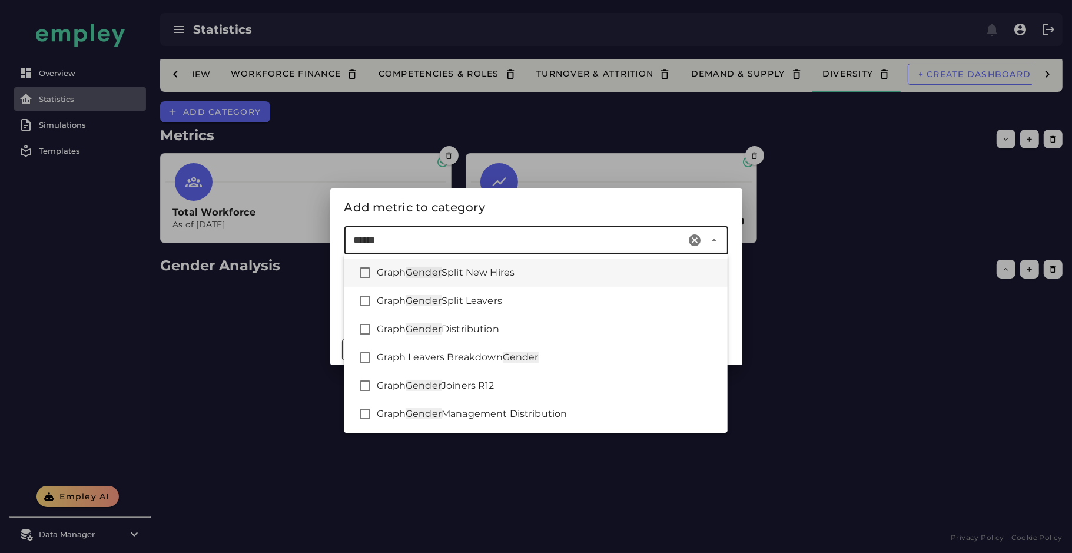
click at [528, 275] on div "Graph Gender Split New Hires" at bounding box center [547, 272] width 341 height 14
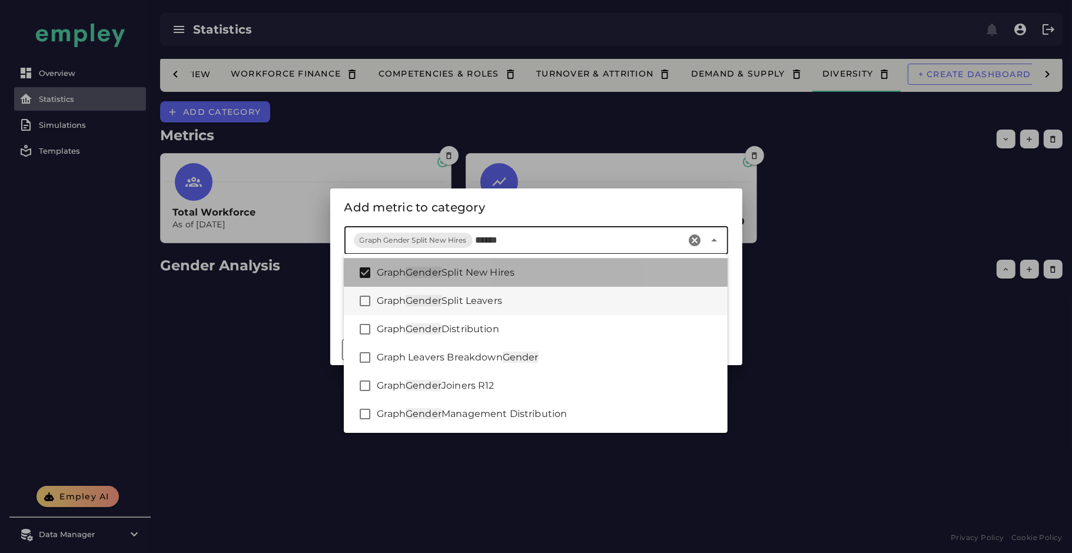
click at [523, 301] on div "Graph Gender Split Leavers" at bounding box center [547, 301] width 341 height 14
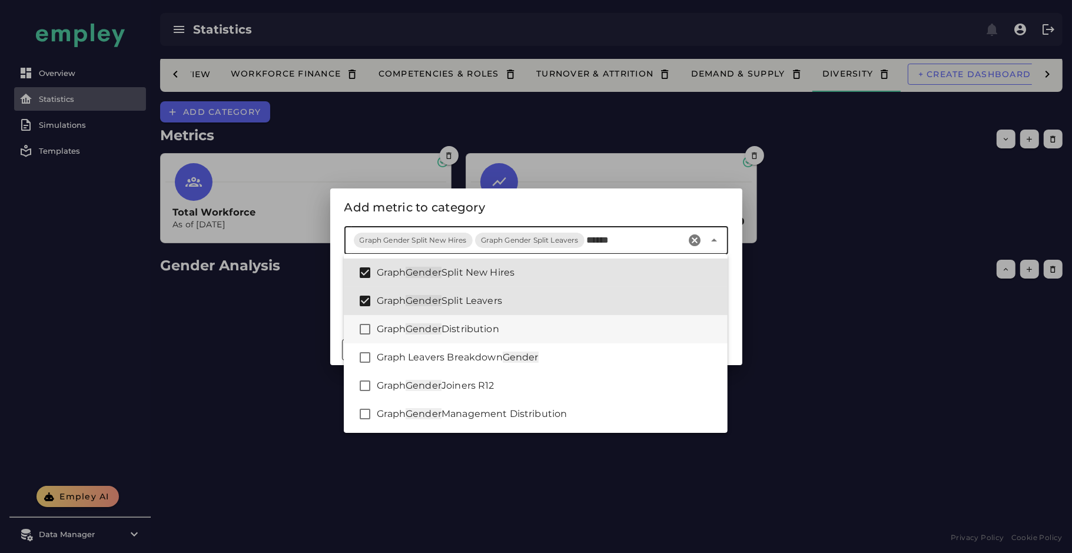
click at [516, 328] on div "Graph Gender Distribution" at bounding box center [547, 329] width 341 height 14
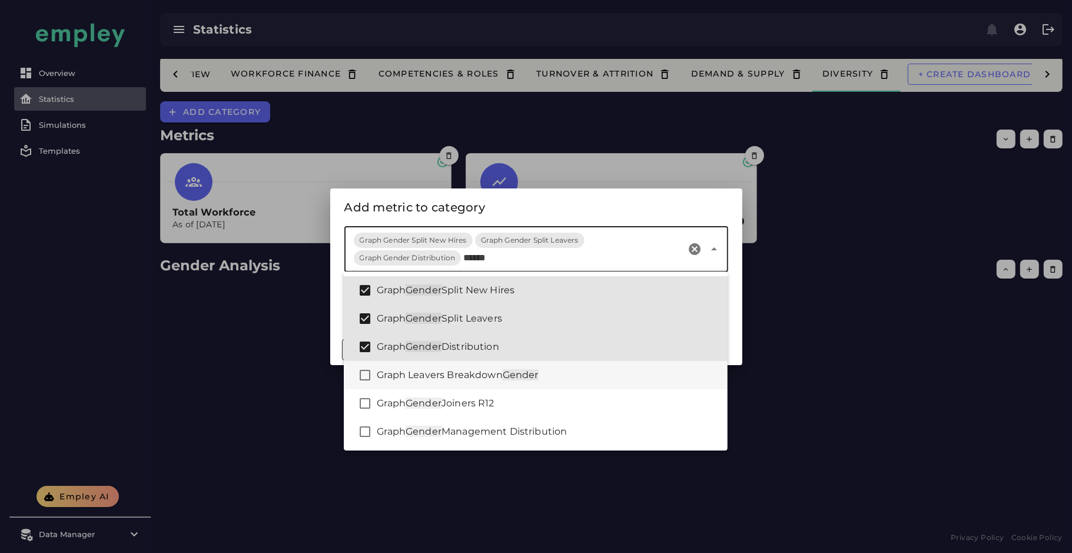
click at [556, 381] on div "Graph Leavers Breakdown Gender" at bounding box center [547, 375] width 341 height 14
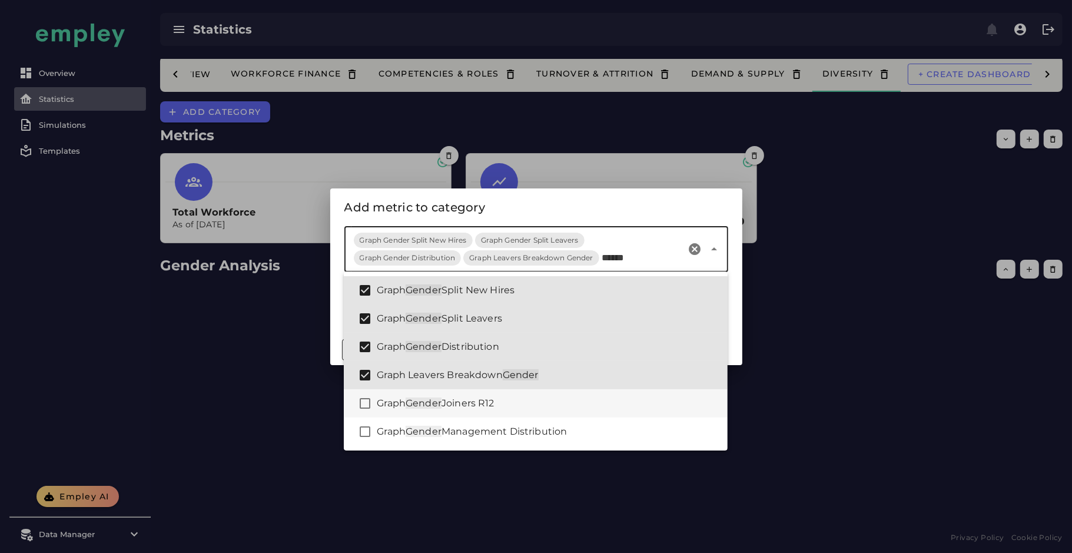
click at [565, 402] on div "Graph Gender Joiners R12" at bounding box center [547, 403] width 341 height 14
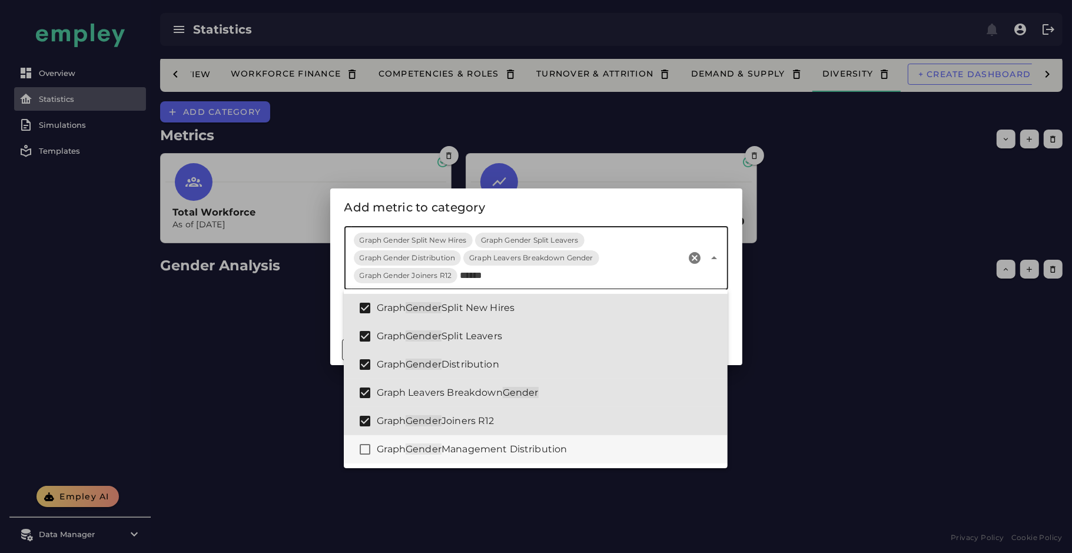
click at [597, 449] on div "Graph Gender Management Distribution" at bounding box center [547, 449] width 341 height 14
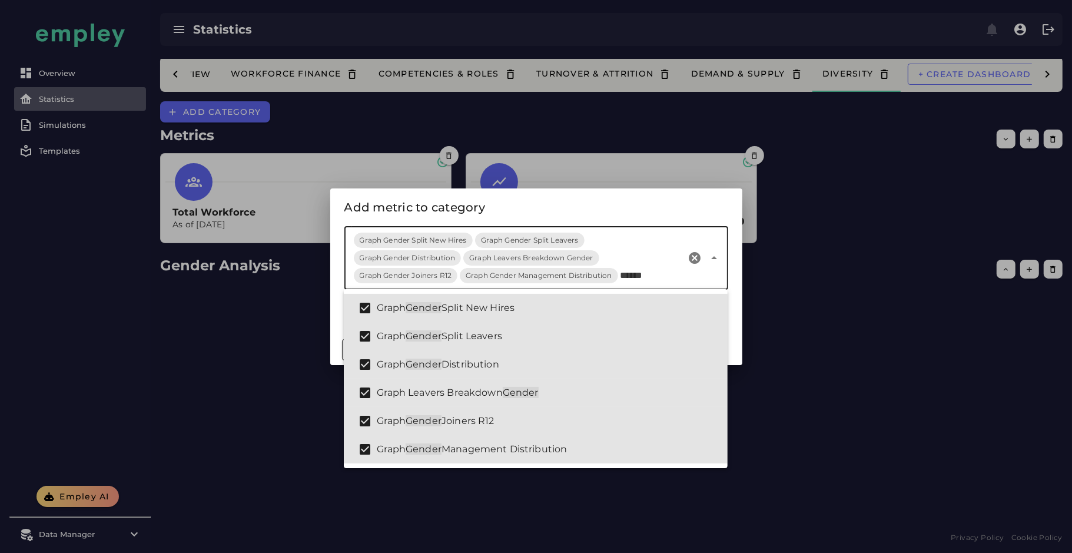
type input "******"
click at [573, 212] on div "Add metric to category" at bounding box center [536, 207] width 384 height 19
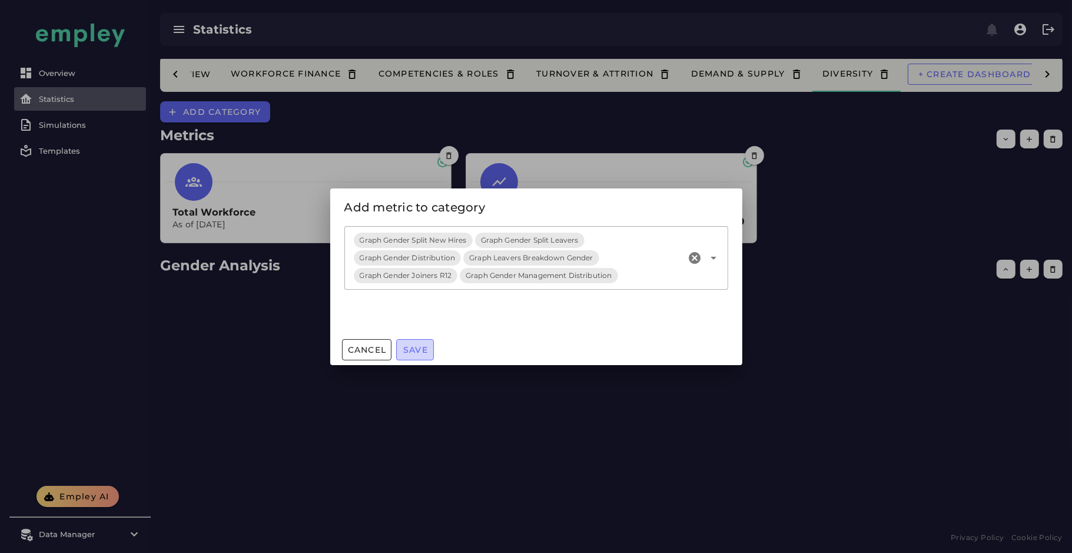
click at [417, 347] on span "Save" at bounding box center [415, 349] width 25 height 11
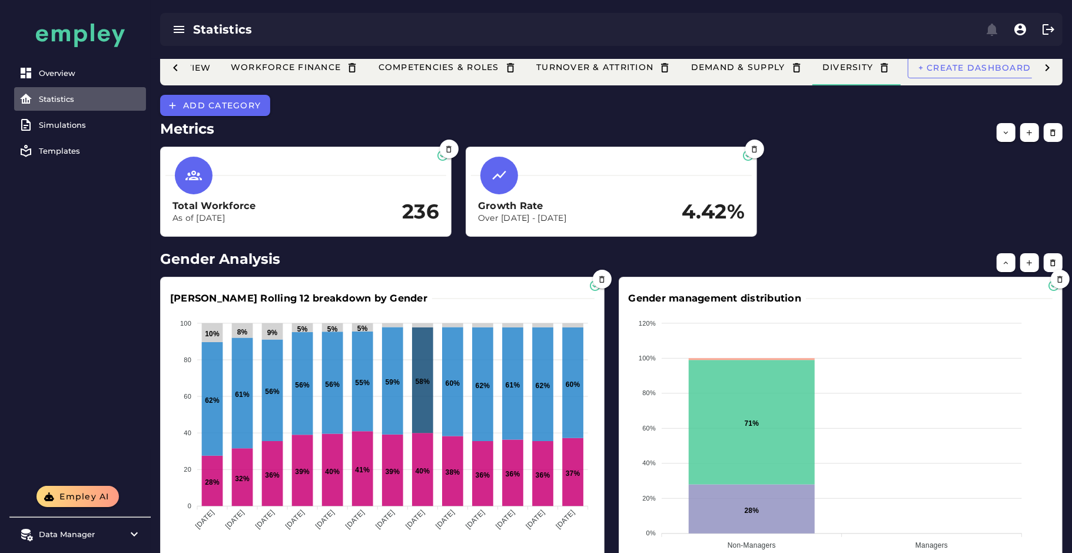
scroll to position [0, 0]
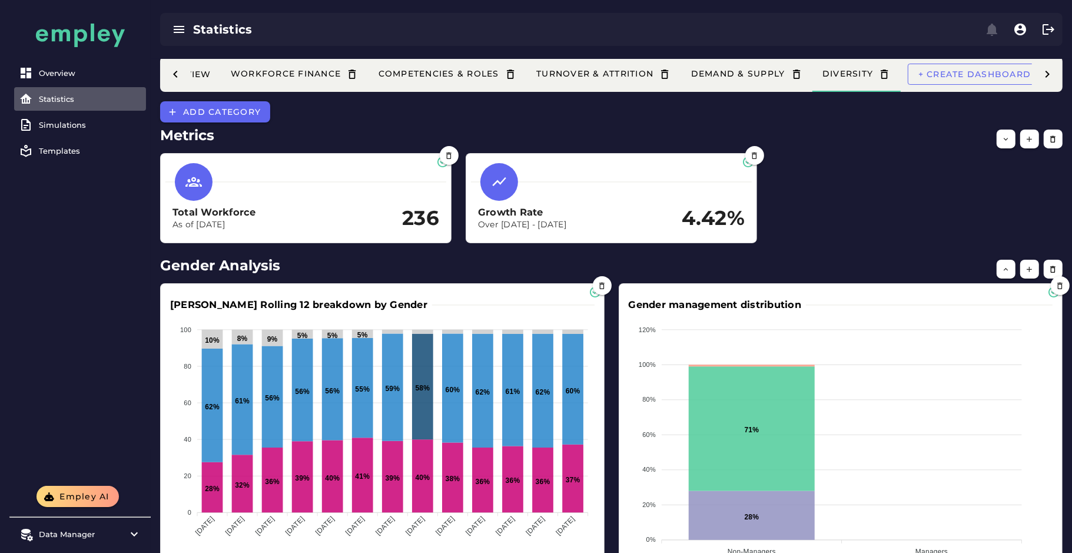
click at [1050, 79] on icon at bounding box center [1047, 74] width 14 height 14
click at [1002, 74] on span "Done" at bounding box center [991, 74] width 45 height 11
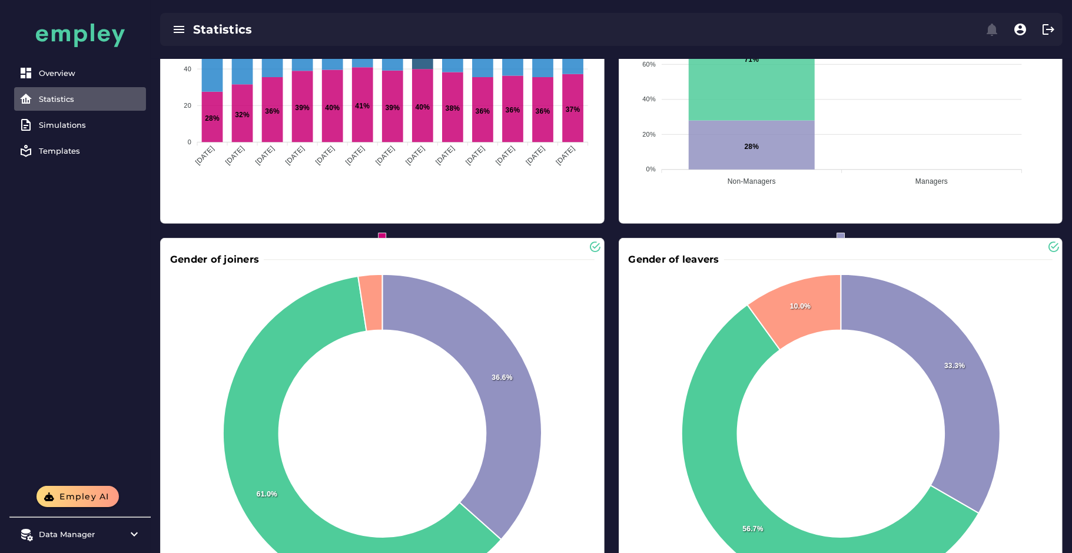
scroll to position [0, 0]
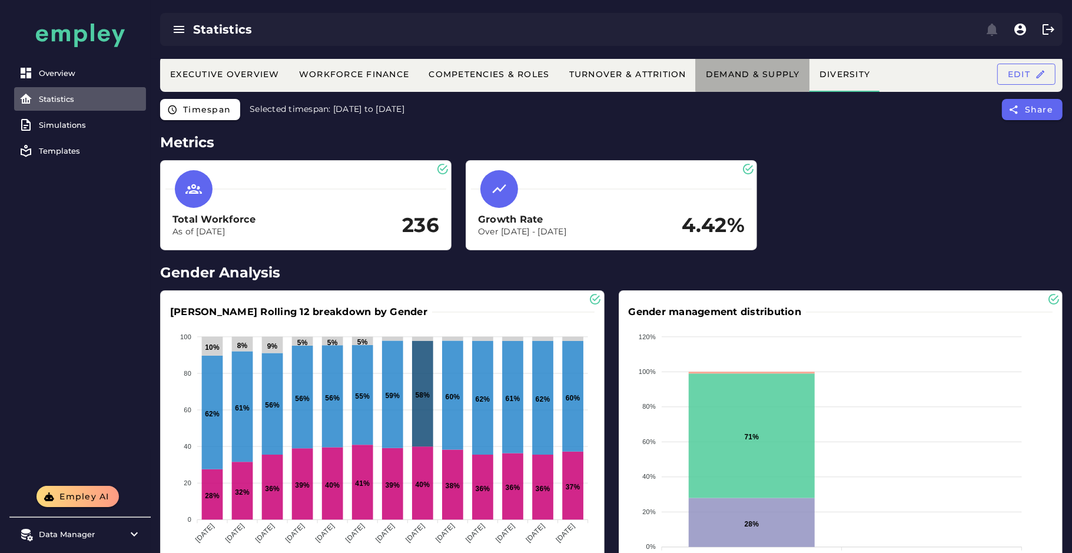
click at [724, 81] on button "Demand & Supply" at bounding box center [753, 73] width 114 height 35
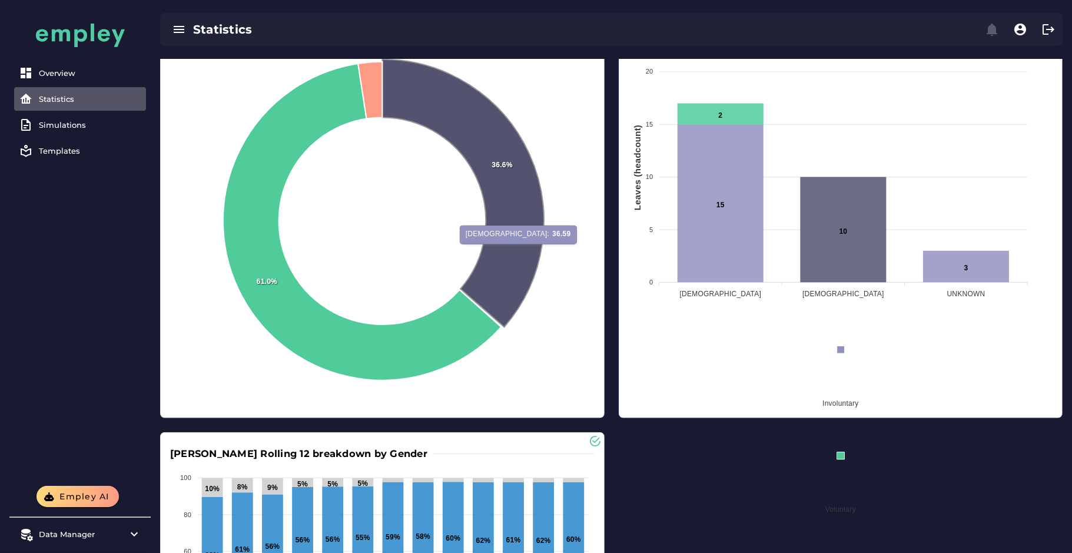
click at [491, 239] on icon at bounding box center [464, 193] width 162 height 268
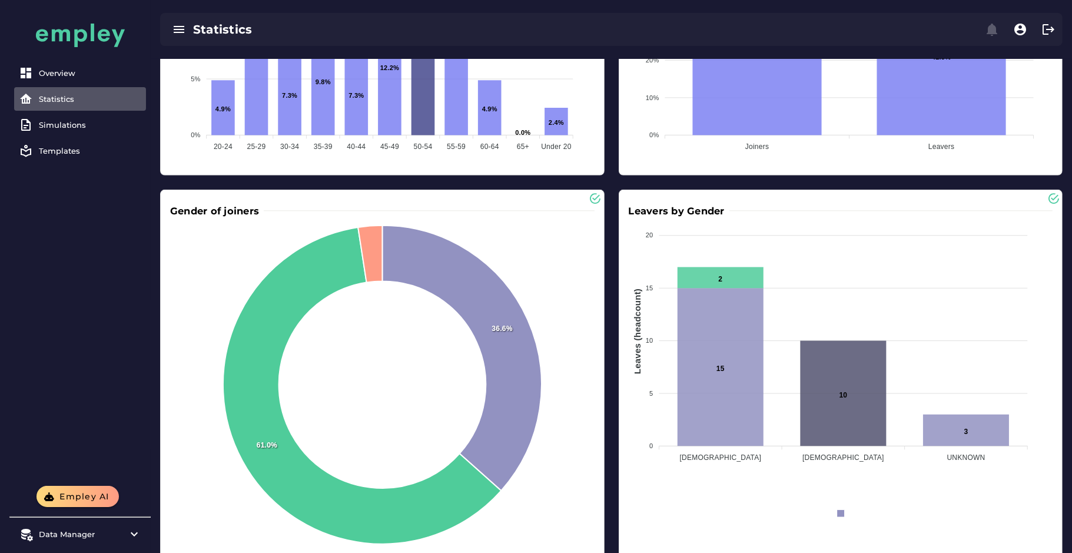
scroll to position [473, 0]
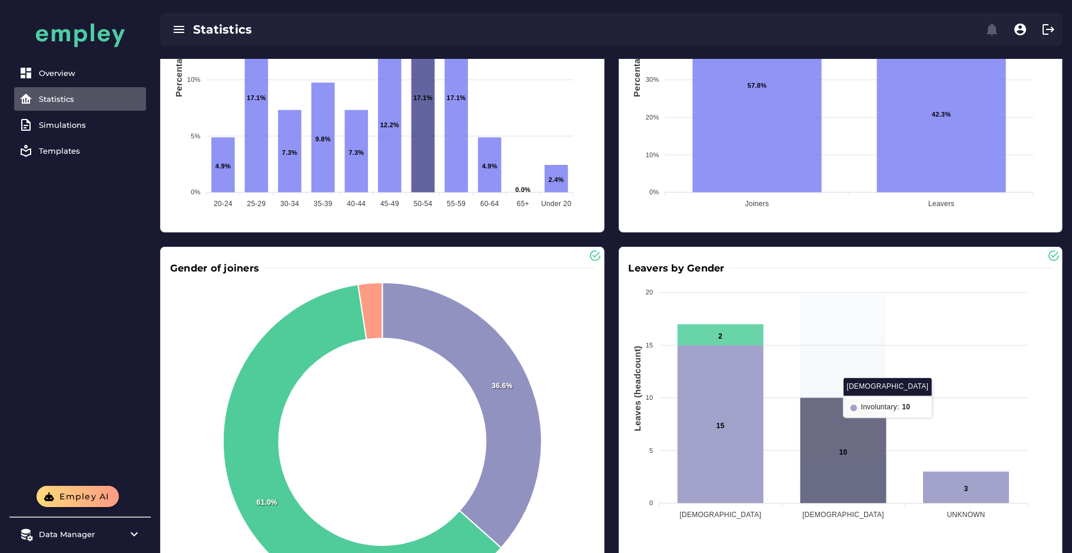
click at [843, 460] on icon at bounding box center [843, 450] width 86 height 105
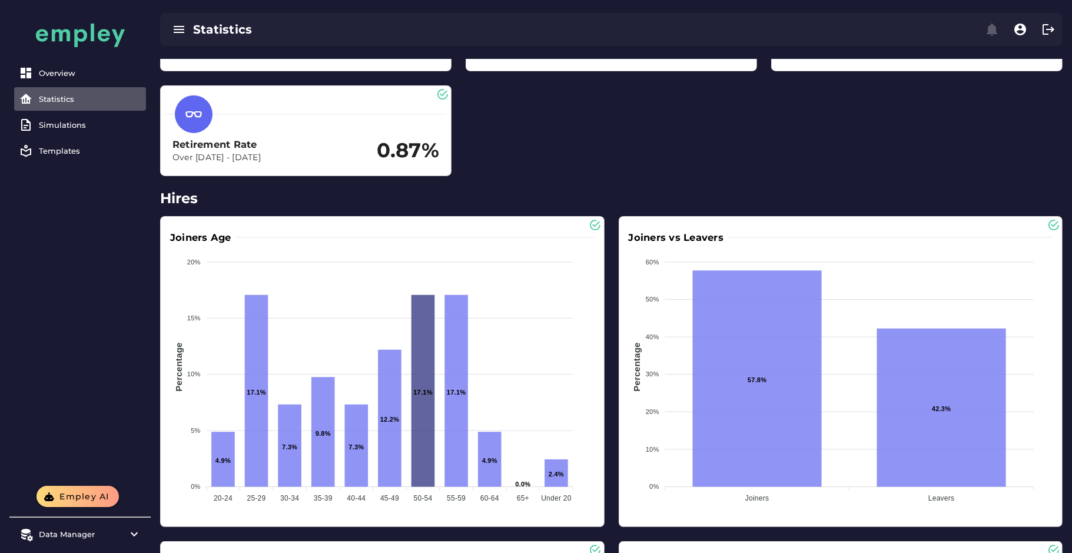
scroll to position [0, 0]
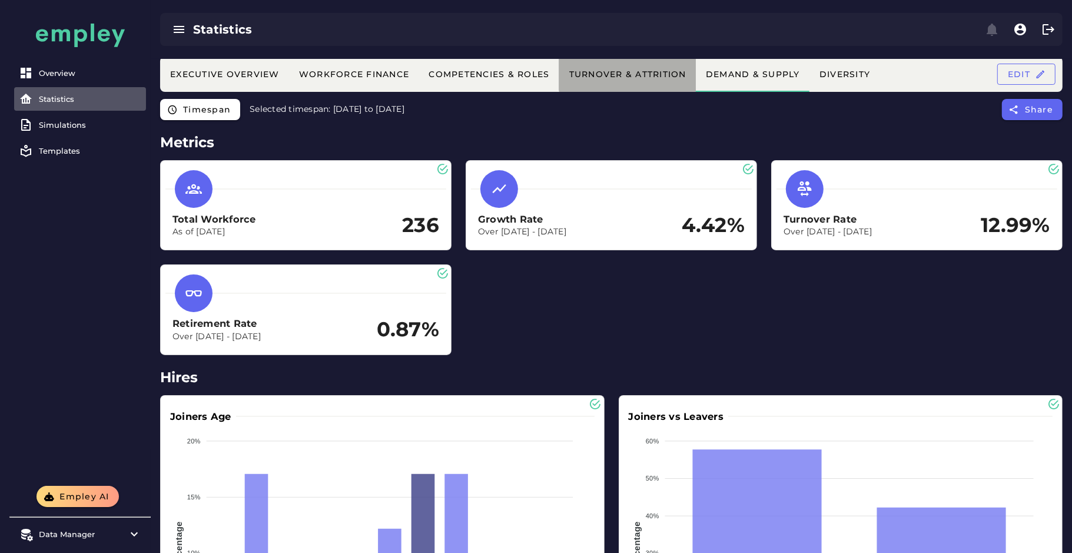
click at [634, 65] on button "Turnover & Attrition" at bounding box center [627, 73] width 137 height 35
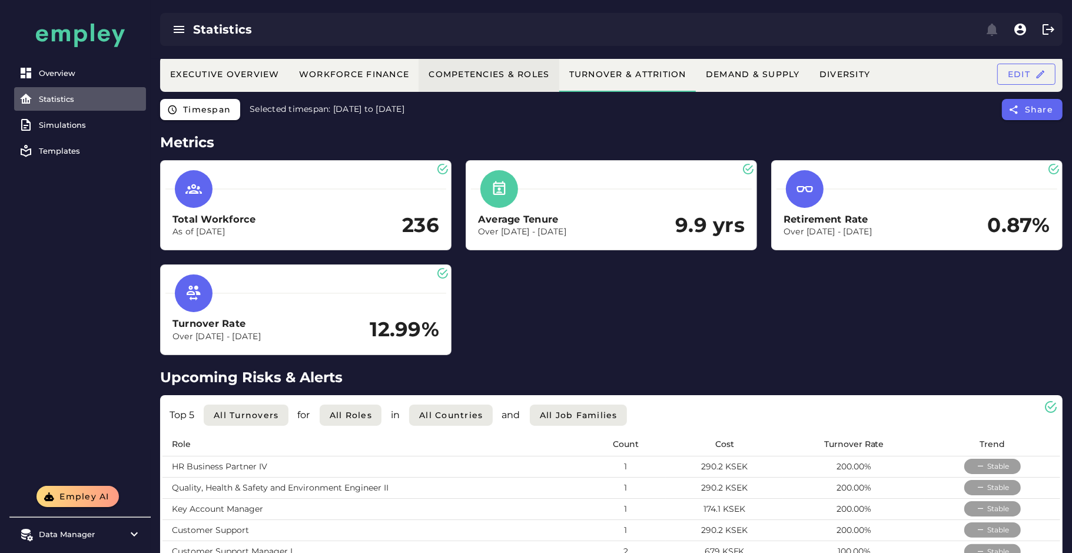
click at [466, 75] on div "Competencies & Roles" at bounding box center [488, 74] width 121 height 11
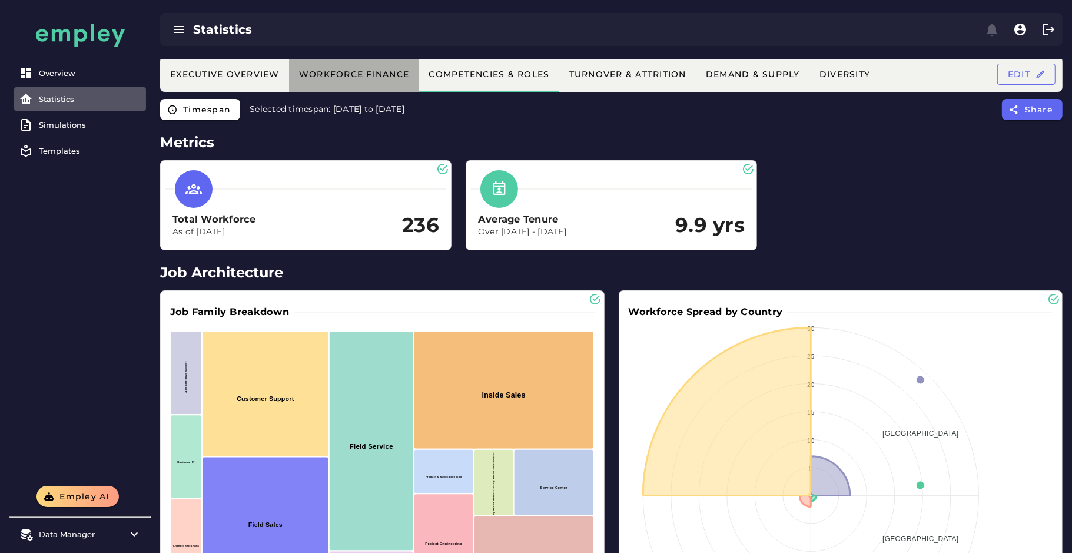
click at [348, 75] on div "Workforce Finance" at bounding box center [353, 74] width 111 height 11
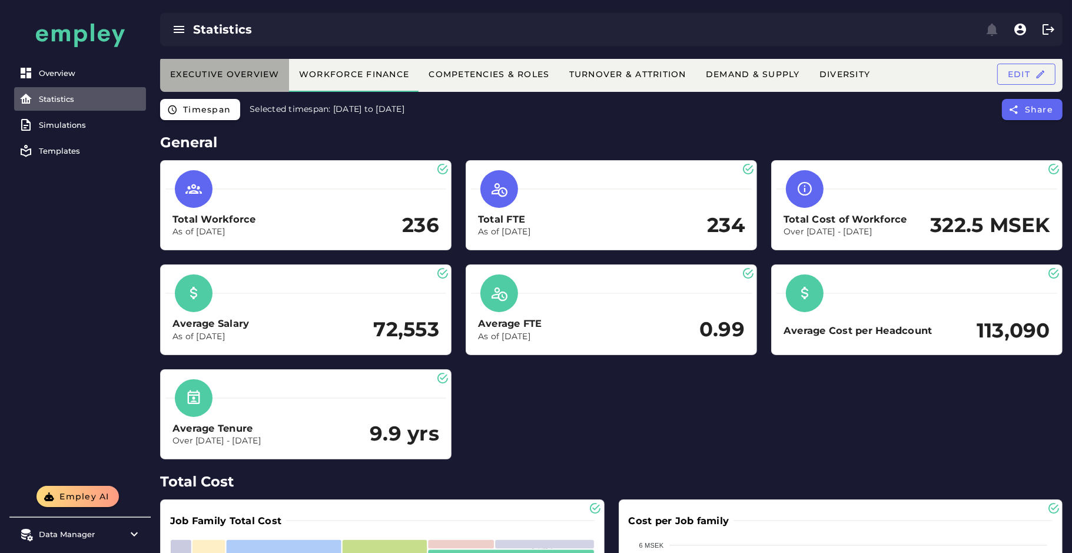
click at [559, 83] on button "Executive Overview" at bounding box center [627, 73] width 137 height 35
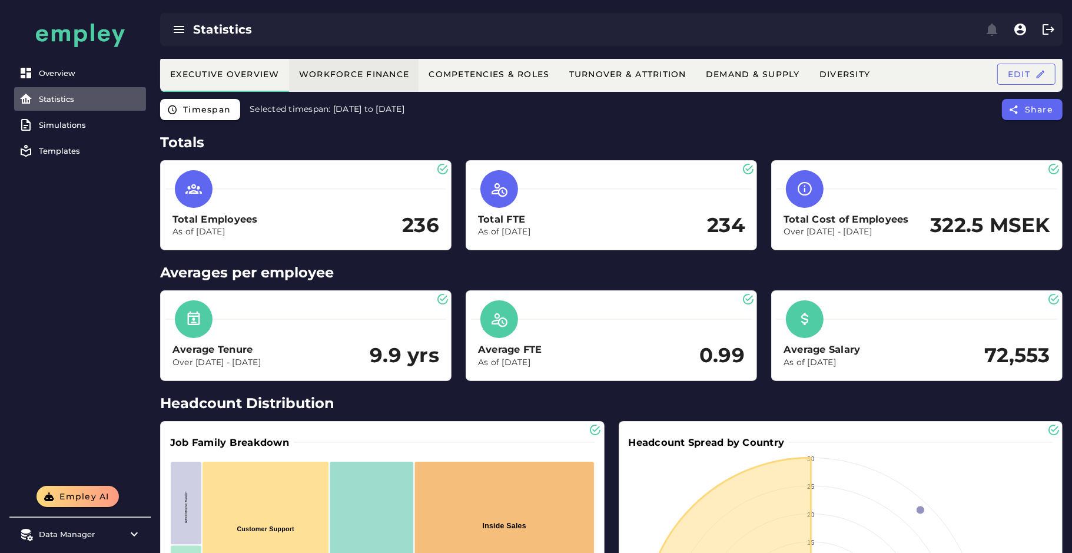
click at [696, 66] on button "Workforce Finance" at bounding box center [753, 73] width 114 height 35
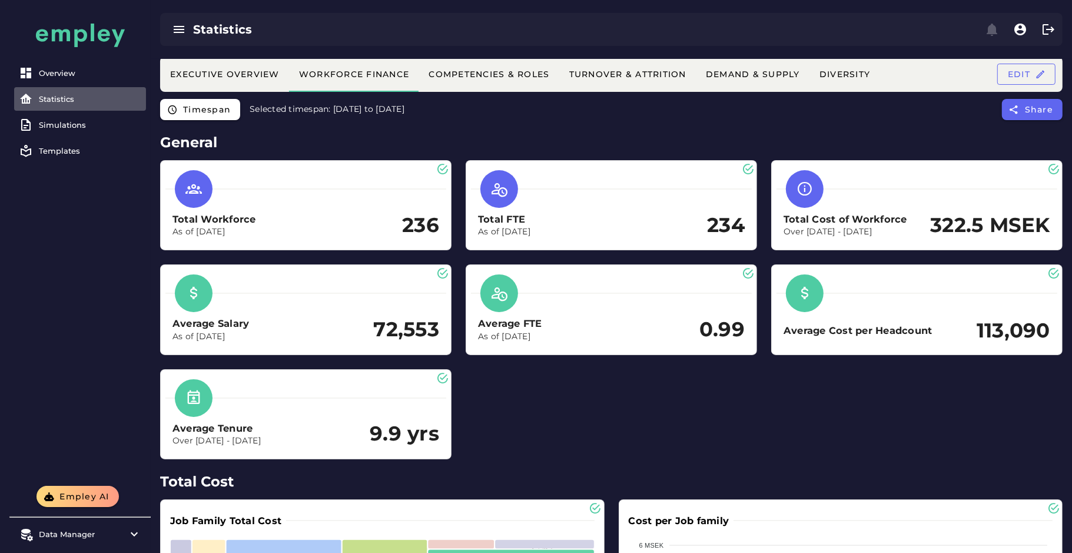
drag, startPoint x: 986, startPoint y: 430, endPoint x: 975, endPoint y: 424, distance: 12.9
click at [986, 430] on div "Total Workforce As of Dec 31, 2024 236 Total FTE As of Dec 31, 2024 234 Total C…" at bounding box center [611, 309] width 916 height 313
click at [898, 118] on div "Timespan Selected timespan: 2023-12-31 to 2024-12-31 Share" at bounding box center [611, 113] width 921 height 28
click at [1018, 71] on span "Edit" at bounding box center [1026, 74] width 38 height 11
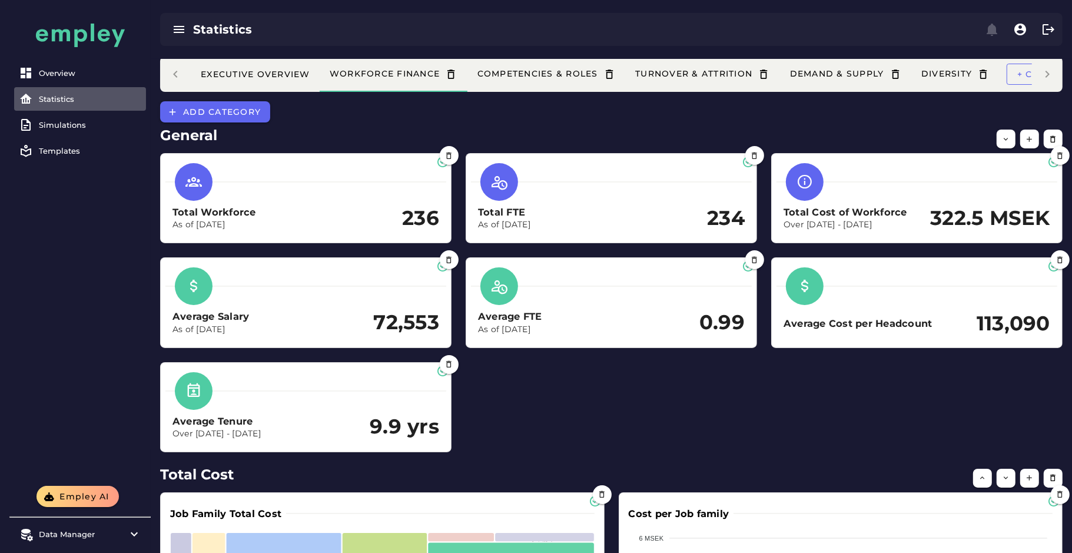
click at [1053, 76] on div "Executive Overview Workforce Finance Competencies & Roles Turnover & Attrition …" at bounding box center [611, 73] width 902 height 35
click at [1030, 71] on button "+ Create dashboard" at bounding box center [1073, 74] width 134 height 21
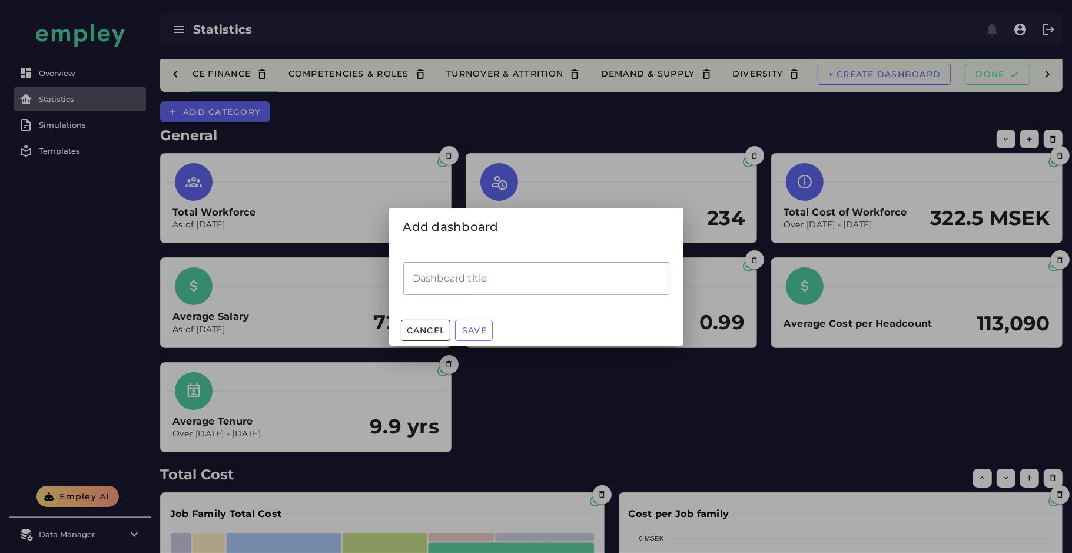
scroll to position [0, 190]
click at [430, 277] on input "Dashboard title" at bounding box center [536, 278] width 266 height 33
type input "**********"
click at [481, 325] on span "Save" at bounding box center [473, 330] width 25 height 11
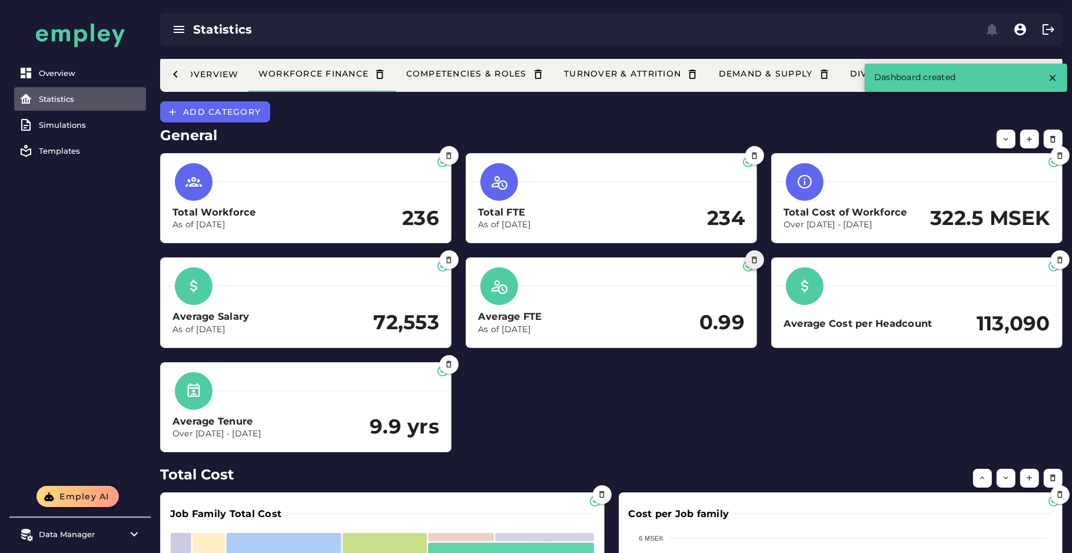
scroll to position [0, 68]
click at [1054, 81] on icon "button" at bounding box center [1052, 77] width 11 height 11
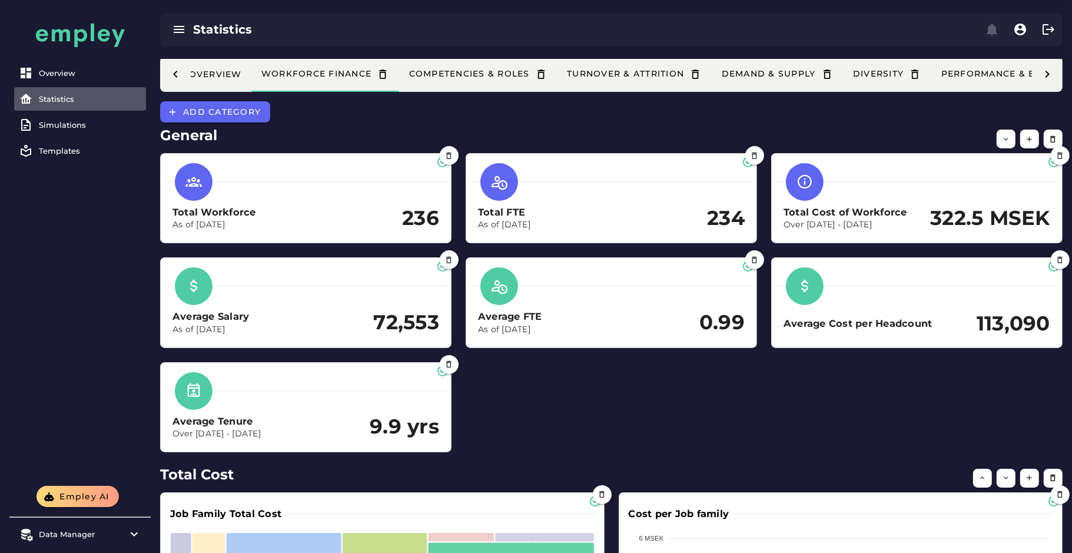
drag, startPoint x: 874, startPoint y: 27, endPoint x: 880, endPoint y: 44, distance: 17.9
click at [874, 27] on div "Statistics" at bounding box center [611, 29] width 902 height 33
click at [1049, 77] on icon at bounding box center [1047, 74] width 14 height 14
click at [997, 71] on span "Done" at bounding box center [992, 74] width 45 height 11
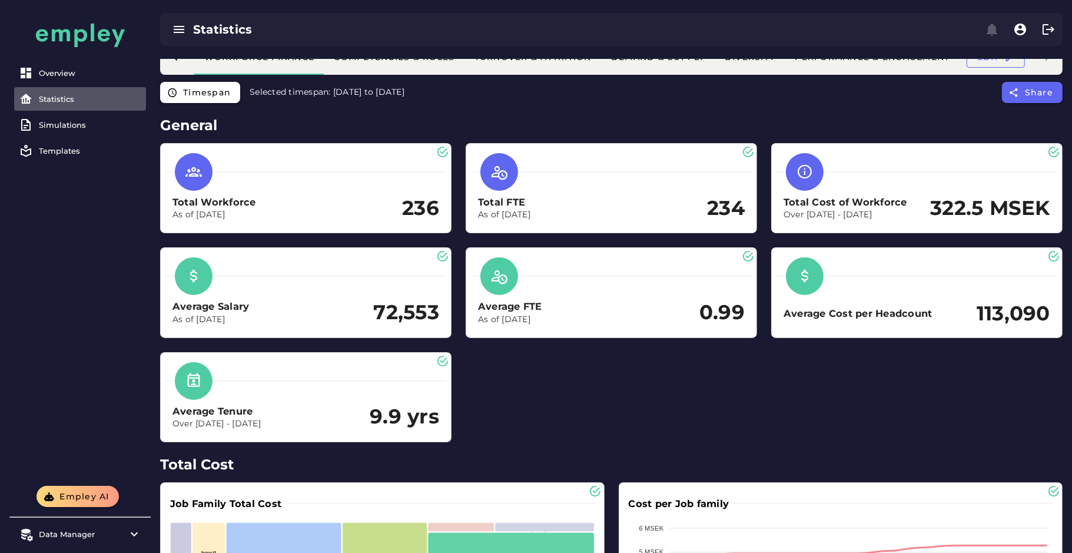
scroll to position [0, 0]
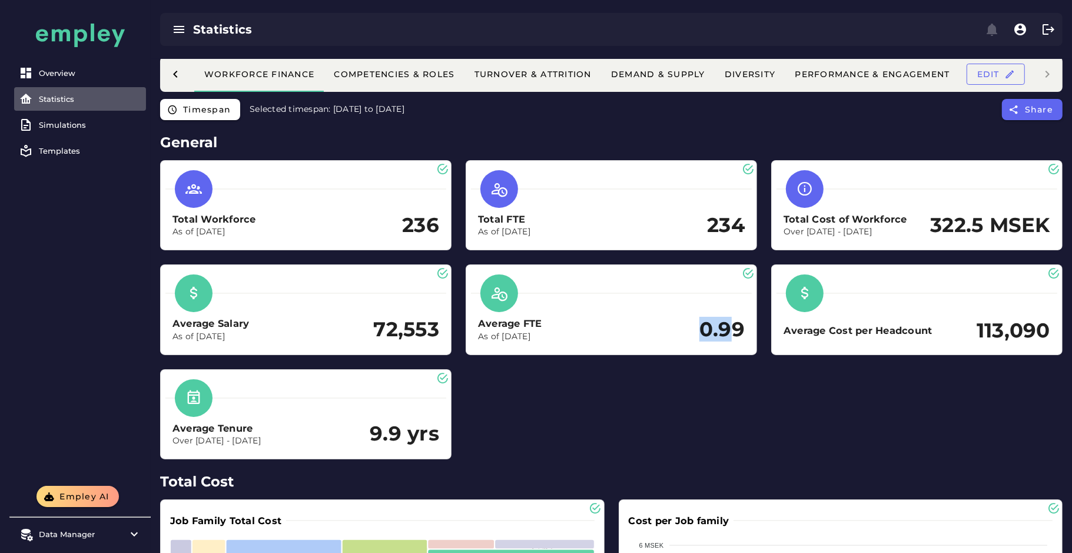
click at [850, 339] on div "Total Workforce As of Dec 31, 2024 236 Total FTE As of Dec 31, 2024 234 Total C…" at bounding box center [611, 309] width 916 height 313
drag, startPoint x: 770, startPoint y: 414, endPoint x: 980, endPoint y: 349, distance: 219.8
click at [770, 413] on div "Total Workforce As of Dec 31, 2024 236 Total FTE As of Dec 31, 2024 234 Total C…" at bounding box center [611, 309] width 916 height 313
click at [996, 332] on h2 "113,090" at bounding box center [1013, 331] width 74 height 24
drag, startPoint x: 980, startPoint y: 332, endPoint x: 1030, endPoint y: 337, distance: 49.7
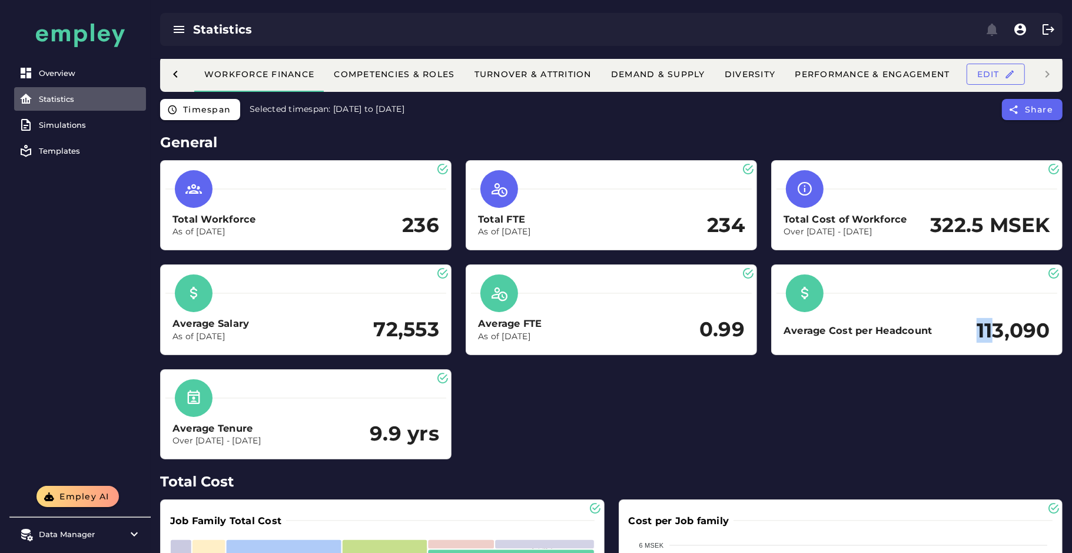
click at [1025, 334] on h2 "113,090" at bounding box center [1013, 331] width 74 height 24
drag, startPoint x: 927, startPoint y: 412, endPoint x: 849, endPoint y: 412, distance: 77.7
click at [924, 412] on div "Total Workforce As of Dec 31, 2024 236 Total FTE As of Dec 31, 2024 234 Total C…" at bounding box center [611, 309] width 916 height 313
drag, startPoint x: 402, startPoint y: 425, endPoint x: 483, endPoint y: 443, distance: 82.5
click at [461, 423] on div "Total Workforce As of Dec 31, 2024 236 Total FTE As of Dec 31, 2024 234 Total C…" at bounding box center [611, 309] width 916 height 313
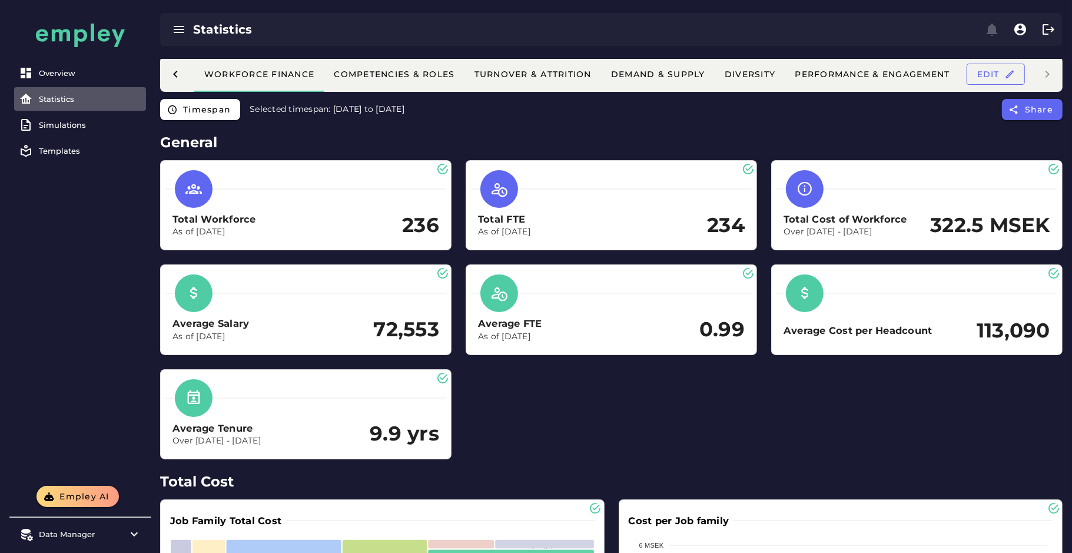
drag, startPoint x: 477, startPoint y: 460, endPoint x: 435, endPoint y: 405, distance: 68.0
click at [475, 460] on div "Total Workforce As of Dec 31, 2024 236 Total FTE As of Dec 31, 2024 234 Total C…" at bounding box center [611, 309] width 916 height 313
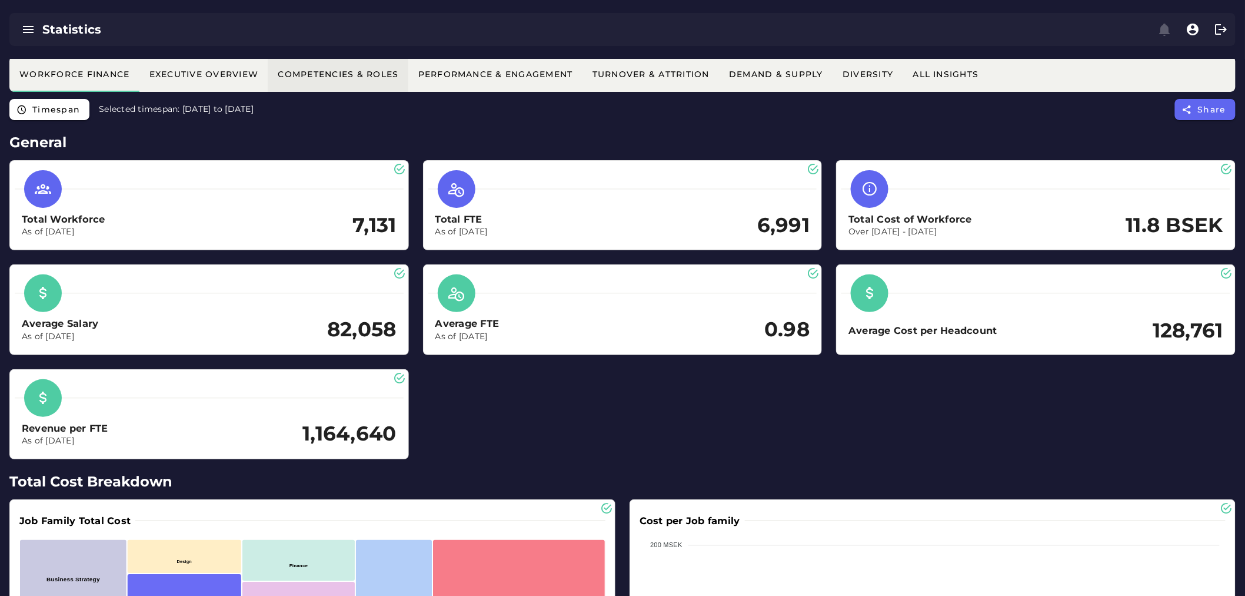
click at [719, 81] on button "Competencies & Roles" at bounding box center [776, 73] width 114 height 35
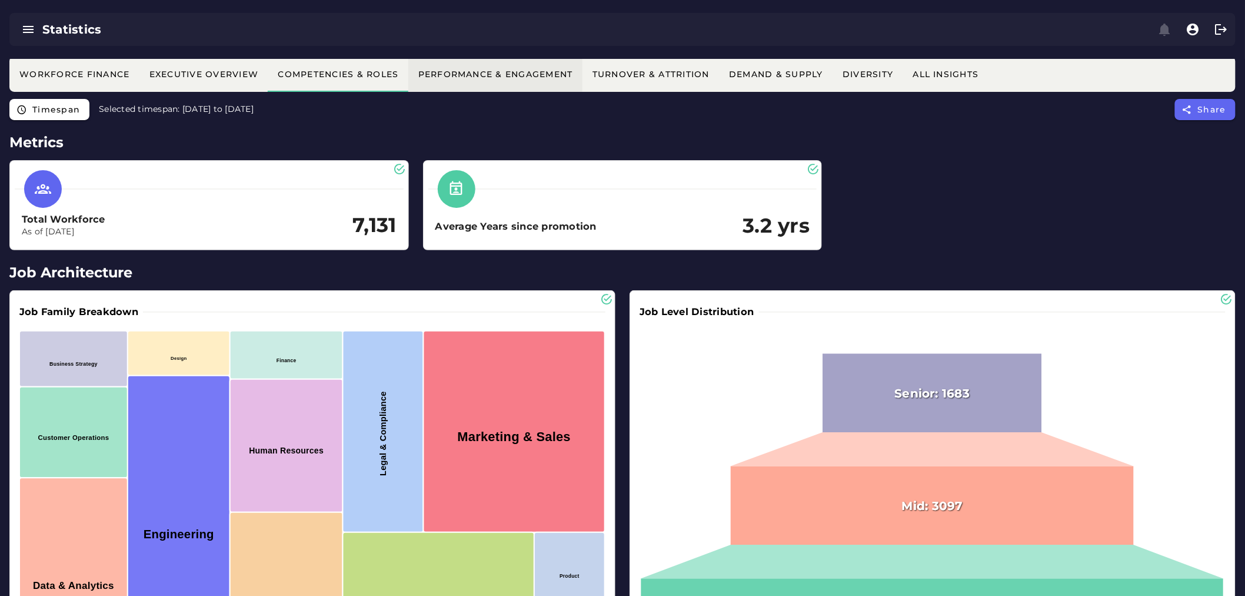
click at [833, 81] on button "Performance & Engagement" at bounding box center [868, 73] width 71 height 35
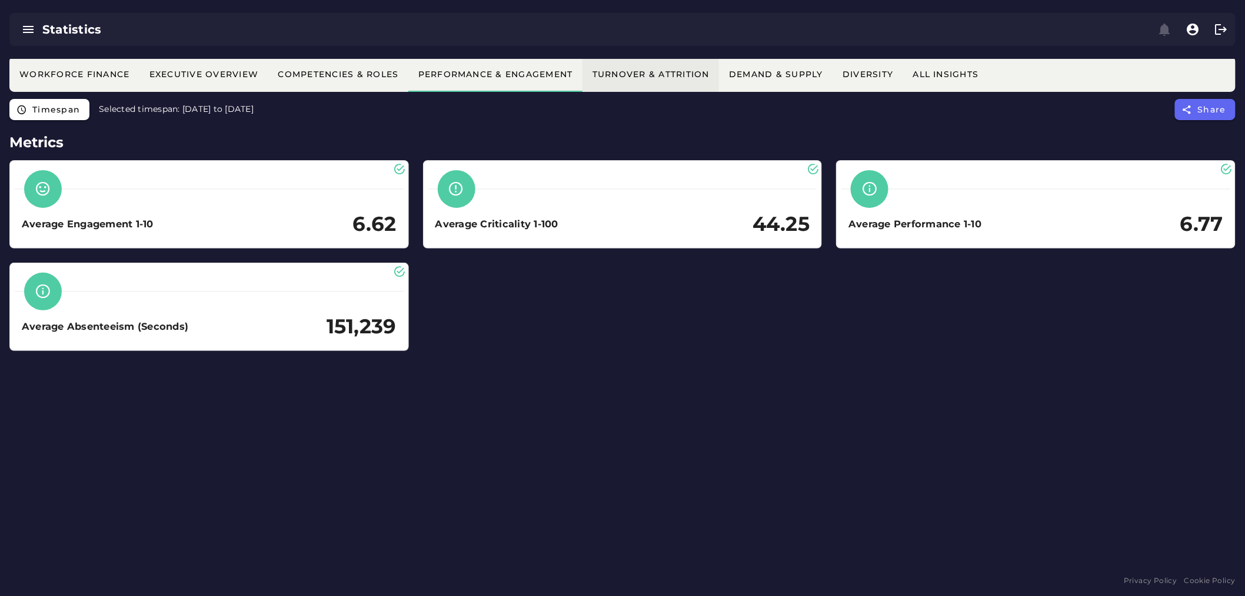
click at [630, 77] on div "Turnover & Attrition" at bounding box center [651, 74] width 118 height 11
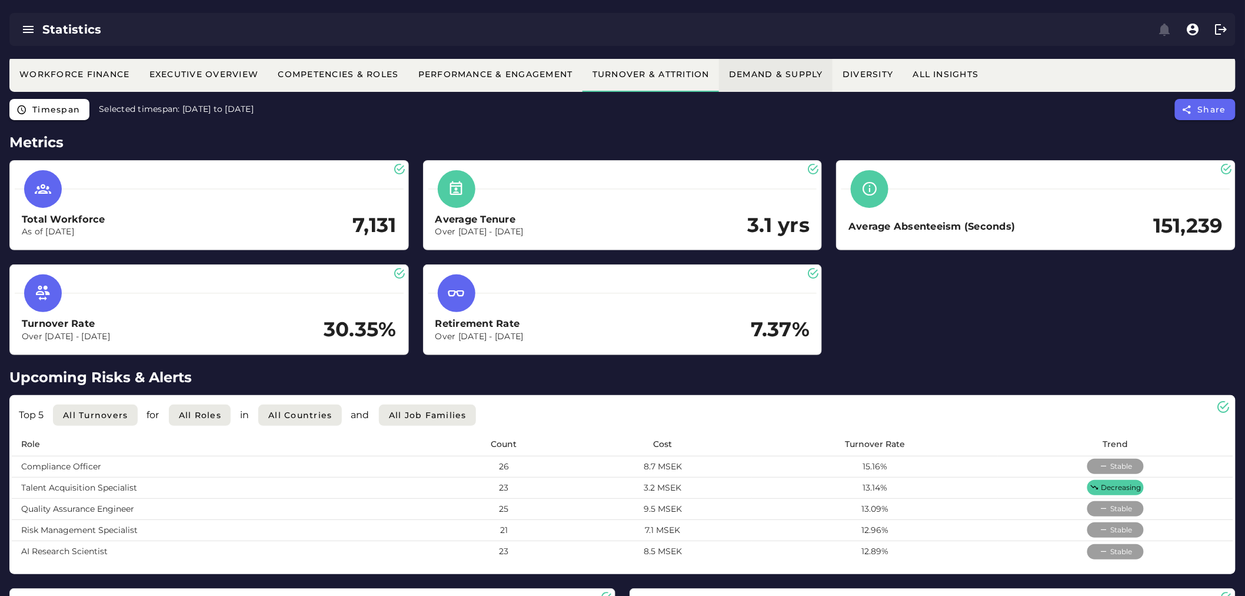
click at [772, 69] on div "Demand & Supply" at bounding box center [776, 74] width 95 height 11
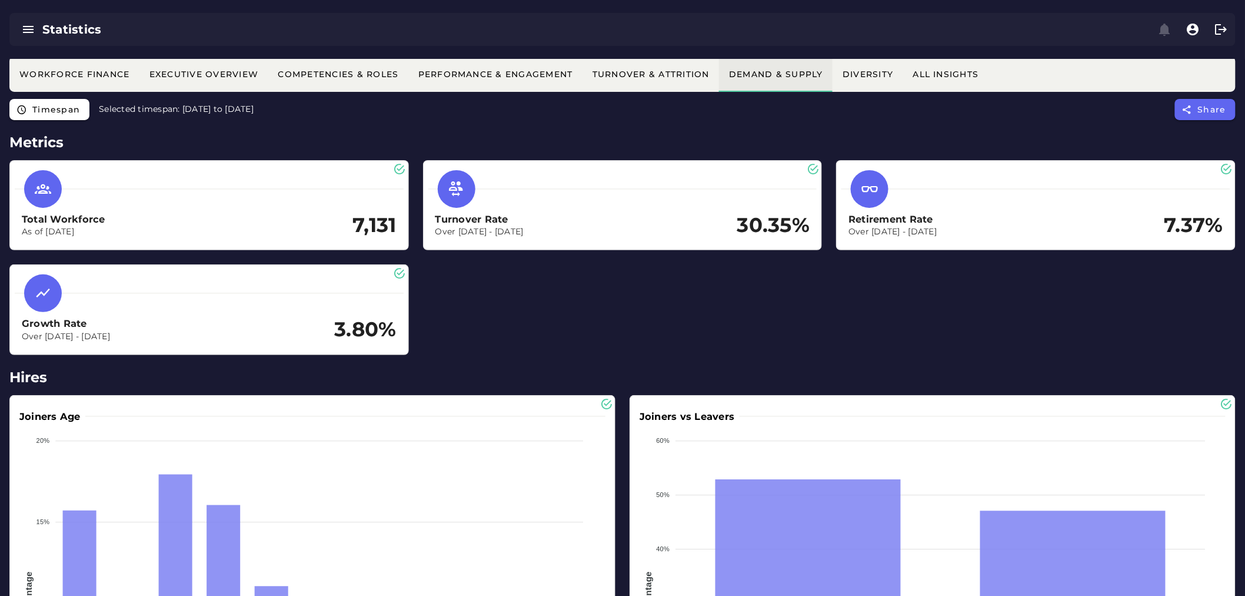
click at [850, 65] on button "Diversity" at bounding box center [868, 73] width 71 height 35
